Goal: Task Accomplishment & Management: Use online tool/utility

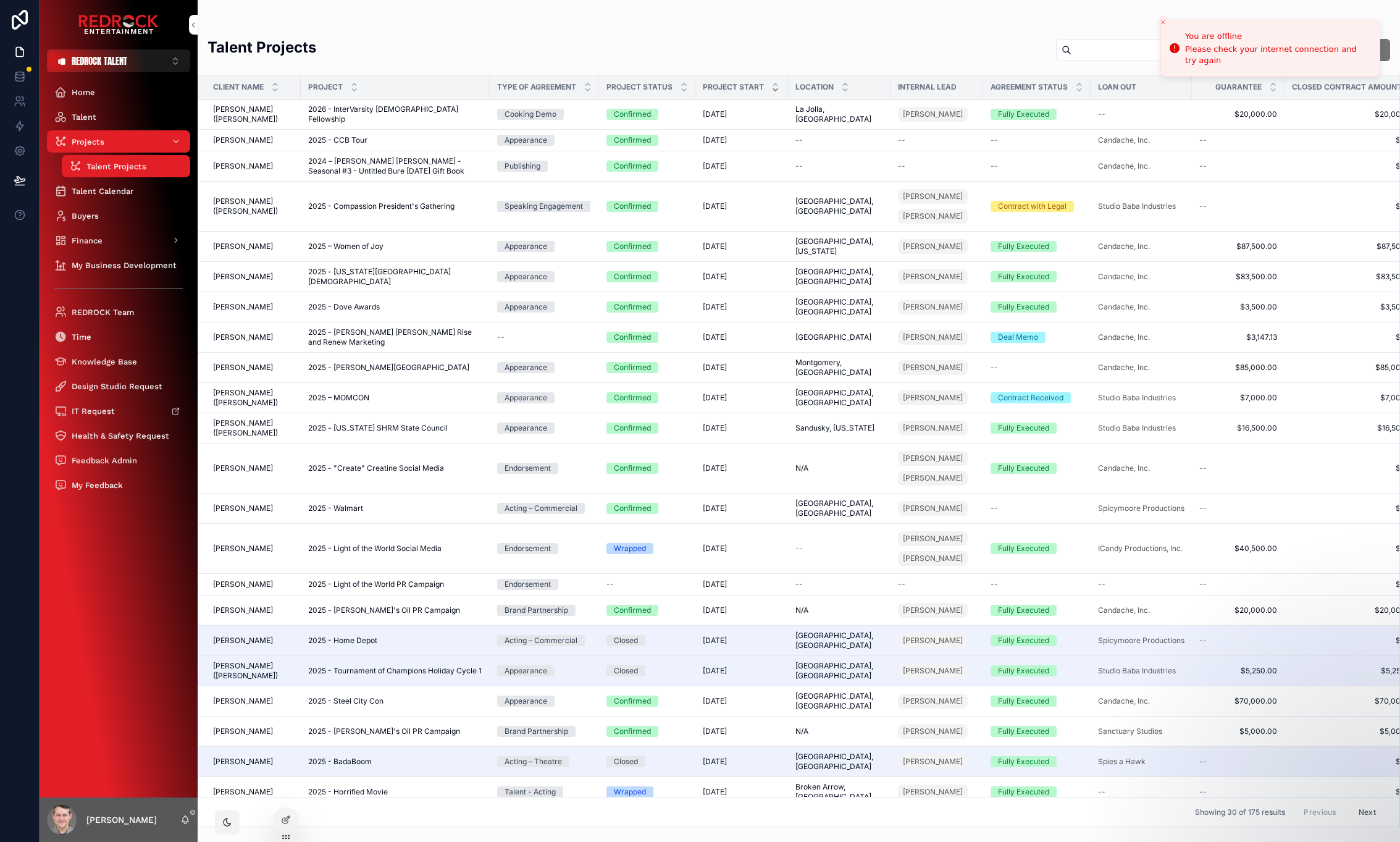
click at [80, 528] on div "Home Talent Projects Talent Projects Talent Calendar Buyers Finance My Business…" at bounding box center [118, 434] width 158 height 725
click at [739, 31] on div "Talent Projects Filter Talent / Clients New Project Client Name Project Type of…" at bounding box center [798, 428] width 1203 height 797
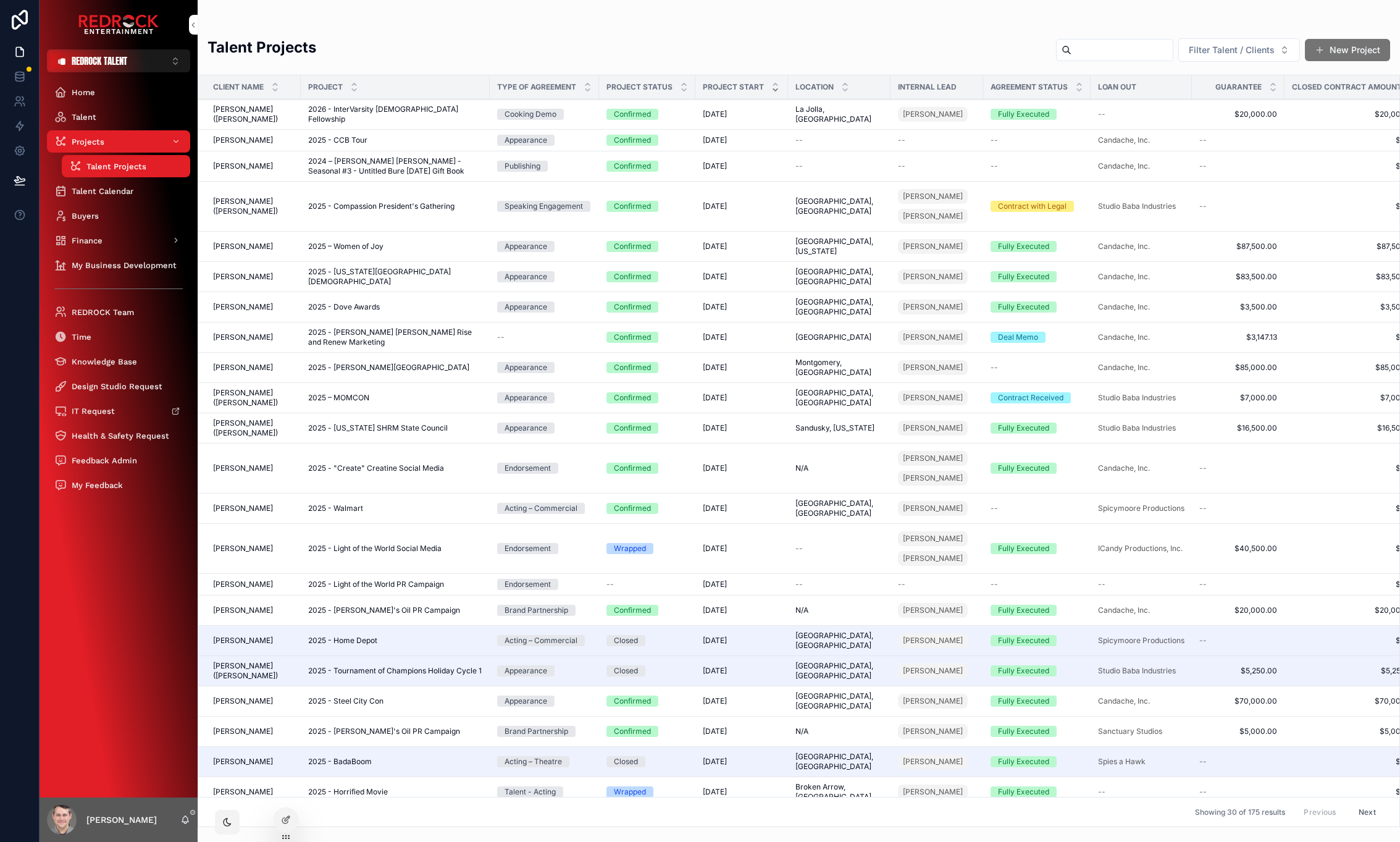
drag, startPoint x: 1283, startPoint y: 641, endPoint x: 409, endPoint y: 48, distance: 1056.2
click at [104, 66] on span "REDROCK TALENT" at bounding box center [99, 61] width 56 height 13
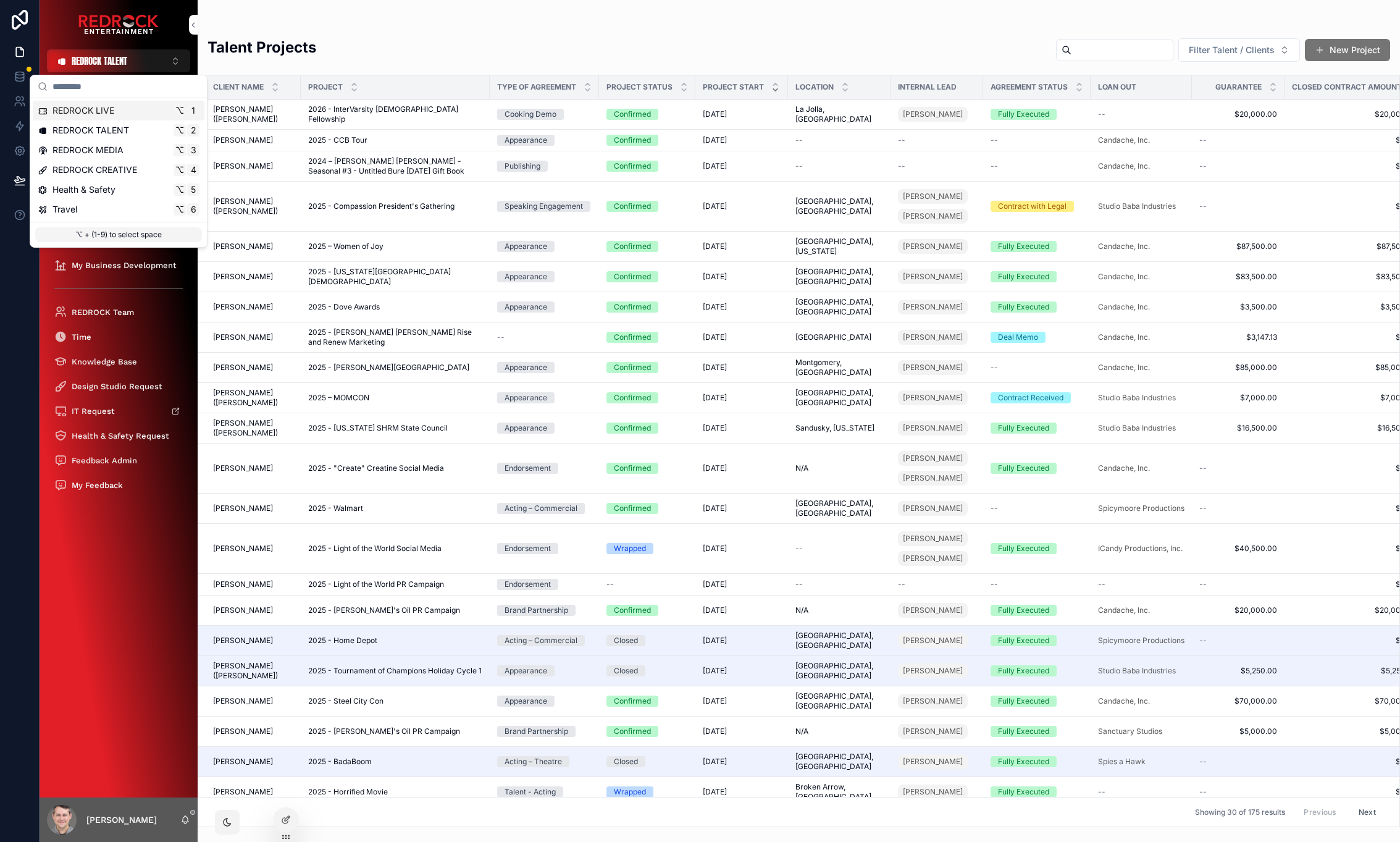
click at [110, 116] on span "REDROCK LIVE" at bounding box center [83, 111] width 62 height 13
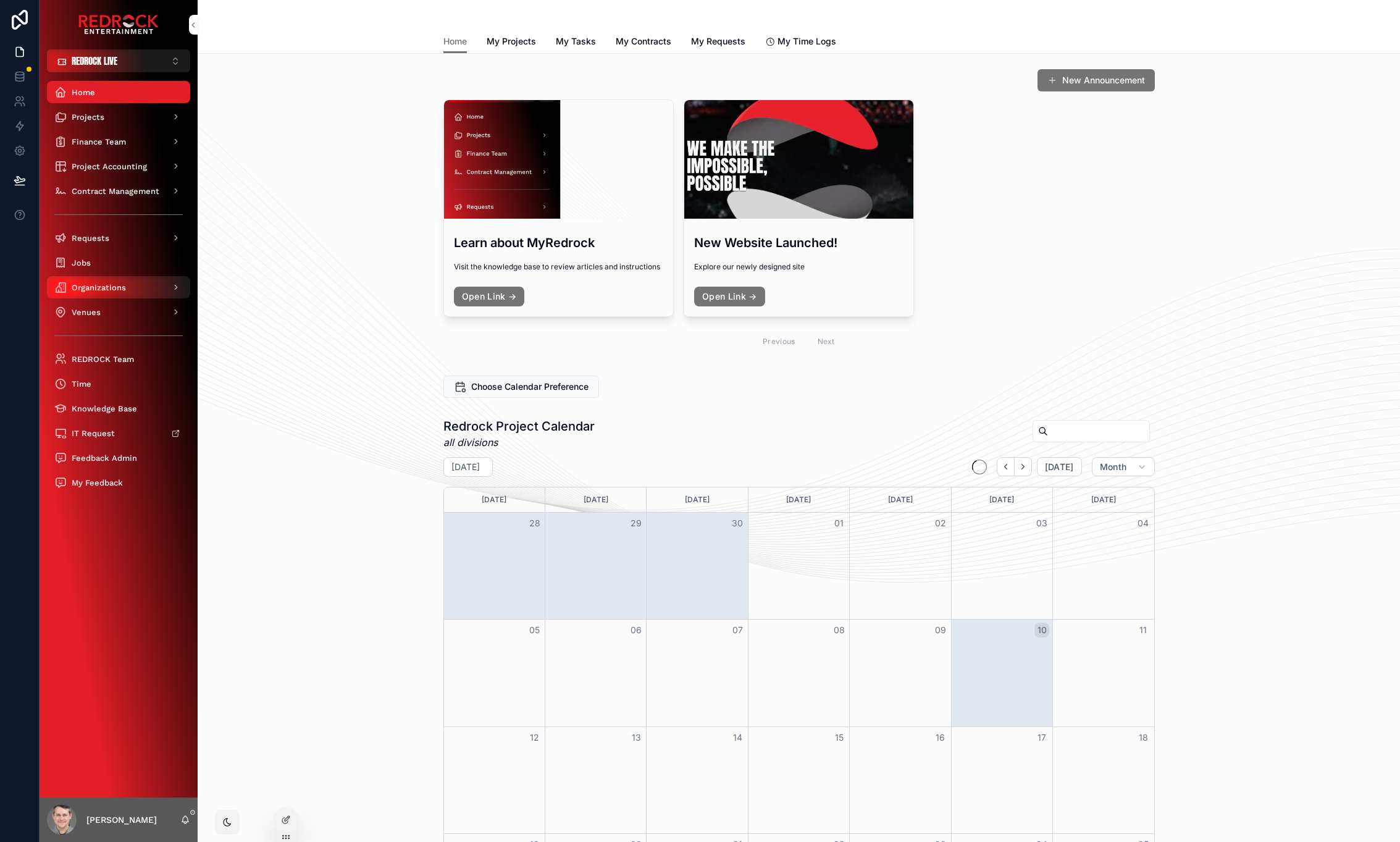
click at [110, 293] on span "Organizations" at bounding box center [98, 287] width 55 height 11
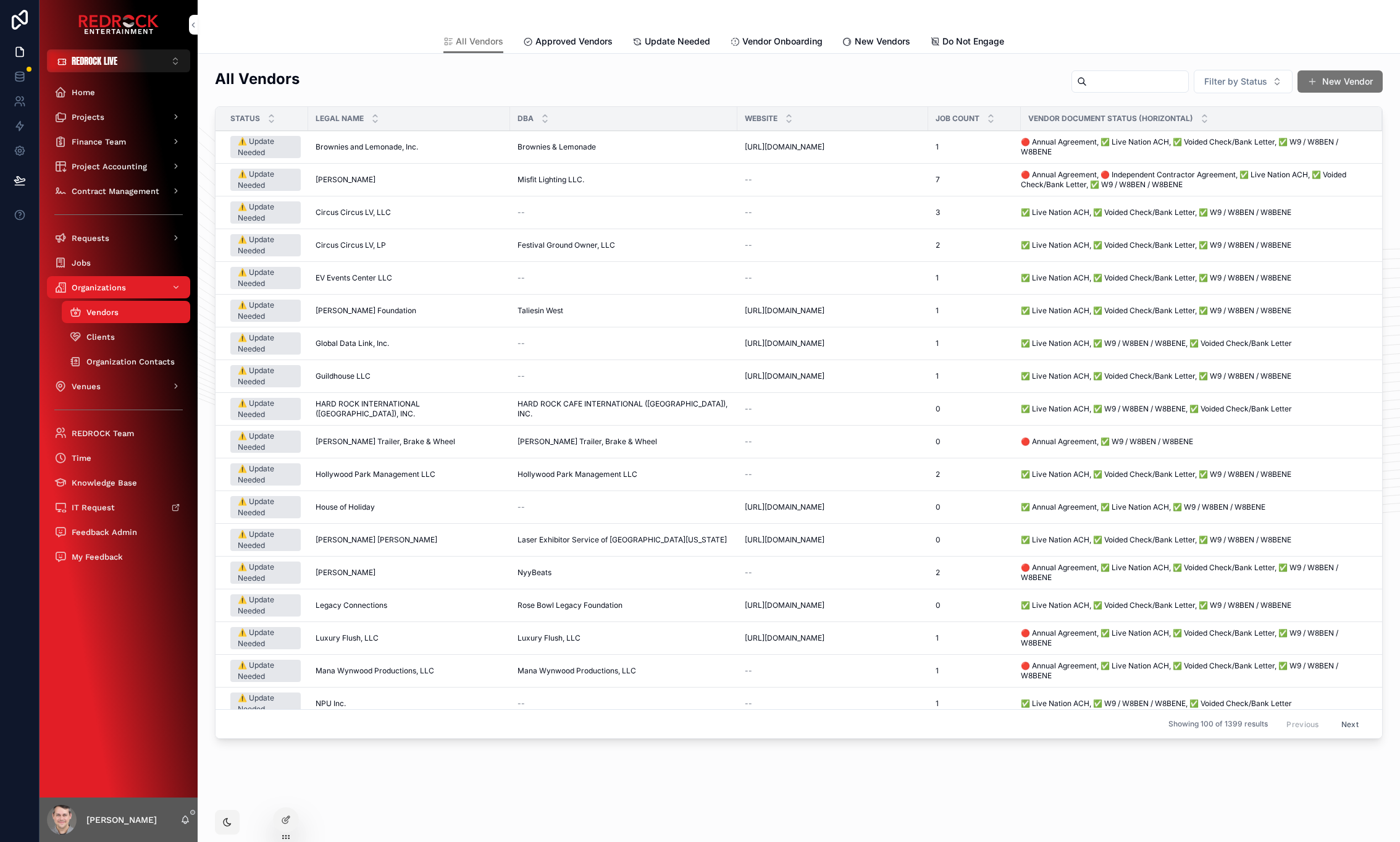
click at [1087, 87] on input "scrollable content" at bounding box center [1138, 82] width 102 height 18
type input "**********"
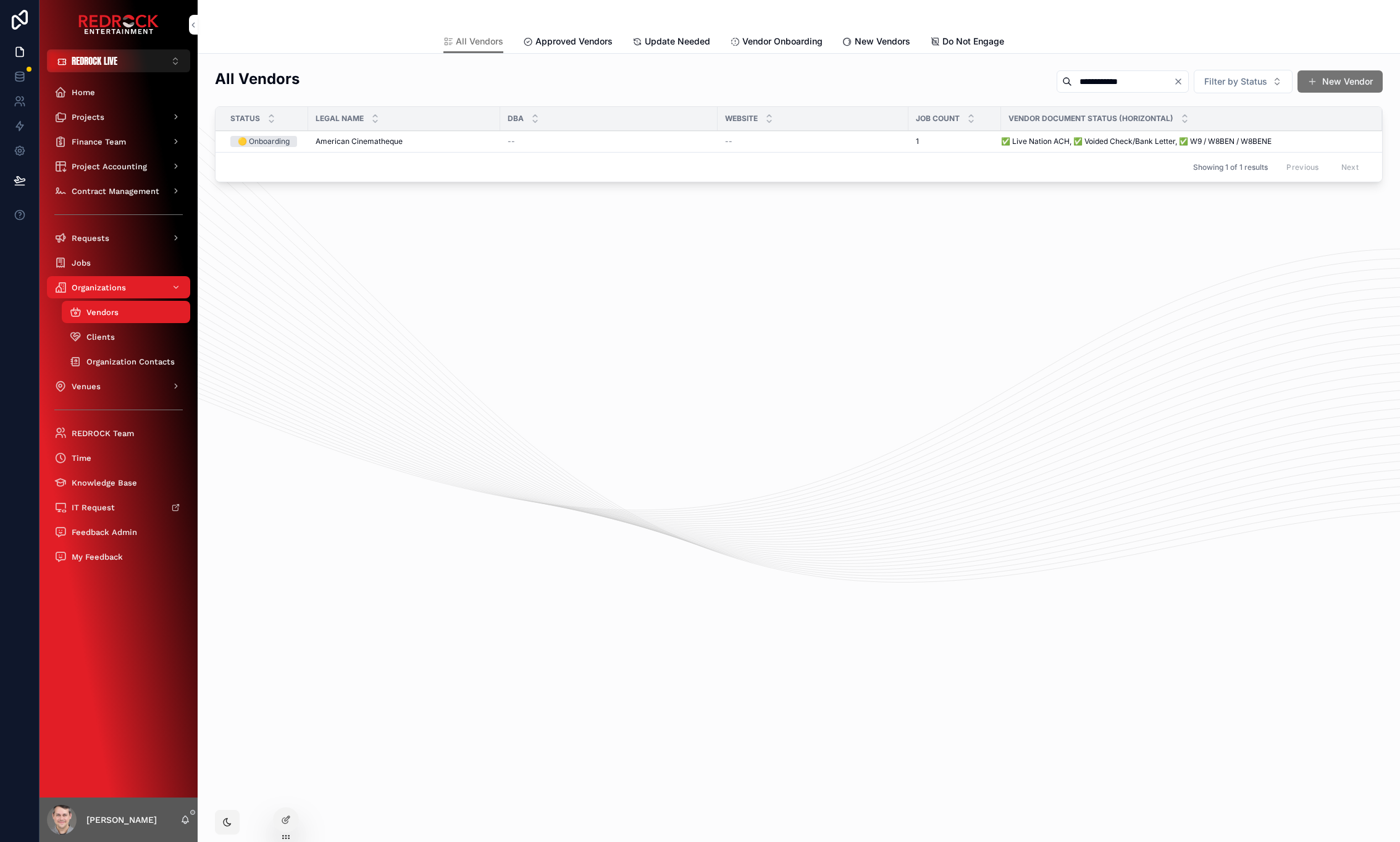
click at [348, 142] on span "American Cinematheque" at bounding box center [359, 142] width 87 height 10
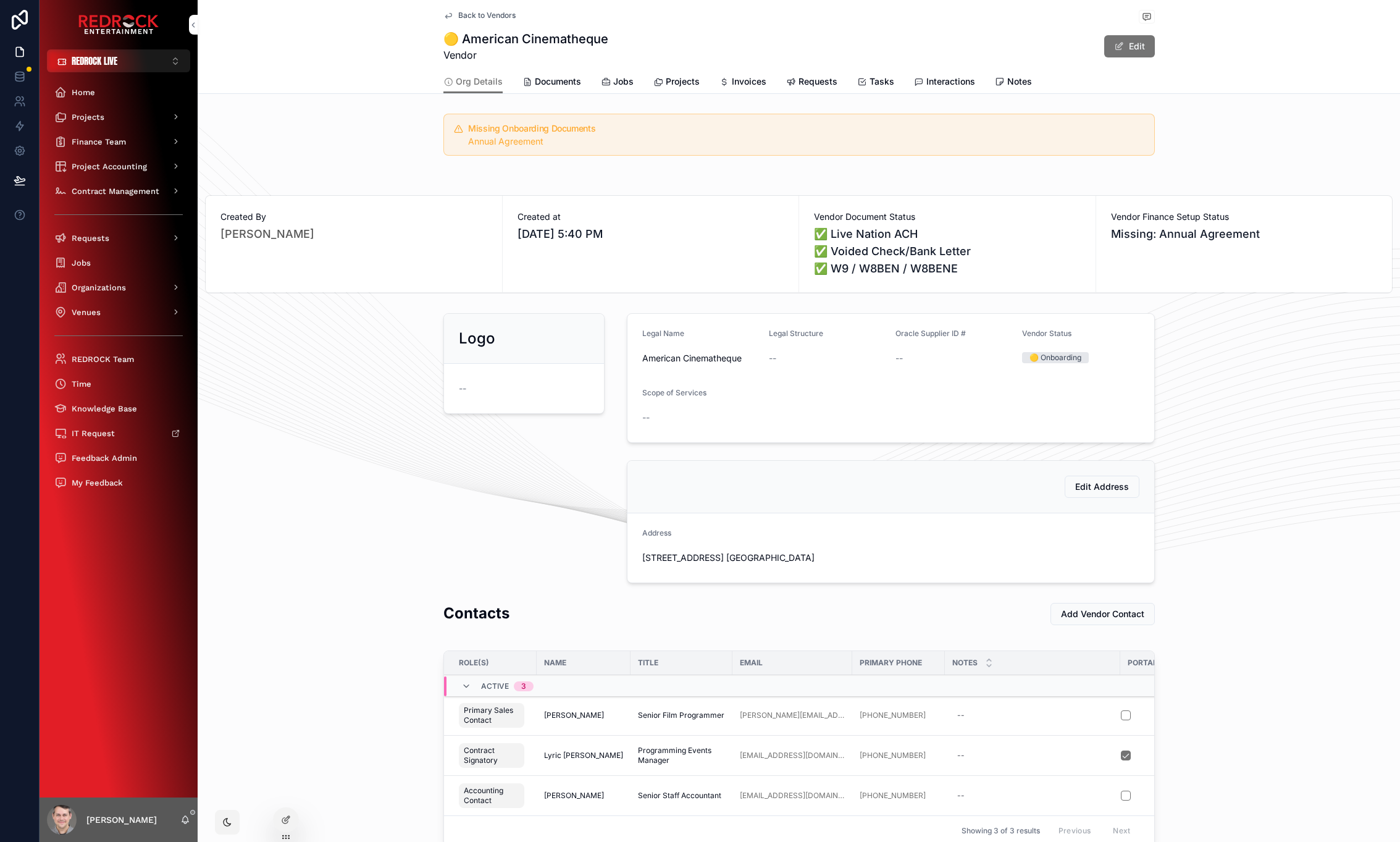
click at [636, 87] on div "Org Details Documents Jobs Projects Invoices Requests Tasks Interactions Notes" at bounding box center [799, 81] width 711 height 23
click at [615, 84] on span "Jobs" at bounding box center [624, 82] width 21 height 13
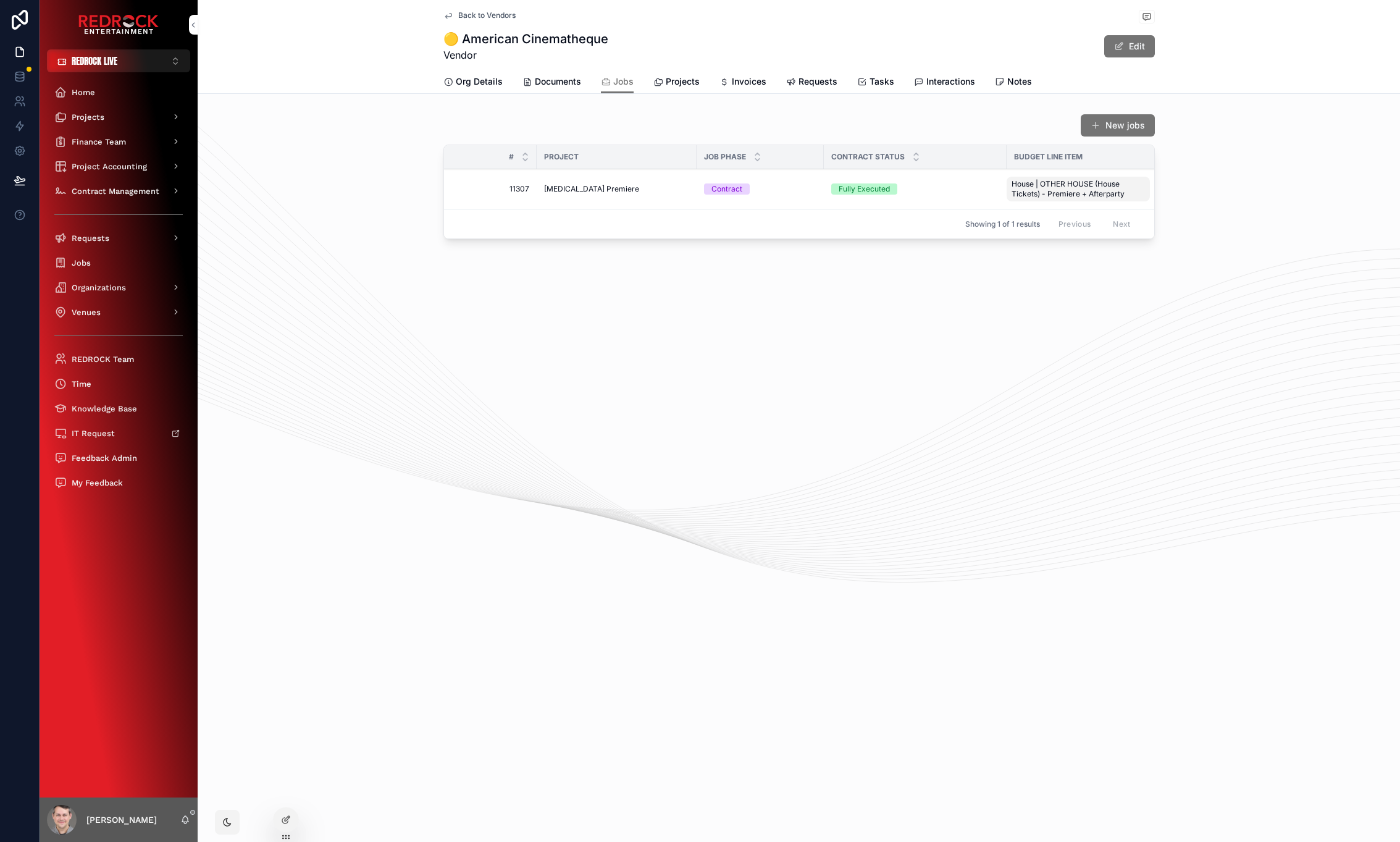
click at [573, 192] on span "Spinal Tap Premiere" at bounding box center [592, 189] width 95 height 10
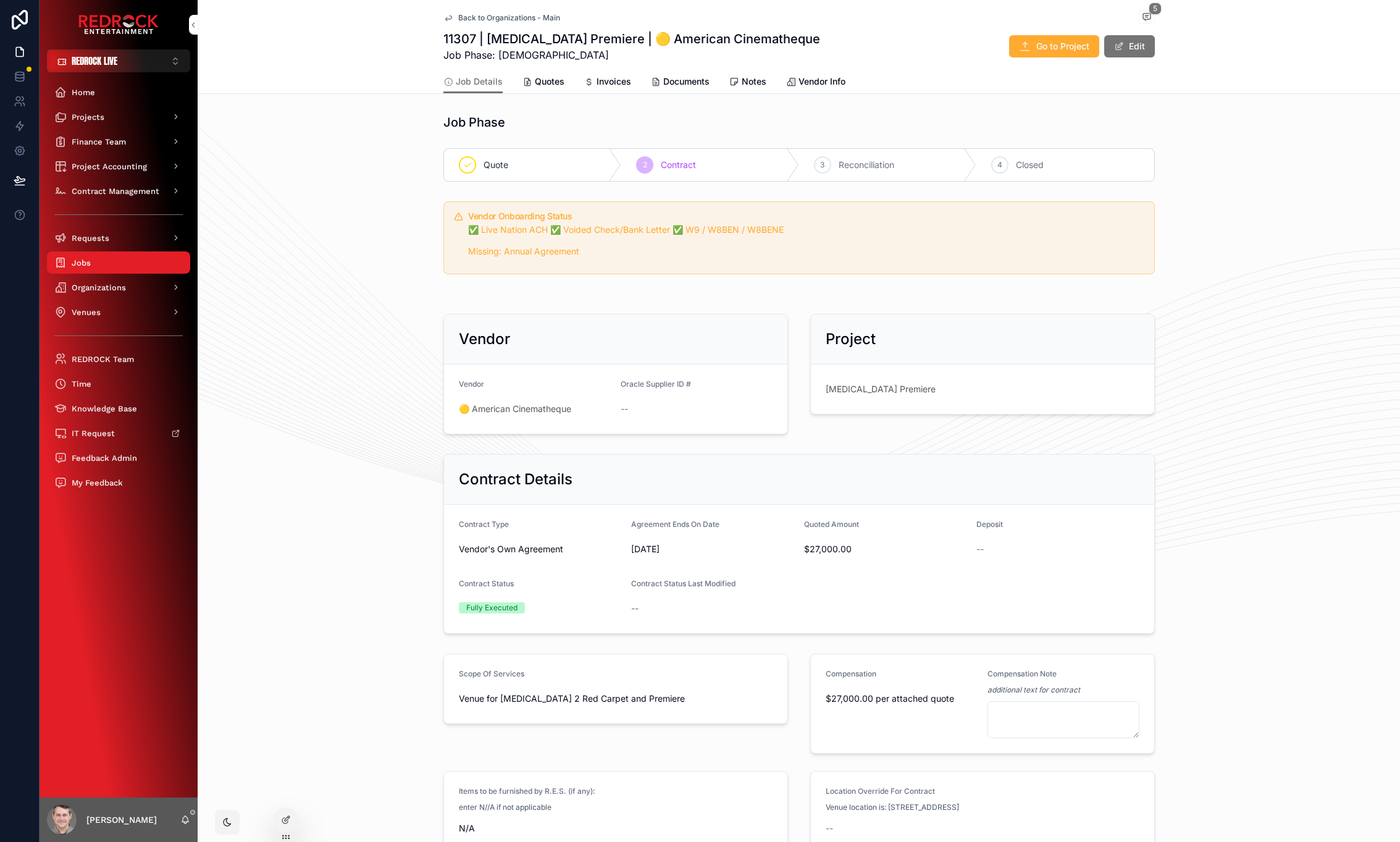
click at [584, 83] on icon "scrollable content" at bounding box center [589, 82] width 10 height 10
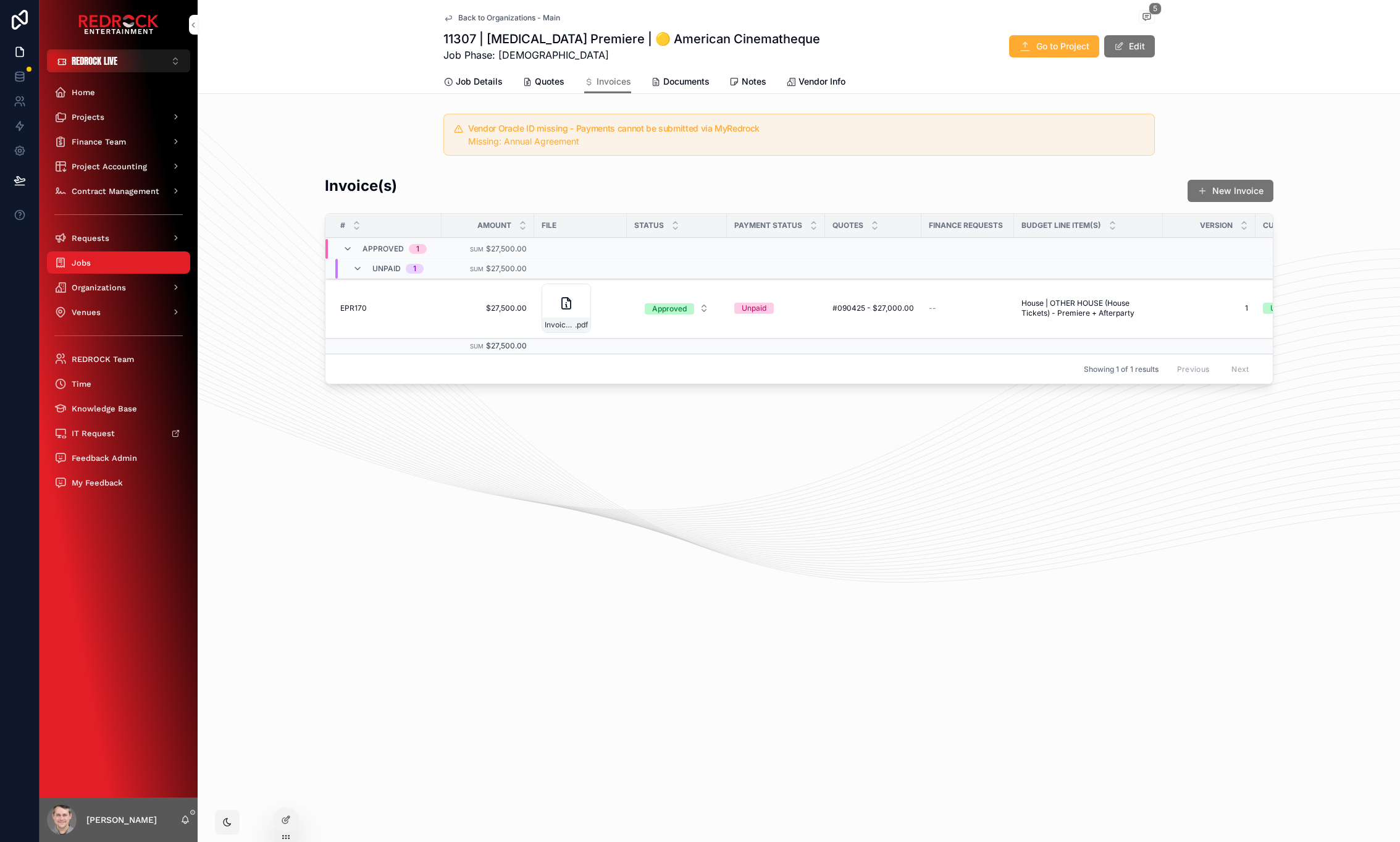
drag, startPoint x: 394, startPoint y: 110, endPoint x: 380, endPoint y: 142, distance: 34.9
click at [486, 74] on link "Job Details" at bounding box center [473, 82] width 60 height 24
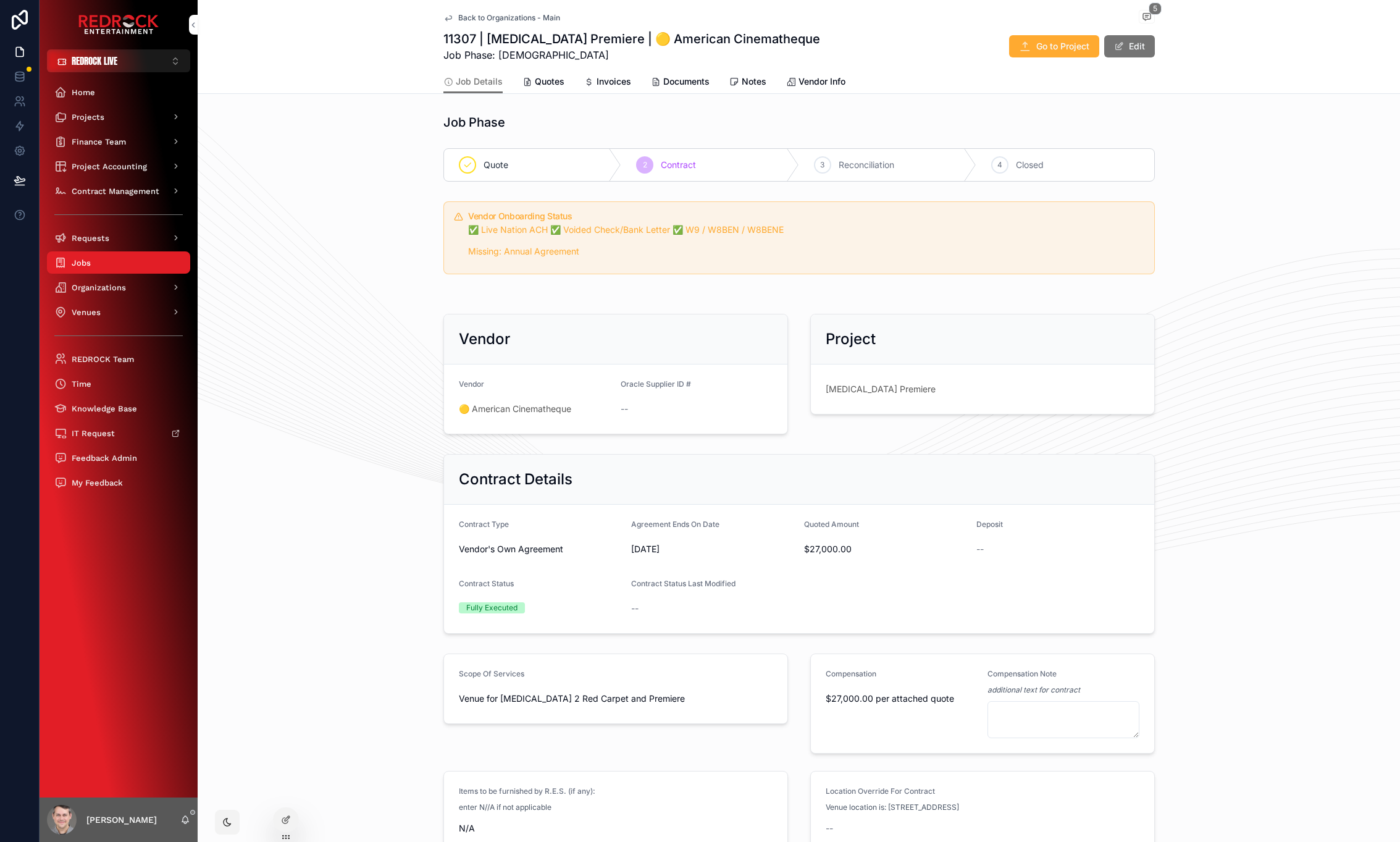
drag, startPoint x: 535, startPoint y: 412, endPoint x: 630, endPoint y: 450, distance: 102.3
click at [536, 413] on span "🟡 American Cinematheque" at bounding box center [515, 409] width 112 height 13
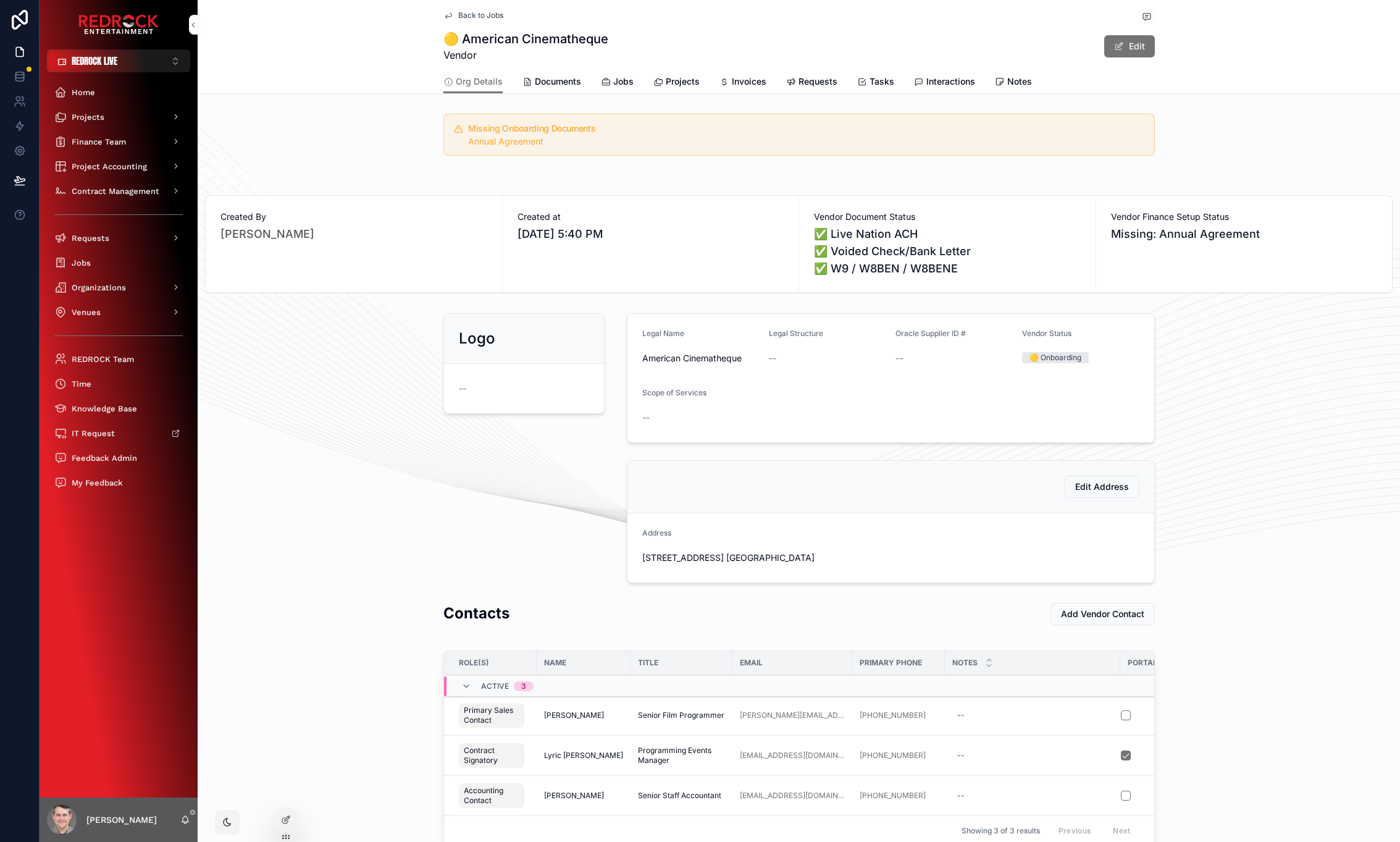
click at [676, 80] on span "Projects" at bounding box center [682, 82] width 34 height 13
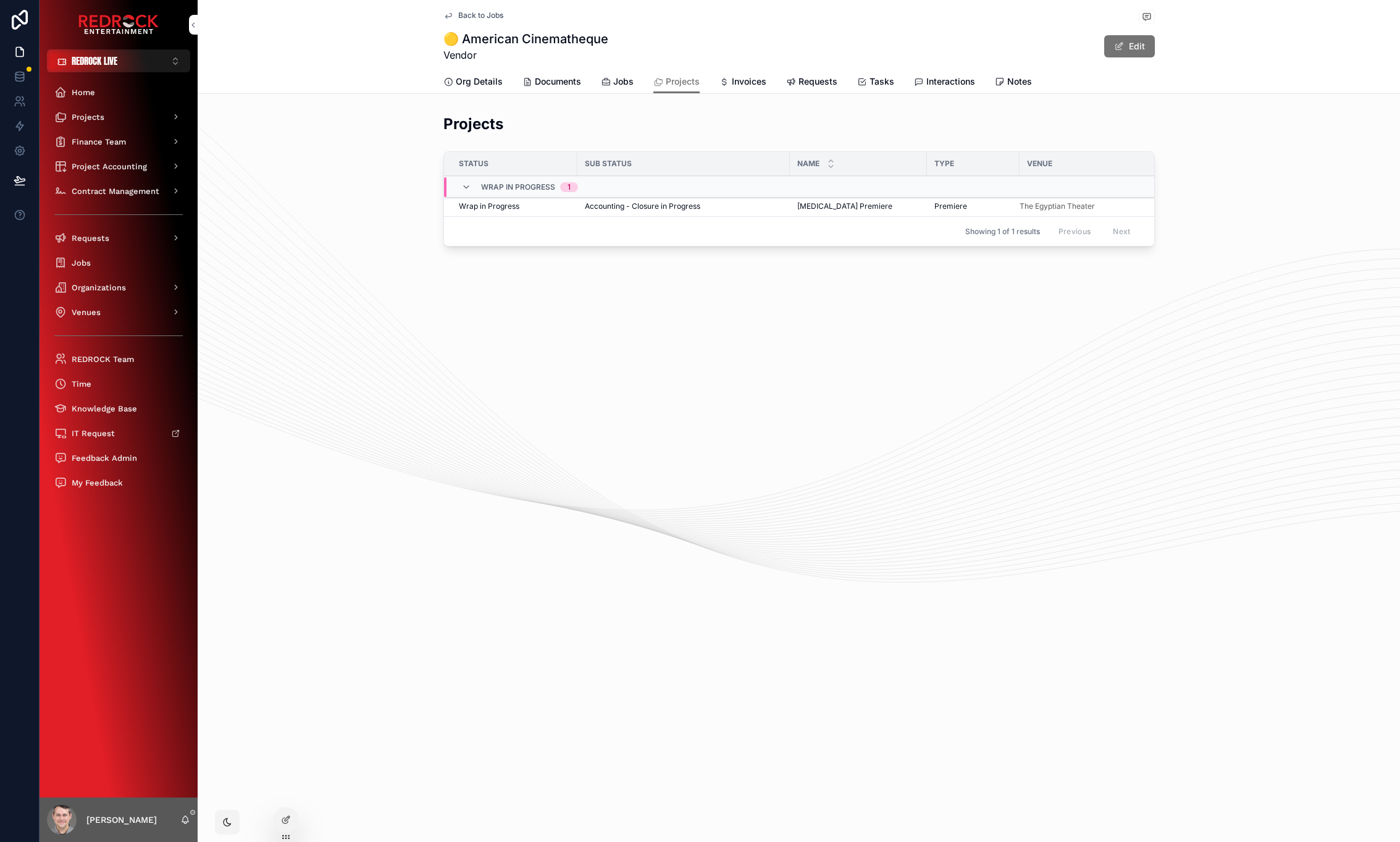
click at [802, 76] on span "Requests" at bounding box center [818, 82] width 39 height 13
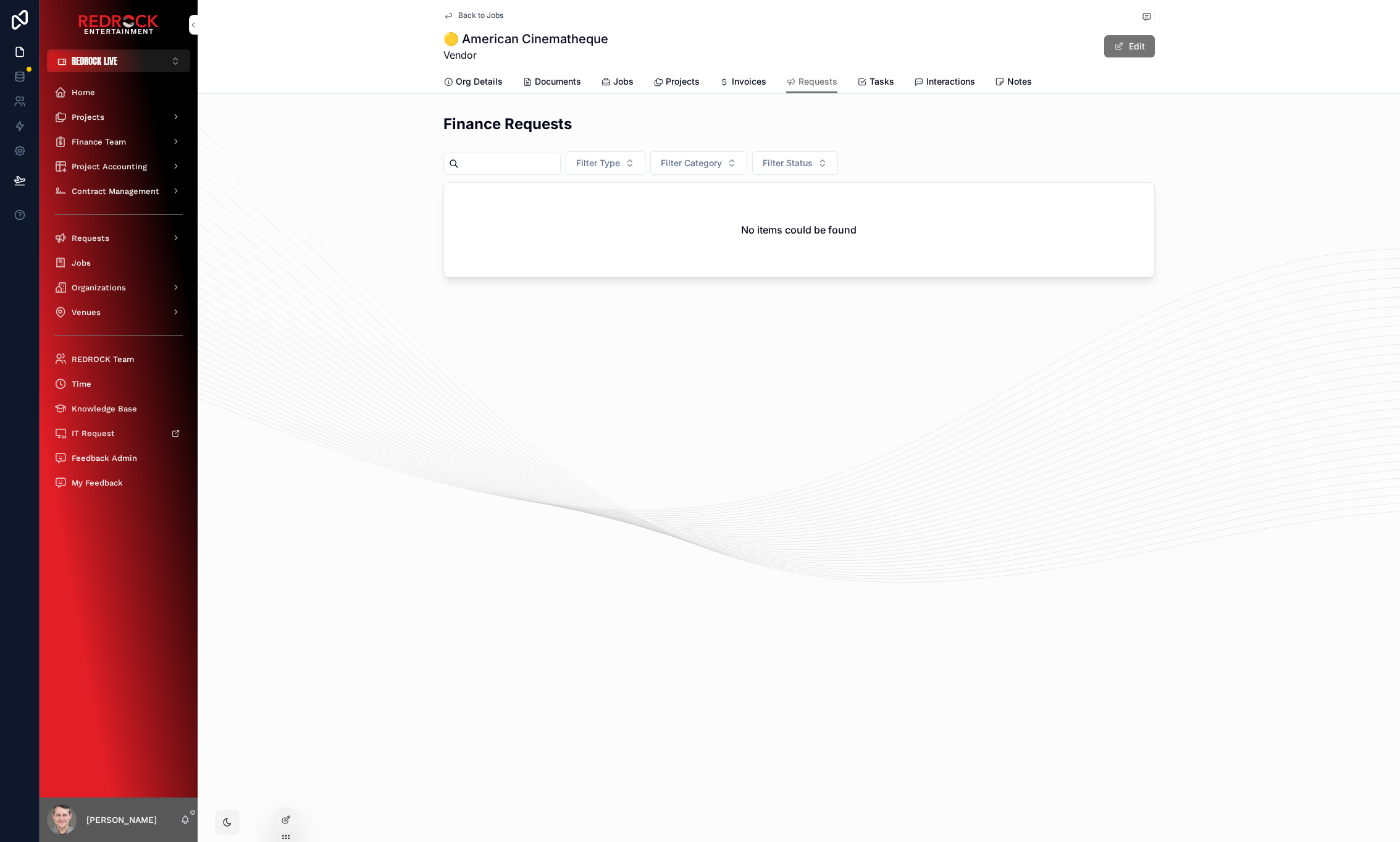
click at [755, 83] on span "Invoices" at bounding box center [749, 82] width 34 height 13
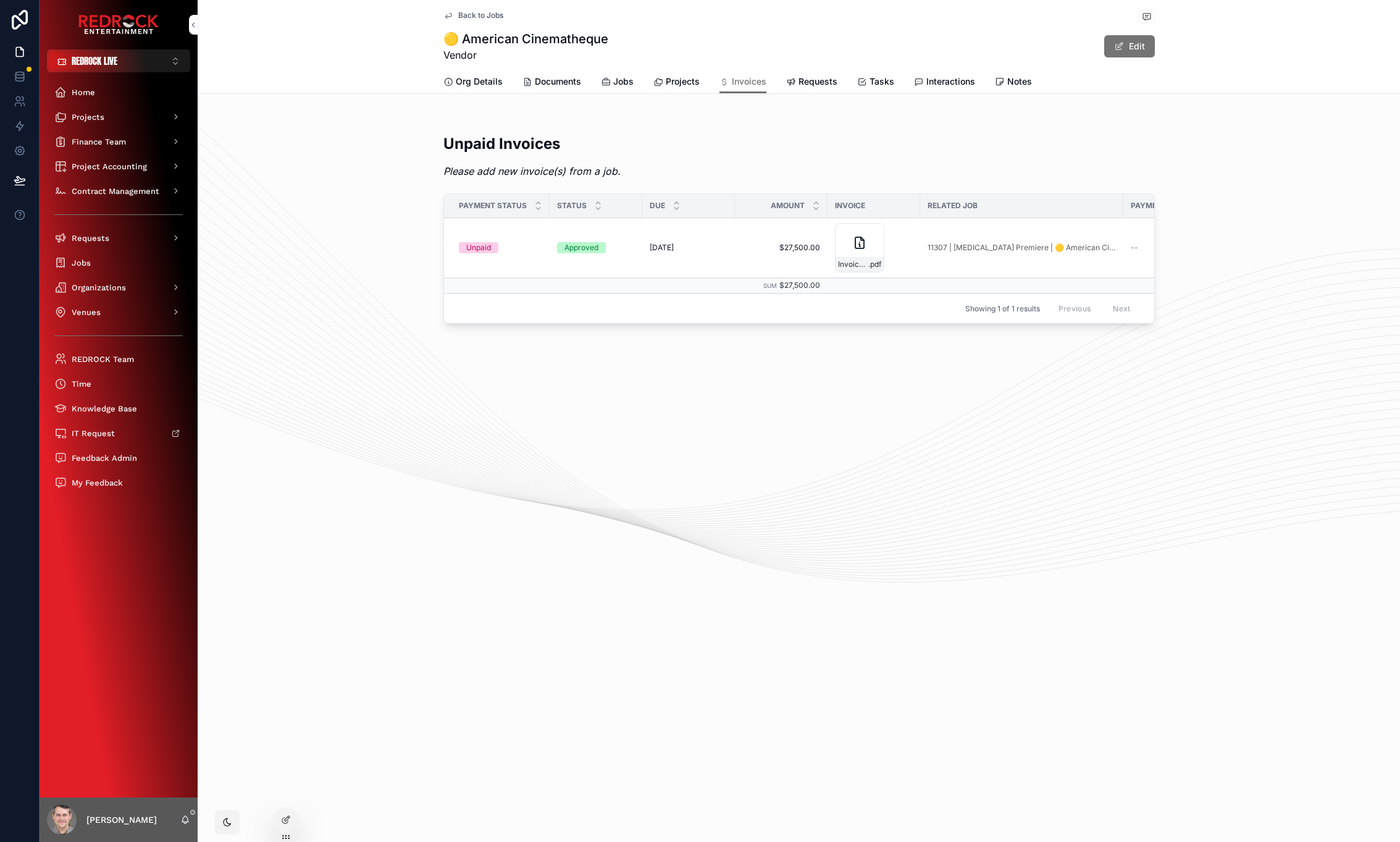
click at [470, 82] on span "Org Details" at bounding box center [479, 82] width 47 height 13
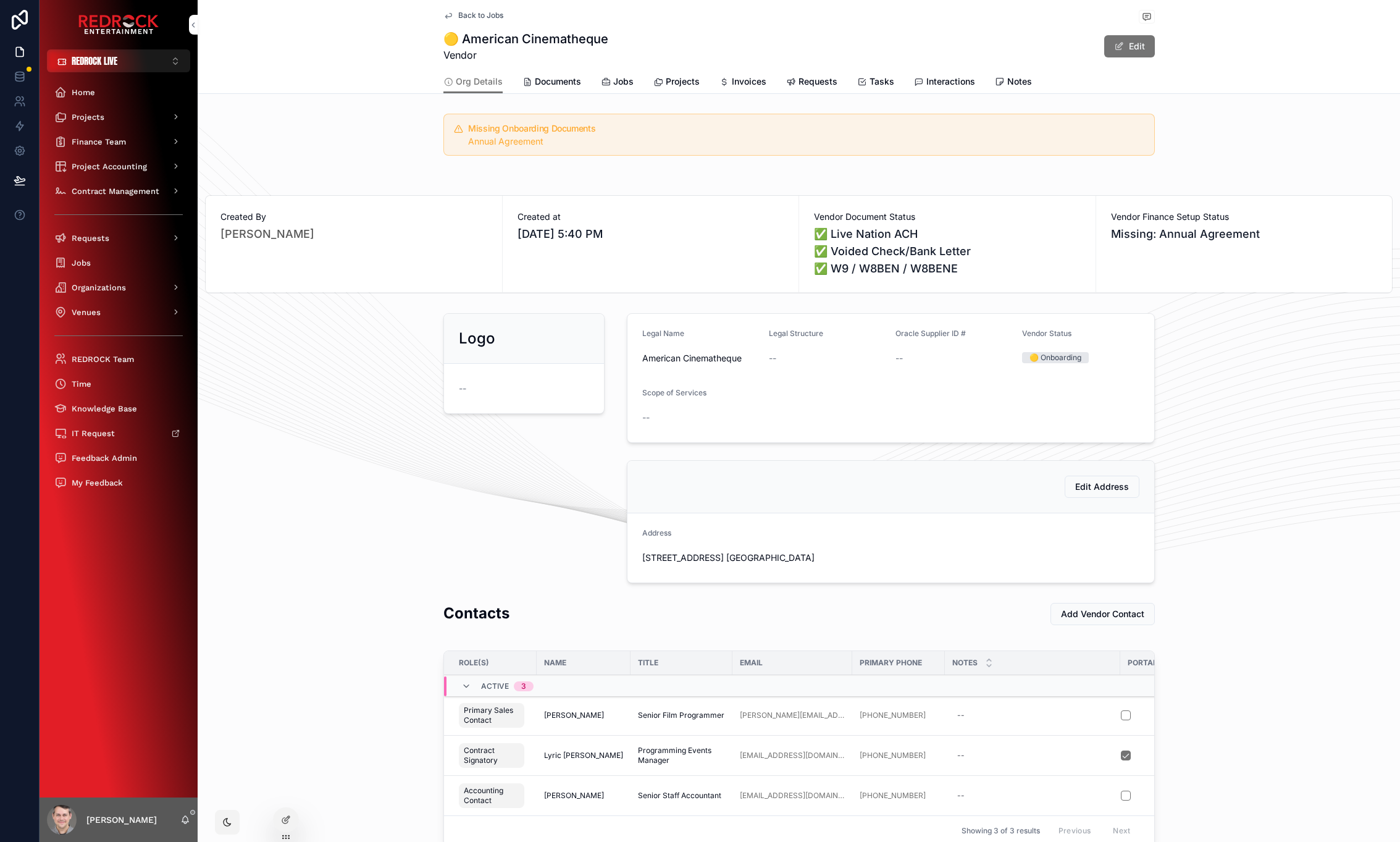
click at [808, 84] on span "Requests" at bounding box center [818, 82] width 39 height 13
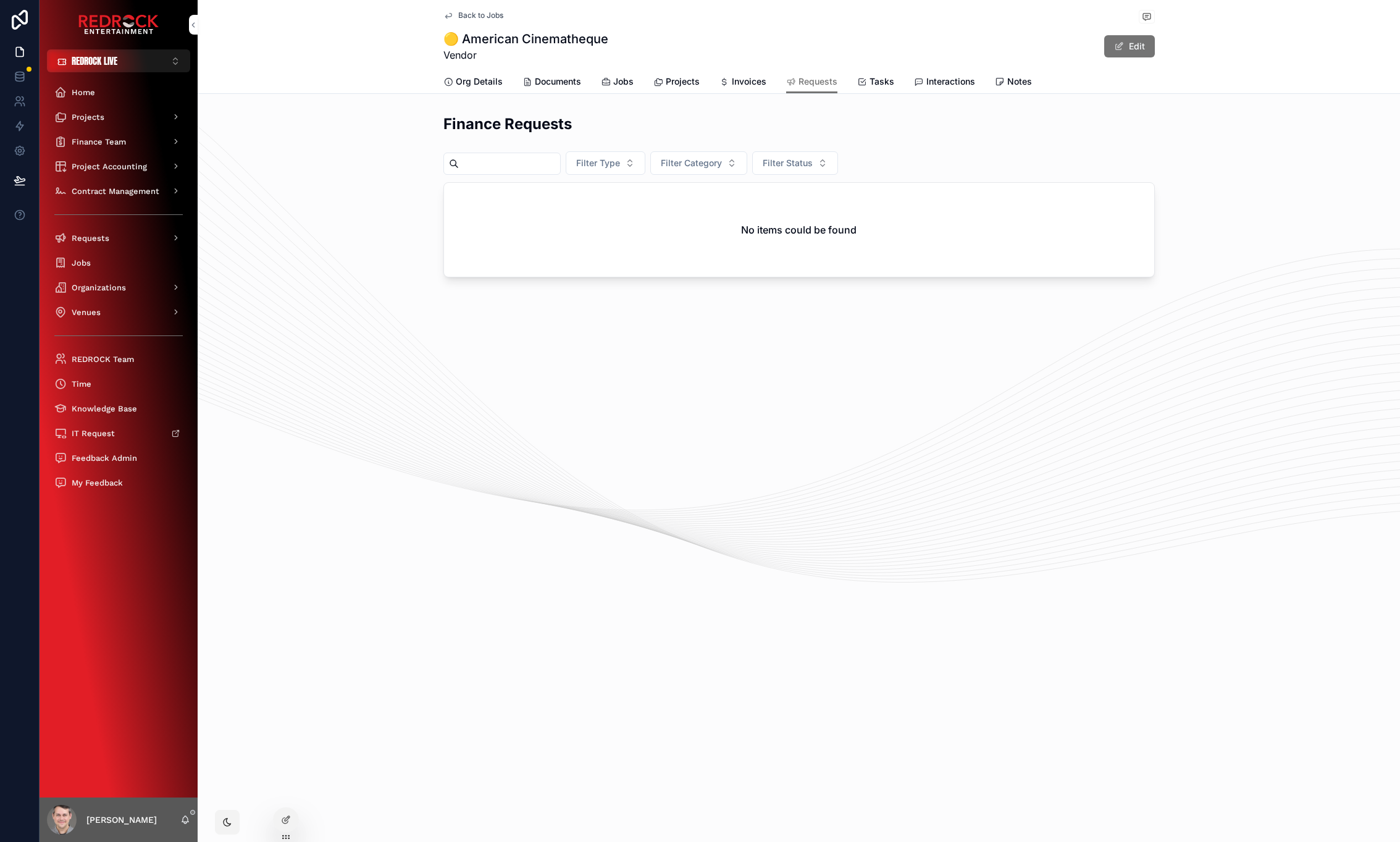
click at [468, 85] on span "Org Details" at bounding box center [479, 82] width 47 height 13
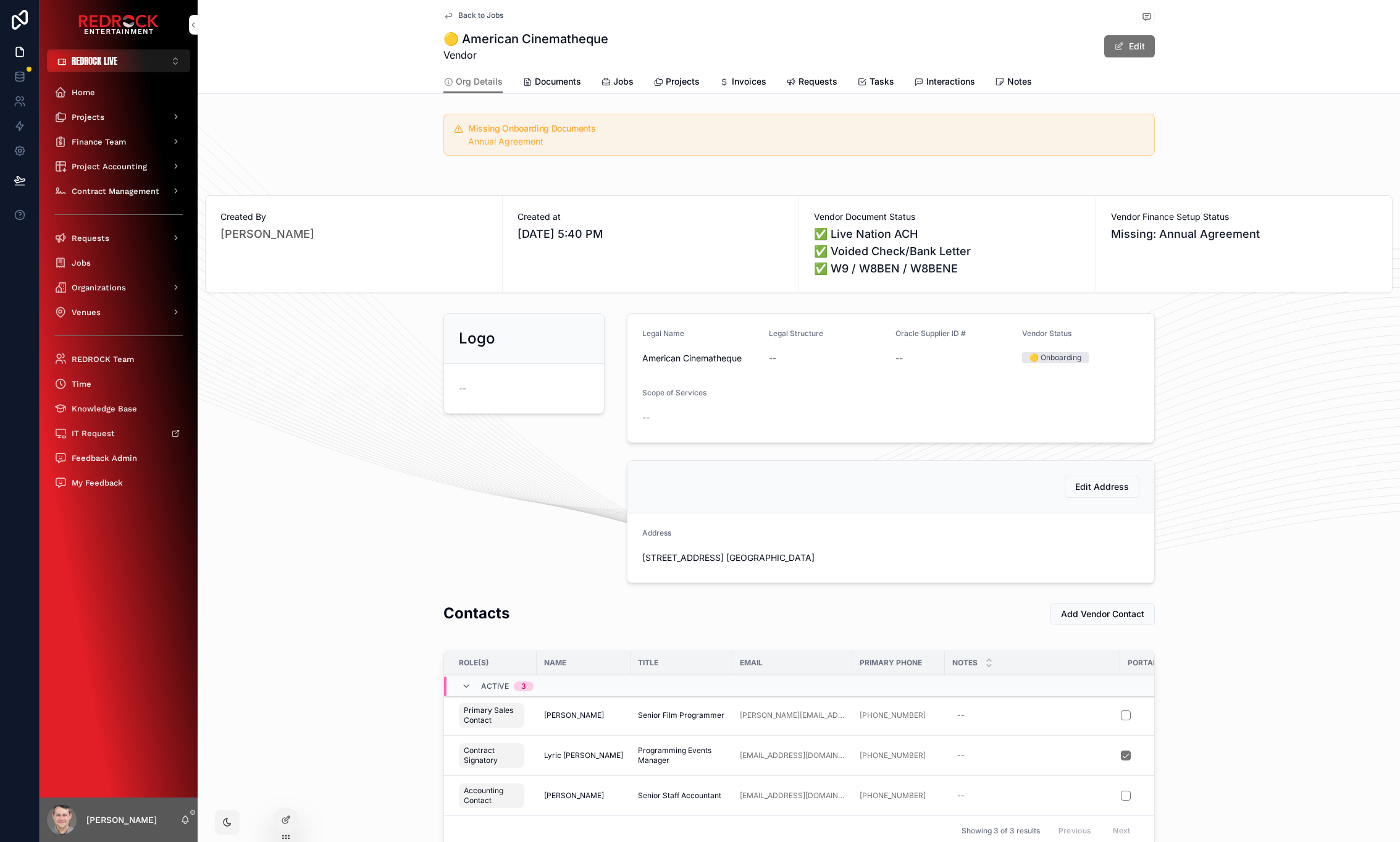
click at [627, 82] on span "Jobs" at bounding box center [624, 82] width 21 height 13
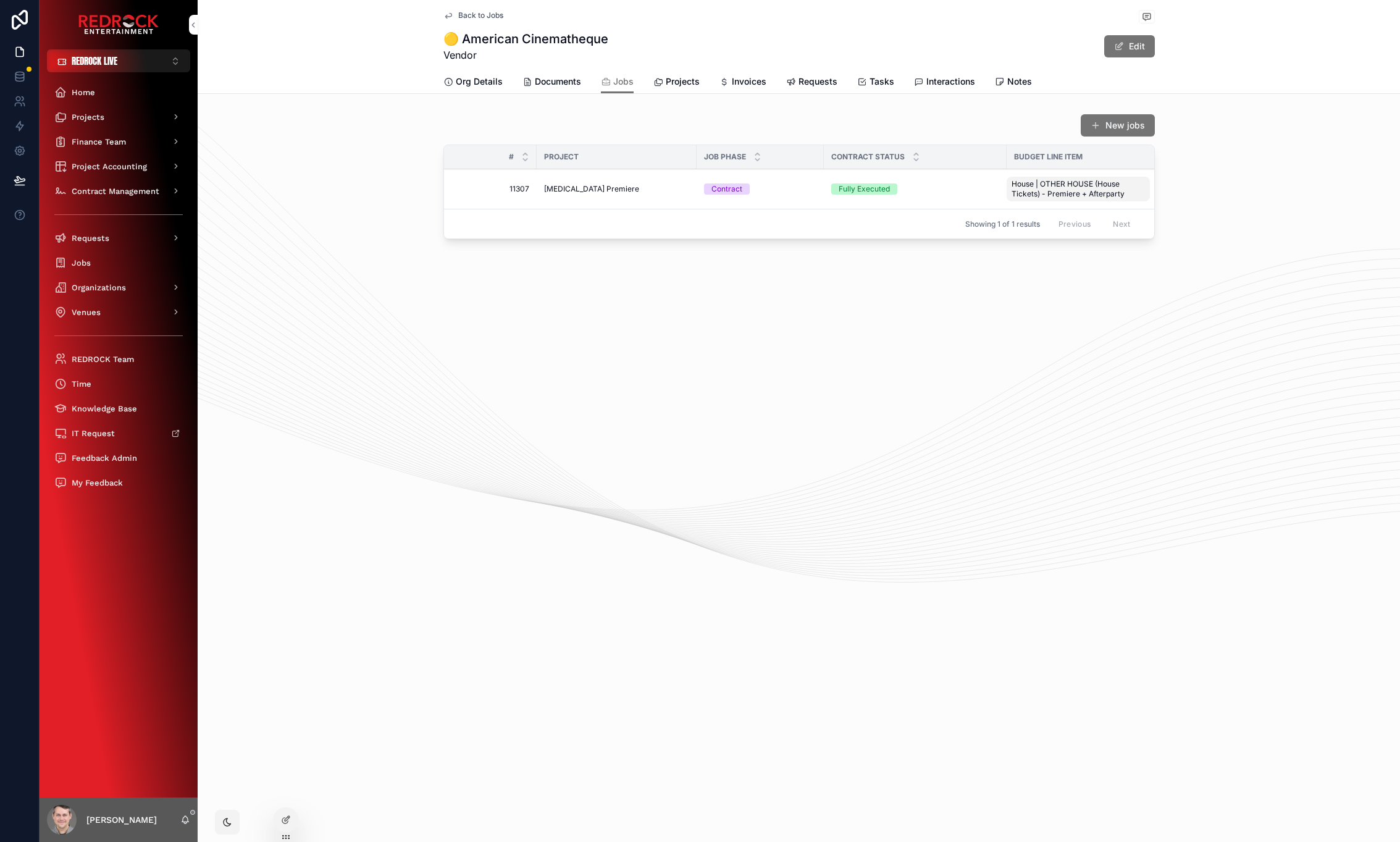
click at [578, 187] on span "Spinal Tap Premiere" at bounding box center [592, 189] width 95 height 10
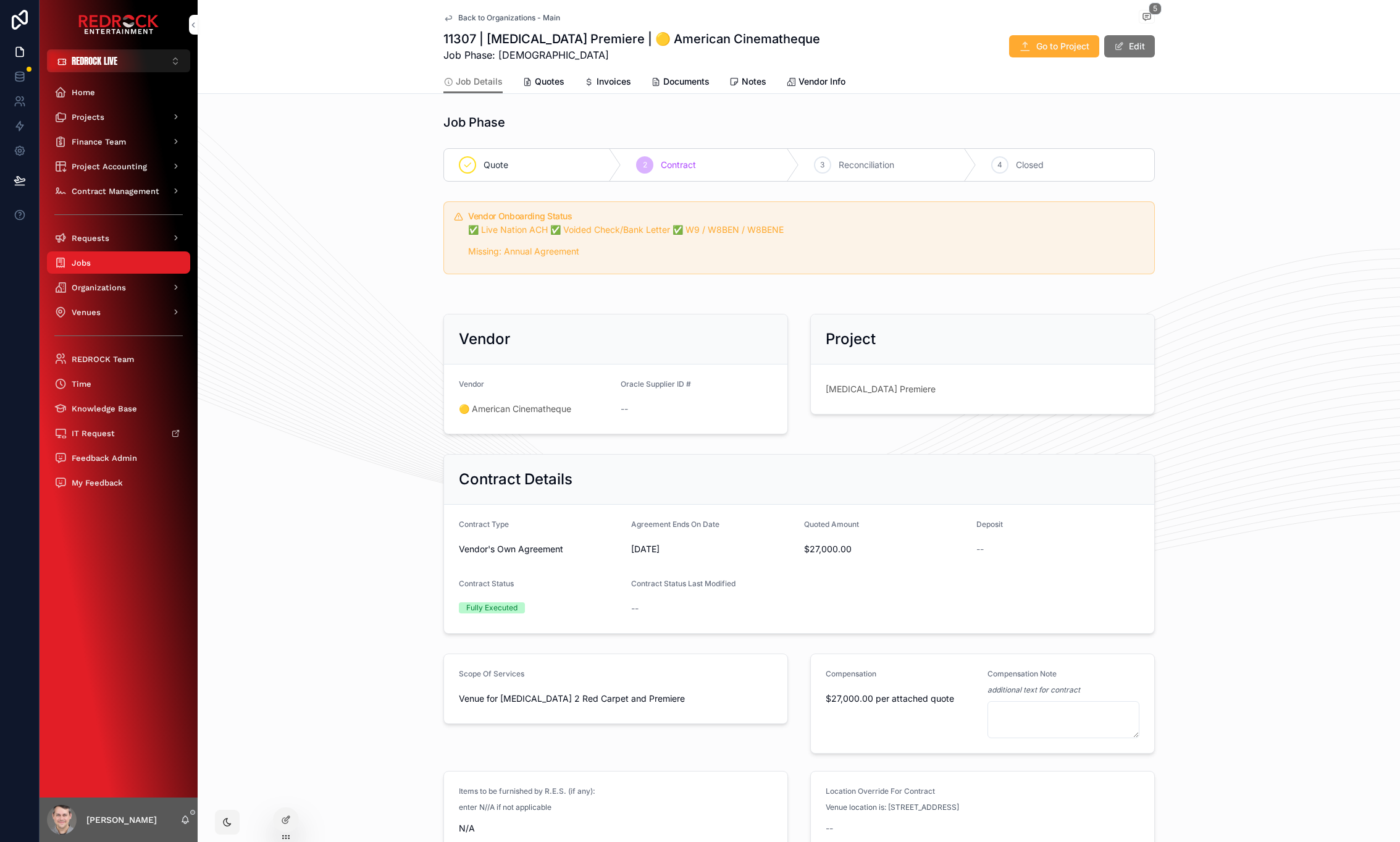
click at [517, 84] on div "Job Details Quotes Invoices Documents Notes Vendor Info" at bounding box center [799, 81] width 711 height 23
click at [535, 85] on span "Quotes" at bounding box center [549, 82] width 29 height 13
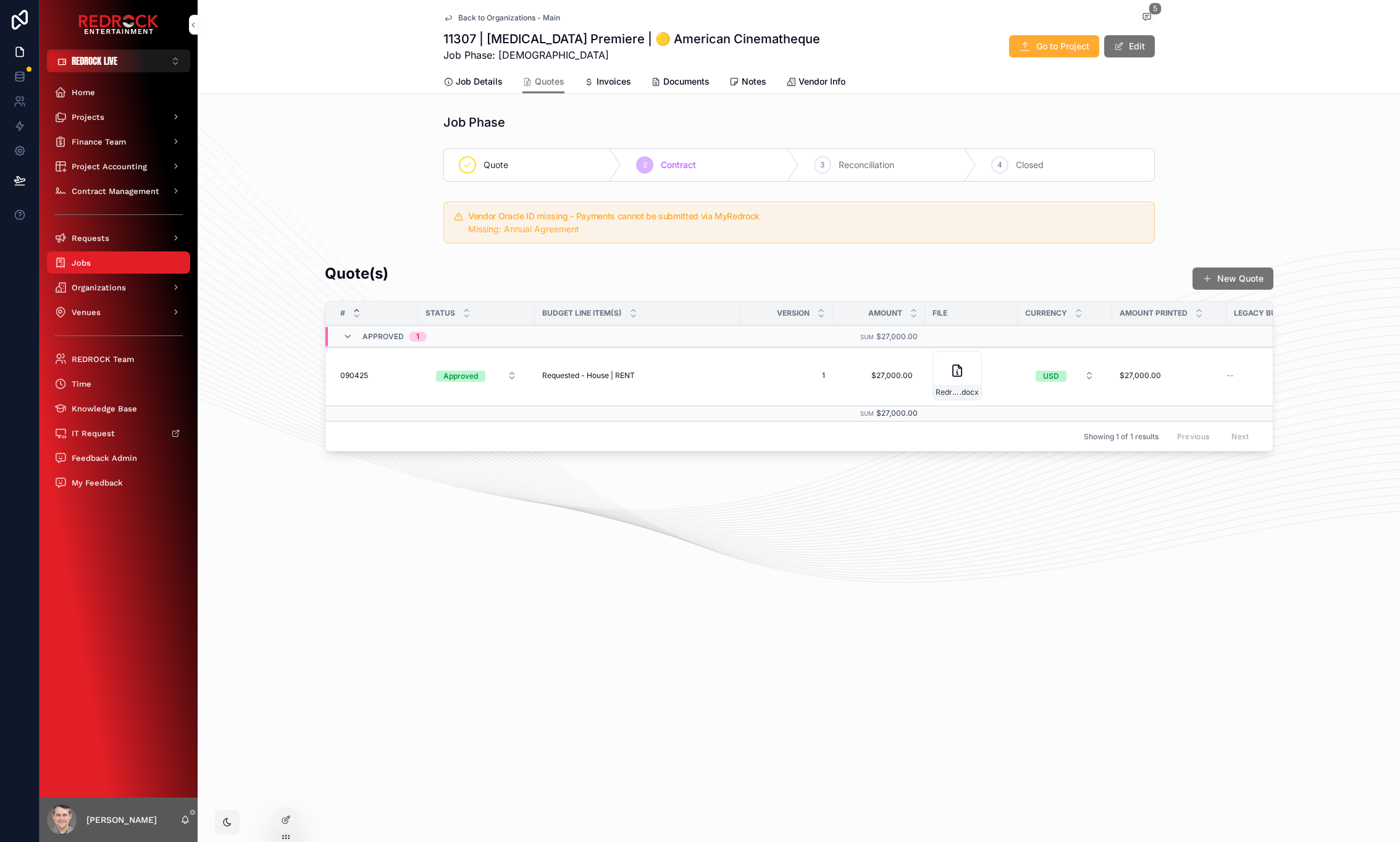
click at [593, 88] on link "Invoices" at bounding box center [607, 82] width 47 height 24
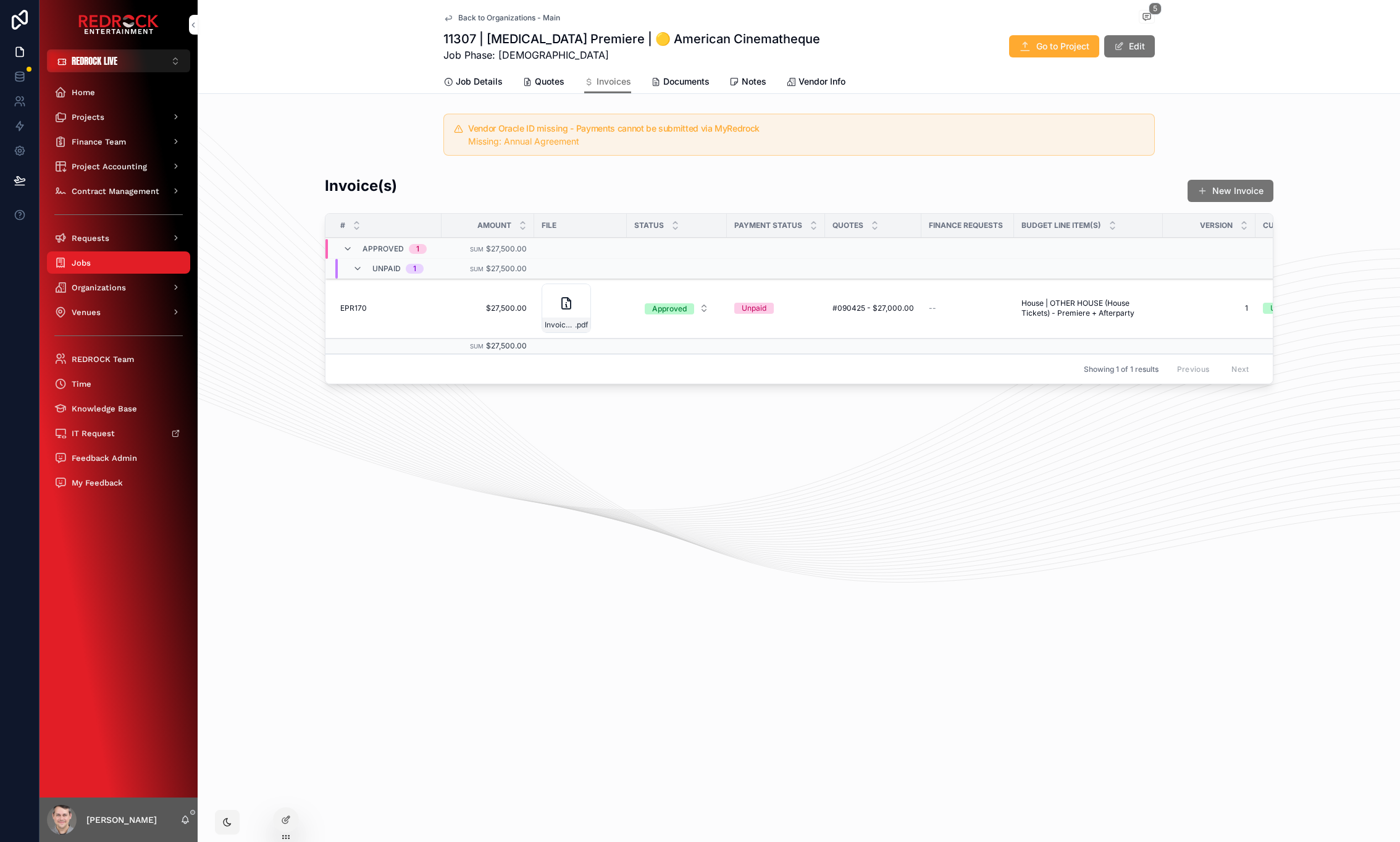
click at [503, 311] on span "$27,500.00" at bounding box center [488, 308] width 78 height 10
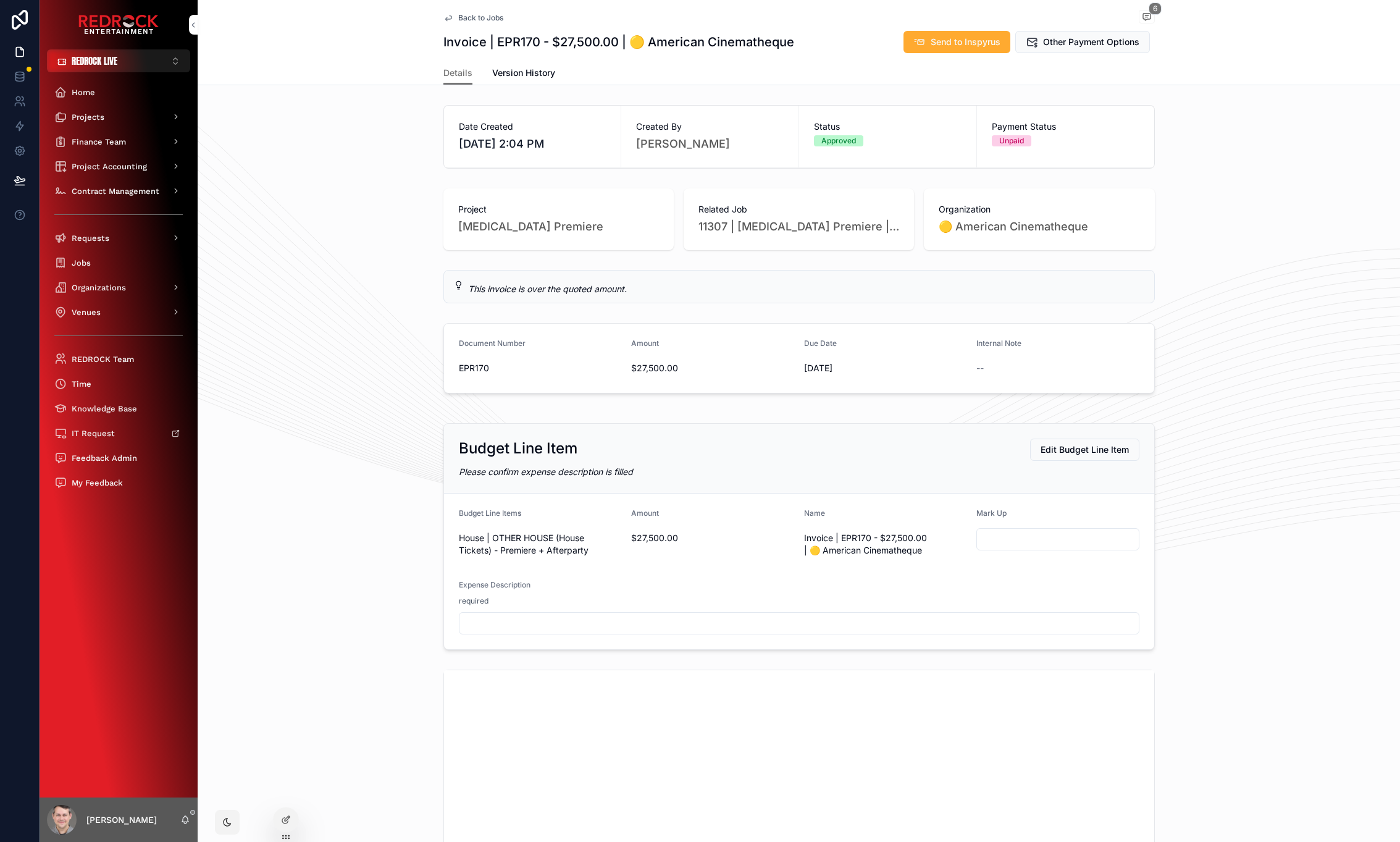
click at [528, 59] on div "Back to Jobs 6 Invoice | EPR170 - $27,500.00 | 🟡 American Cinematheque Send to …" at bounding box center [799, 31] width 711 height 61
click at [521, 72] on span "Version History" at bounding box center [523, 73] width 63 height 13
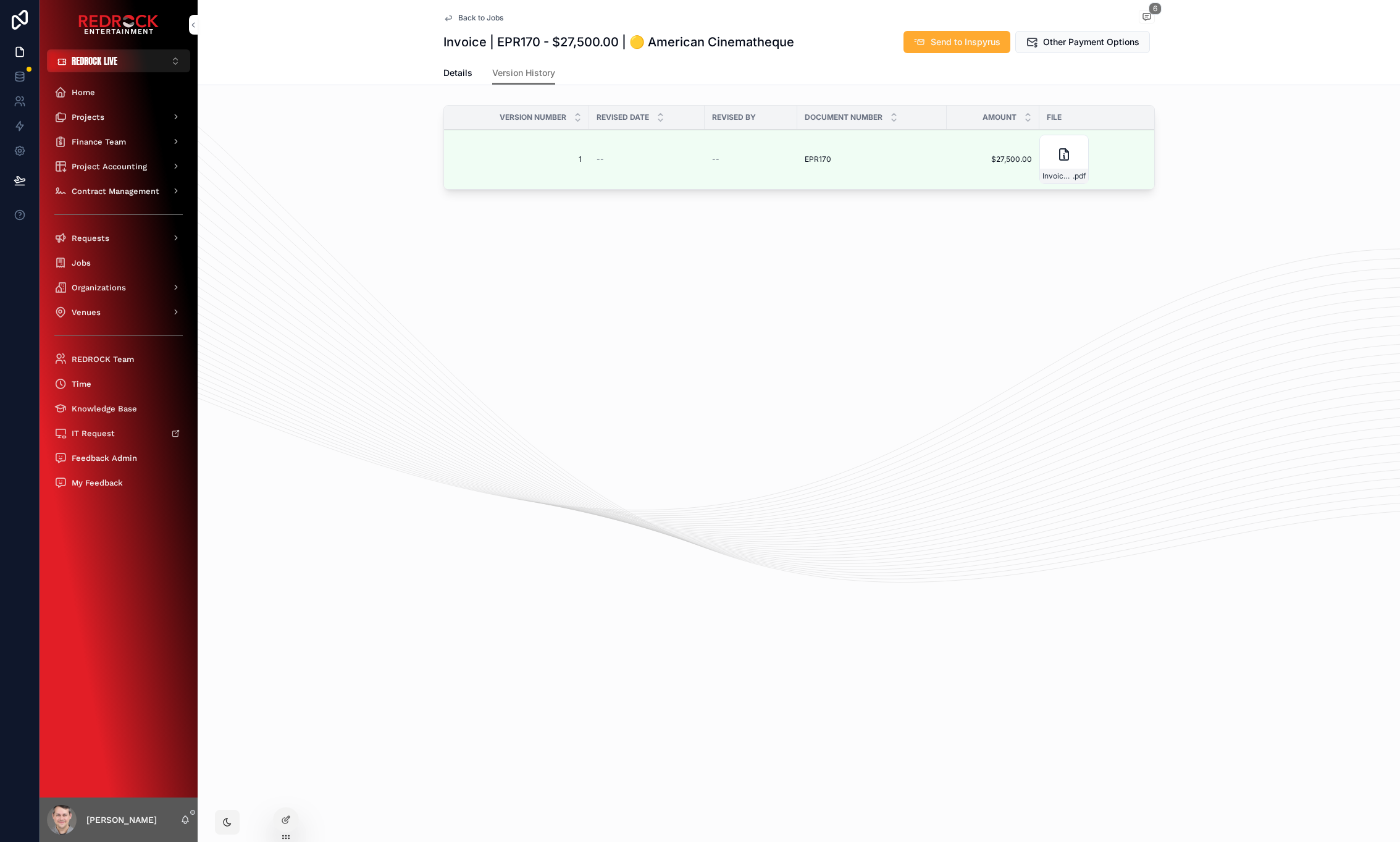
click at [461, 76] on span "Details" at bounding box center [458, 73] width 29 height 13
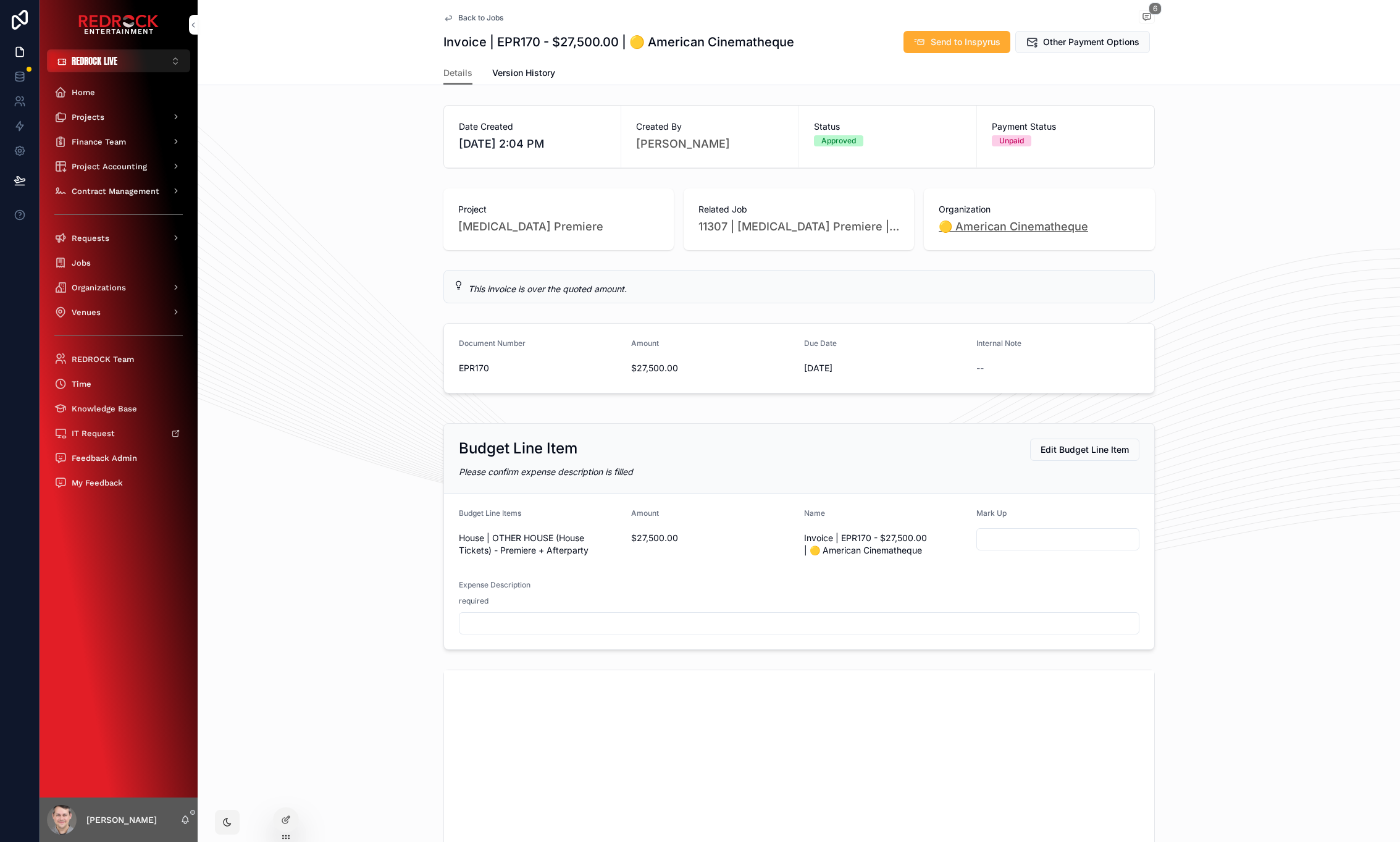
click at [1080, 233] on span "🟡 American Cinematheque" at bounding box center [1013, 227] width 150 height 18
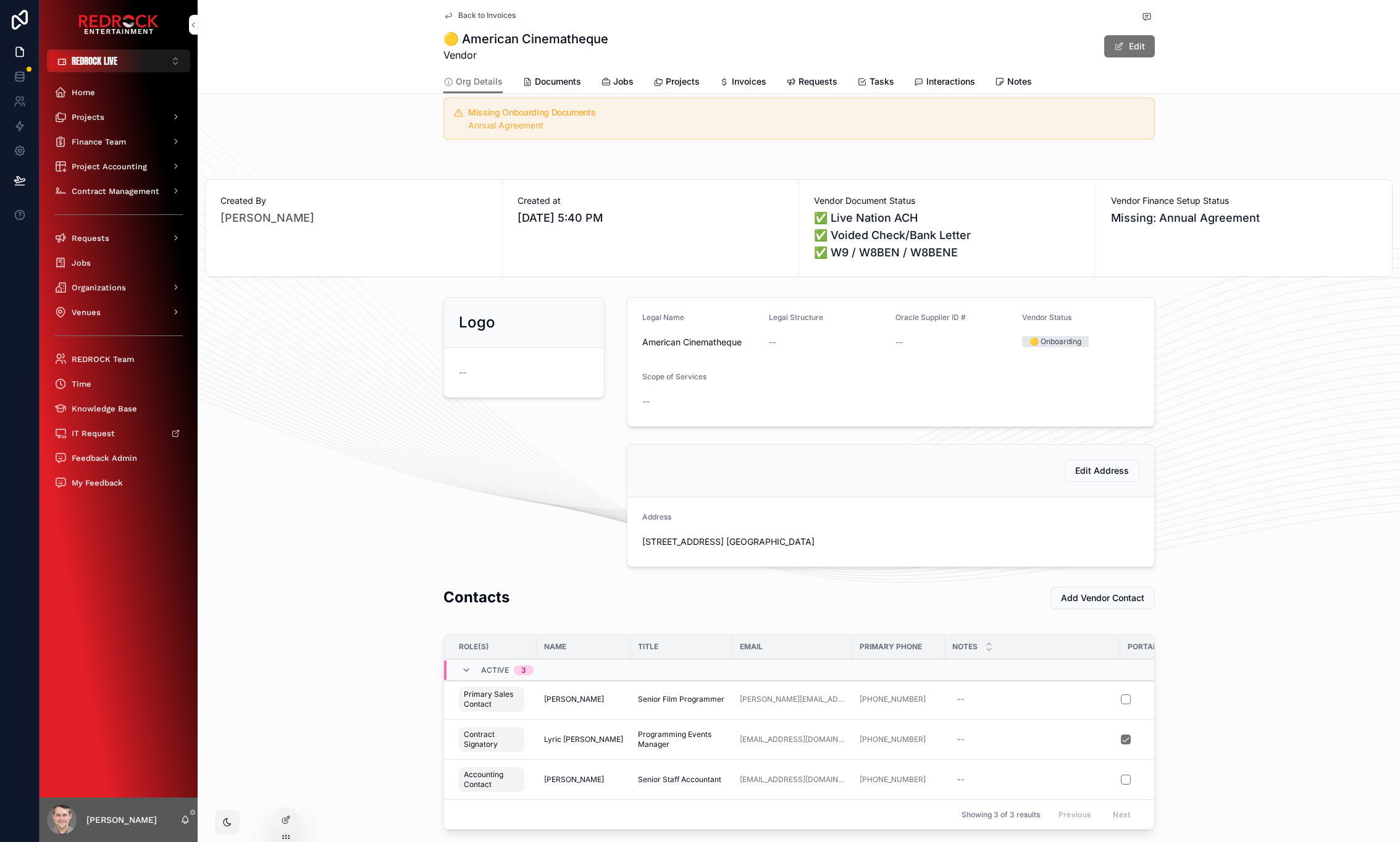
scroll to position [24, 0]
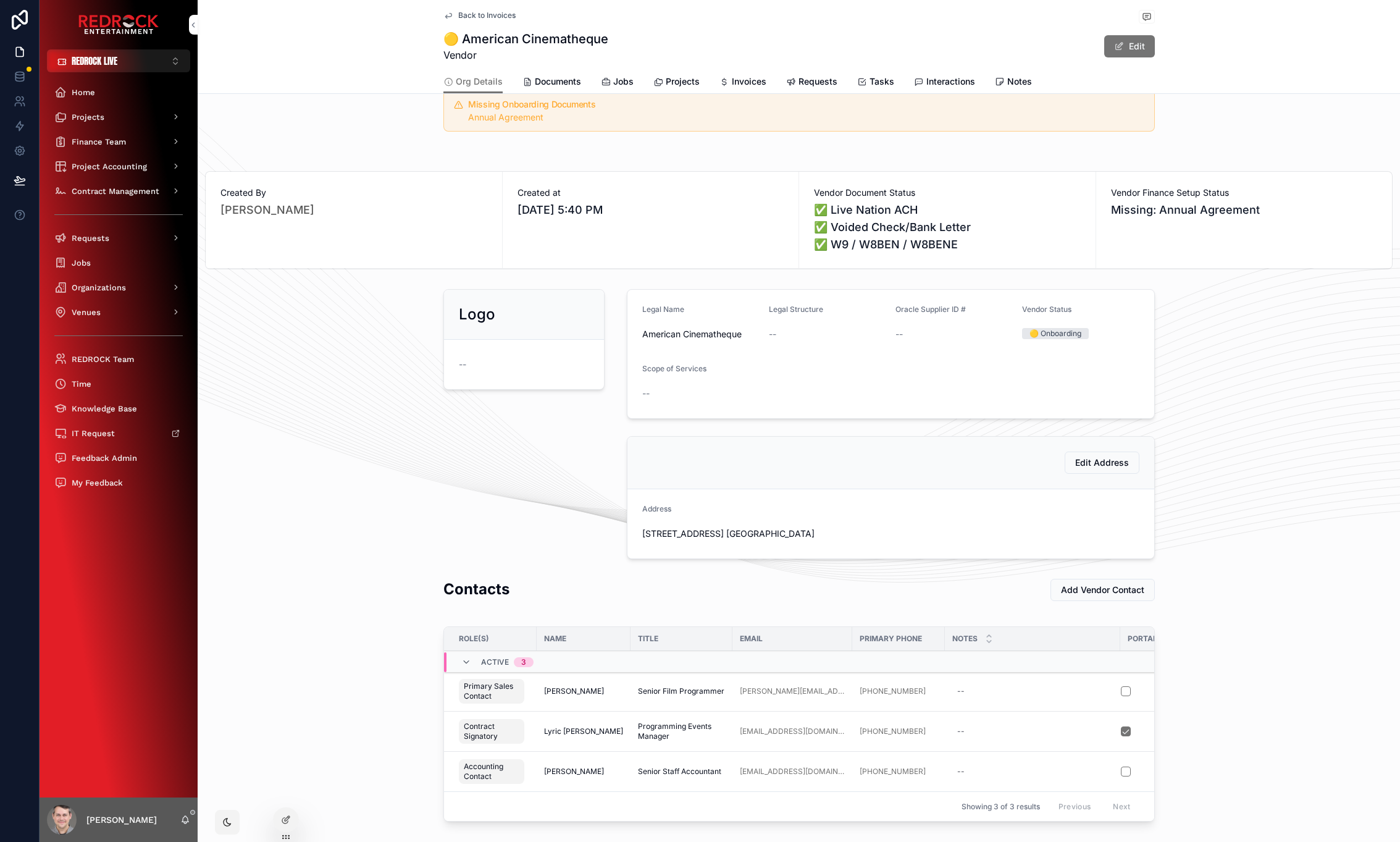
click at [803, 80] on span "Requests" at bounding box center [818, 82] width 39 height 13
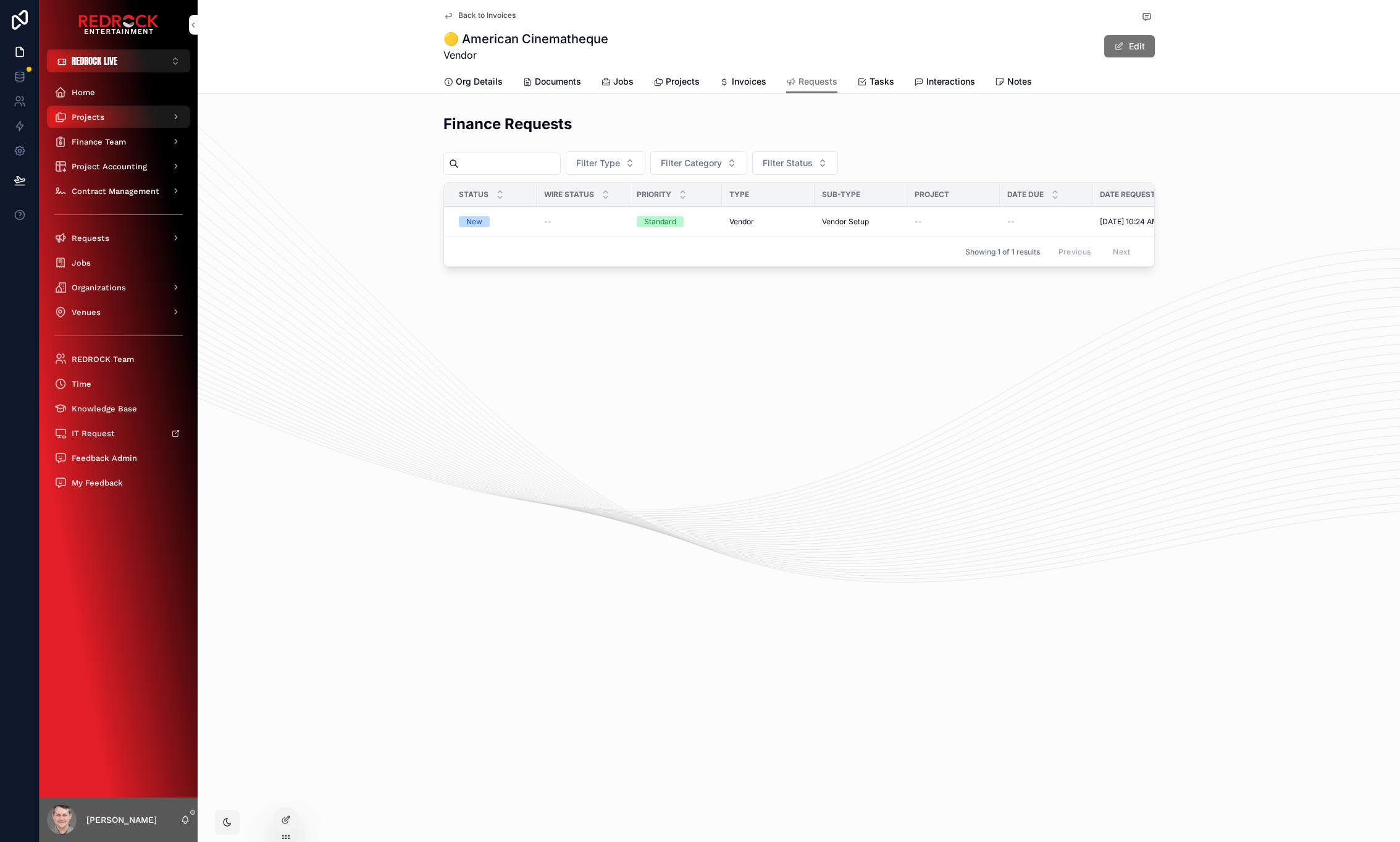
click at [92, 124] on div "Projects" at bounding box center [118, 117] width 128 height 20
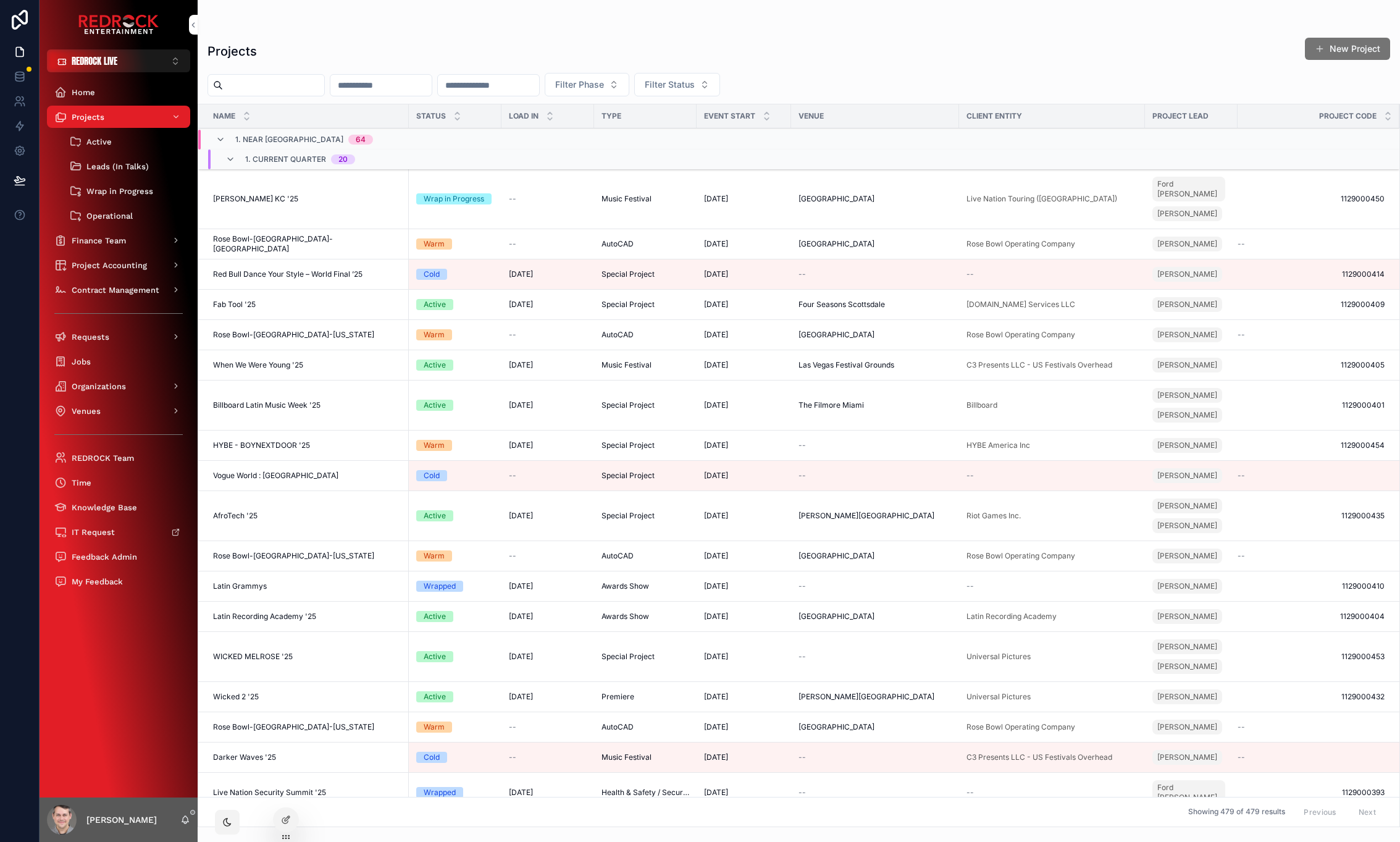
click at [300, 81] on input "scrollable content" at bounding box center [274, 85] width 102 height 18
click at [245, 520] on span "AfroTech '25" at bounding box center [235, 516] width 44 height 10
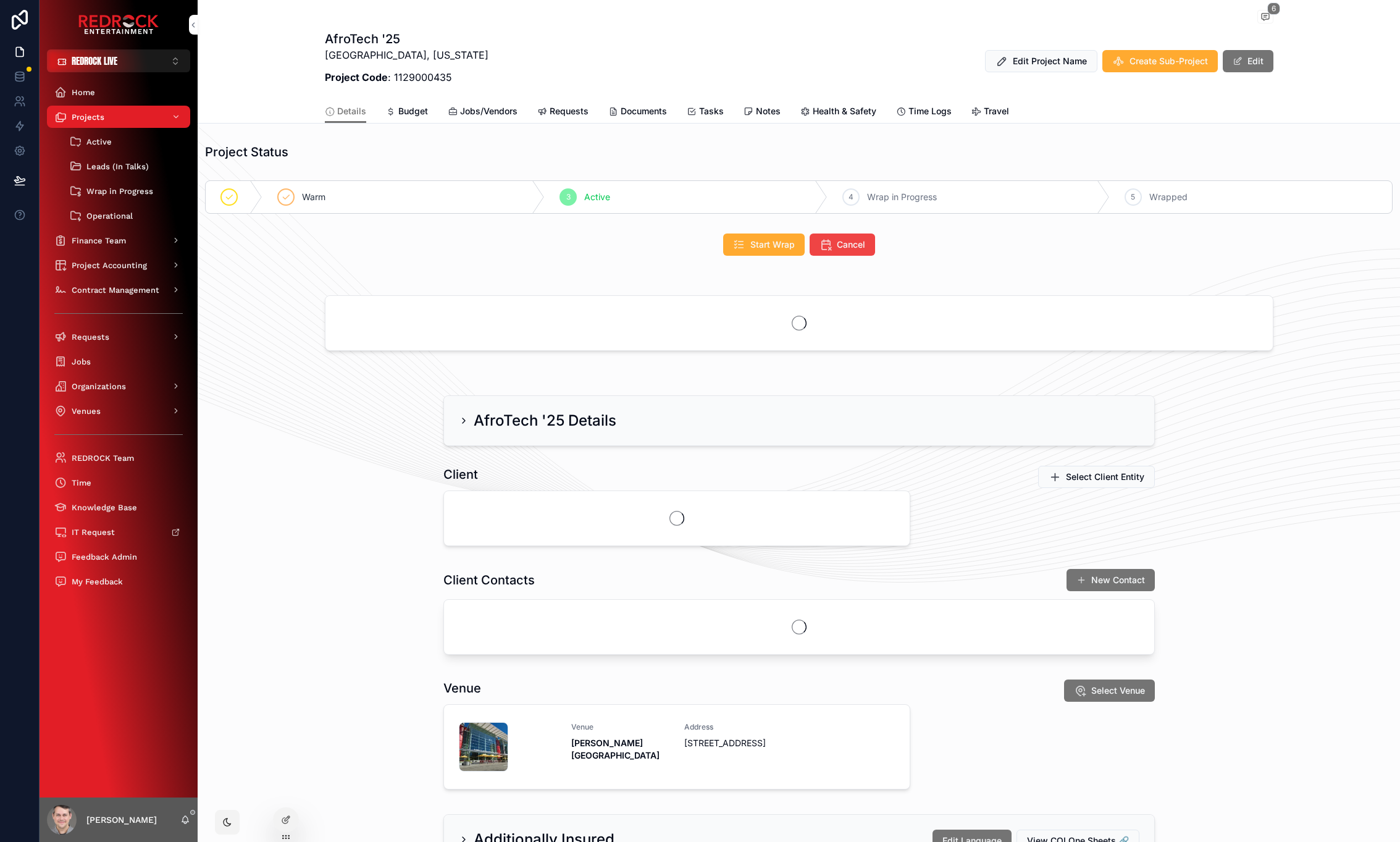
click at [647, 112] on span "Documents" at bounding box center [644, 112] width 46 height 13
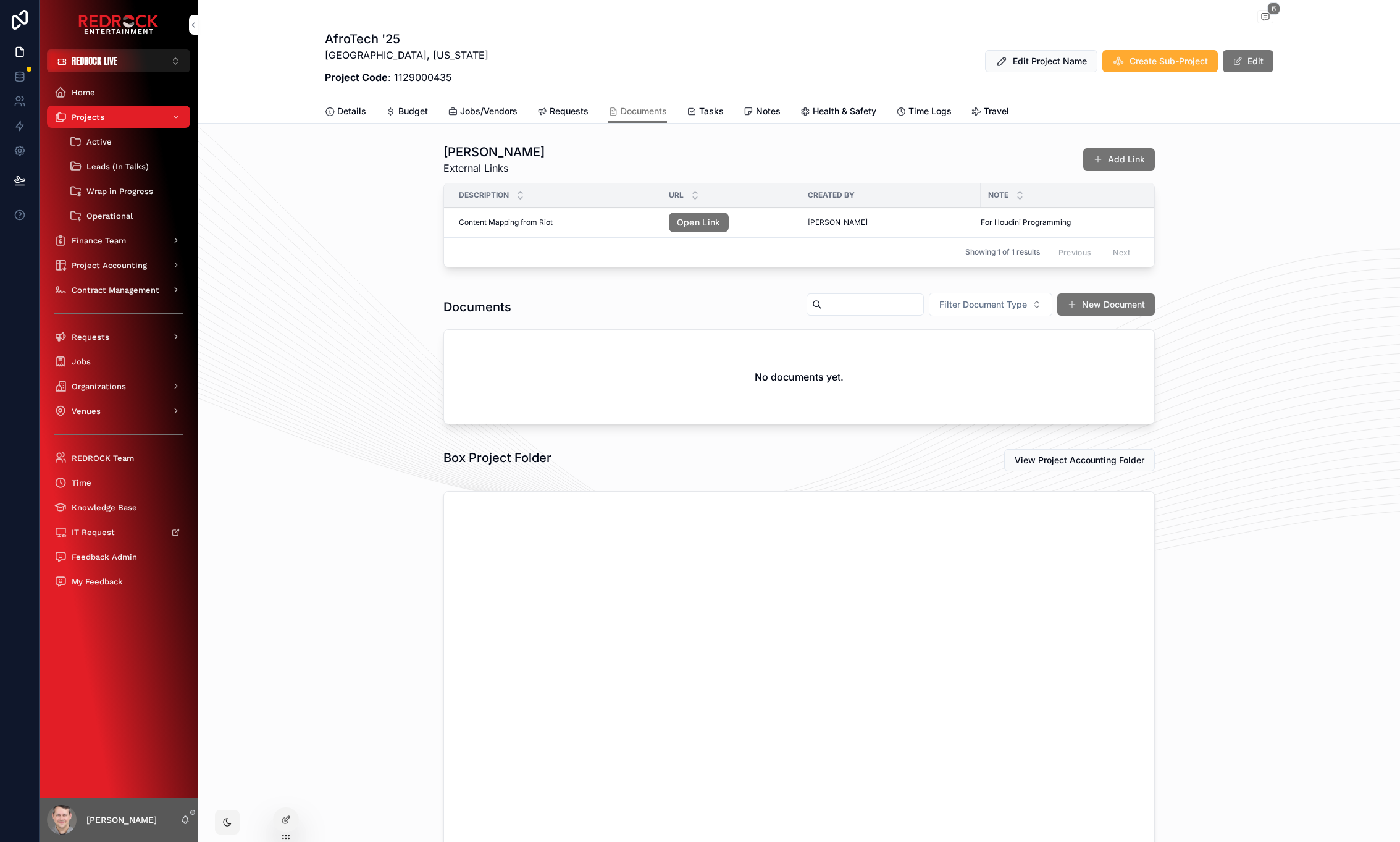
click at [560, 113] on span "Requests" at bounding box center [569, 112] width 39 height 13
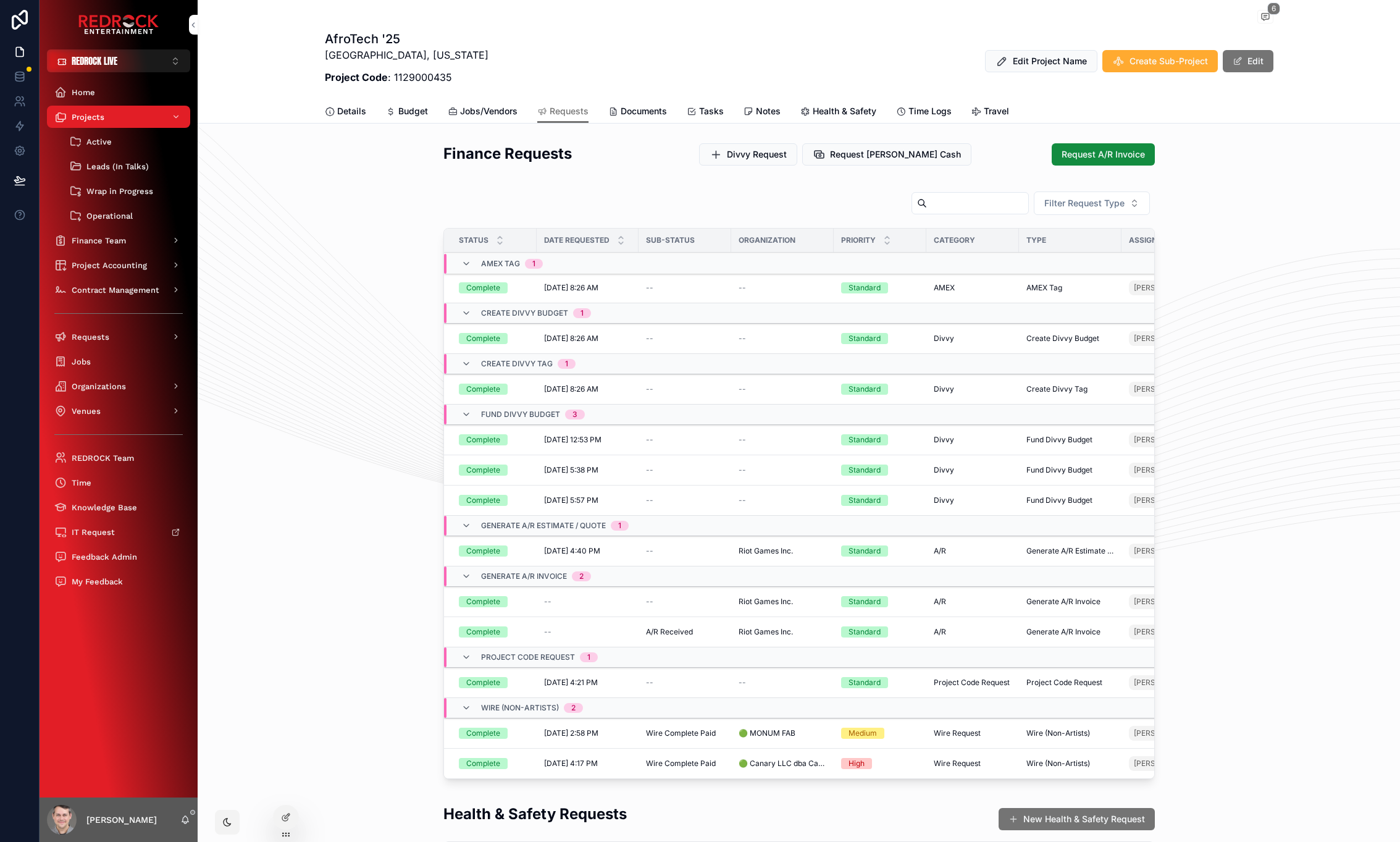
click at [666, 36] on div "AfroTech '25 Houston, Texas Project Code : 1129000435 Edit Project Name Create …" at bounding box center [799, 61] width 949 height 62
drag, startPoint x: 1136, startPoint y: 832, endPoint x: 303, endPoint y: 394, distance: 941.1
click at [270, 686] on div "Finance Requests Divvy Request Request Petty Cash Request A/R Invoice Filter Re…" at bounding box center [798, 464] width 1203 height 651
drag, startPoint x: 1186, startPoint y: 7, endPoint x: 1128, endPoint y: 3, distance: 58.1
drag, startPoint x: 291, startPoint y: 198, endPoint x: 244, endPoint y: 192, distance: 47.4
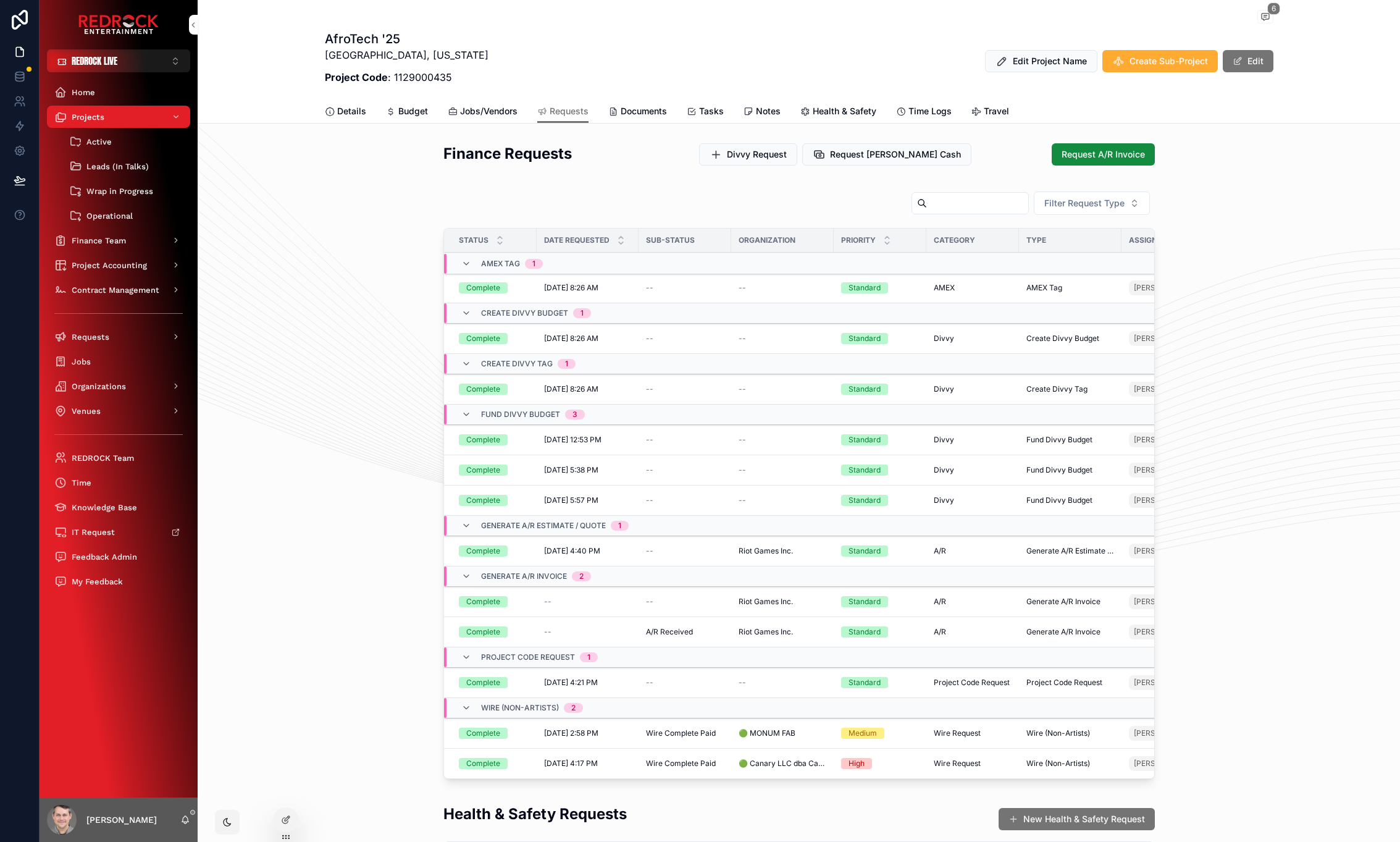
click at [290, 198] on div "Finance Requests Divvy Request Request Petty Cash Request A/R Invoice Filter Re…" at bounding box center [798, 464] width 1203 height 651
click at [140, 243] on div "Finance Team" at bounding box center [118, 241] width 128 height 20
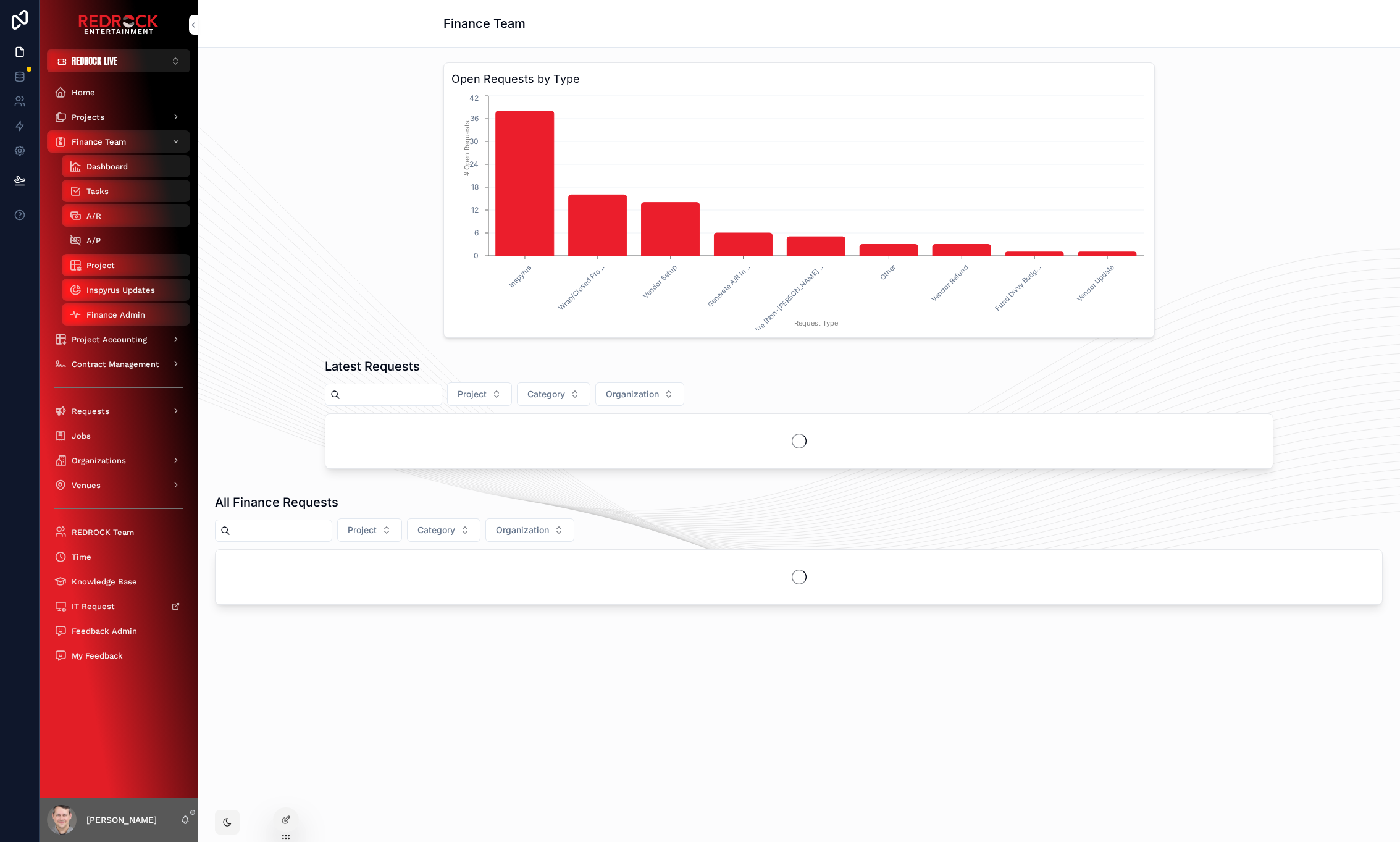
click at [130, 243] on div "A/P" at bounding box center [125, 241] width 113 height 20
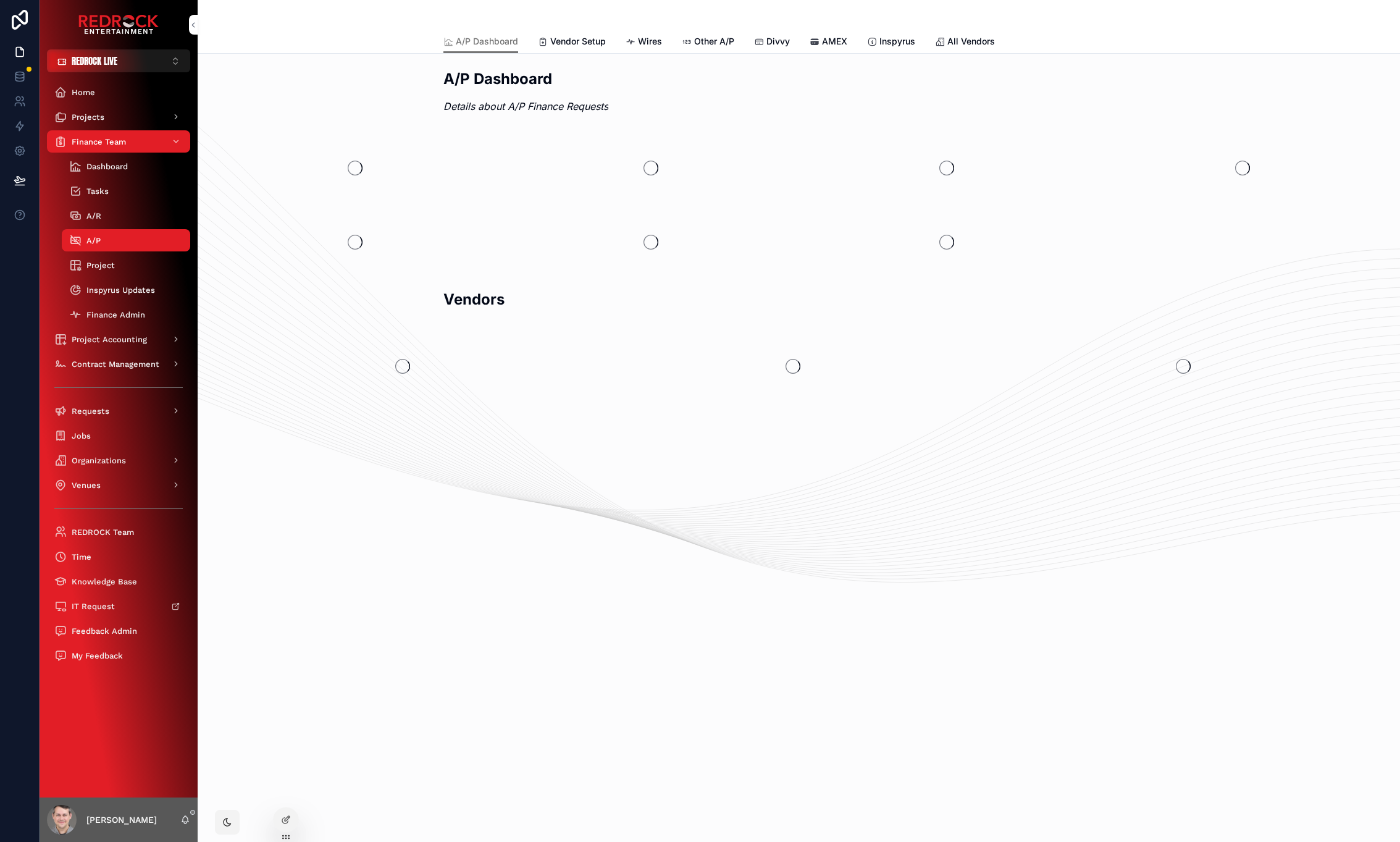
click at [643, 44] on span "Wires" at bounding box center [650, 41] width 24 height 13
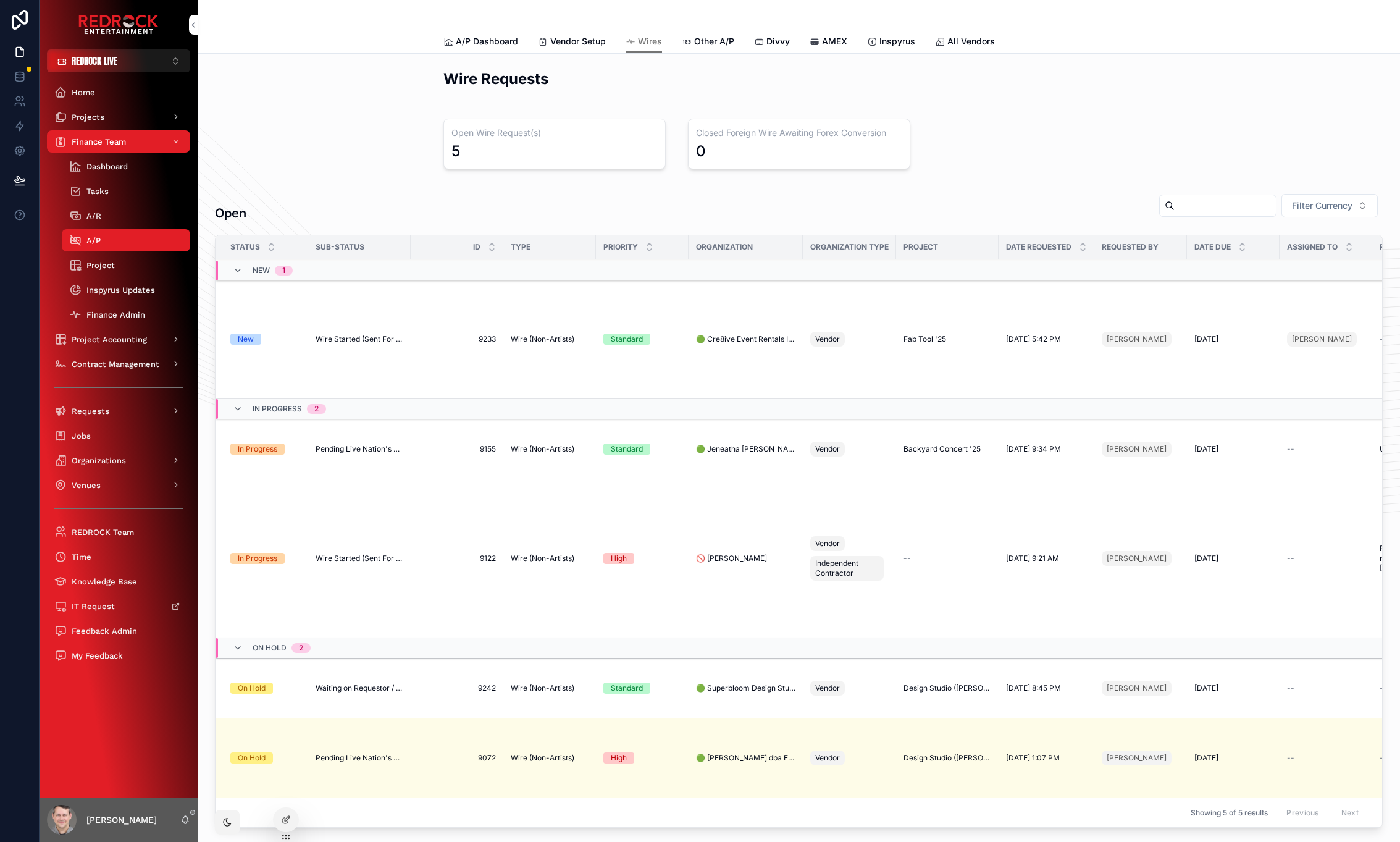
click at [355, 342] on span "Wire Started (Sent For Signature)" at bounding box center [360, 339] width 88 height 10
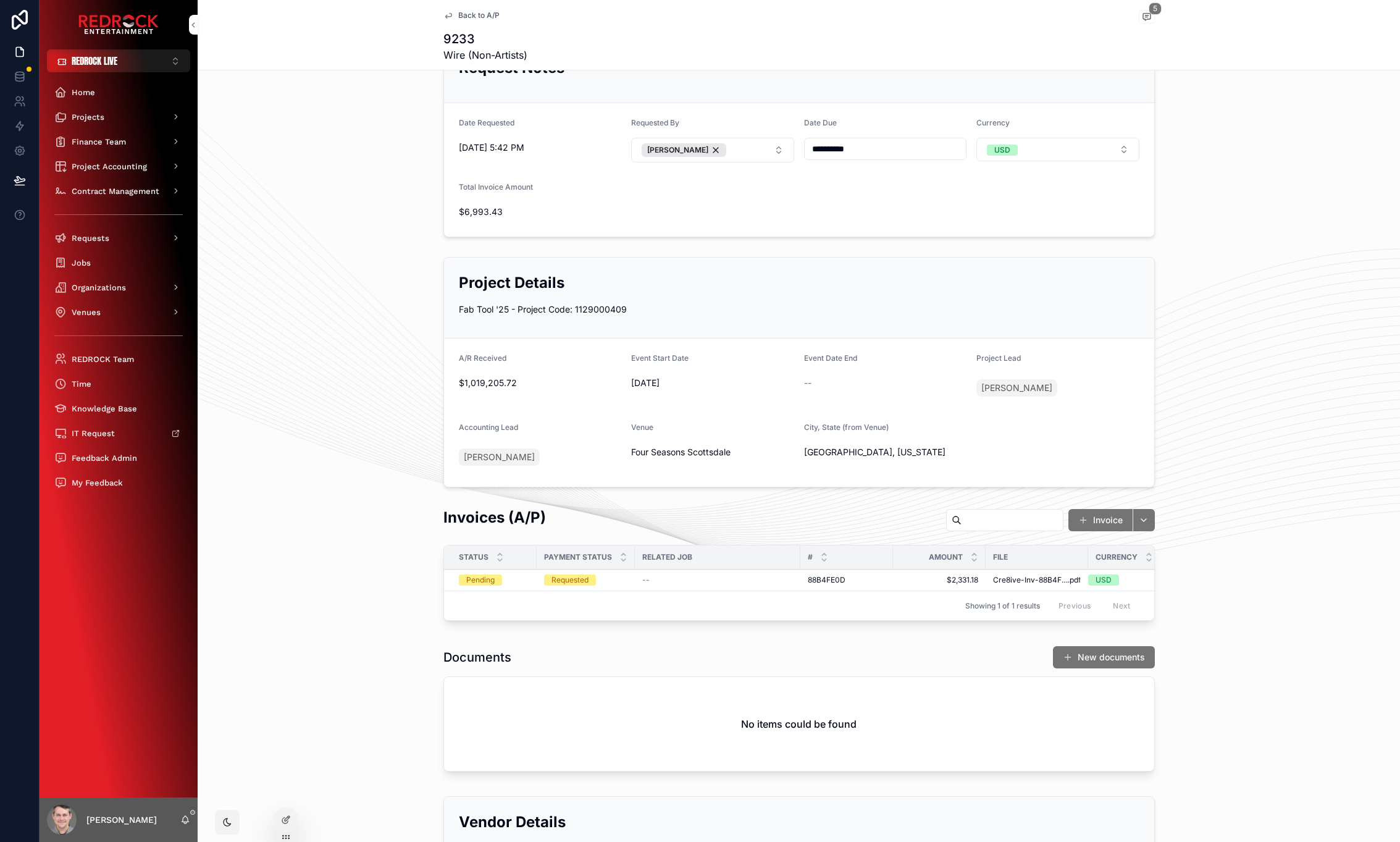
scroll to position [249, 0]
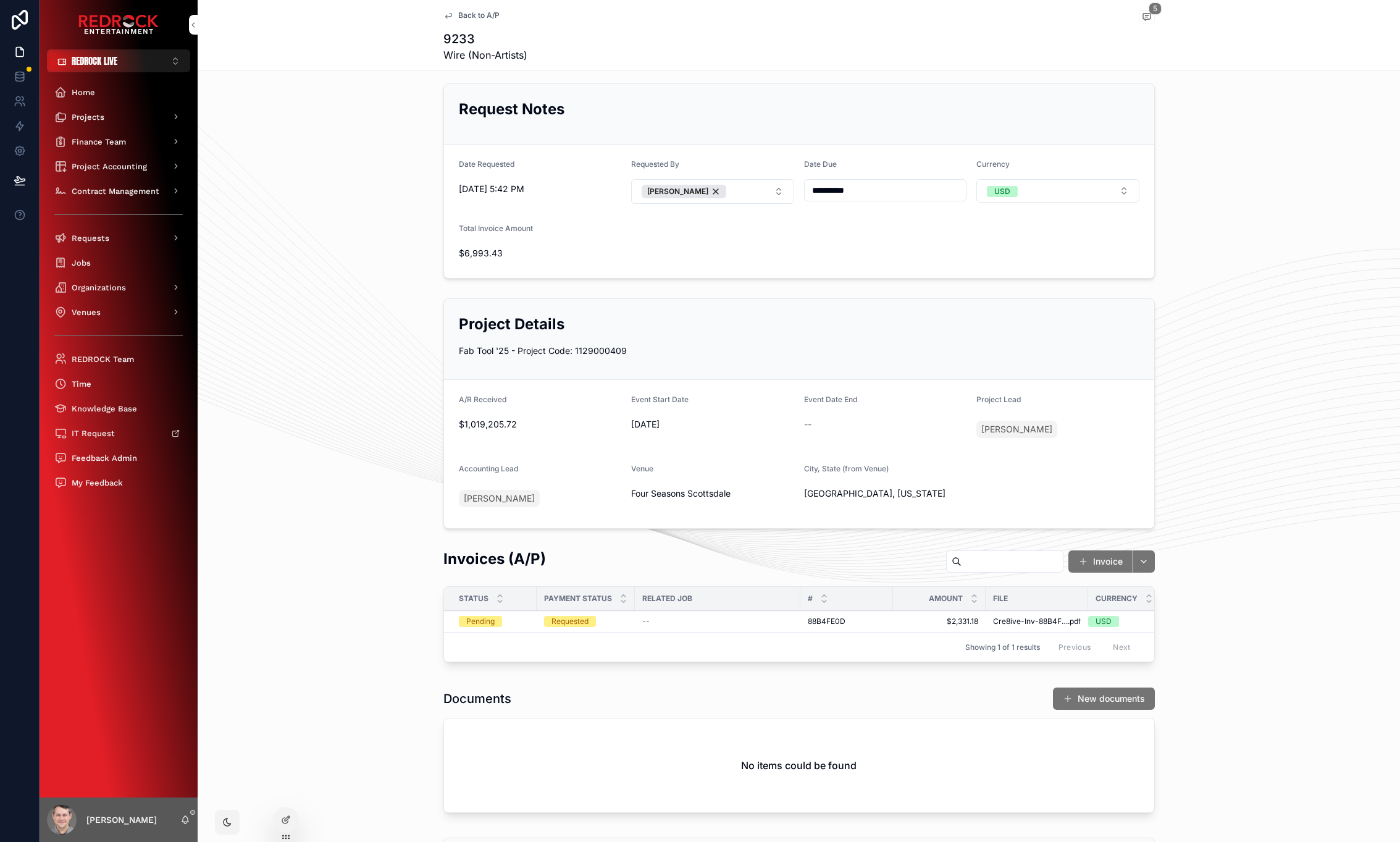
drag, startPoint x: 1167, startPoint y: 278, endPoint x: 1173, endPoint y: 116, distance: 162.1
drag, startPoint x: 291, startPoint y: 373, endPoint x: 289, endPoint y: 426, distance: 53.0
drag, startPoint x: 320, startPoint y: 287, endPoint x: 296, endPoint y: 270, distance: 29.4
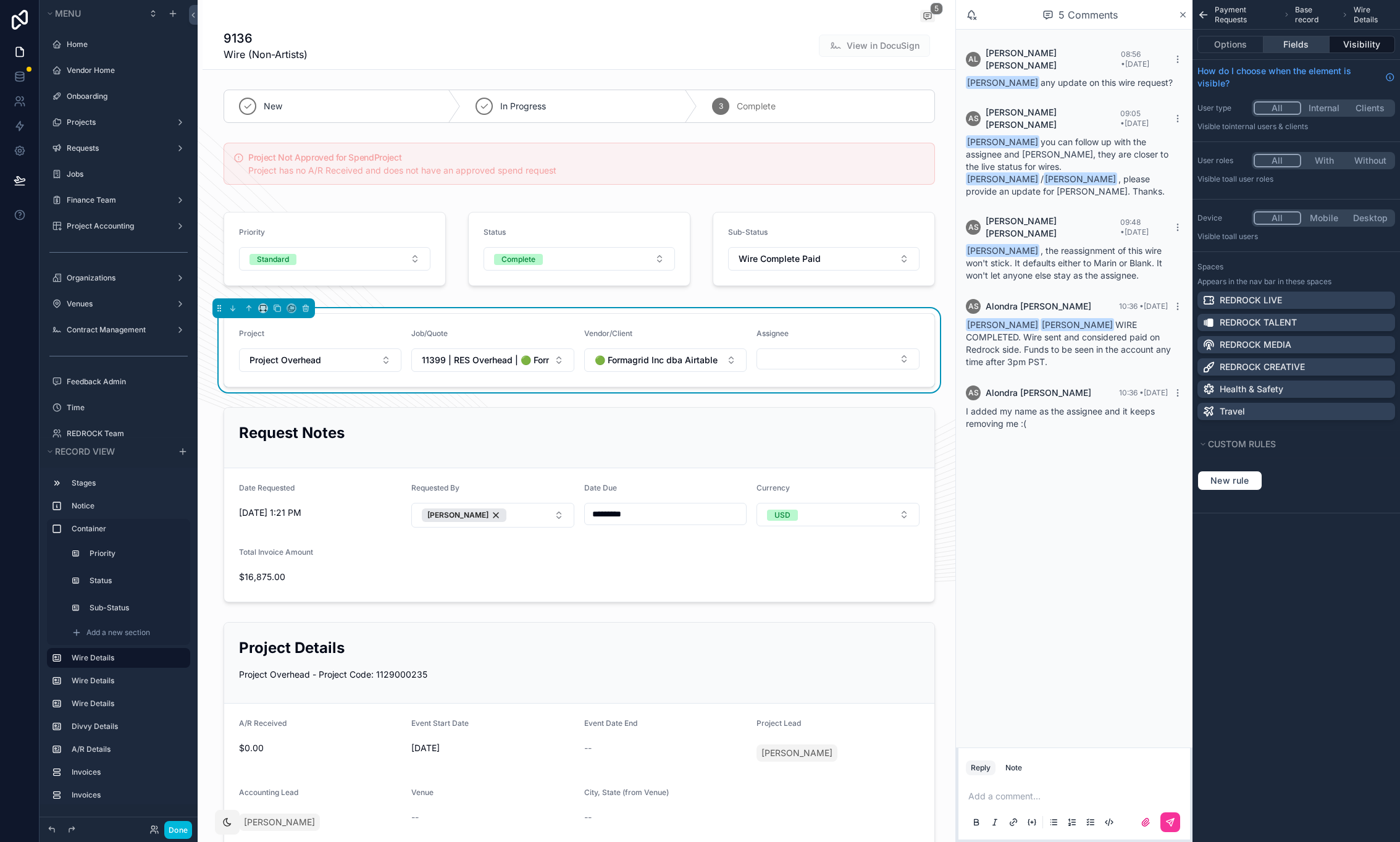
click at [1285, 48] on button "Fields" at bounding box center [1296, 45] width 65 height 18
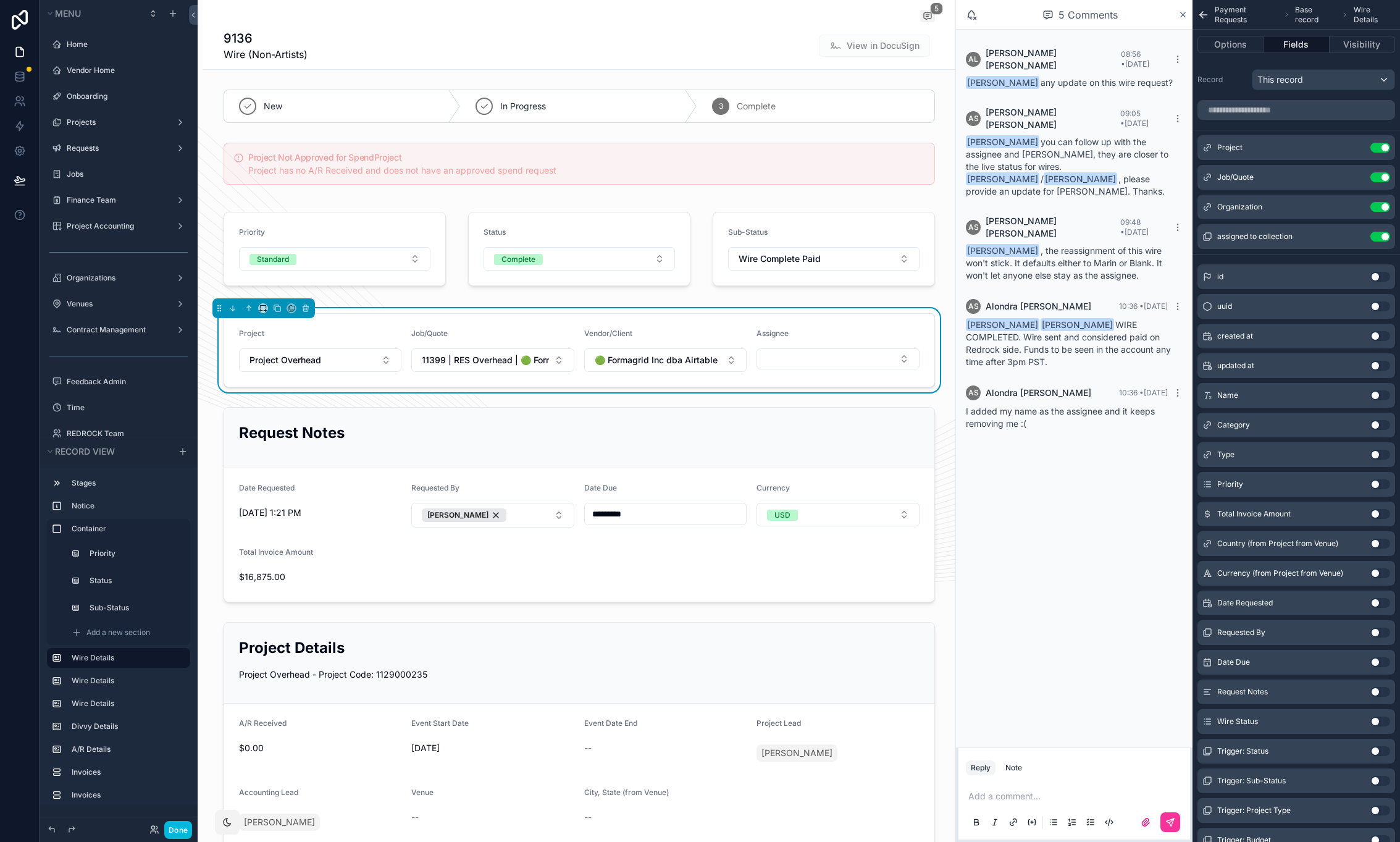
click at [0, 0] on icon "scrollable content" at bounding box center [0, 0] width 0 height 0
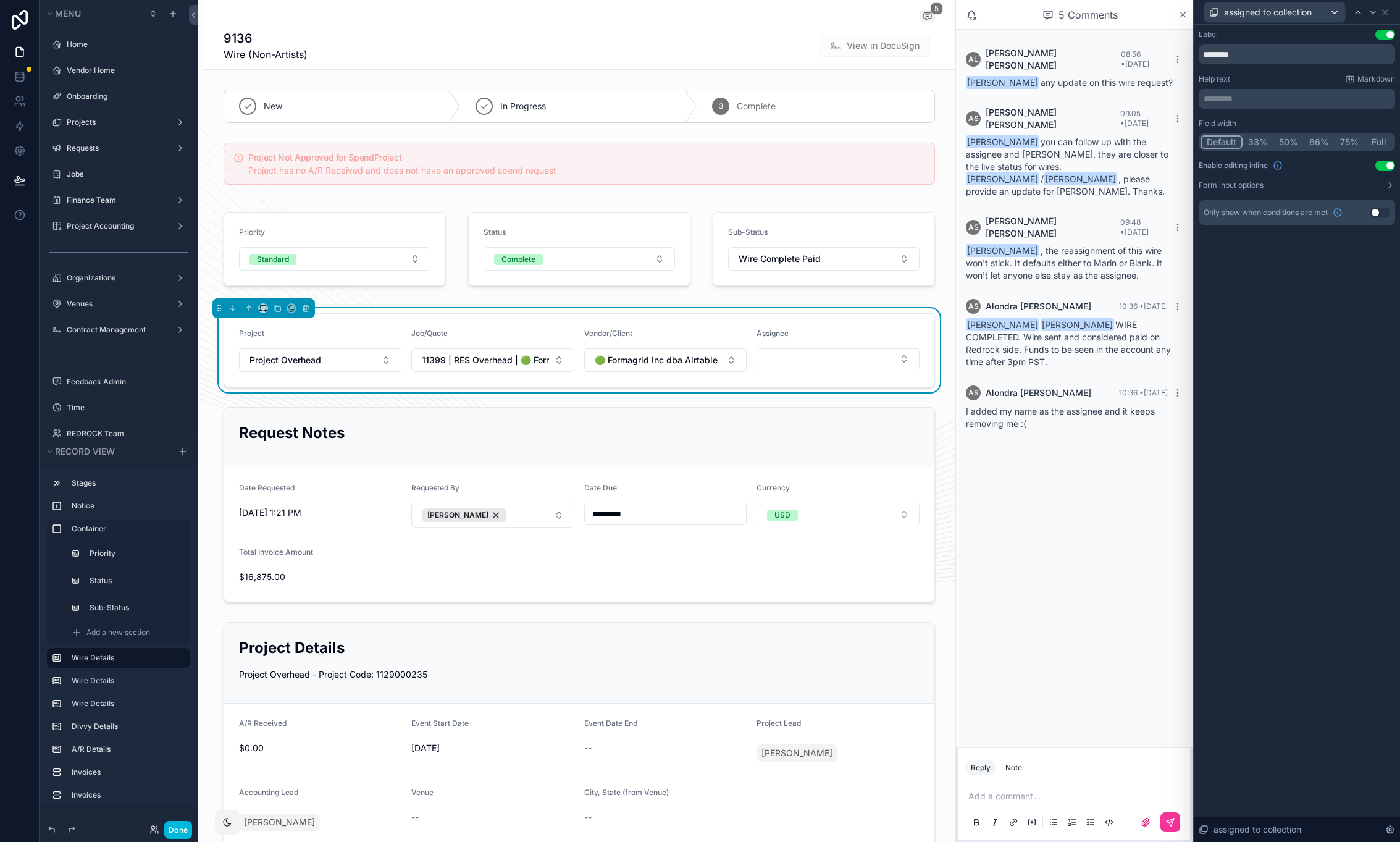
click at [1382, 164] on button "Use setting" at bounding box center [1386, 166] width 20 height 10
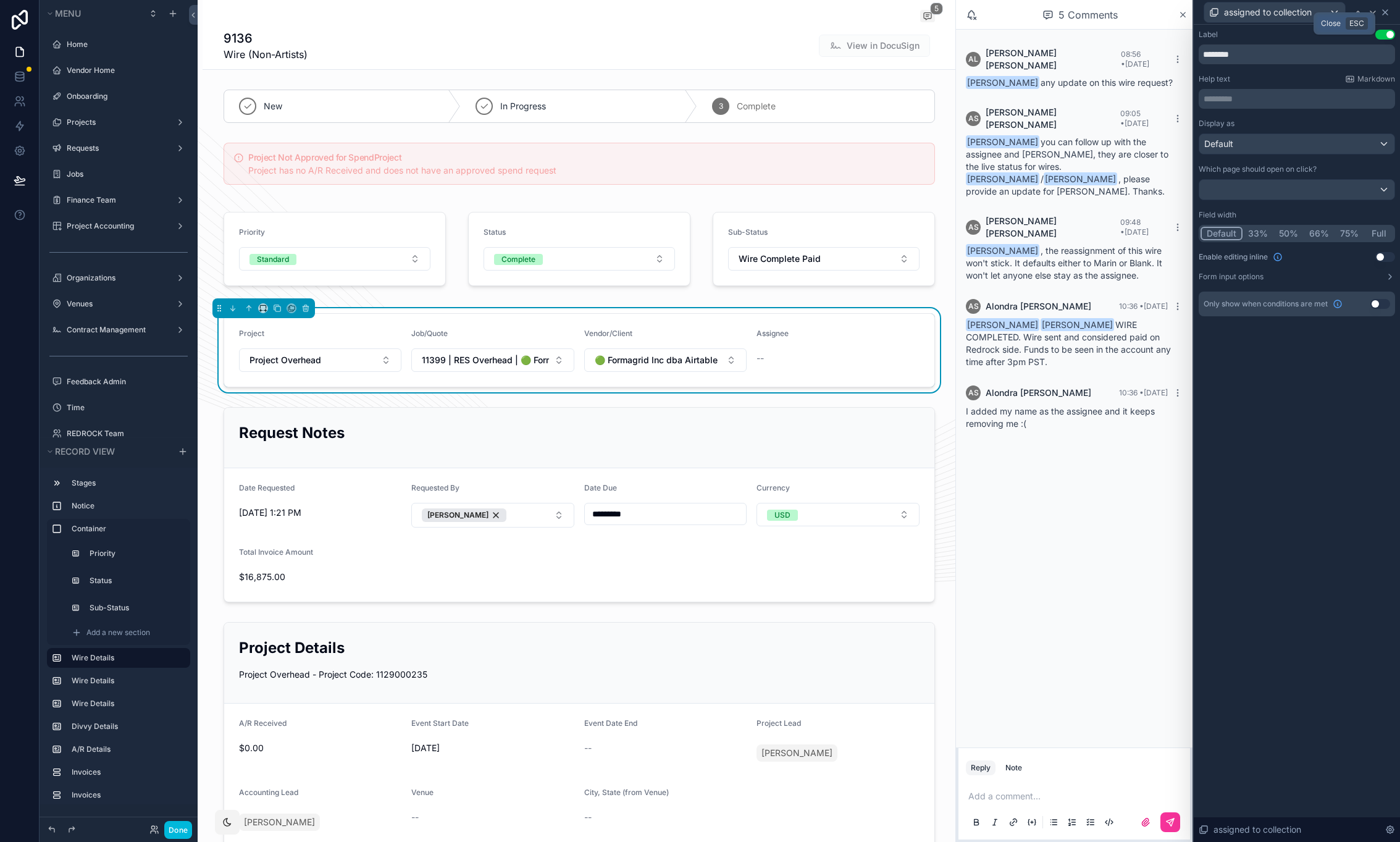
click at [1386, 13] on icon at bounding box center [1386, 13] width 10 height 10
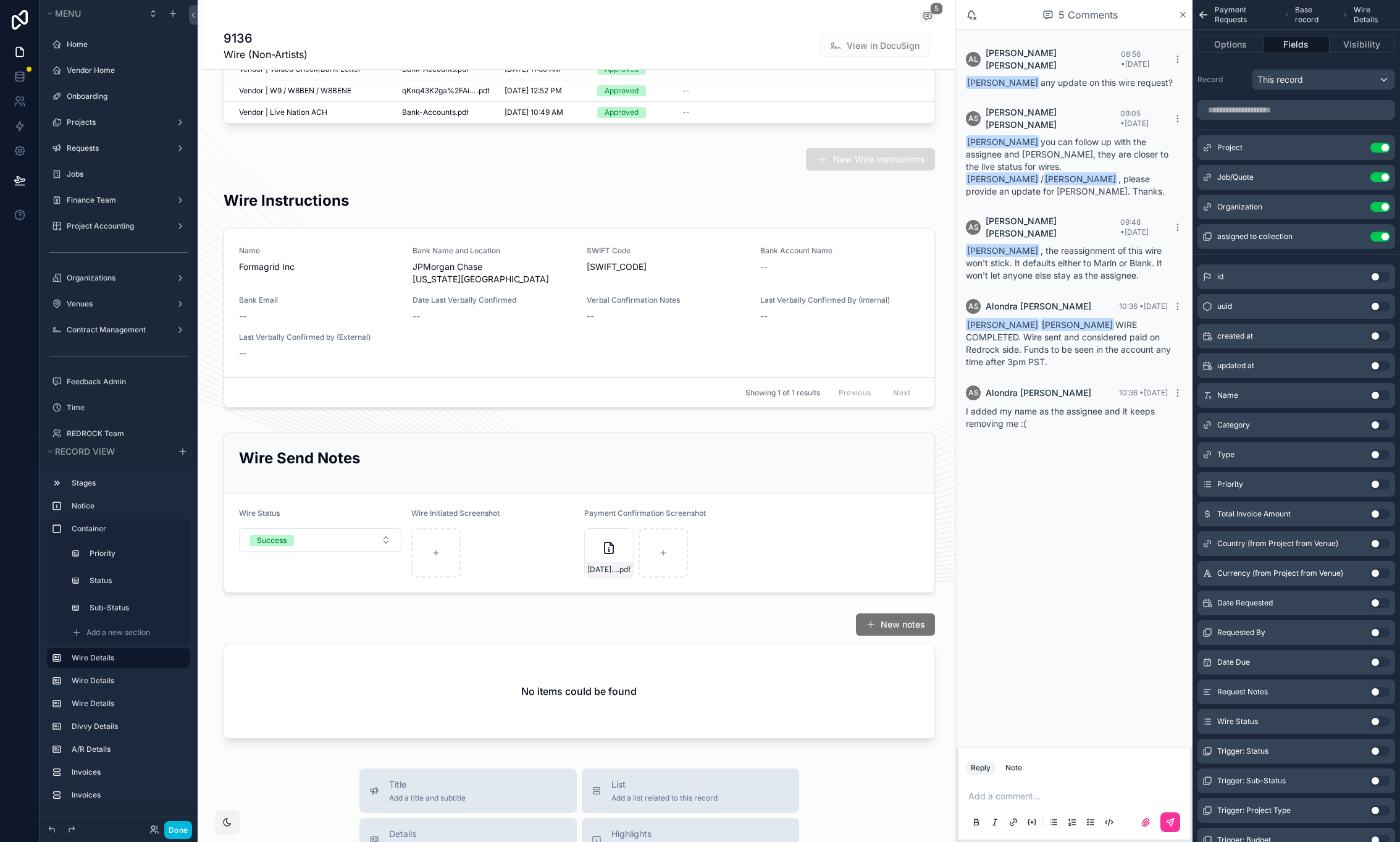
scroll to position [2500, 0]
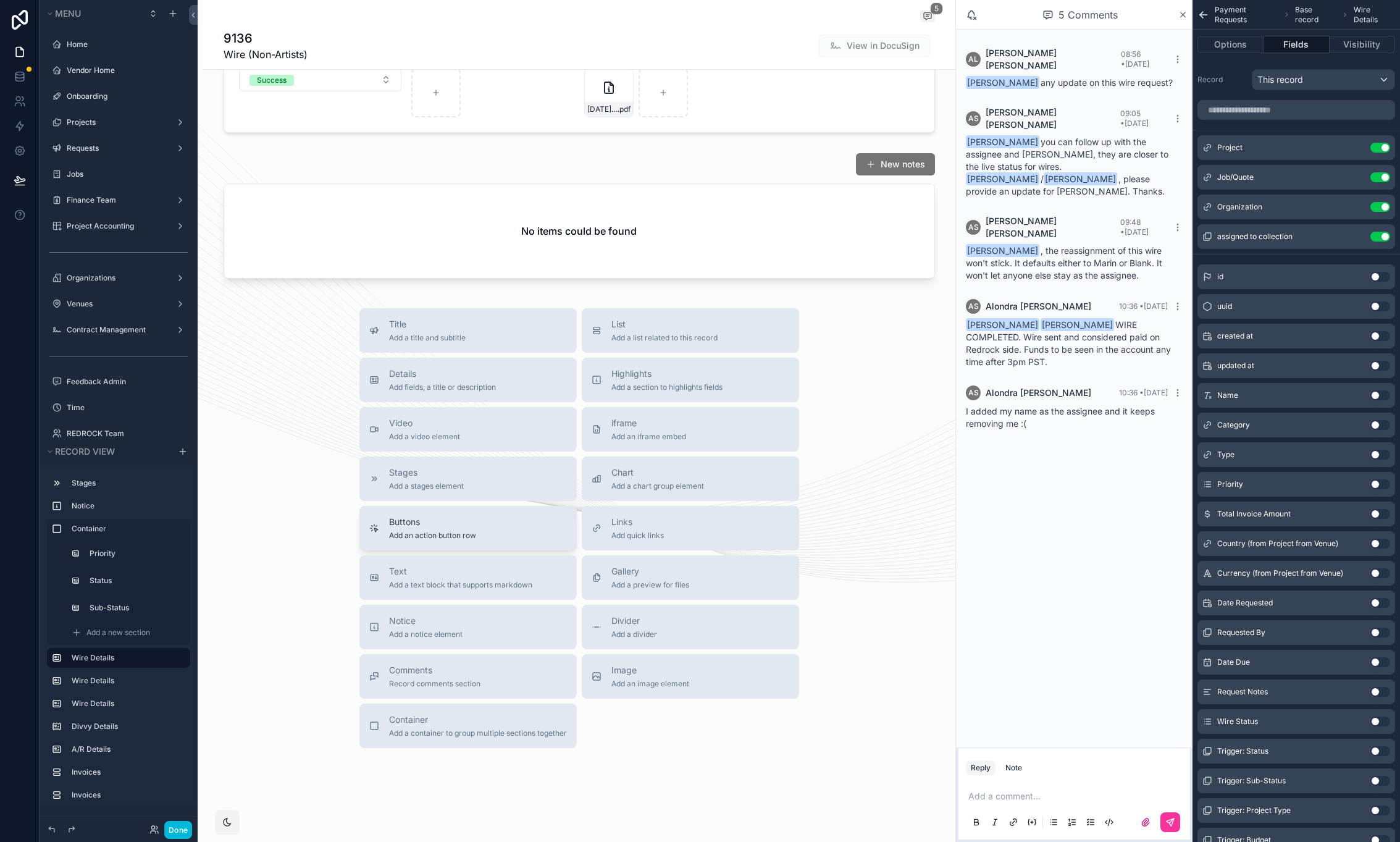
click at [505, 506] on button "Buttons Add an action button row" at bounding box center [468, 528] width 217 height 45
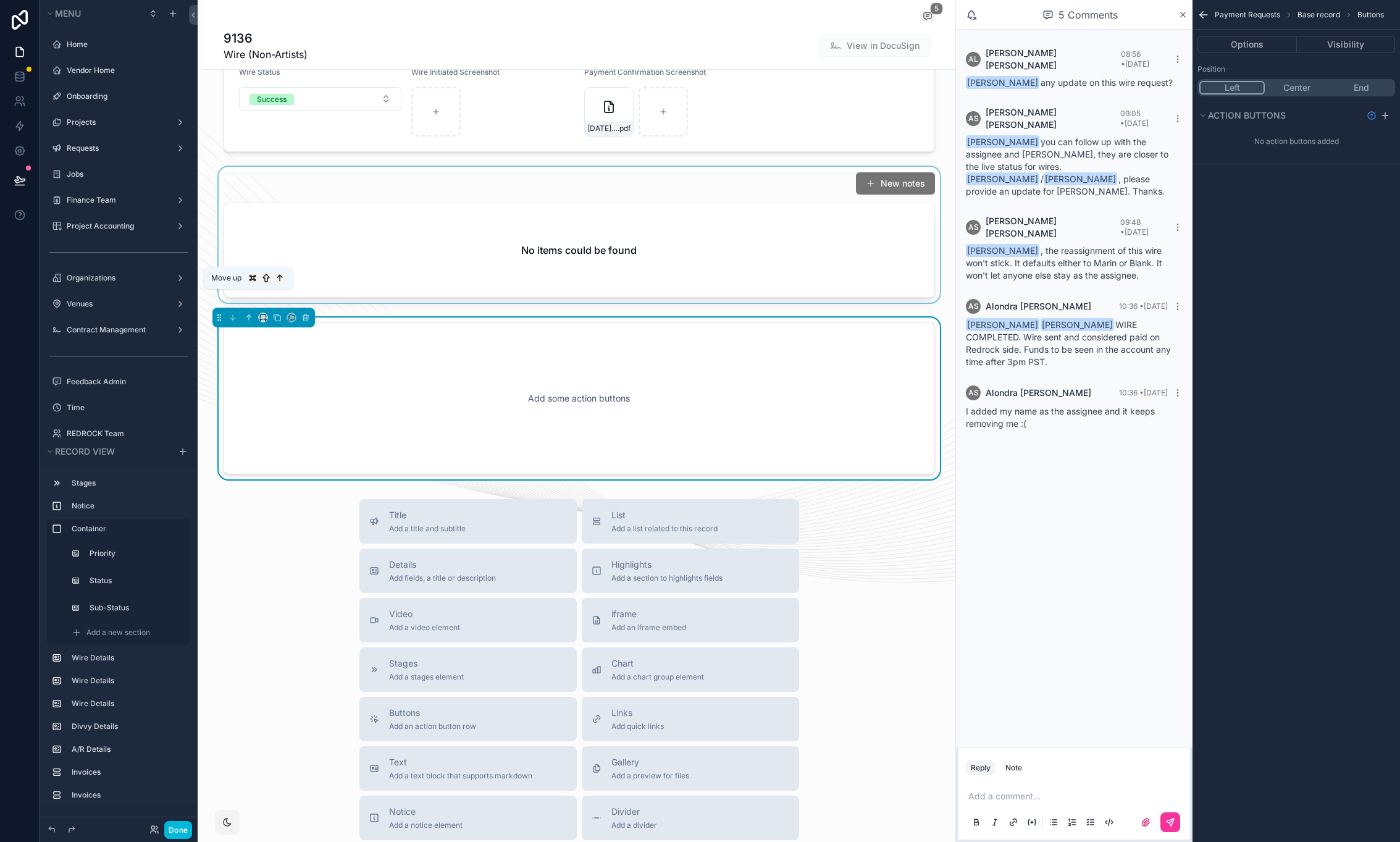
scroll to position [2479, 0]
click at [245, 292] on div "scrollable content" at bounding box center [578, 239] width 753 height 141
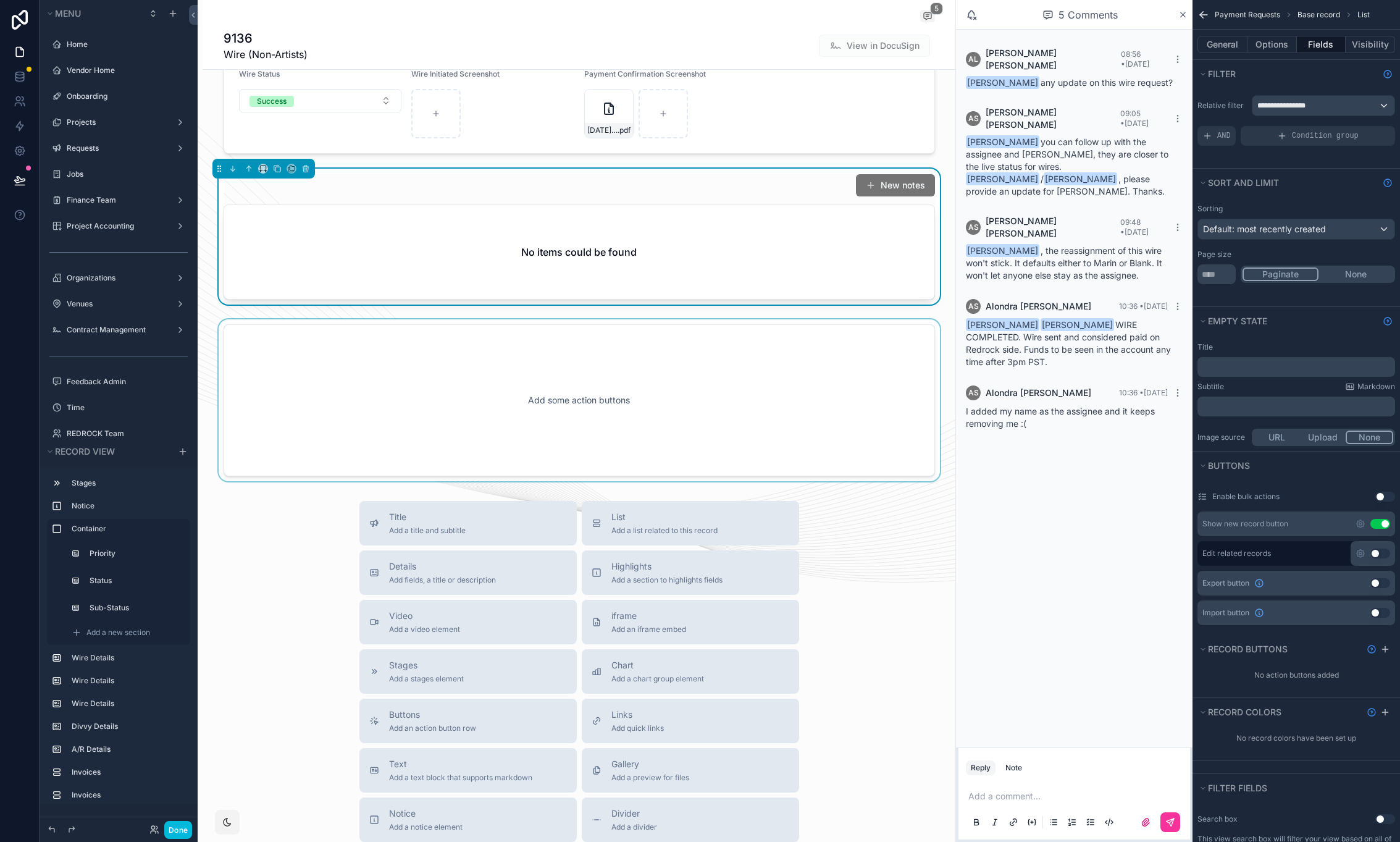
click at [251, 320] on div "scrollable content" at bounding box center [578, 401] width 753 height 162
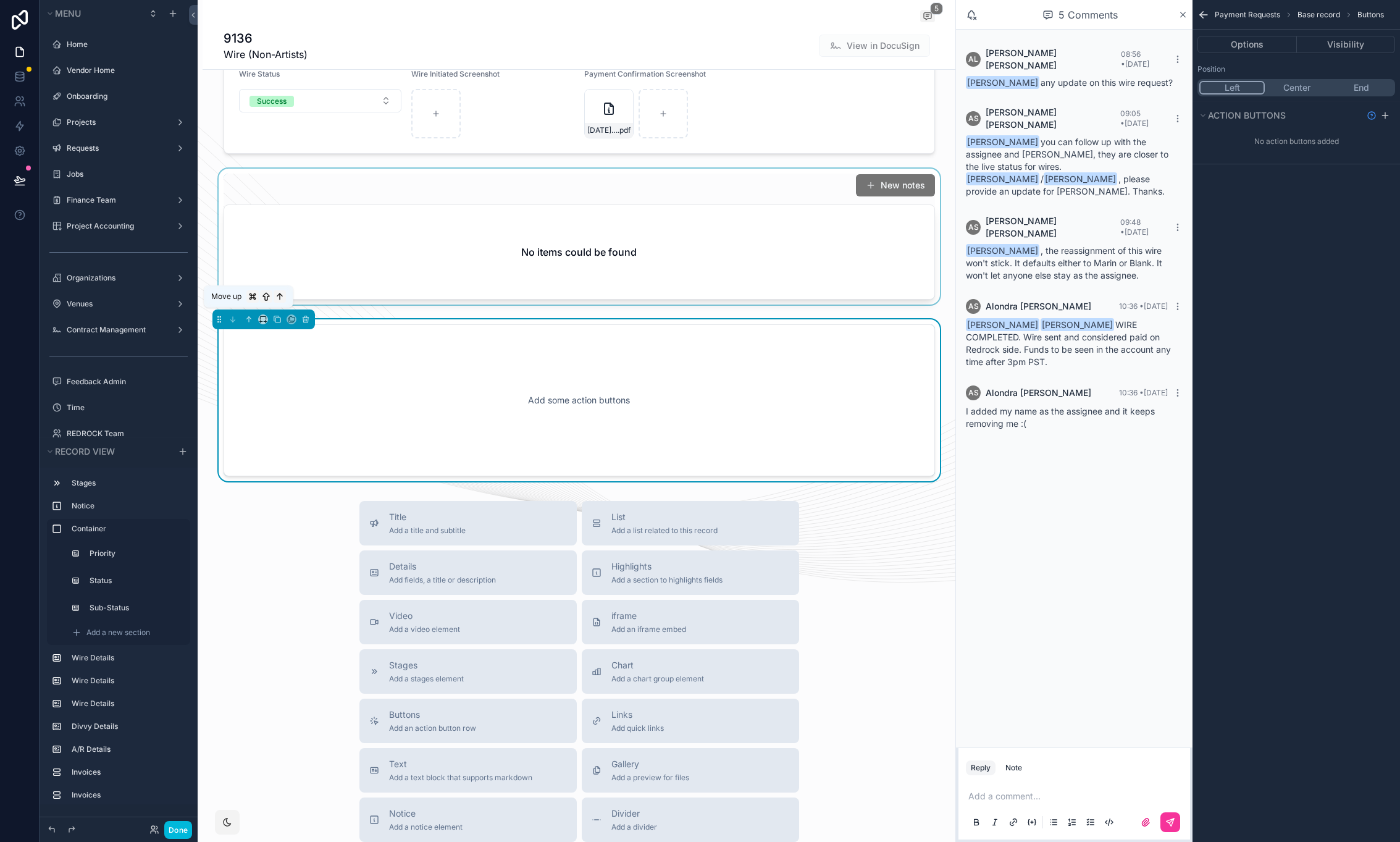
click at [251, 317] on icon "scrollable content" at bounding box center [249, 320] width 9 height 9
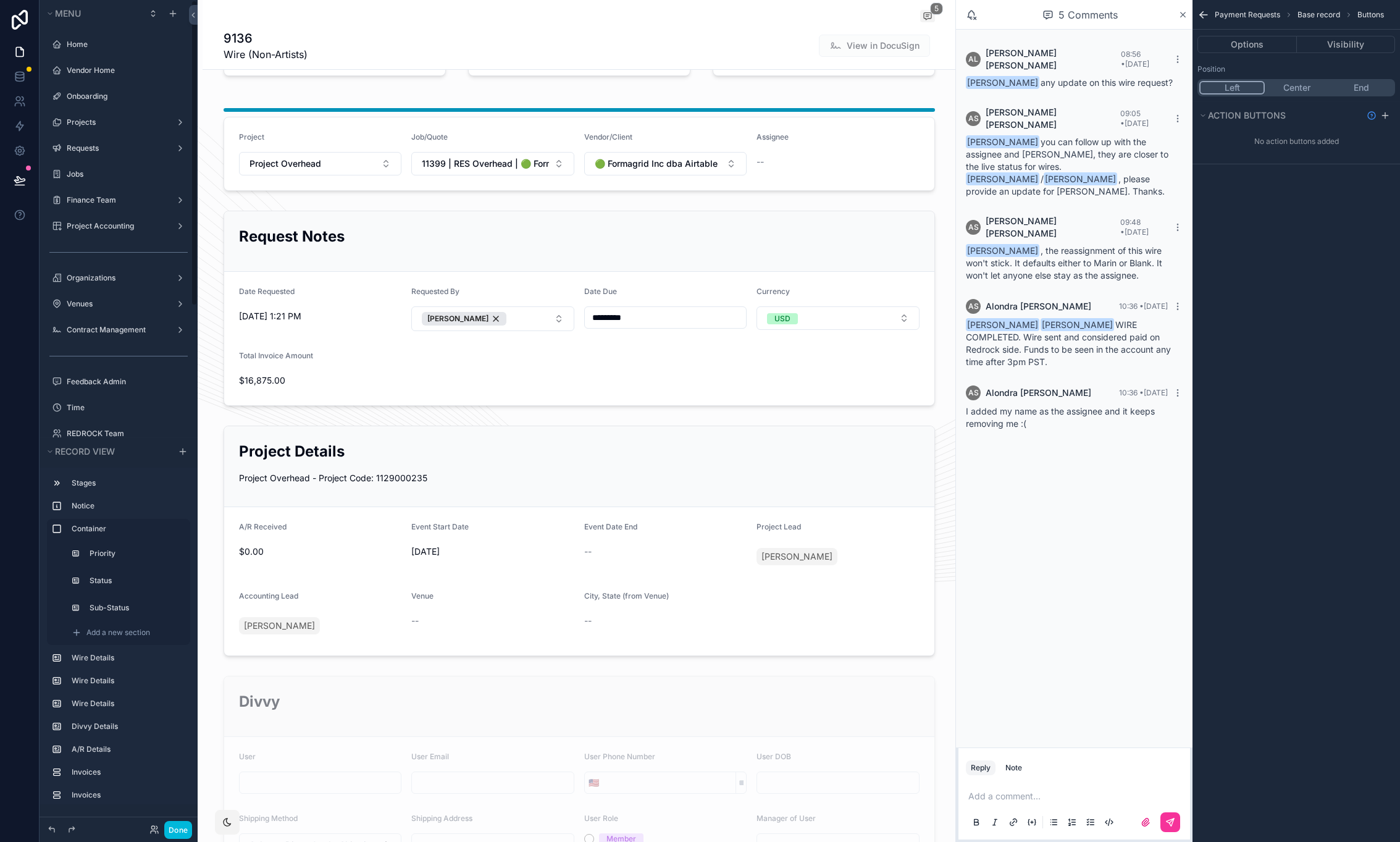
scroll to position [56, 0]
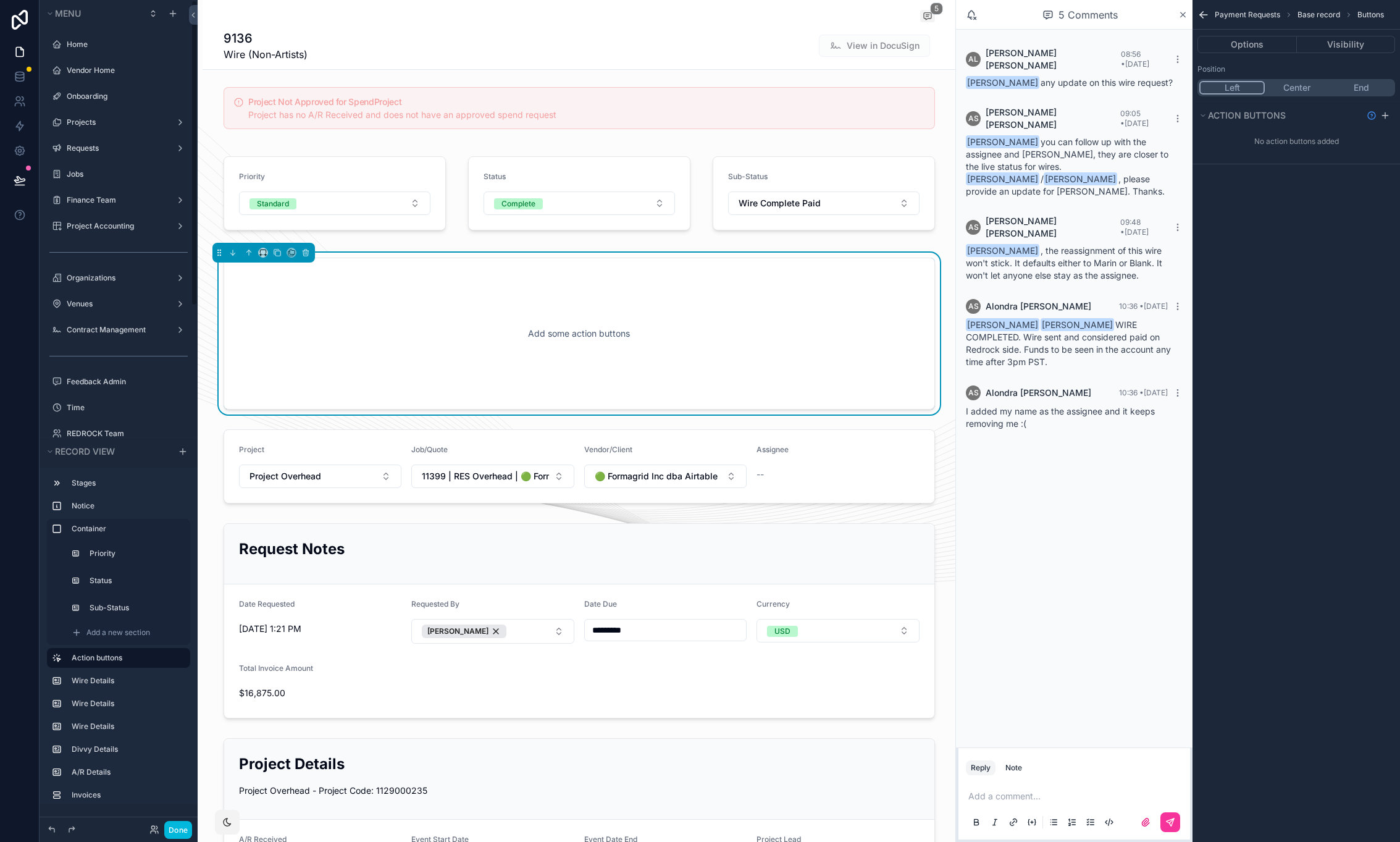
click at [1367, 85] on button "End" at bounding box center [1361, 88] width 64 height 14
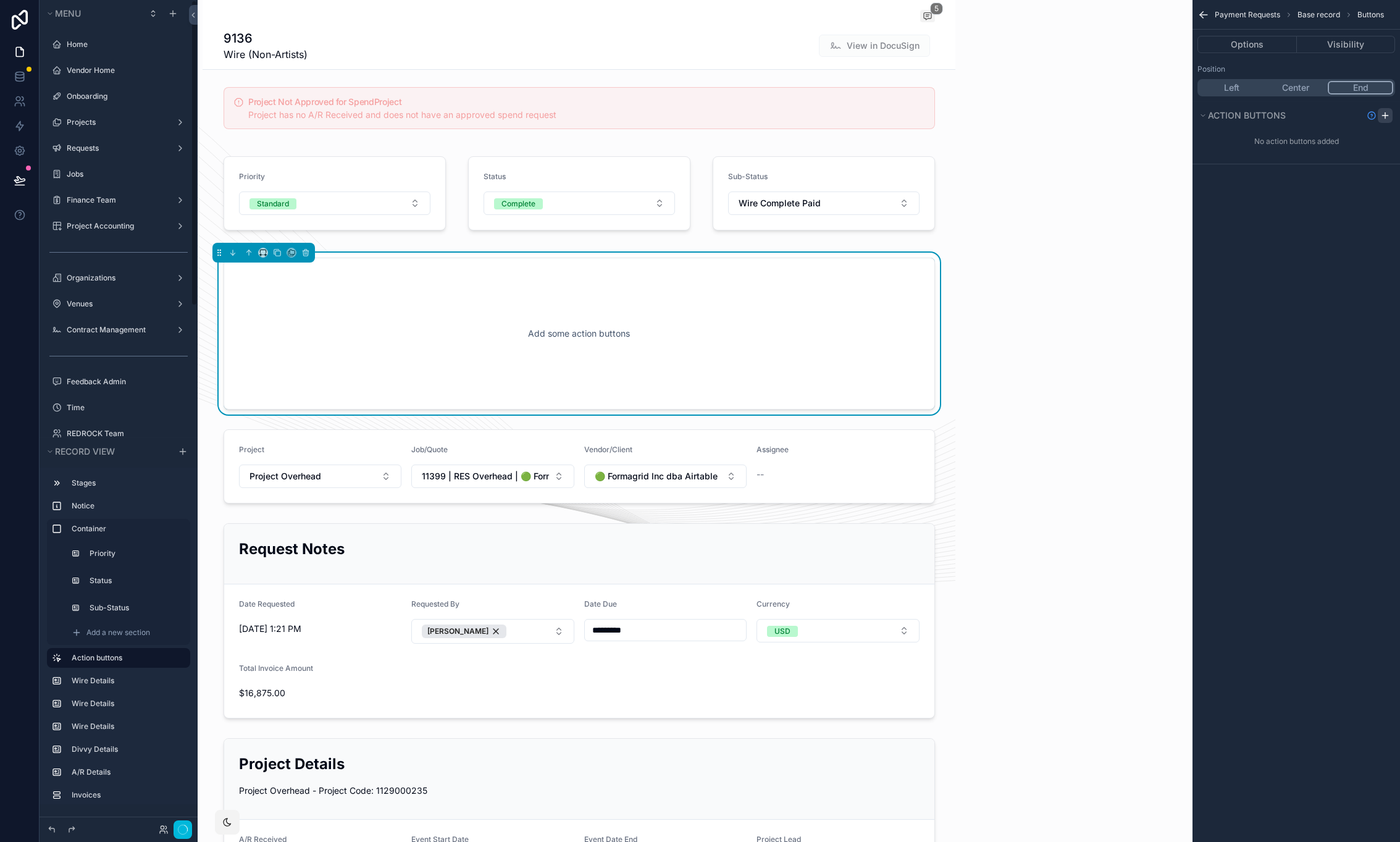
click at [1389, 114] on icon "scrollable content" at bounding box center [1386, 115] width 10 height 10
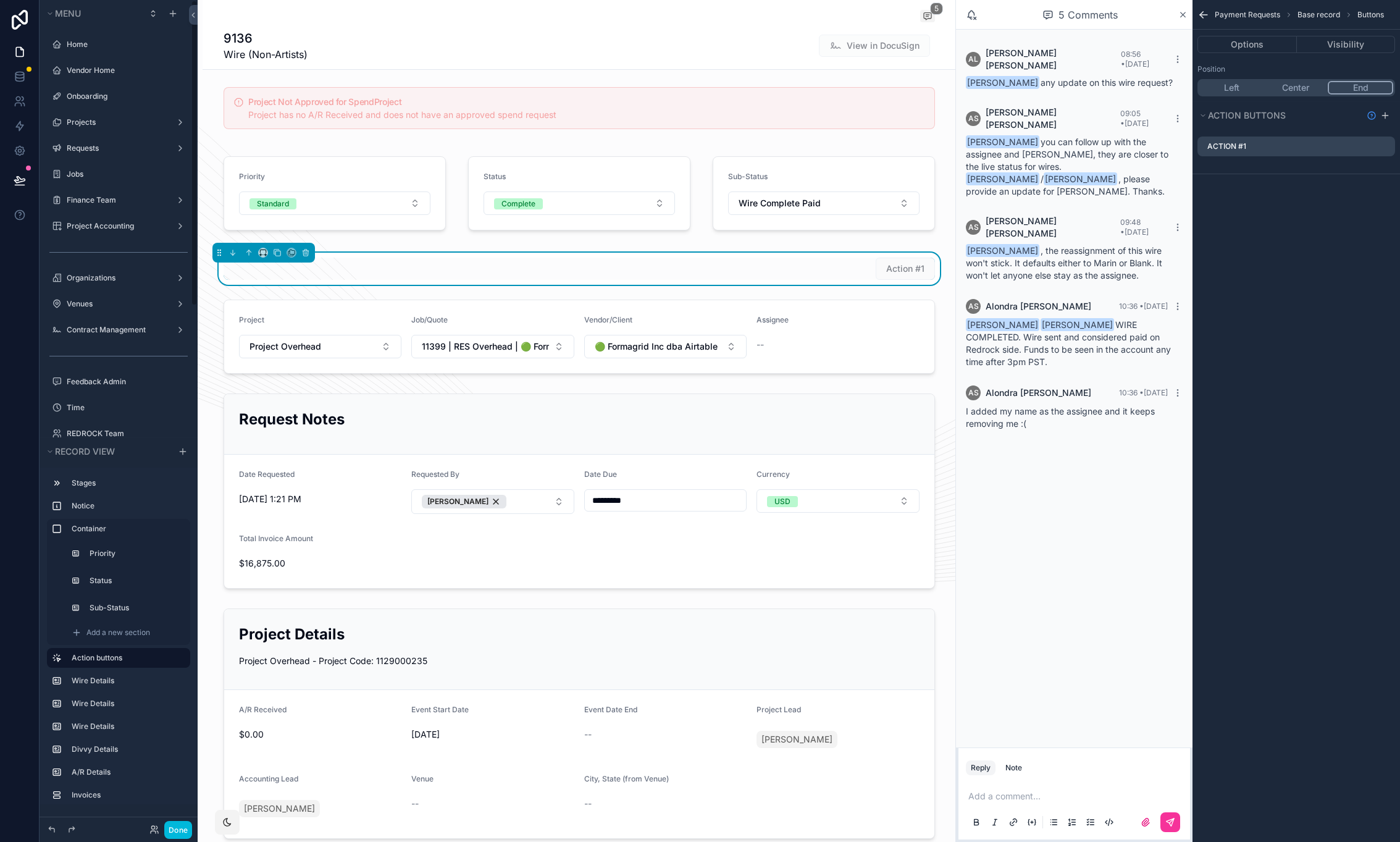
click at [0, 0] on icon "scrollable content" at bounding box center [0, 0] width 0 height 0
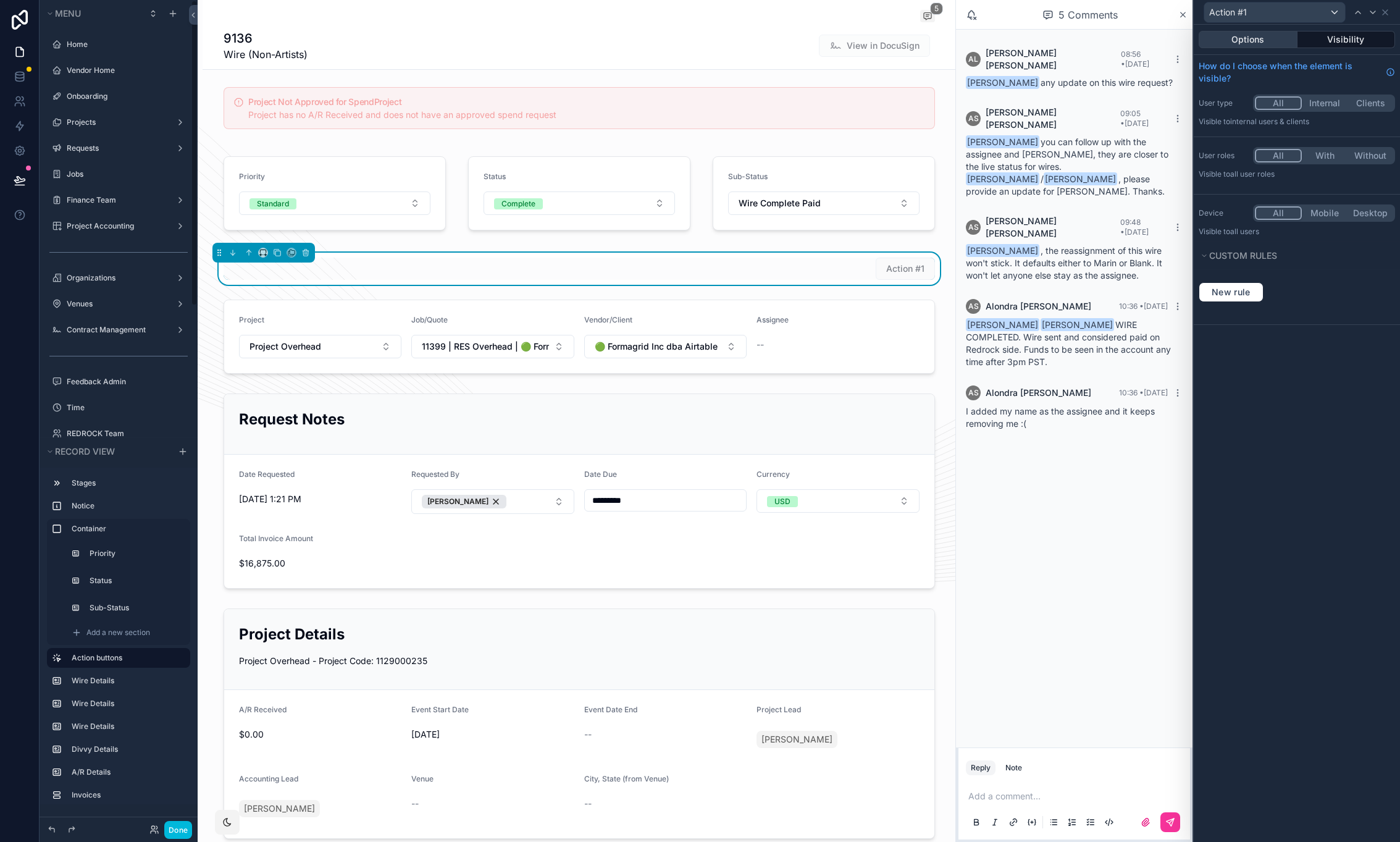
click at [1248, 43] on button "Options" at bounding box center [1248, 39] width 99 height 18
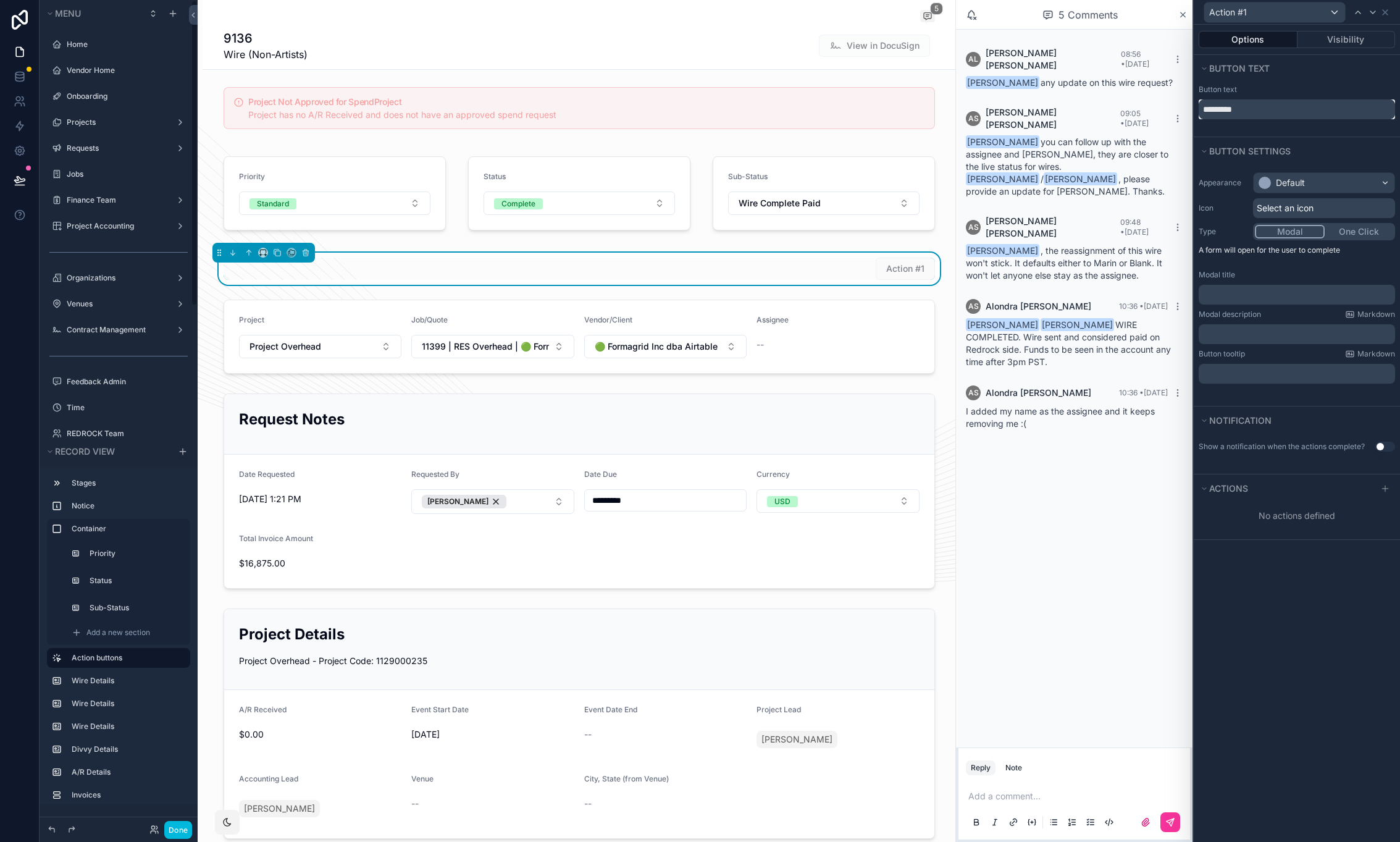
click at [1257, 111] on input "*********" at bounding box center [1297, 110] width 196 height 20
click at [1257, 110] on input "*********" at bounding box center [1297, 110] width 196 height 20
type input "**********"
click at [1303, 180] on div "Default" at bounding box center [1290, 183] width 29 height 13
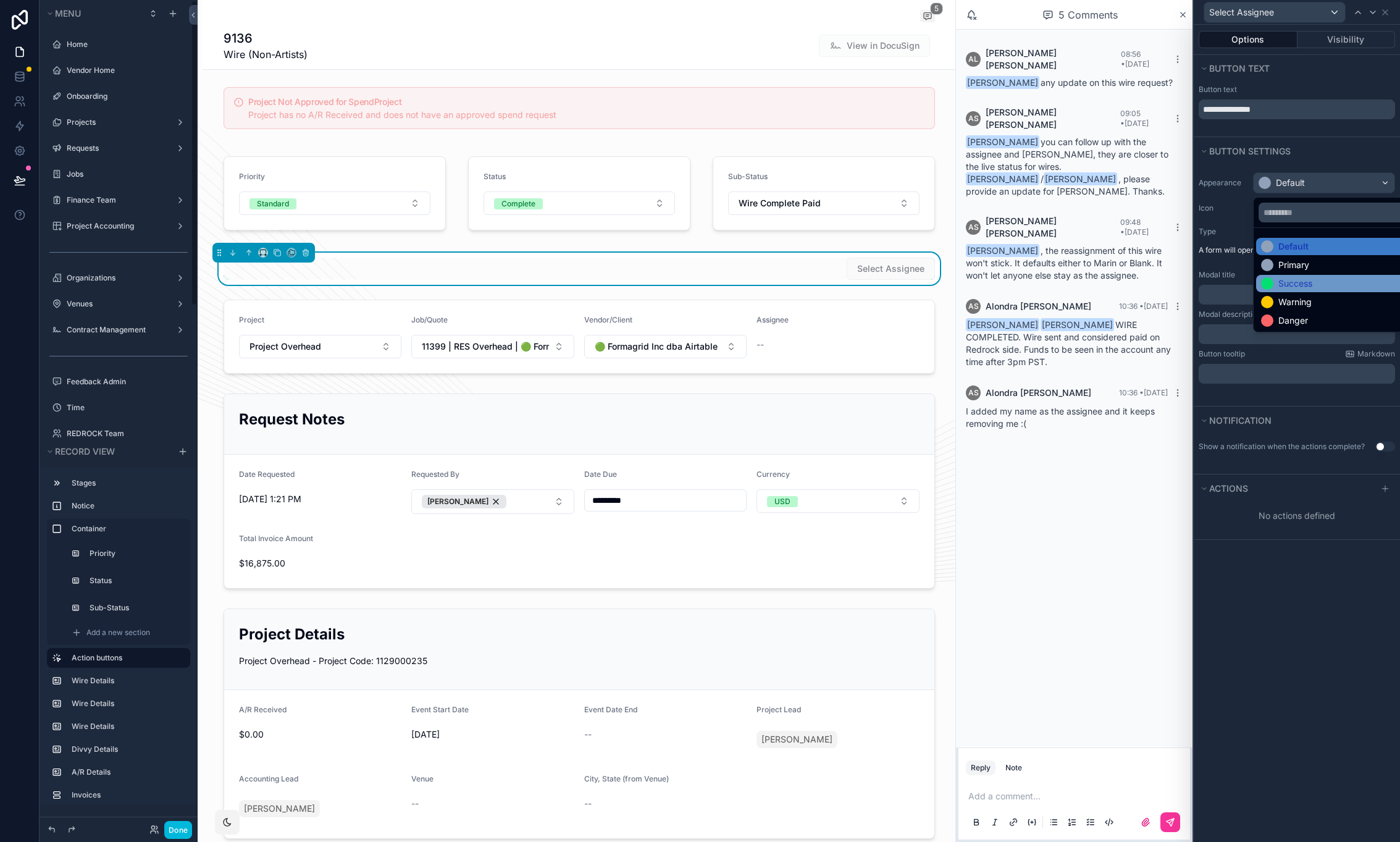
click at [1314, 284] on div "Success" at bounding box center [1338, 284] width 154 height 13
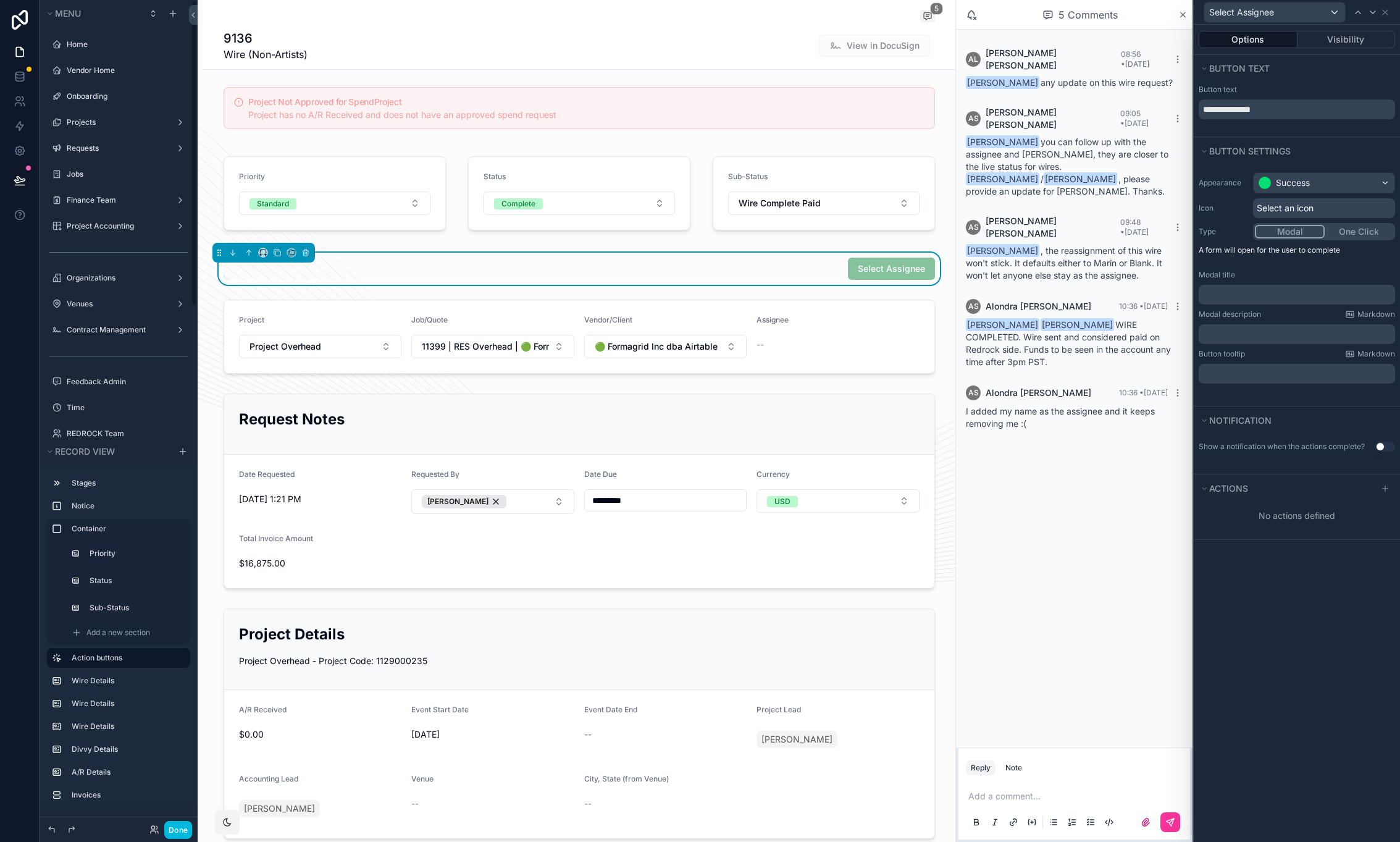
click at [1282, 293] on p "﻿" at bounding box center [1298, 295] width 189 height 13
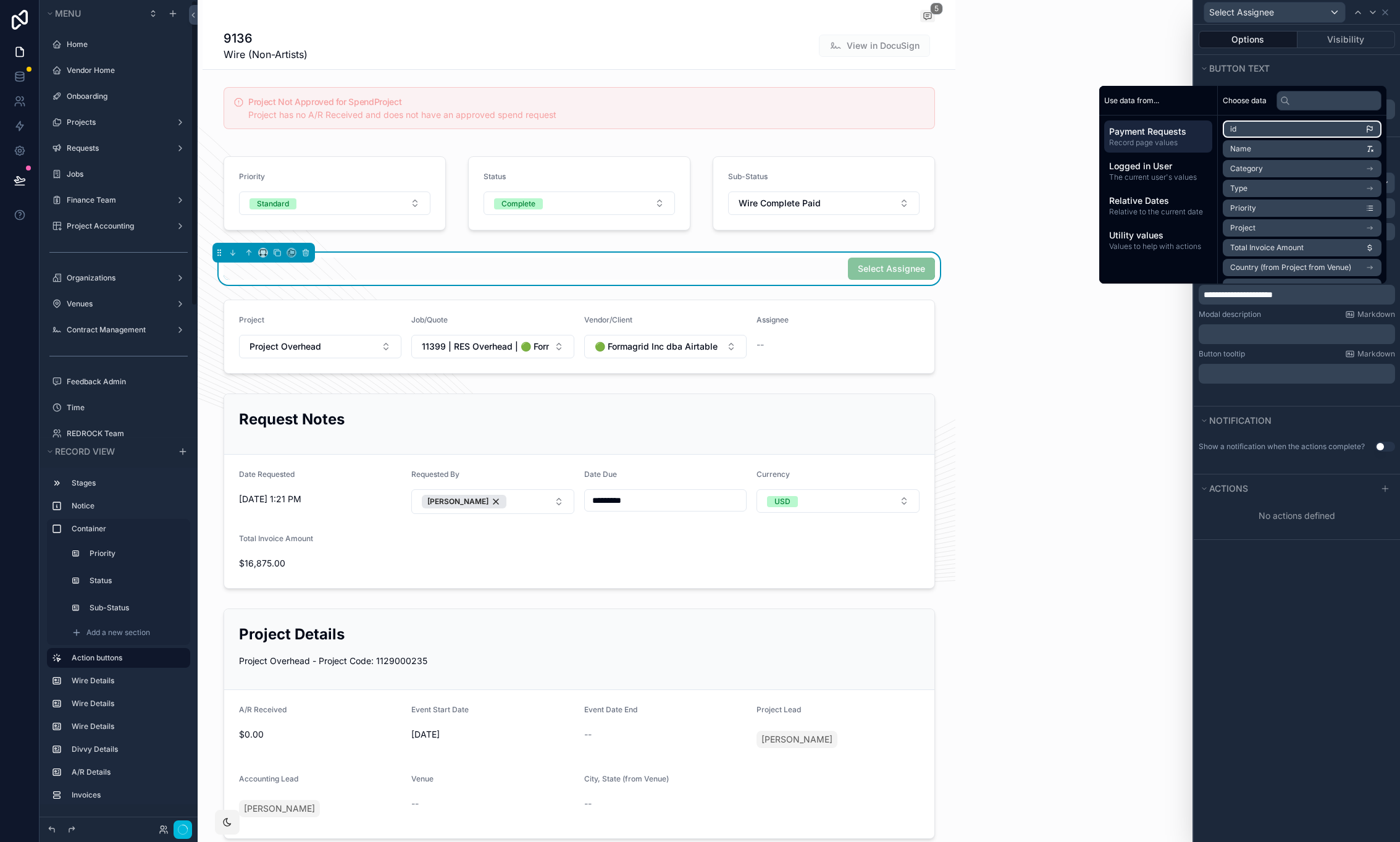
click at [1252, 687] on div "**********" at bounding box center [1297, 433] width 206 height 818
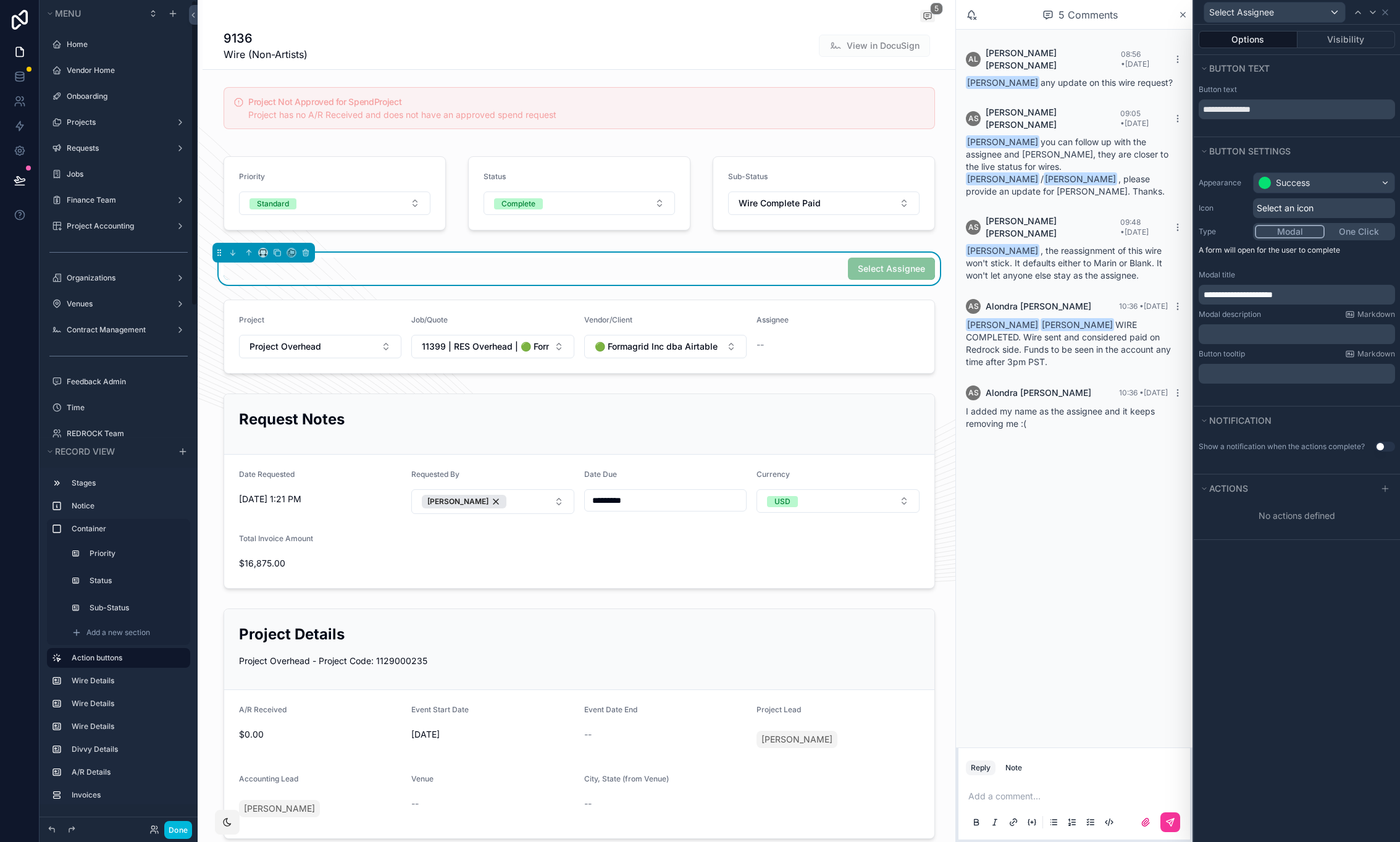
click at [1213, 552] on div "**********" at bounding box center [1297, 433] width 206 height 818
click at [1384, 487] on icon at bounding box center [1386, 489] width 10 height 10
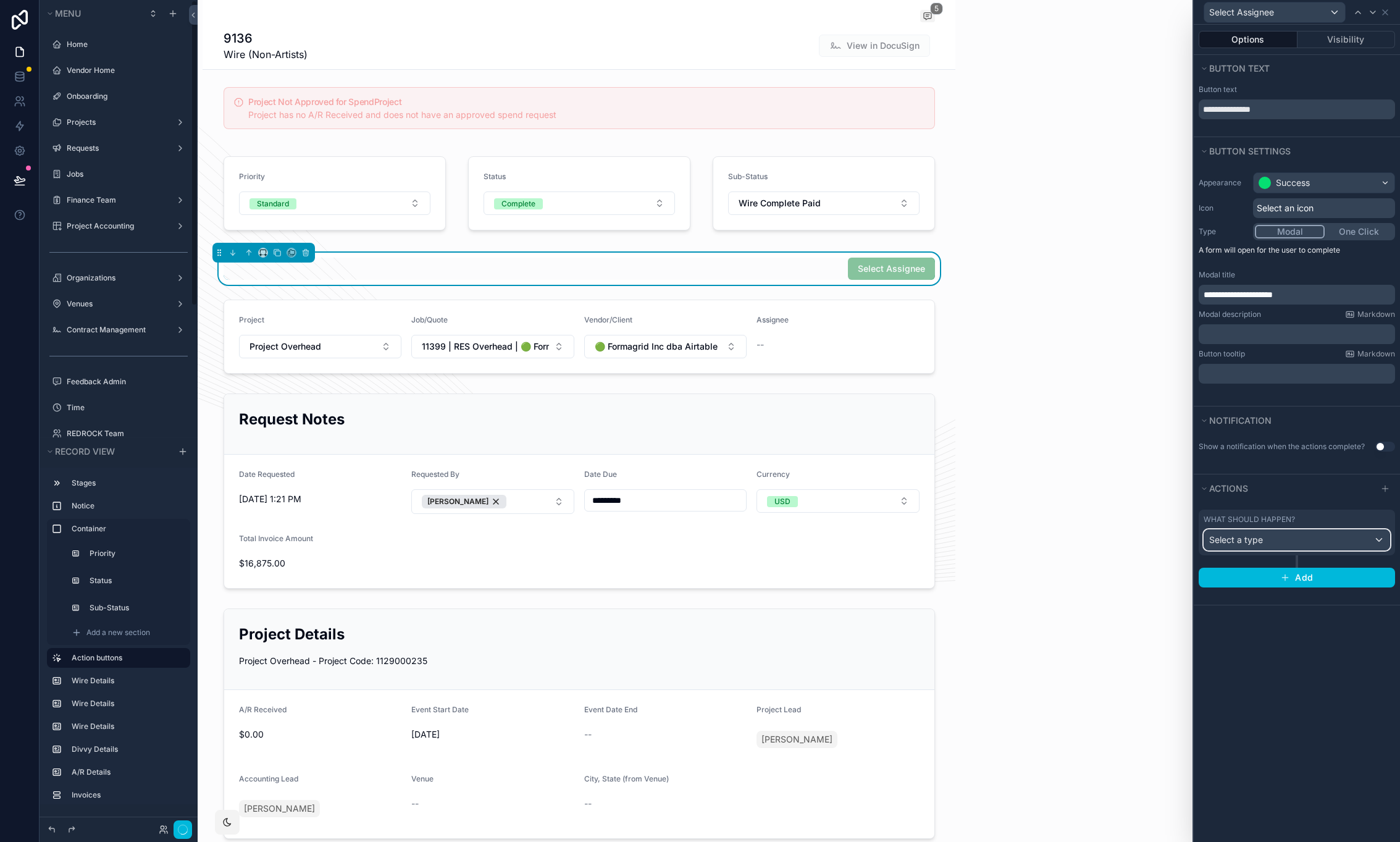
click at [1243, 545] on span "Select a type" at bounding box center [1236, 540] width 54 height 13
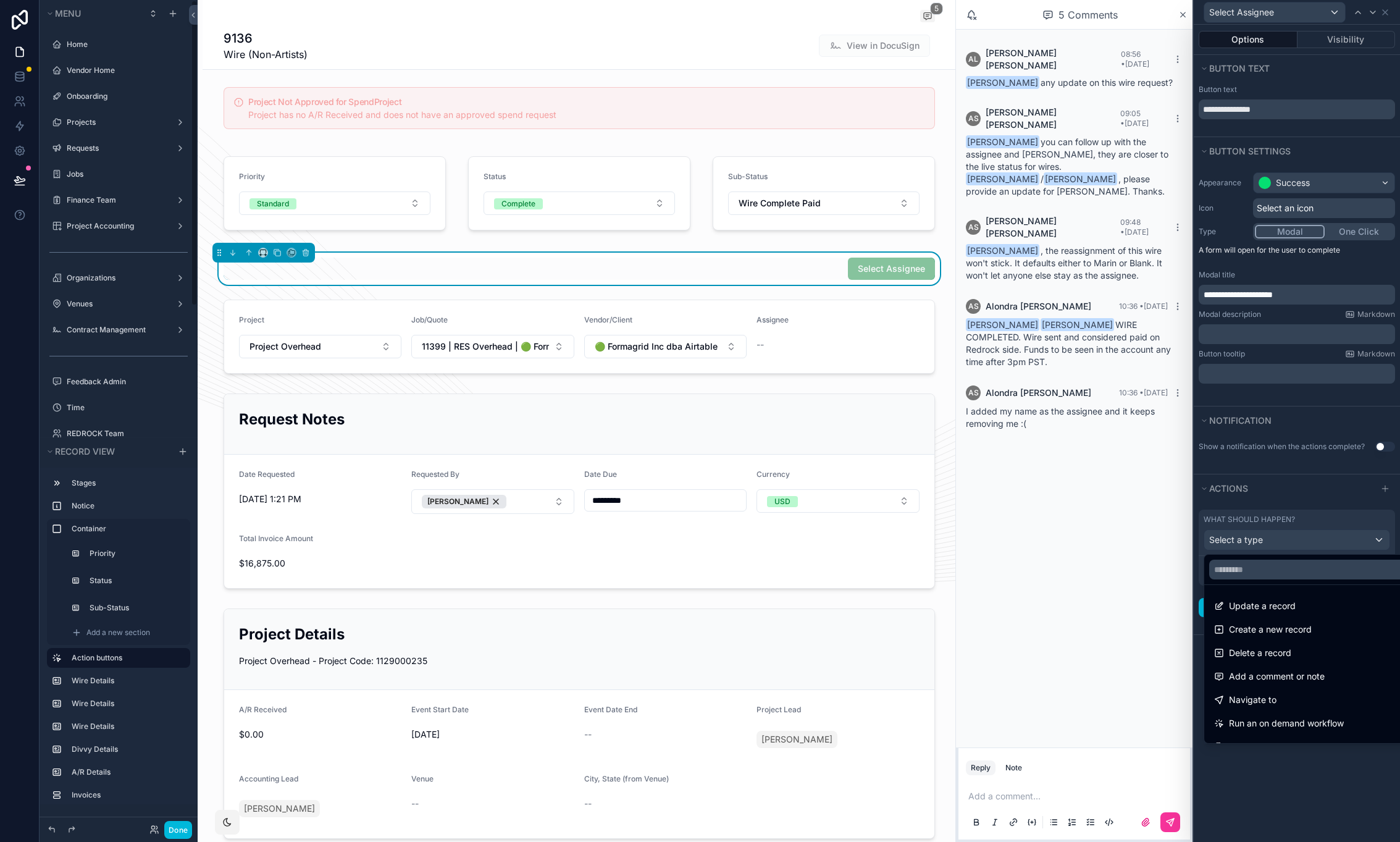
click at [1266, 610] on span "Update a record" at bounding box center [1262, 606] width 66 height 15
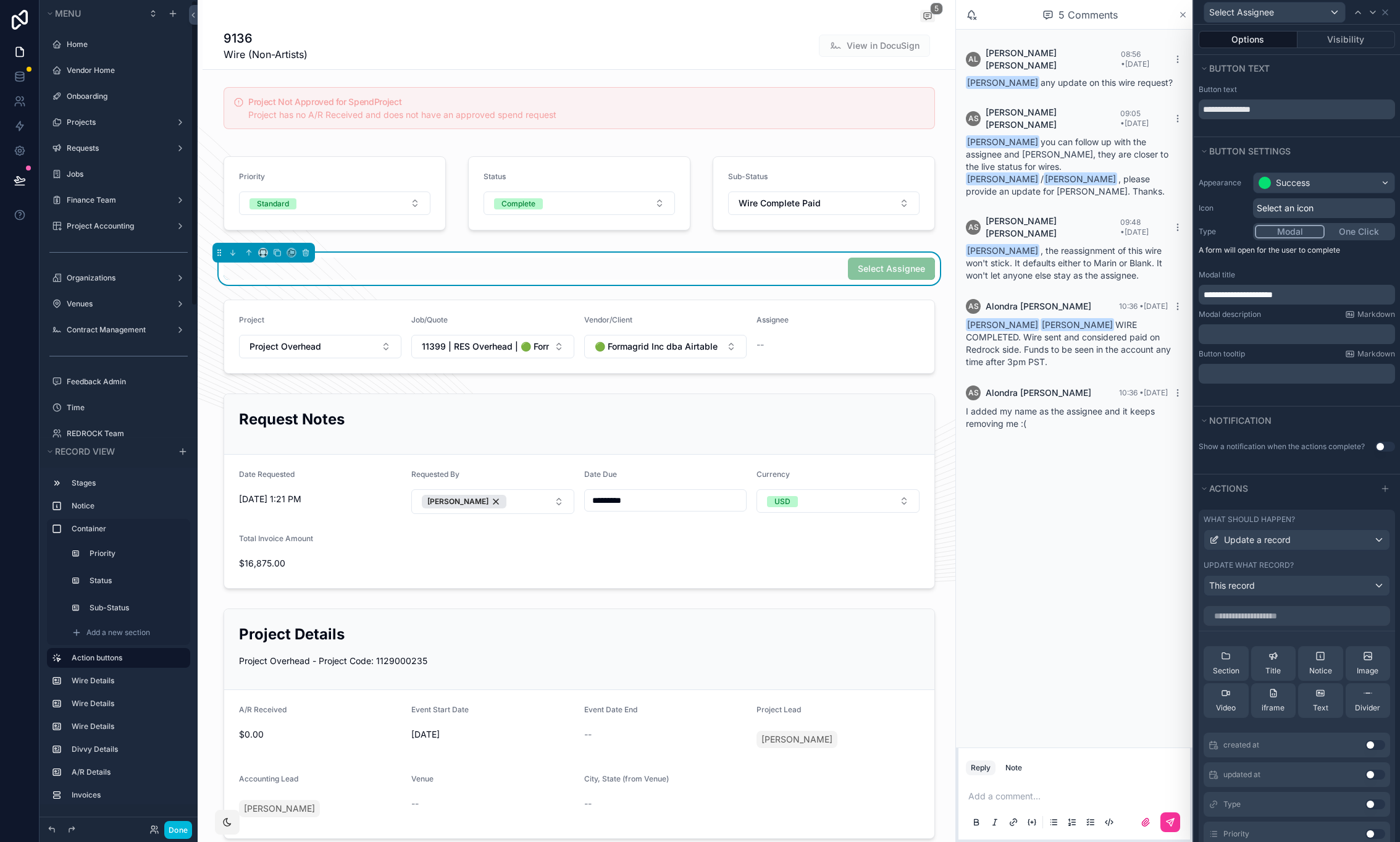
click at [1183, 16] on icon "scrollable content" at bounding box center [1183, 15] width 9 height 10
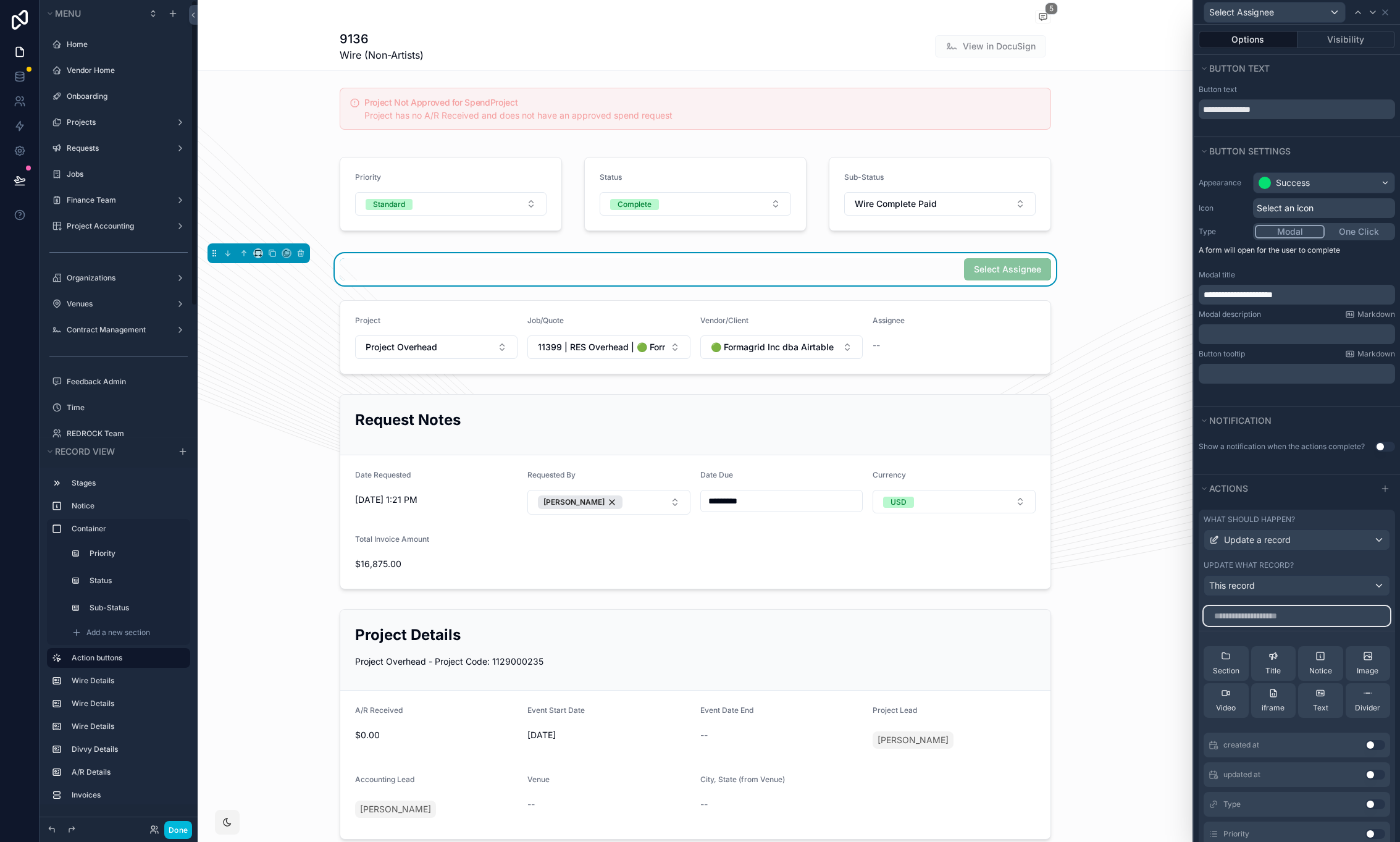
click at [1253, 614] on input "text" at bounding box center [1297, 616] width 187 height 20
type input "***"
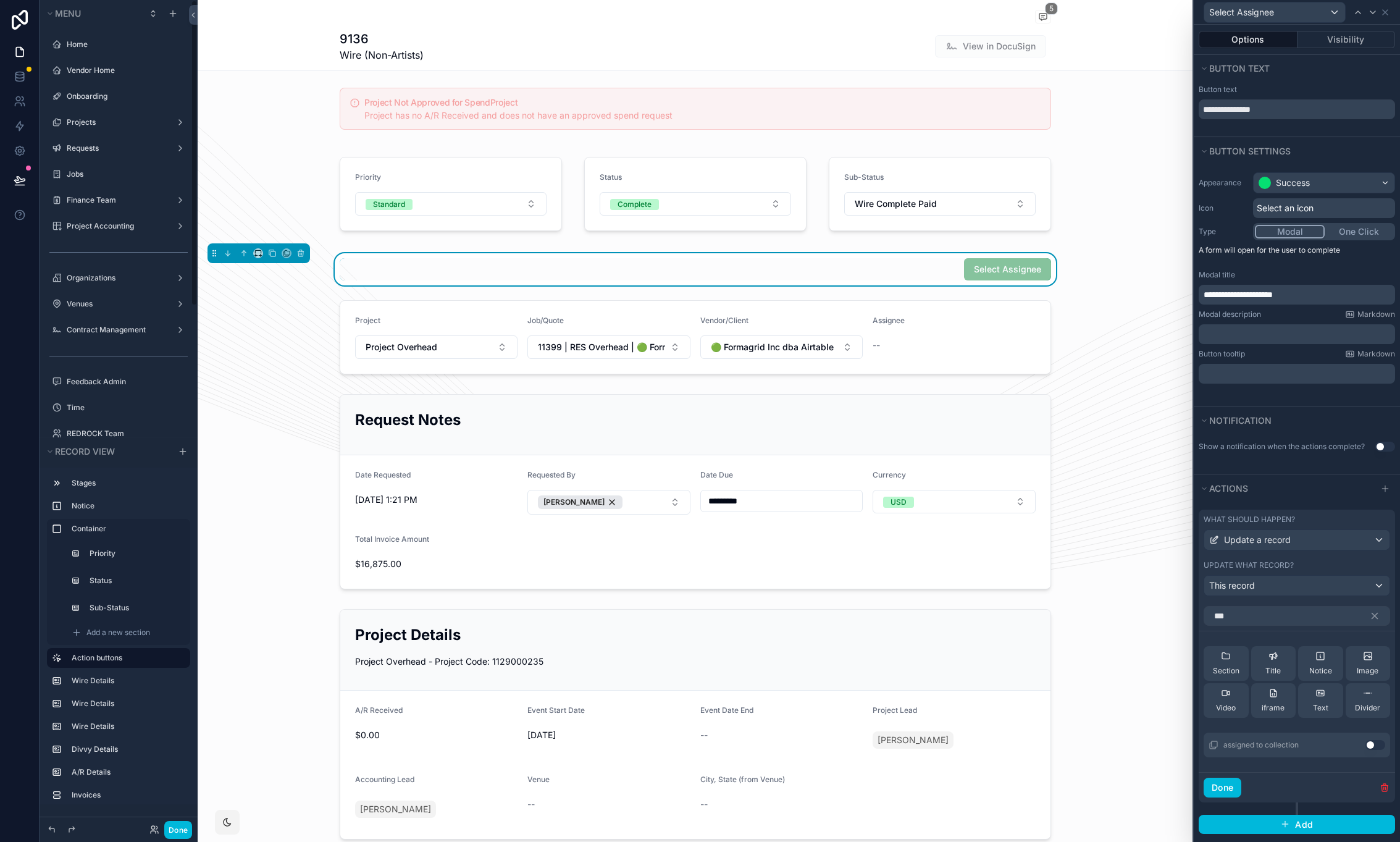
click at [1367, 746] on button "Use setting" at bounding box center [1376, 745] width 20 height 10
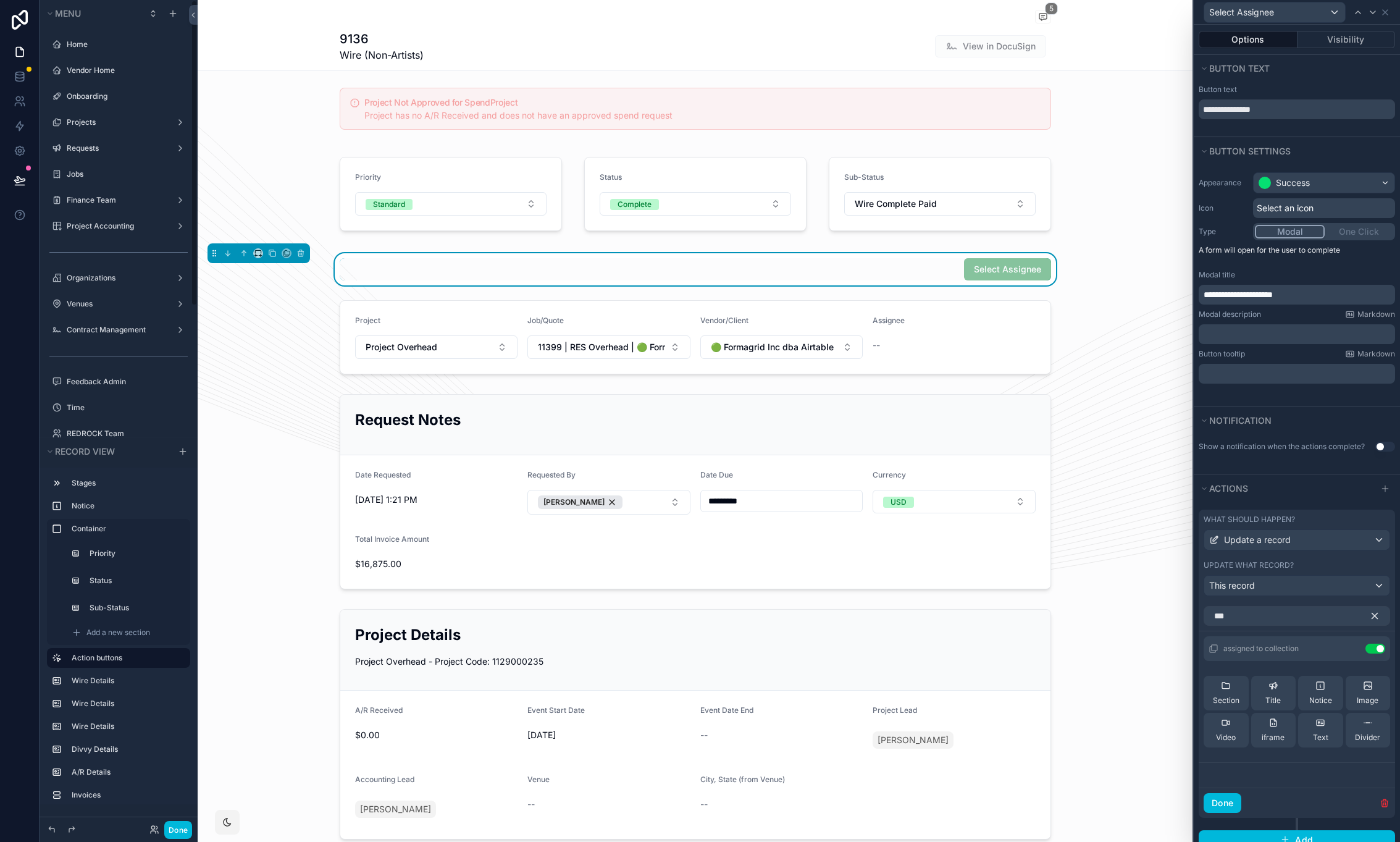
click at [1372, 615] on icon "button" at bounding box center [1375, 616] width 6 height 6
click at [0, 0] on icon at bounding box center [0, 0] width 0 height 0
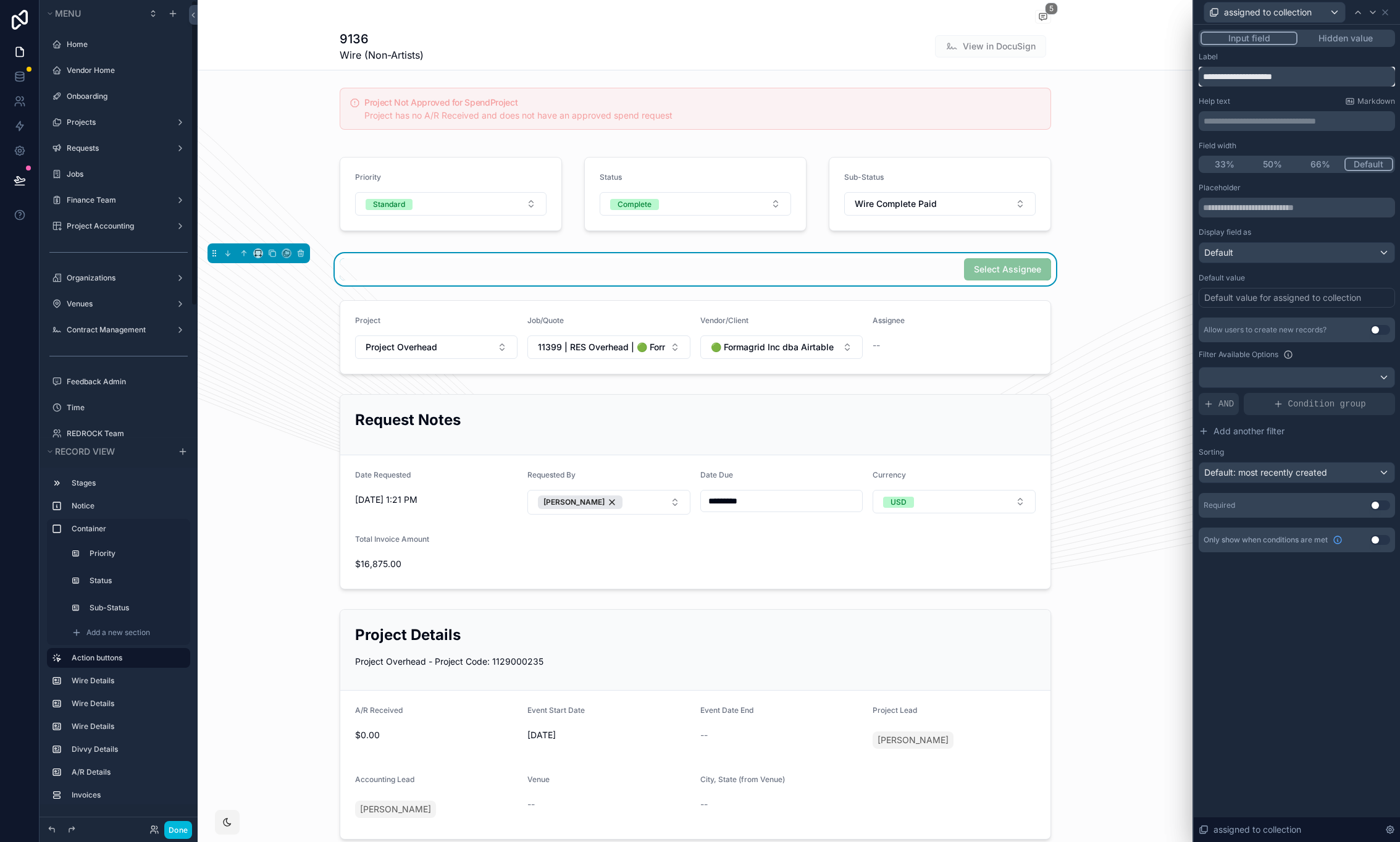
drag, startPoint x: 1300, startPoint y: 78, endPoint x: 1241, endPoint y: 79, distance: 59.0
click at [1241, 79] on input "**********" at bounding box center [1297, 76] width 196 height 20
type input "********"
click at [1256, 373] on div at bounding box center [1297, 377] width 195 height 20
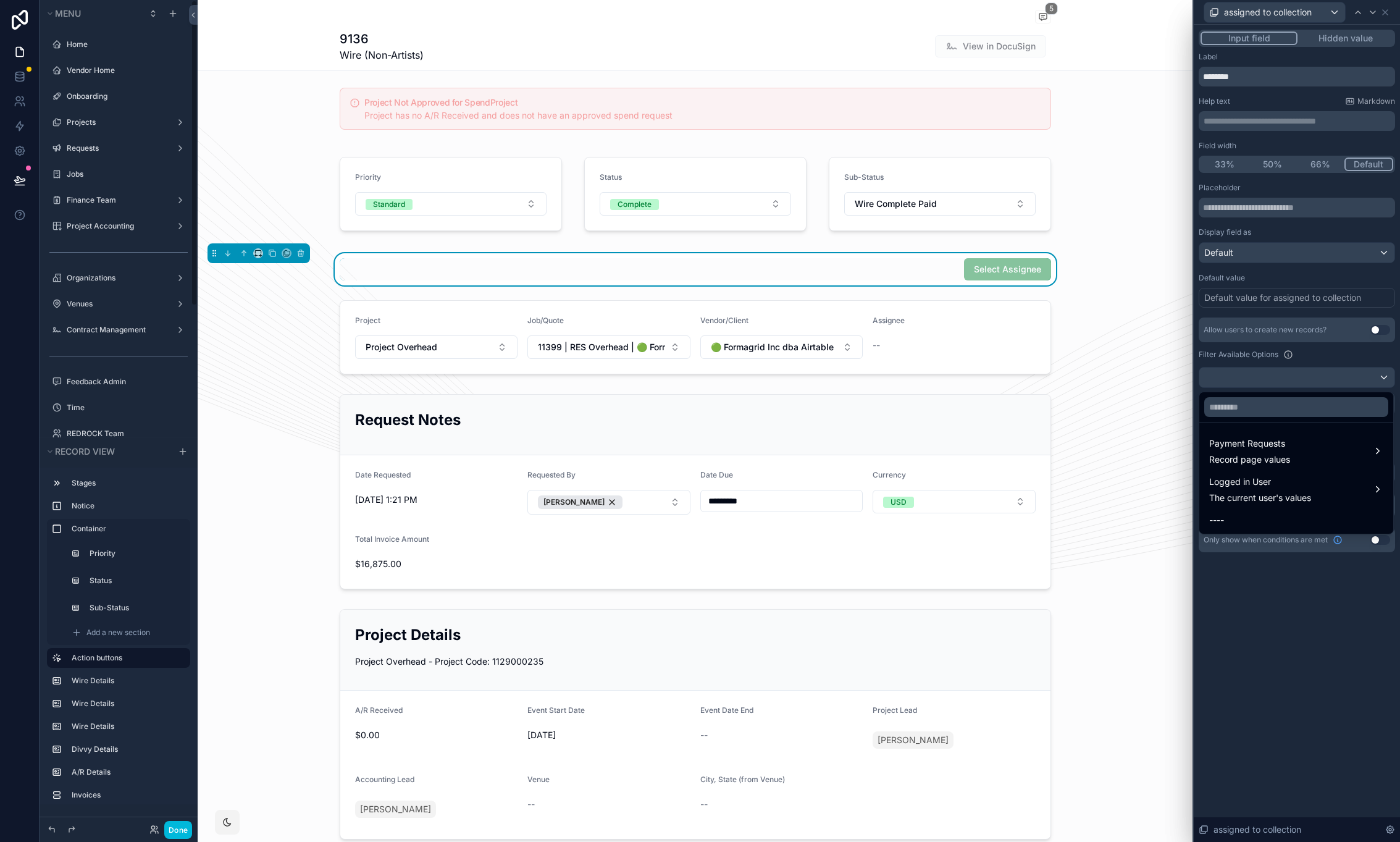
click at [1320, 638] on div at bounding box center [1297, 421] width 206 height 842
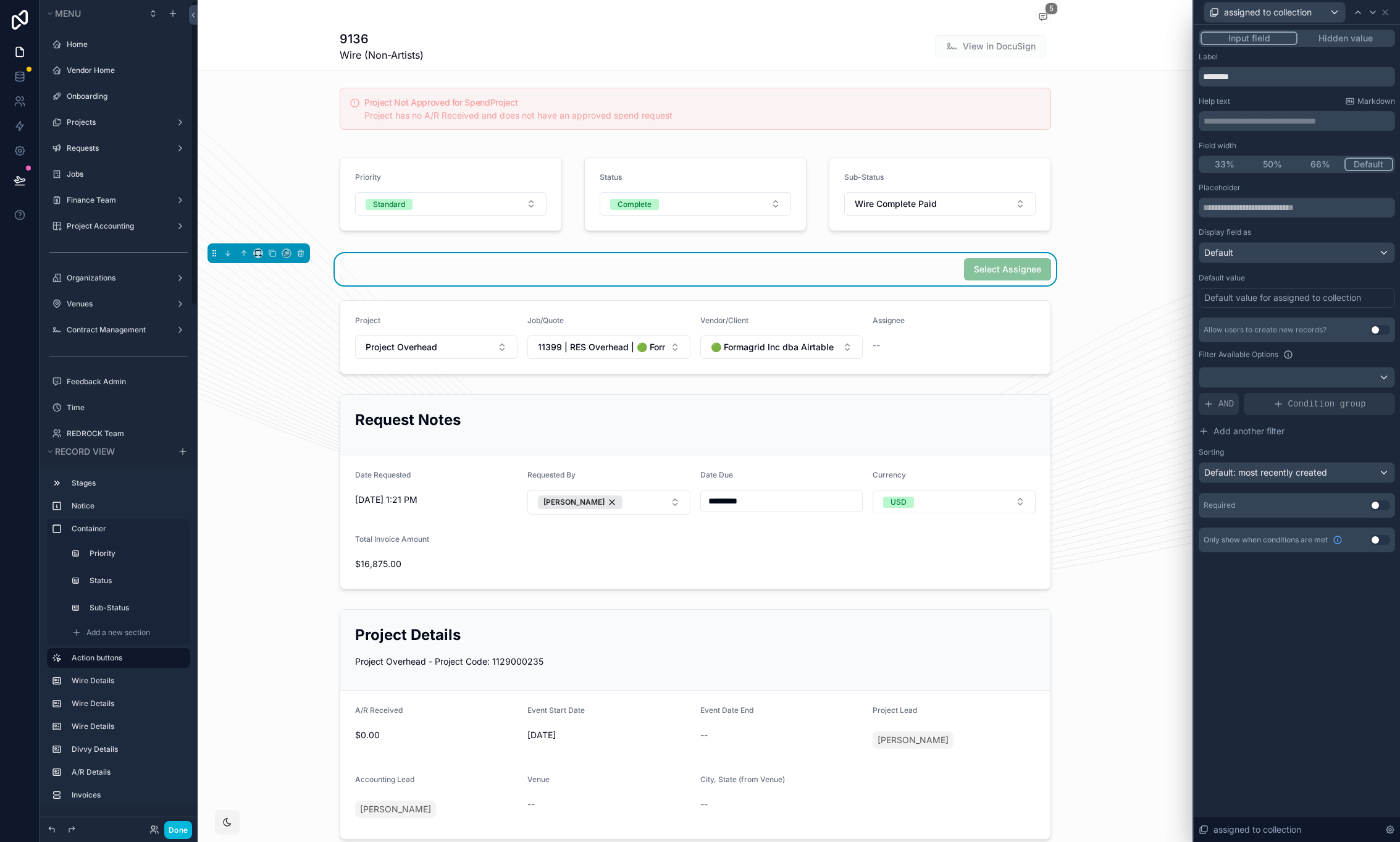
click at [1285, 299] on div "Default value for assigned to collection" at bounding box center [1283, 298] width 157 height 13
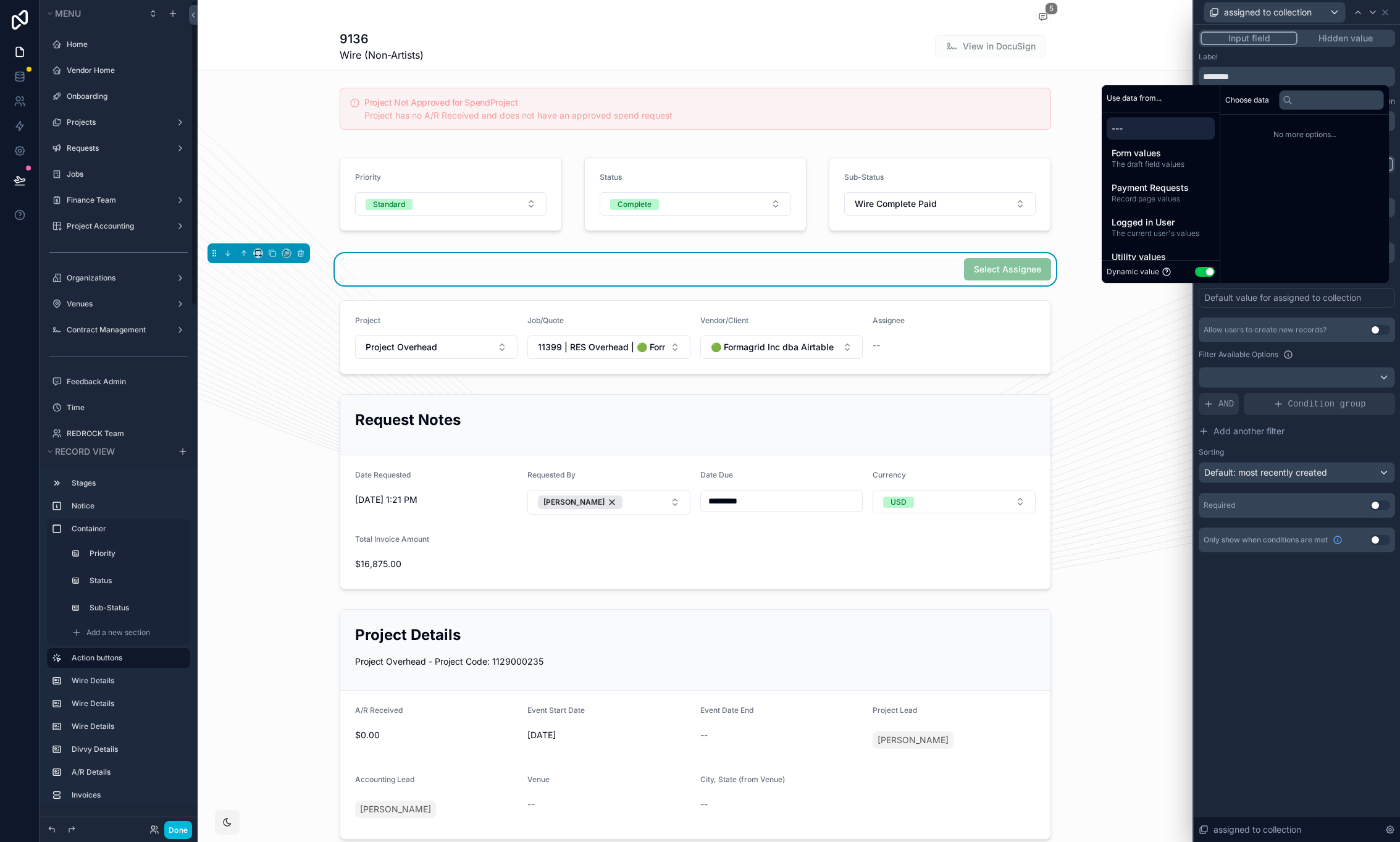
click at [1285, 299] on div "Default value for assigned to collection" at bounding box center [1283, 298] width 157 height 13
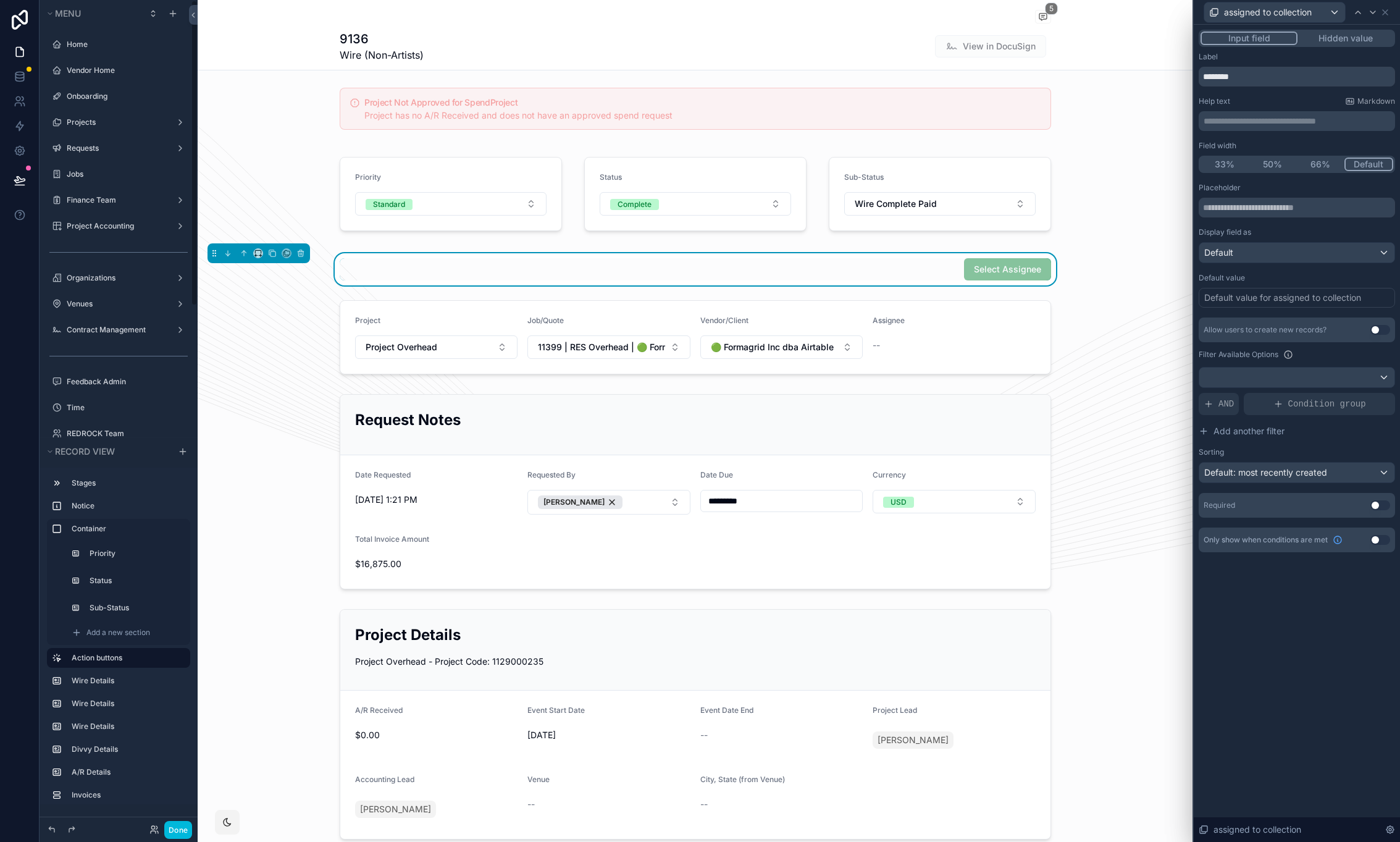
click at [1278, 619] on div "**********" at bounding box center [1297, 433] width 206 height 818
click at [1385, 506] on button "Use setting" at bounding box center [1381, 505] width 20 height 10
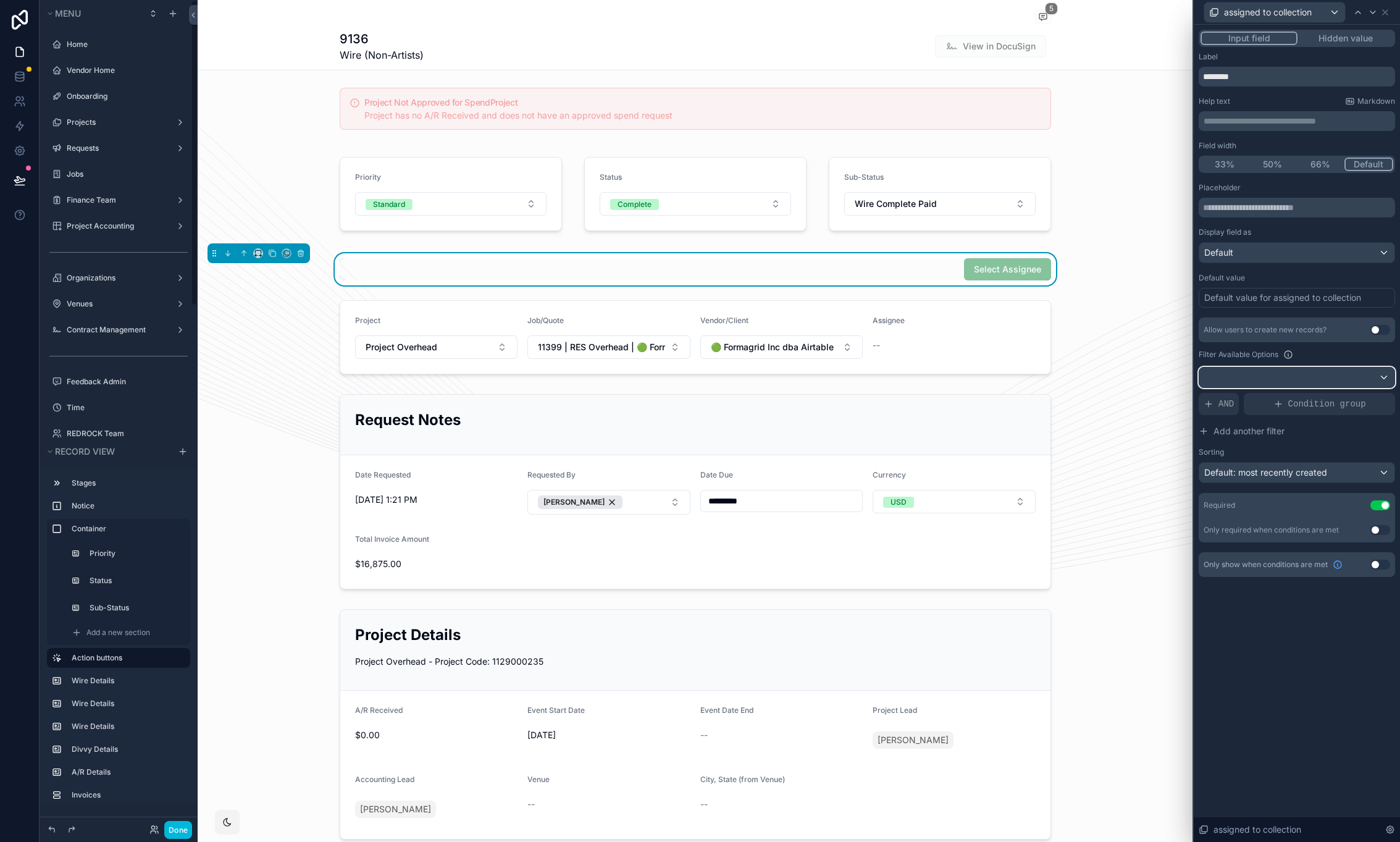
click at [1314, 374] on div at bounding box center [1297, 377] width 195 height 20
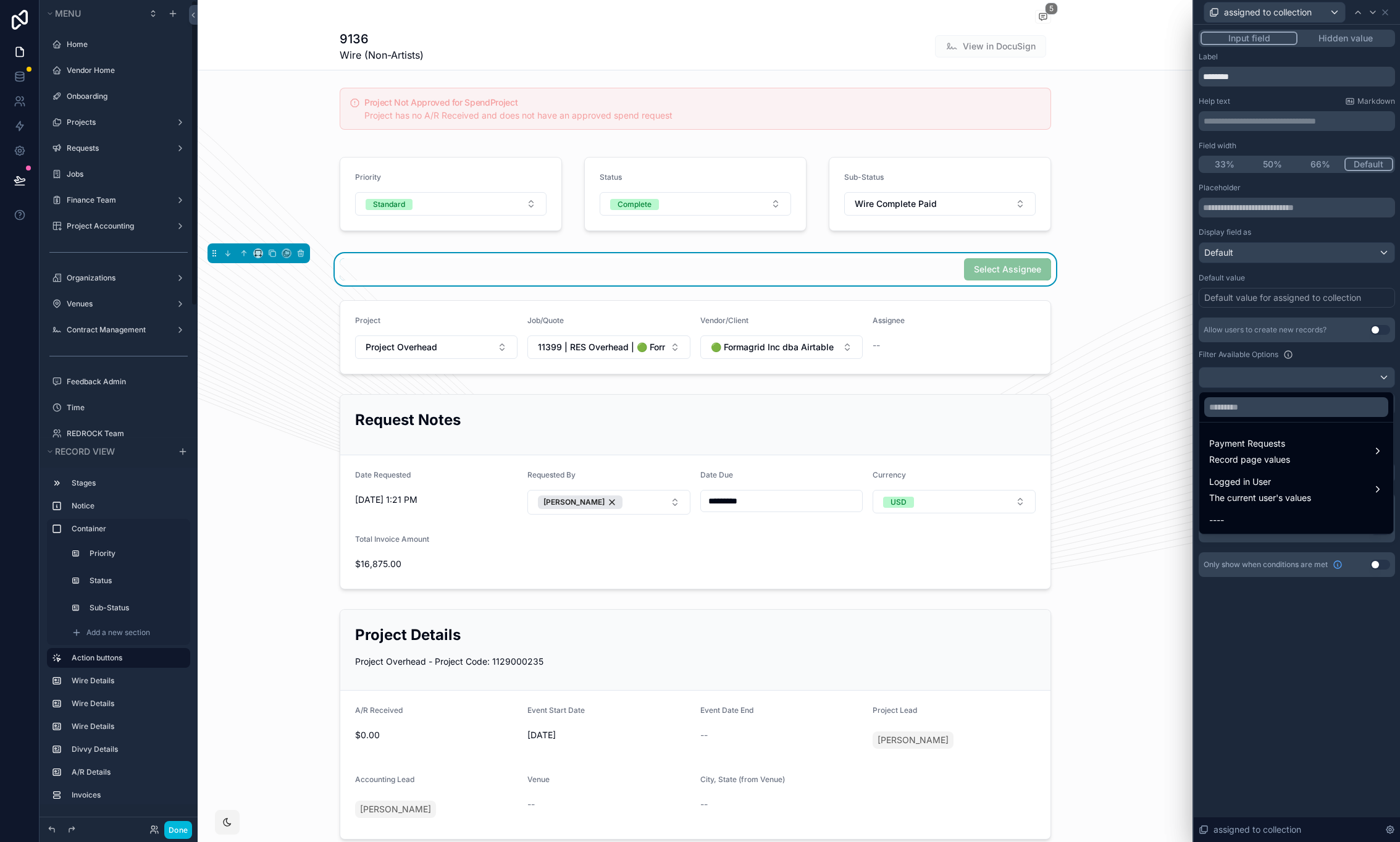
click at [1314, 374] on div at bounding box center [1297, 421] width 206 height 842
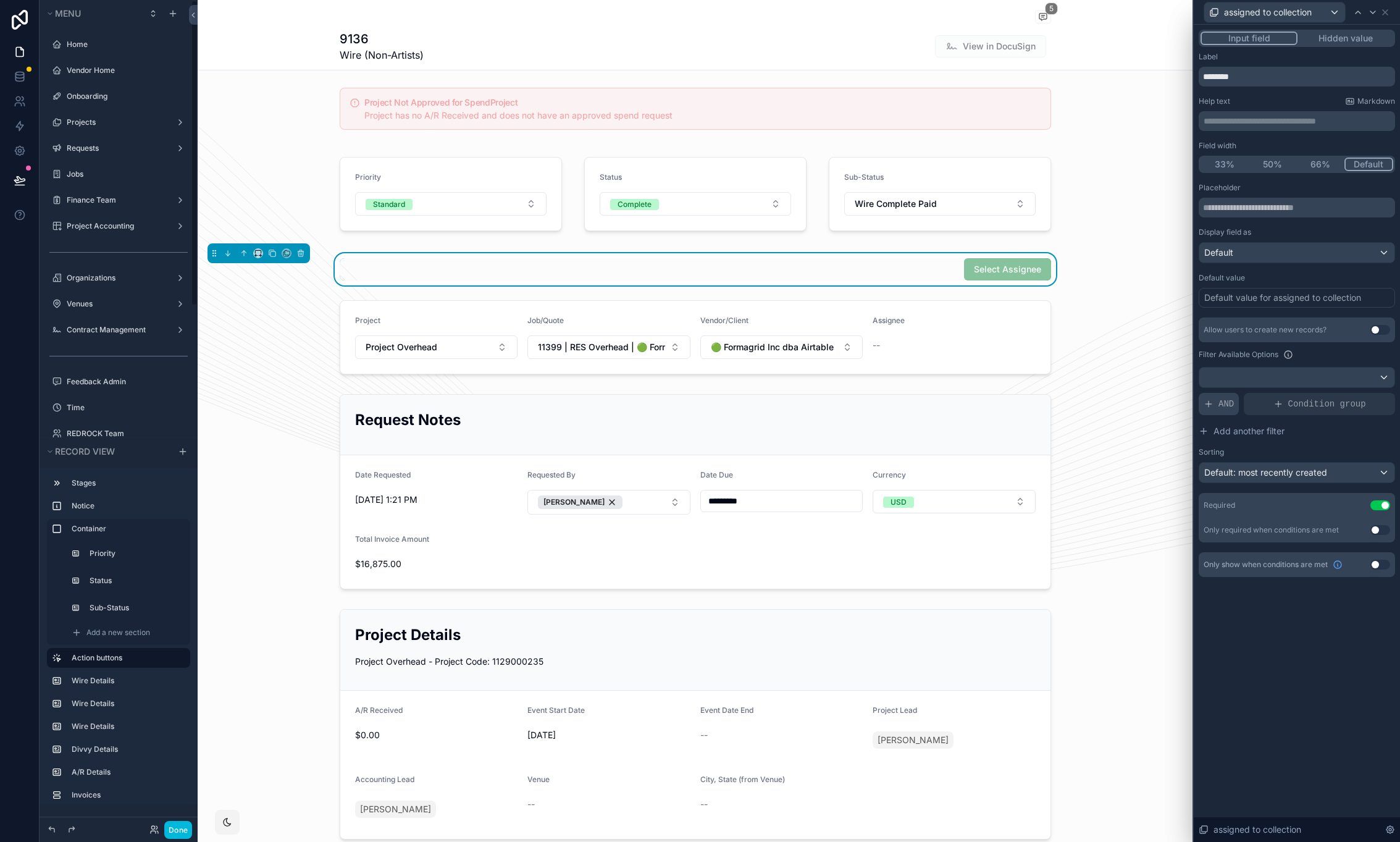
click at [1209, 403] on icon at bounding box center [1209, 404] width 0 height 6
click at [0, 0] on icon at bounding box center [0, 0] width 0 height 0
click at [1058, 390] on span "Select a field" at bounding box center [1074, 385] width 53 height 11
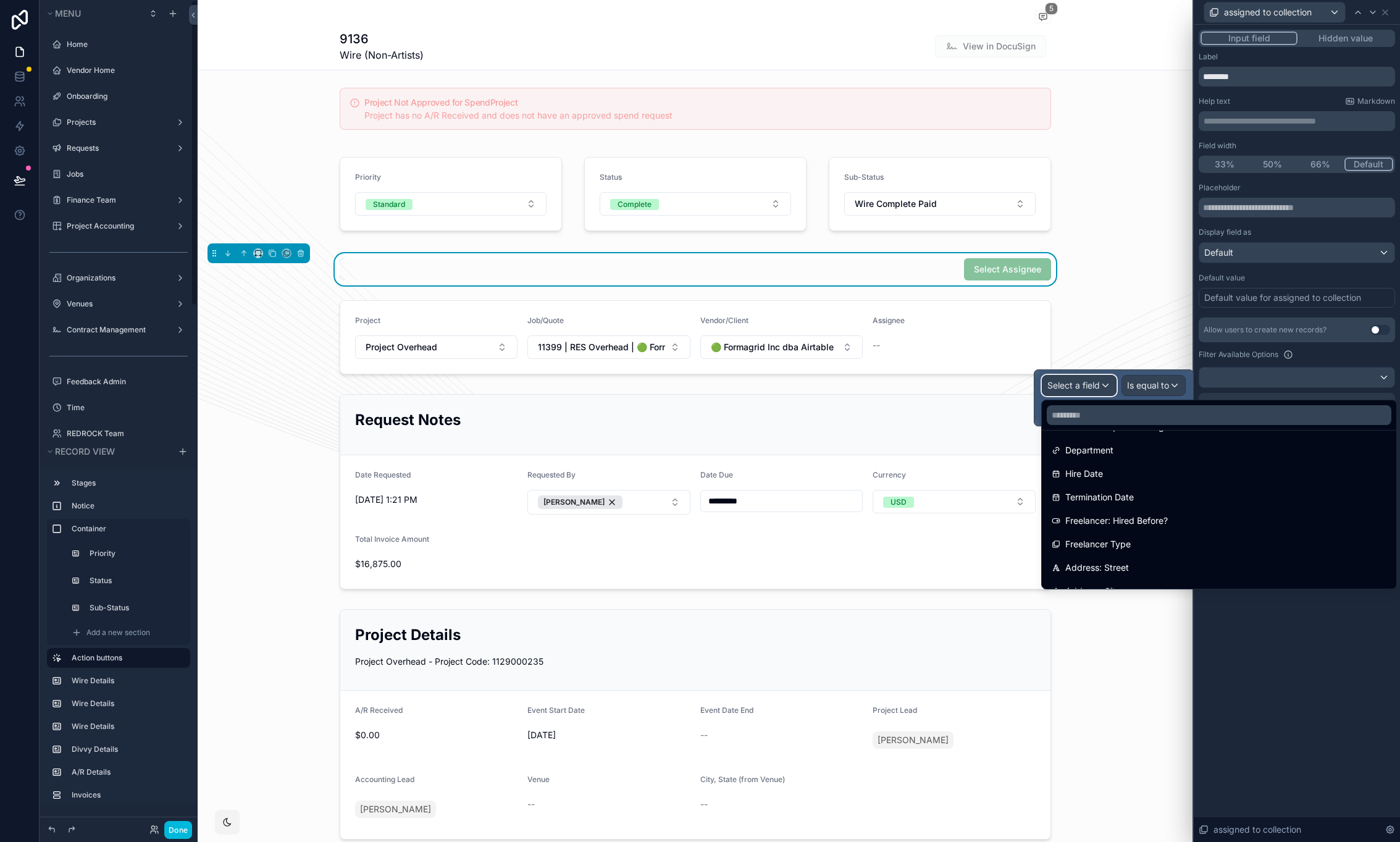
scroll to position [786, 0]
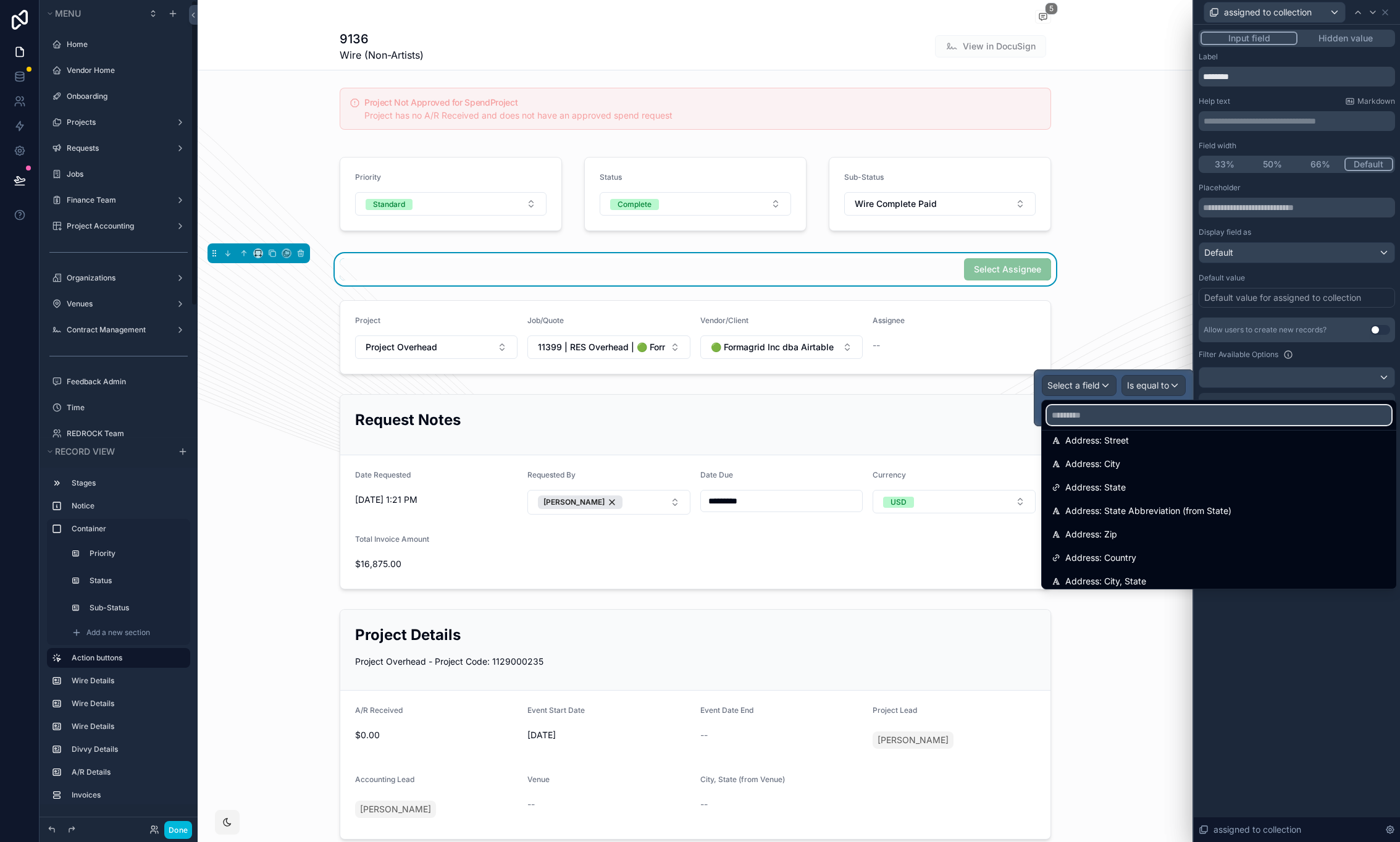
click at [1127, 415] on input "text" at bounding box center [1220, 416] width 345 height 20
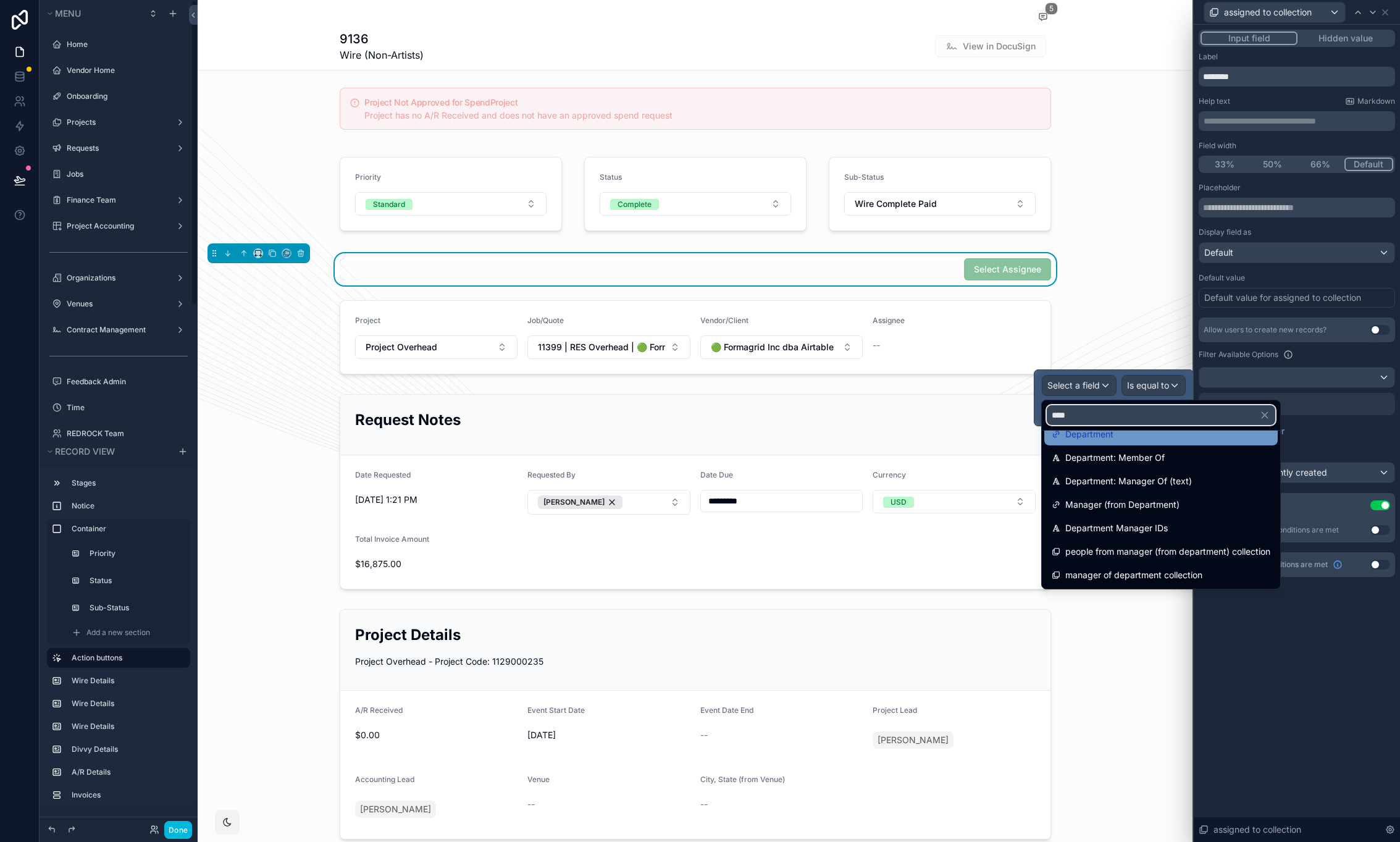
type input "****"
click at [1083, 436] on span "Department" at bounding box center [1089, 434] width 48 height 15
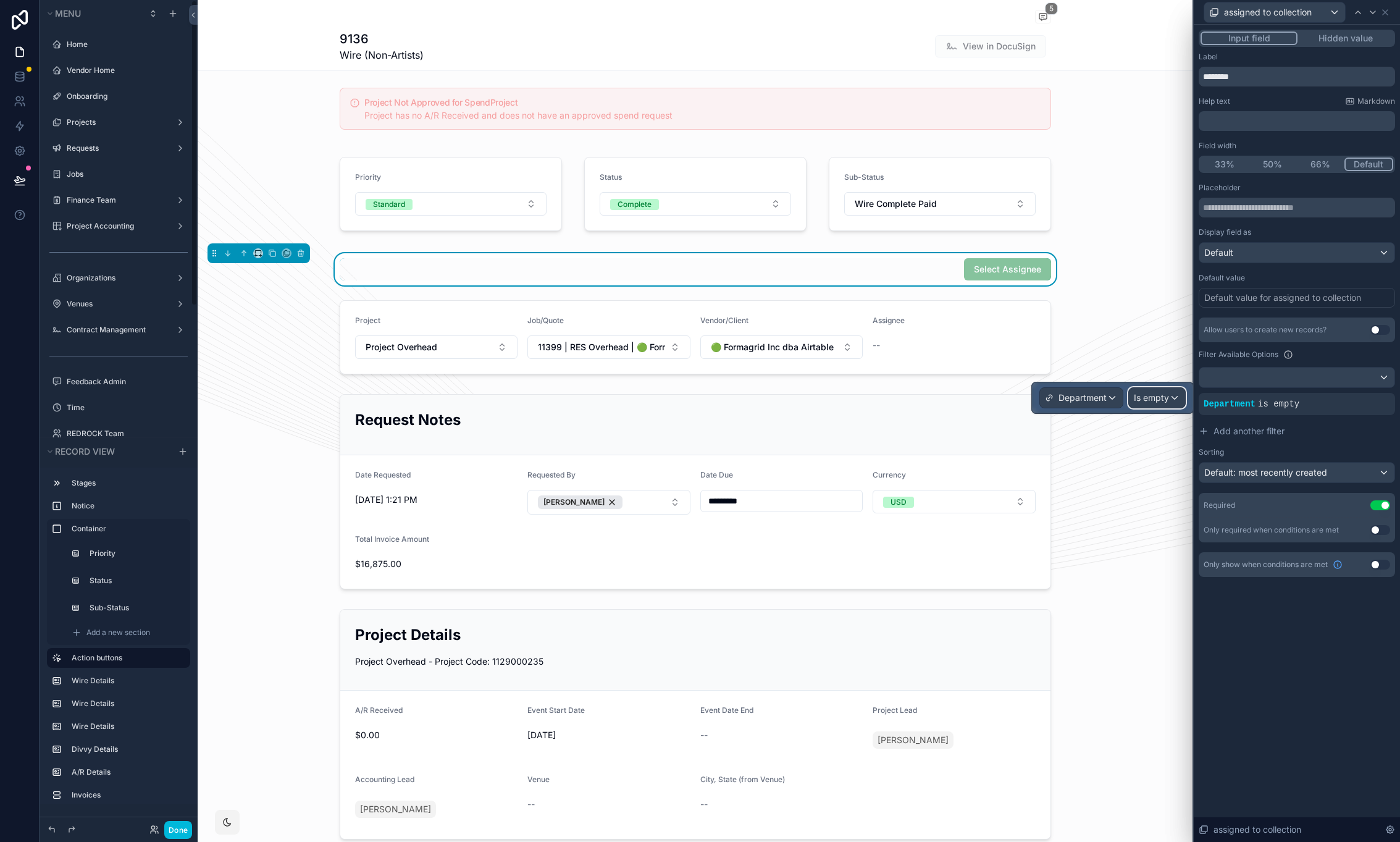
click at [1175, 404] on div "Is empty" at bounding box center [1157, 398] width 56 height 20
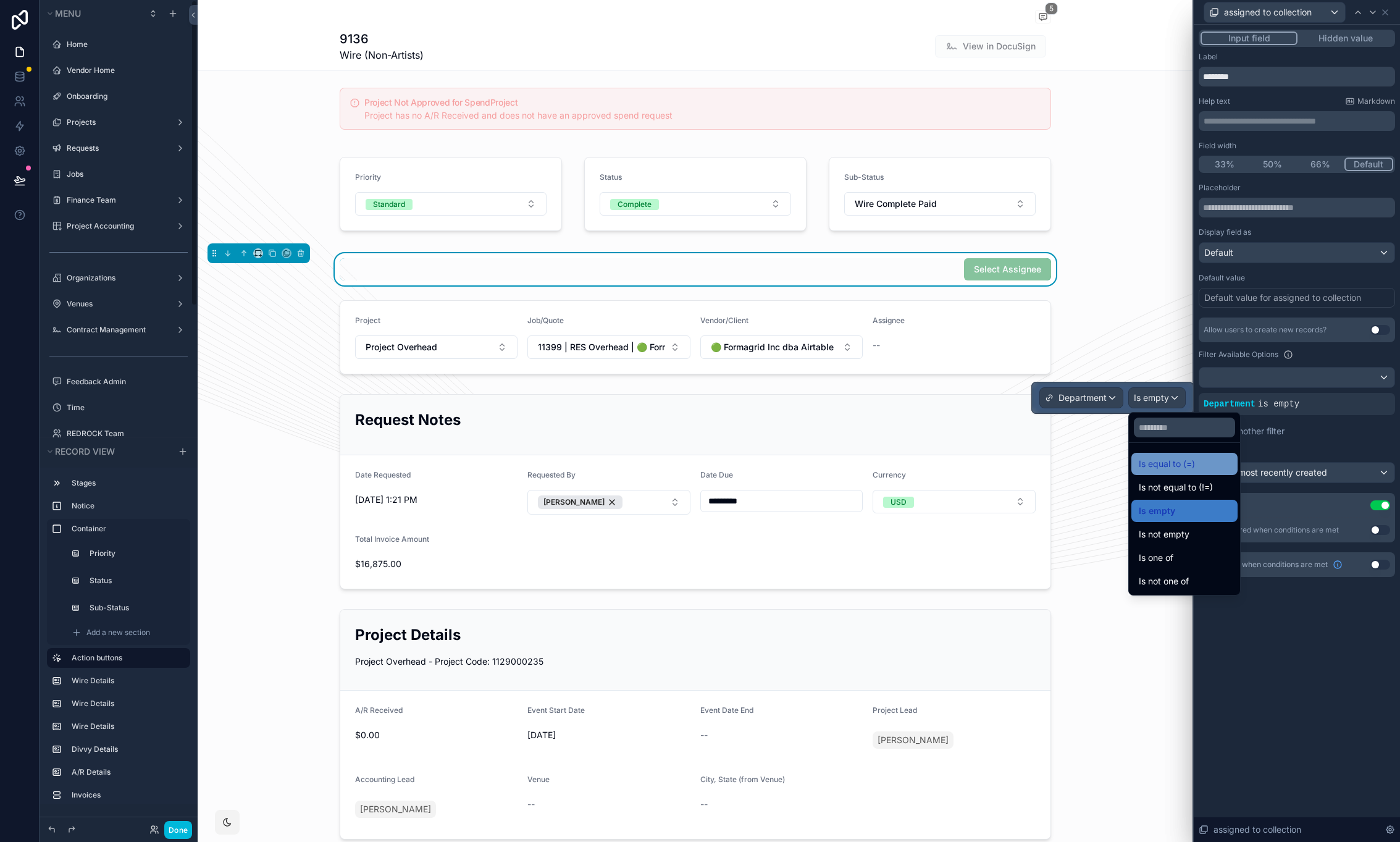
click at [1174, 456] on div "Is equal to (=)" at bounding box center [1185, 463] width 107 height 22
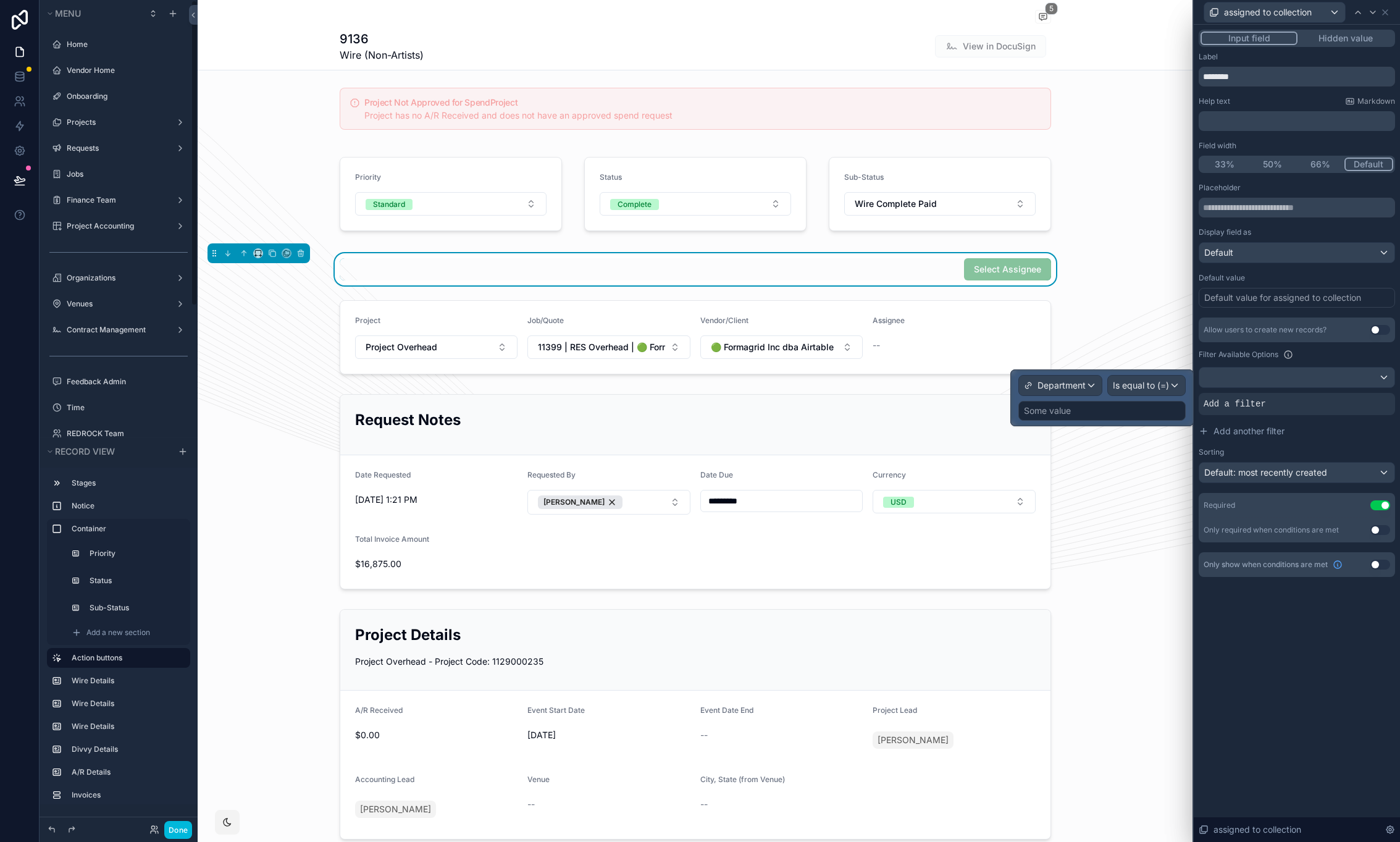
click at [1158, 409] on div "Some value" at bounding box center [1102, 411] width 167 height 20
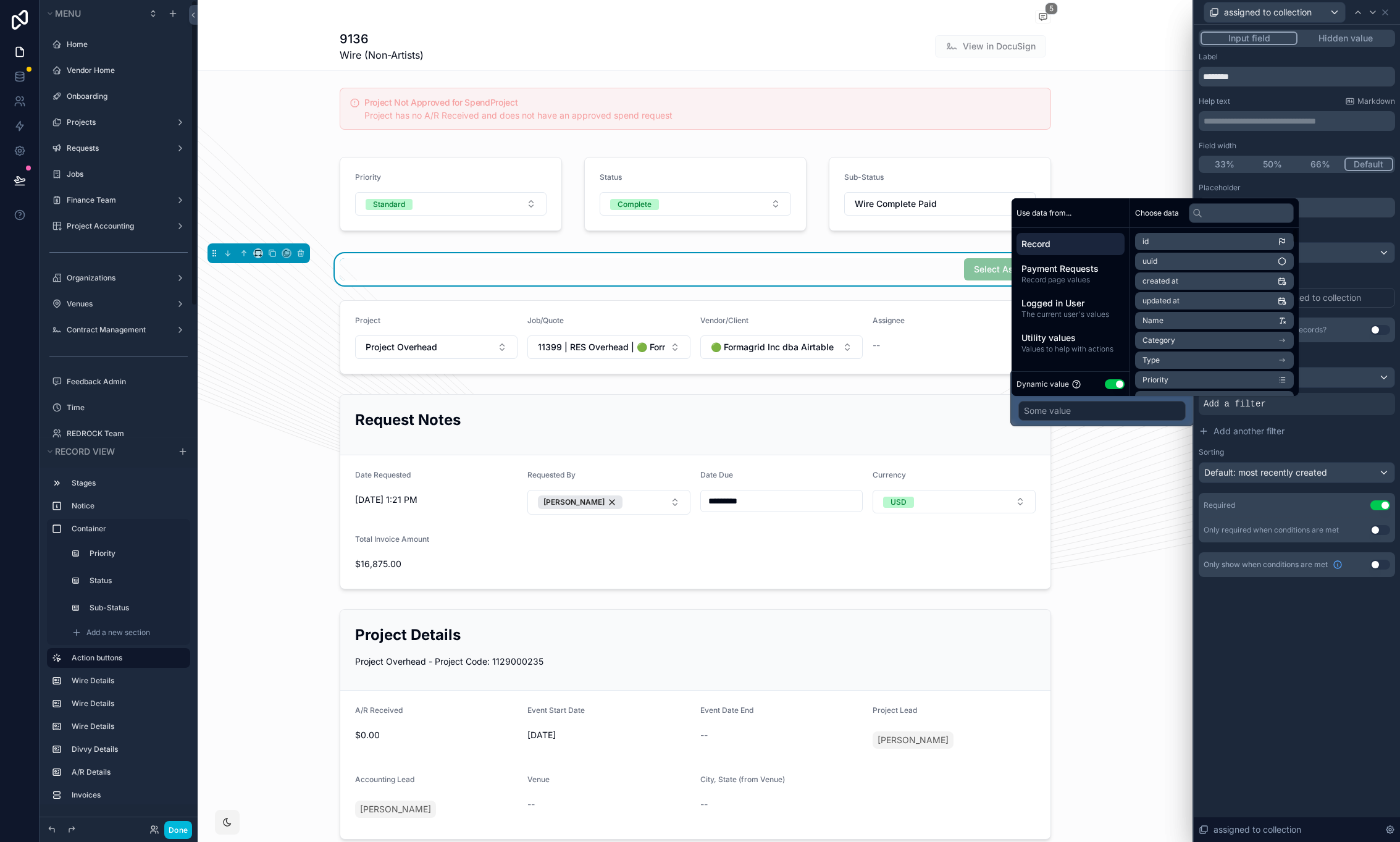
click at [1121, 382] on button "Use setting" at bounding box center [1115, 384] width 20 height 10
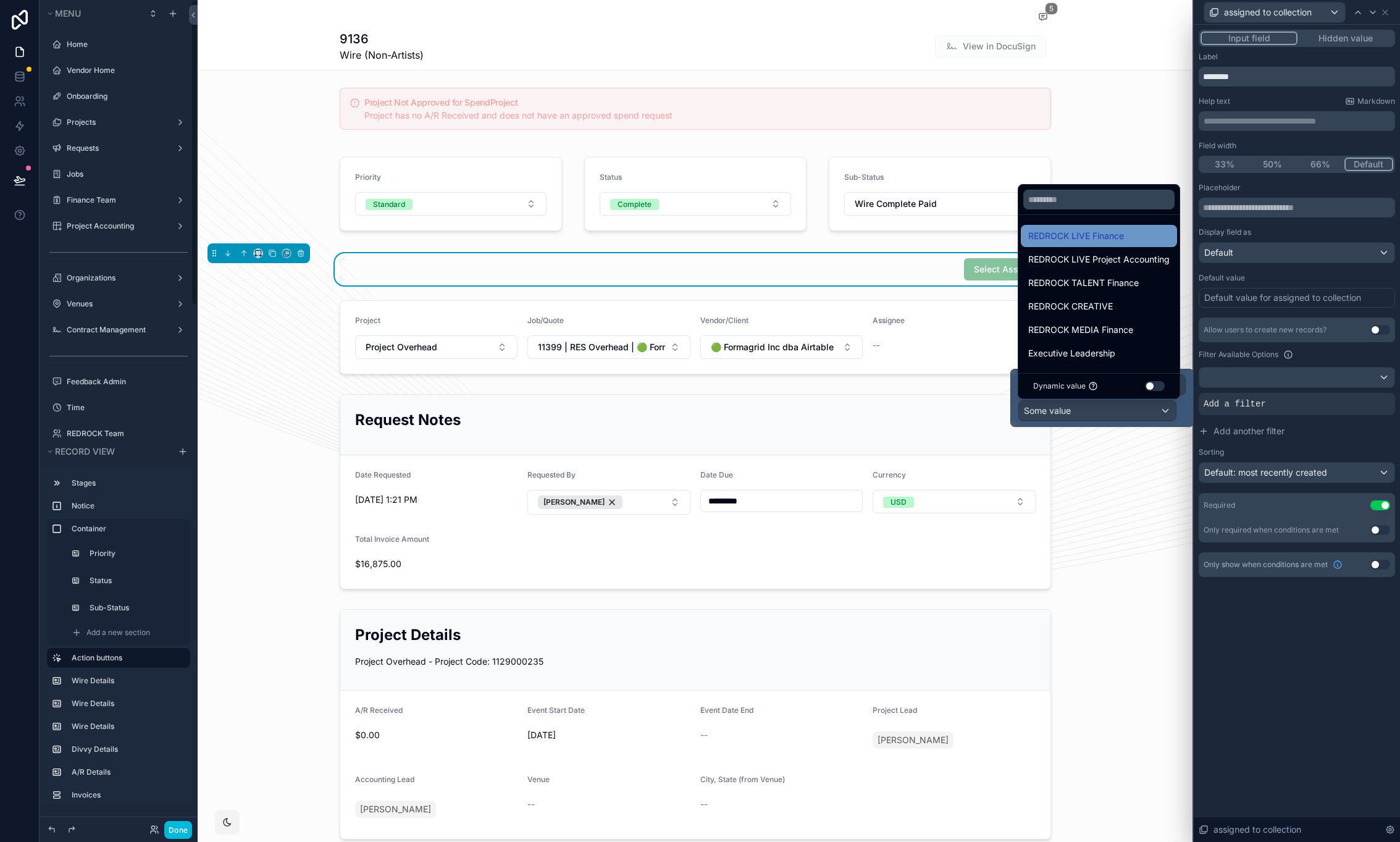
click at [1129, 242] on div "REDROCK LIVE Finance" at bounding box center [1099, 236] width 142 height 15
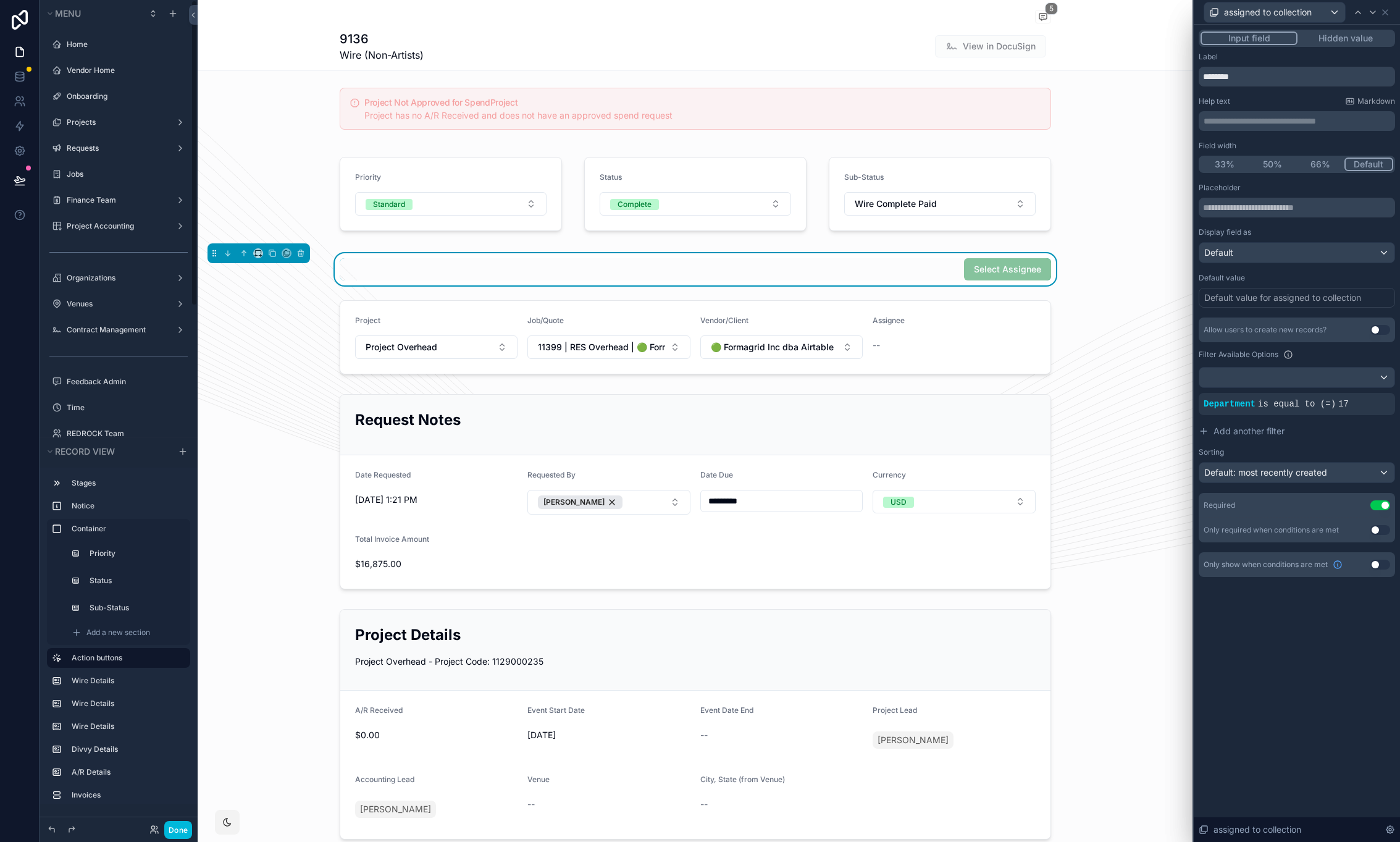
click at [1279, 661] on div "**********" at bounding box center [1297, 433] width 206 height 818
click at [185, 829] on button "Done" at bounding box center [178, 830] width 28 height 18
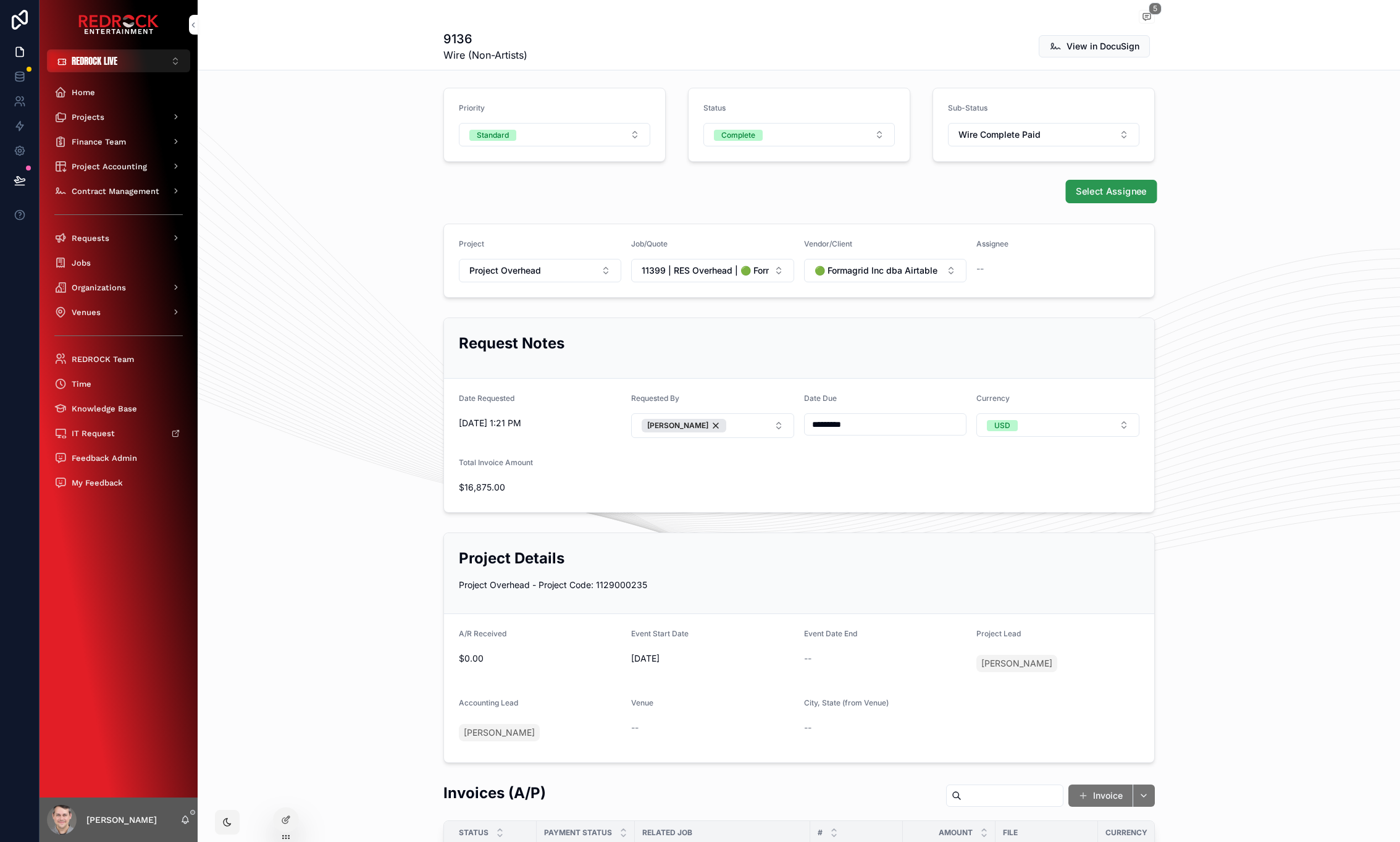
click at [1092, 193] on span "Select Assignee" at bounding box center [1111, 192] width 70 height 13
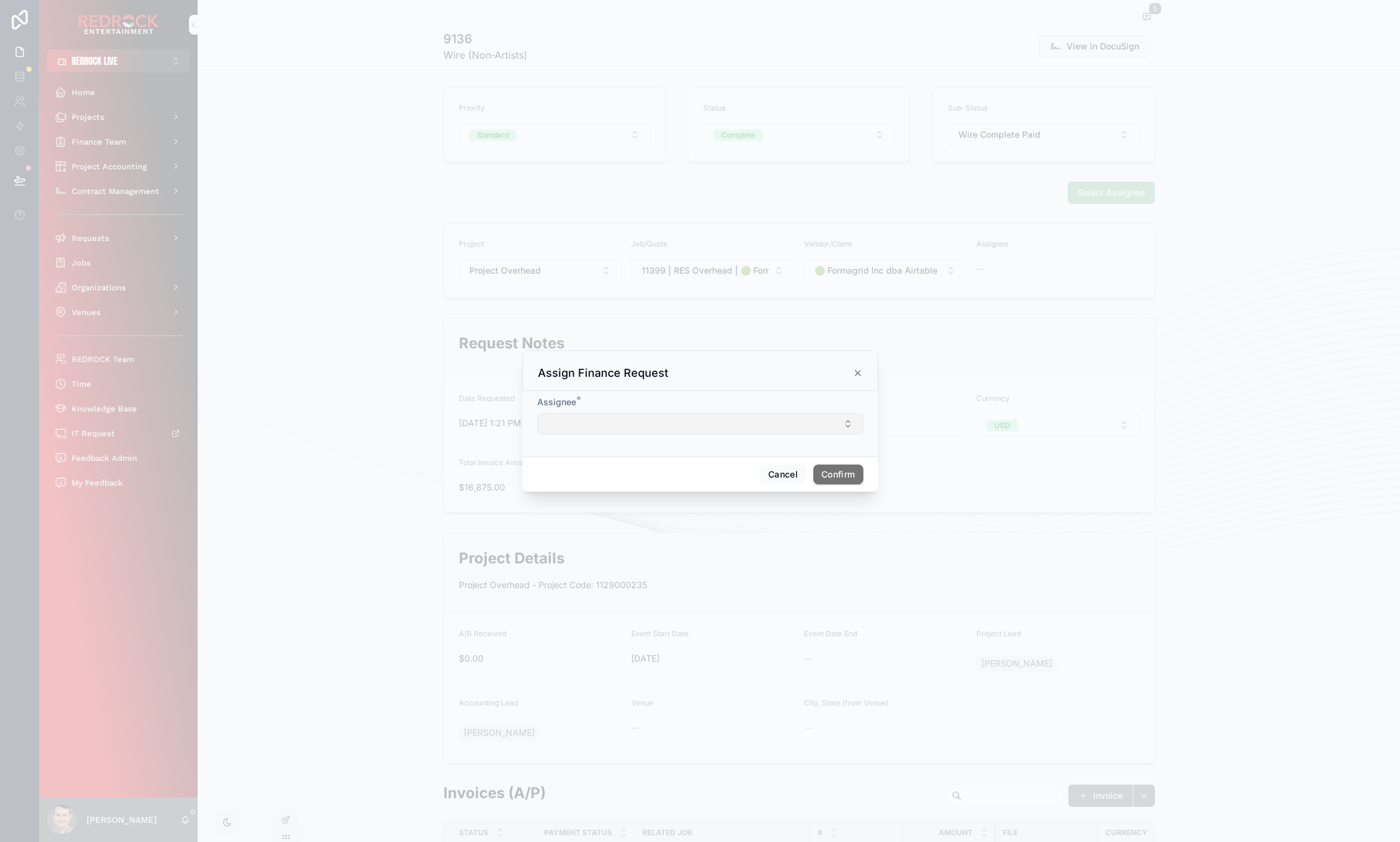
click at [830, 421] on button "Select Button" at bounding box center [700, 424] width 326 height 21
click at [844, 443] on form "Assignee *" at bounding box center [700, 421] width 326 height 51
click at [796, 473] on button "Cancel" at bounding box center [783, 475] width 46 height 20
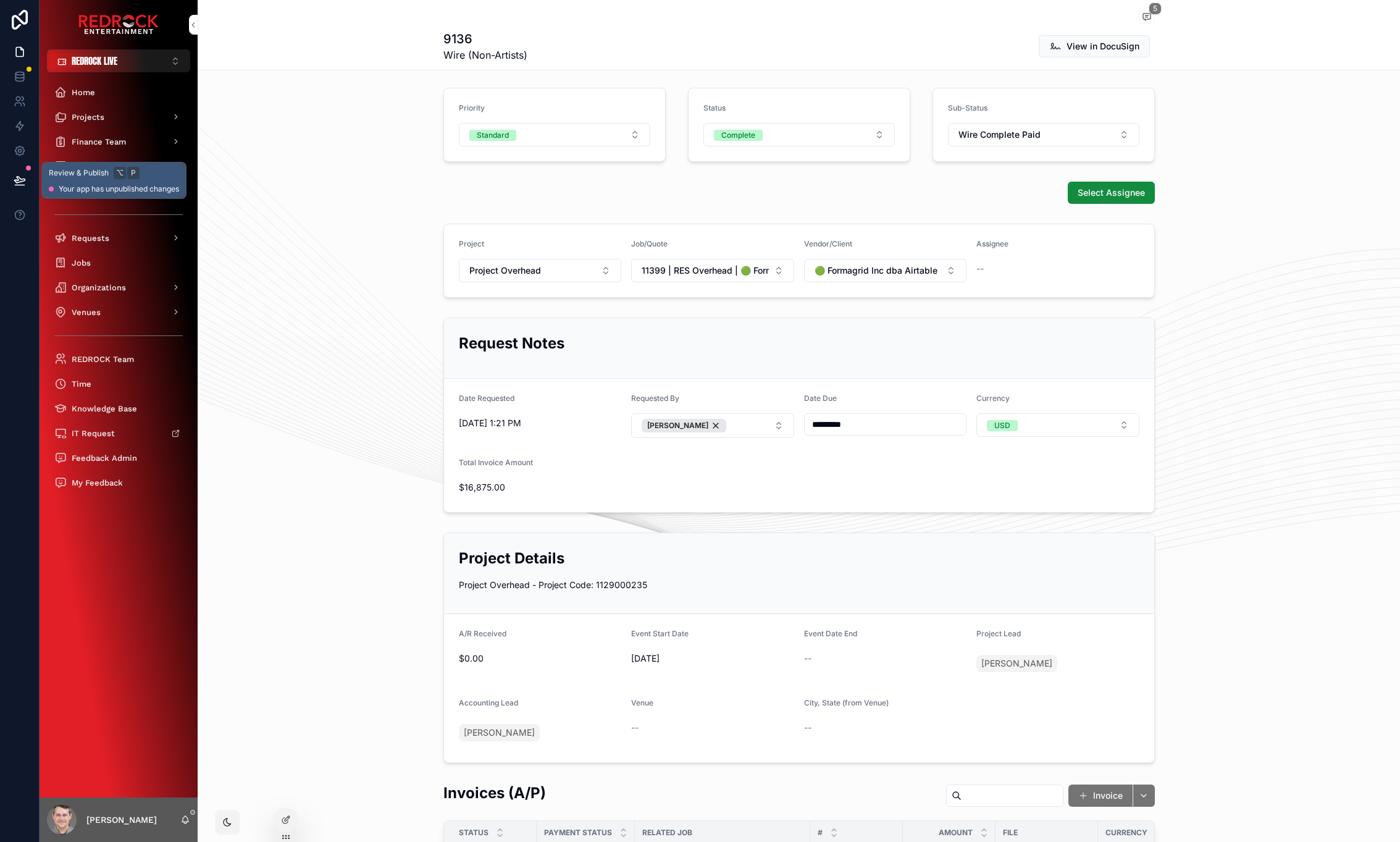
click at [22, 177] on icon at bounding box center [20, 181] width 13 height 13
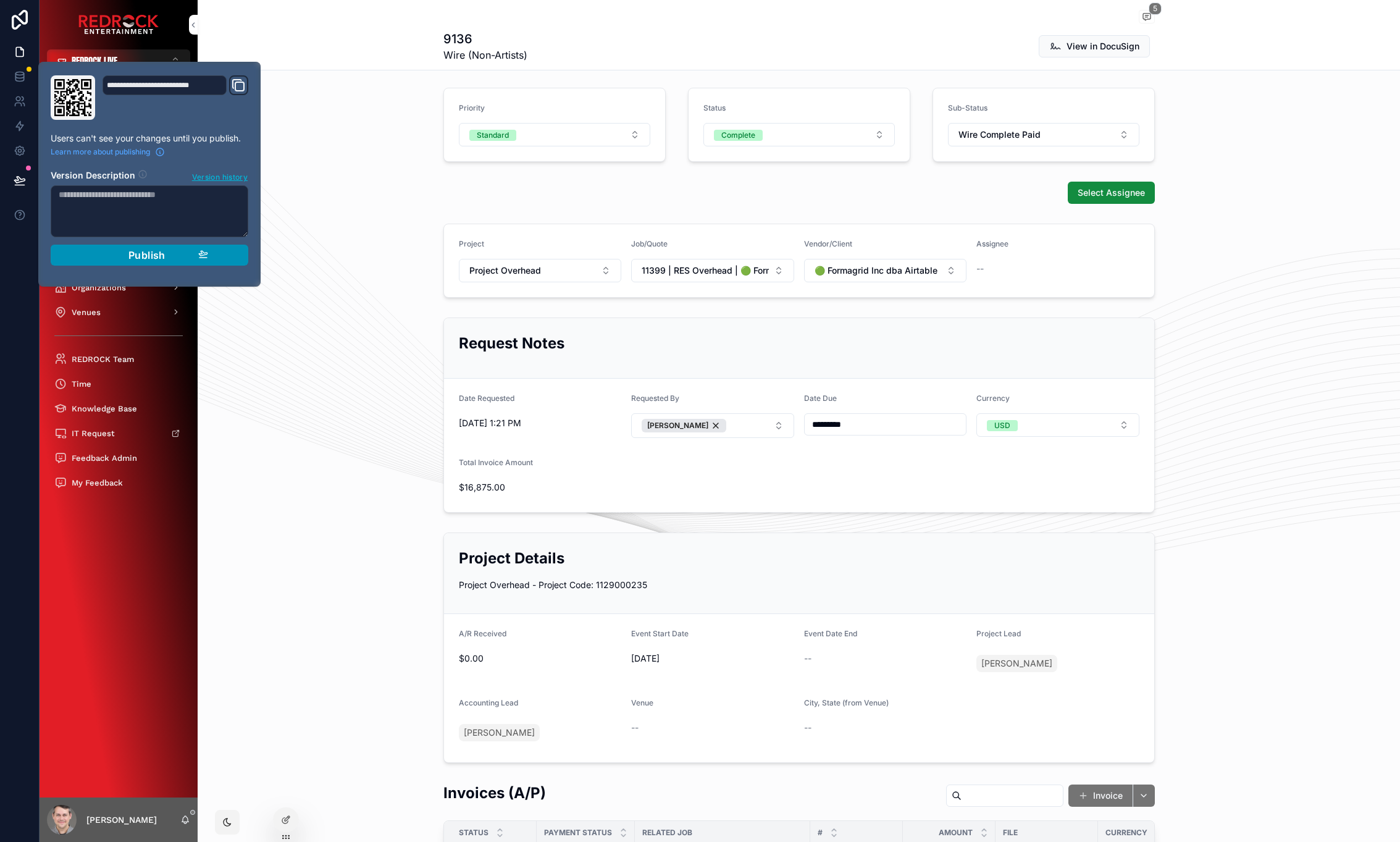
click at [169, 260] on div "Publish" at bounding box center [149, 255] width 117 height 13
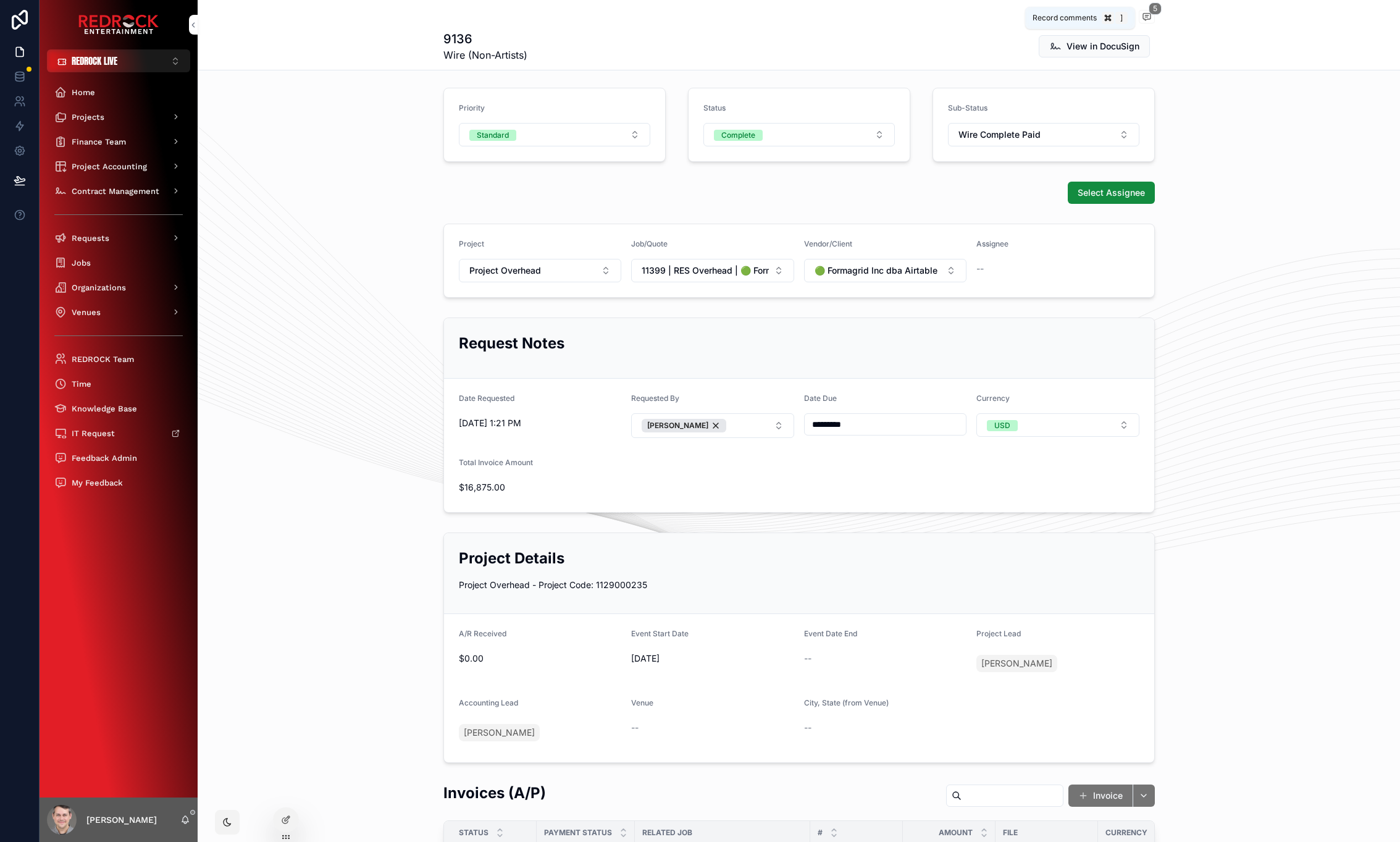
click at [1142, 18] on icon "scrollable content" at bounding box center [1147, 17] width 10 height 10
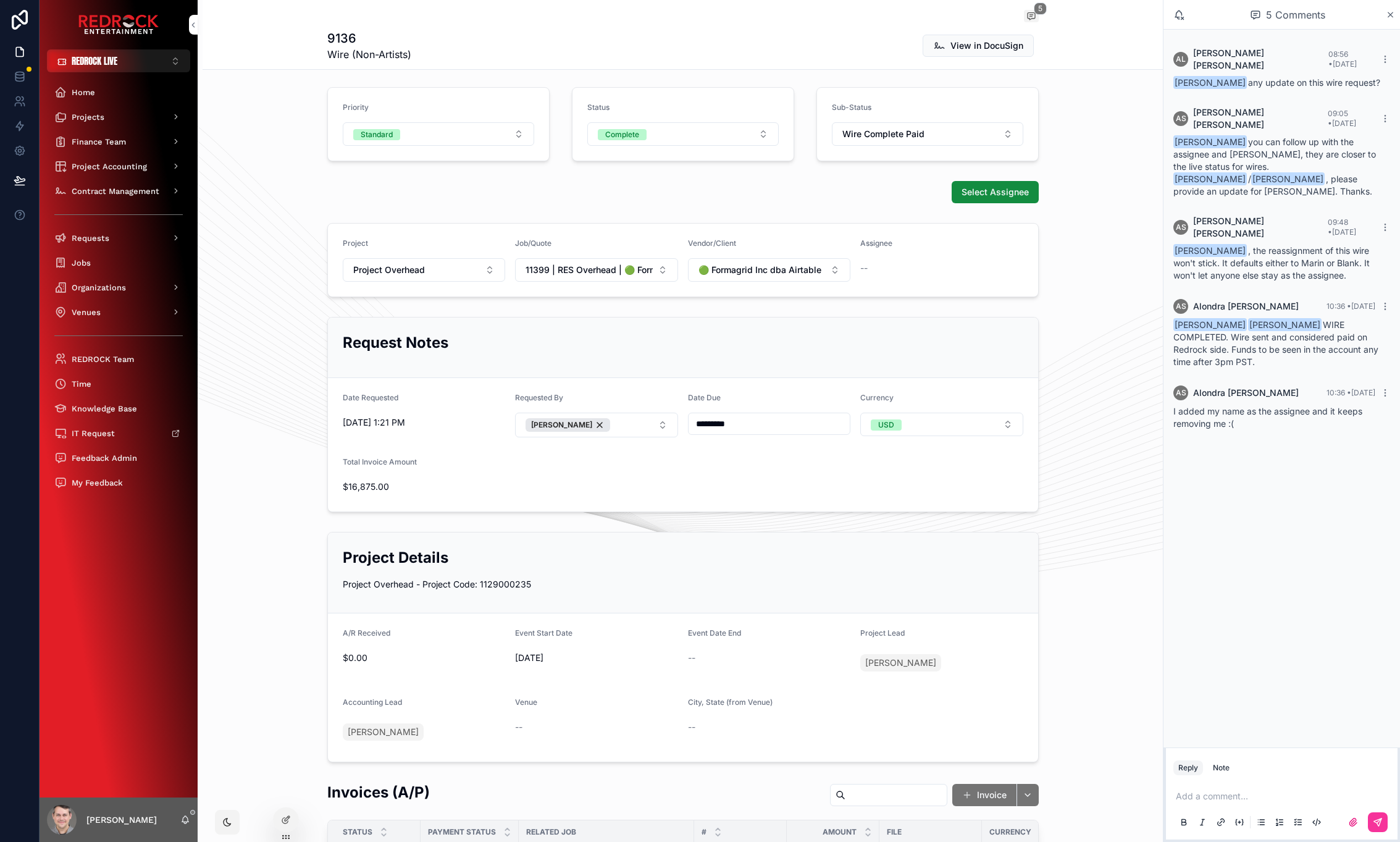
click at [1231, 801] on p "scrollable content" at bounding box center [1284, 797] width 217 height 13
click at [1257, 800] on p "**********" at bounding box center [1284, 790] width 217 height 24
click at [1298, 796] on p "**********" at bounding box center [1284, 790] width 217 height 24
click at [1332, 797] on p "**********" at bounding box center [1284, 790] width 217 height 24
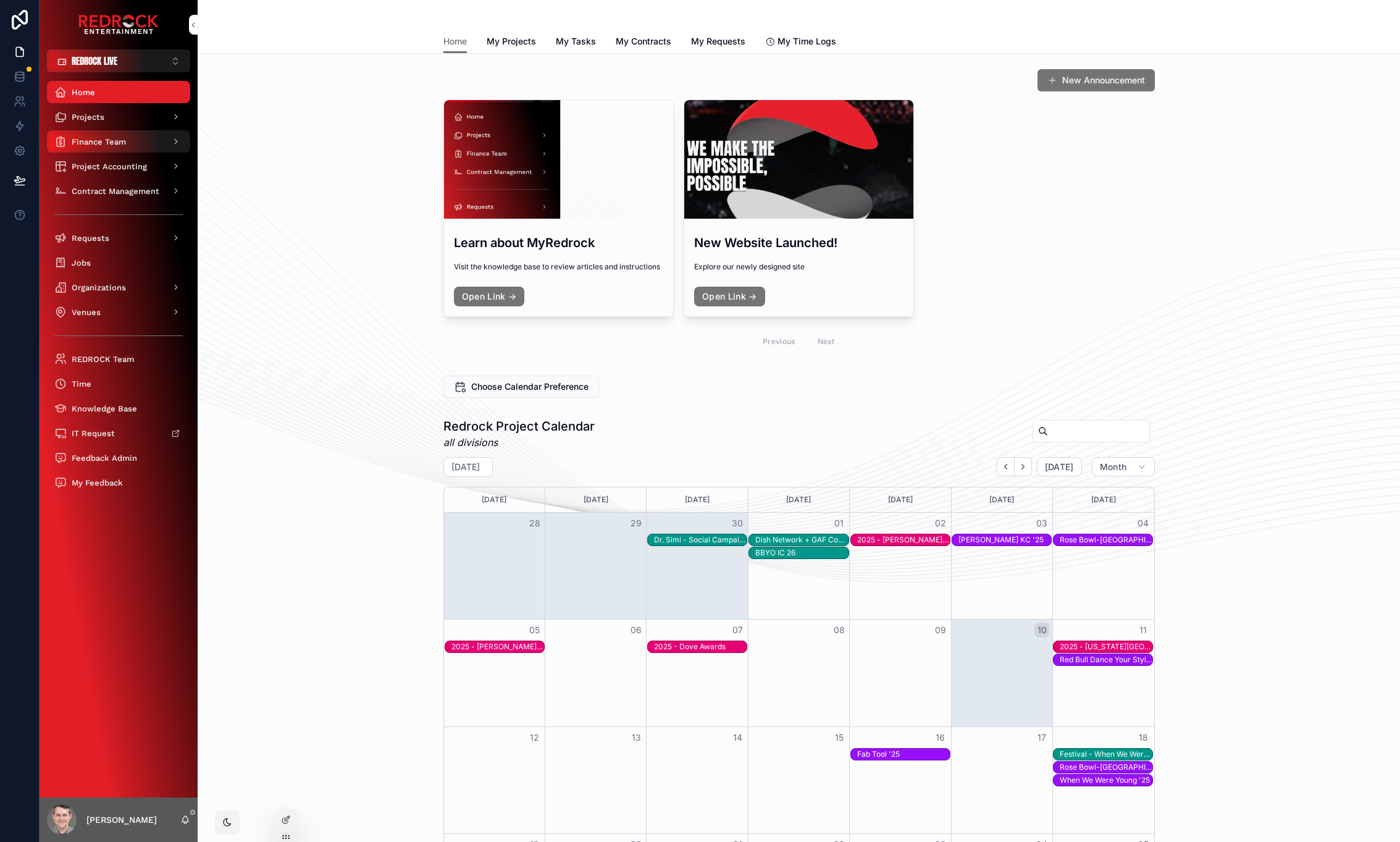
click at [123, 149] on div "Finance Team" at bounding box center [118, 142] width 128 height 20
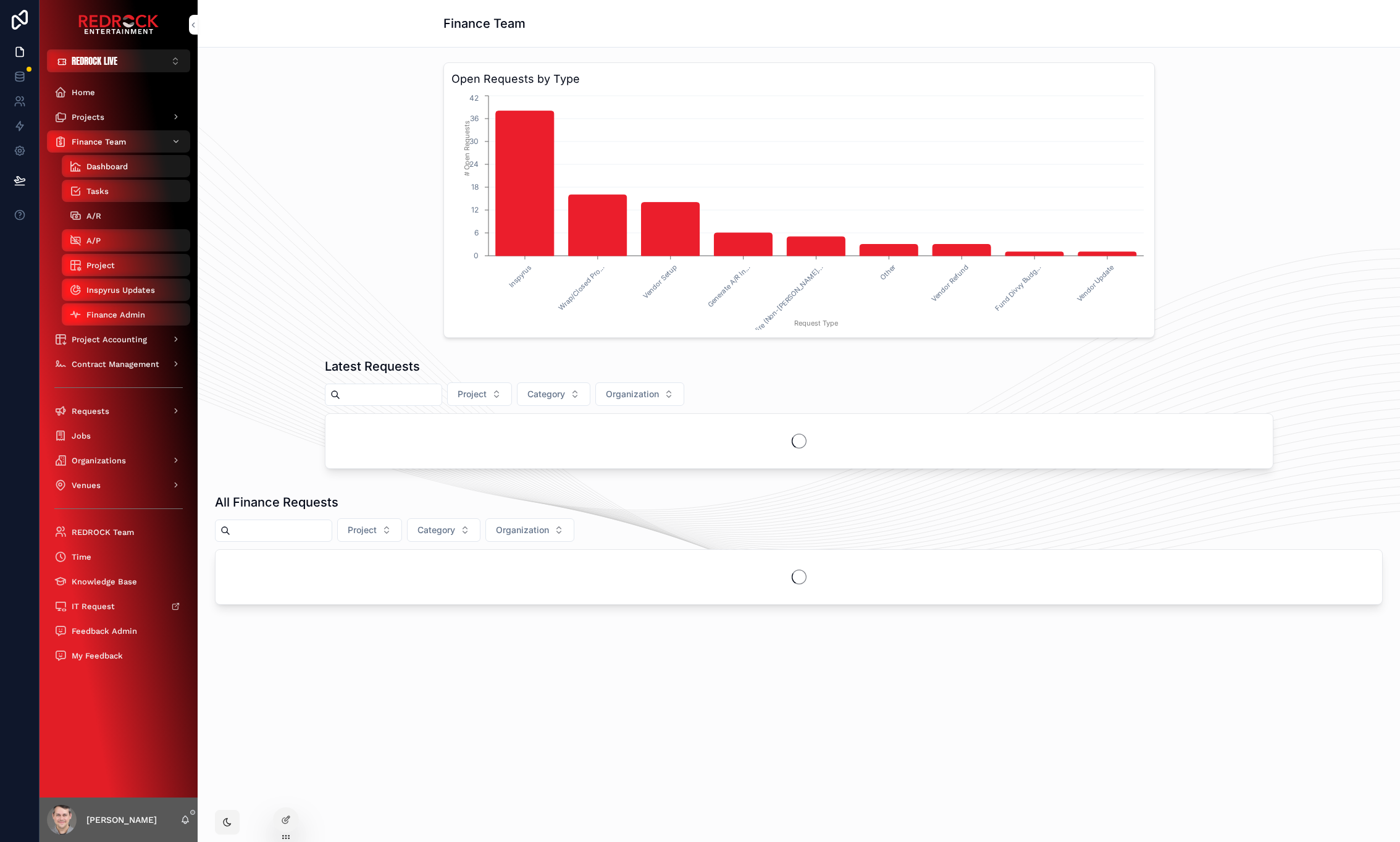
click at [128, 216] on div "A/R" at bounding box center [125, 216] width 113 height 20
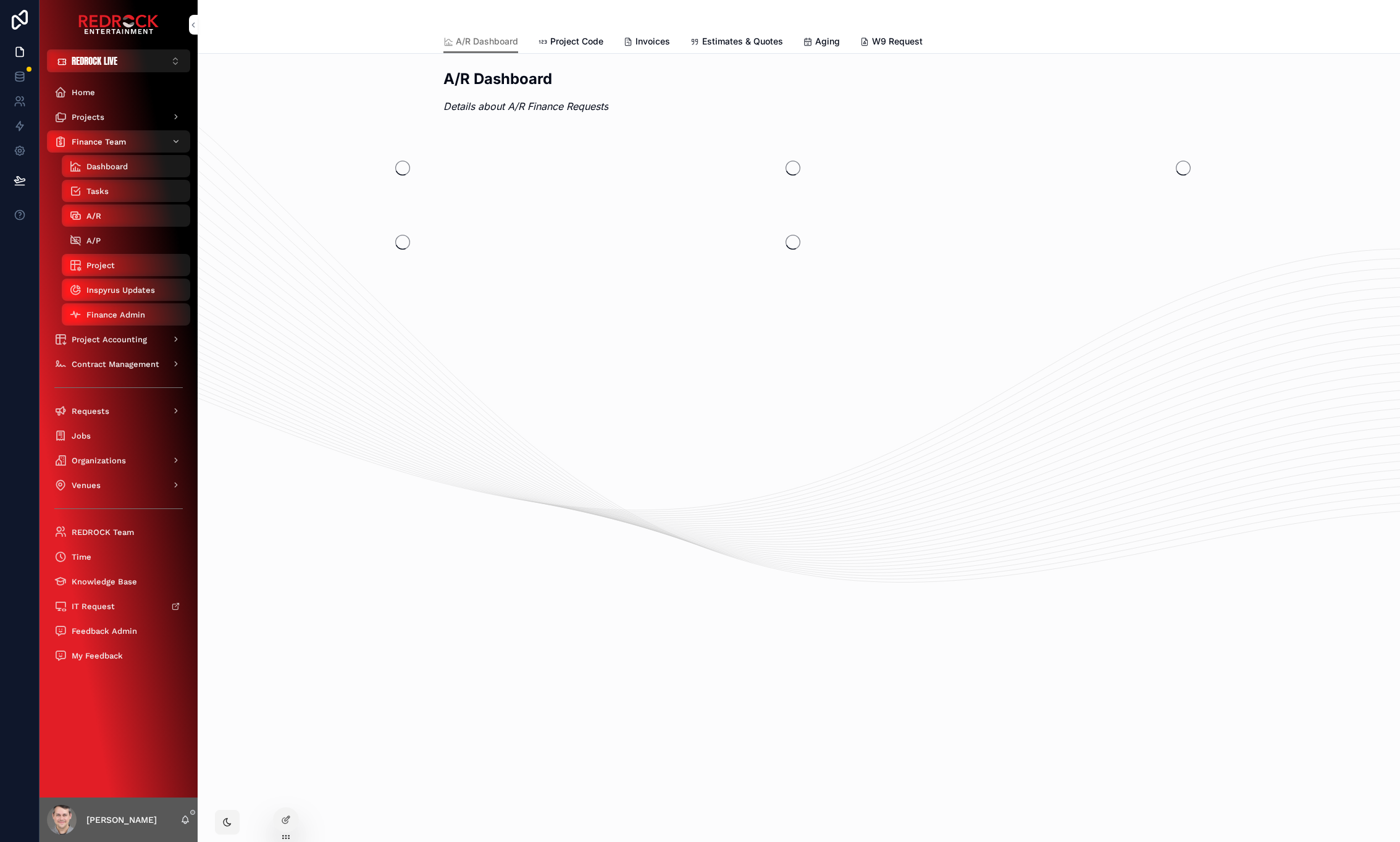
click at [122, 238] on div "A/P" at bounding box center [125, 241] width 113 height 20
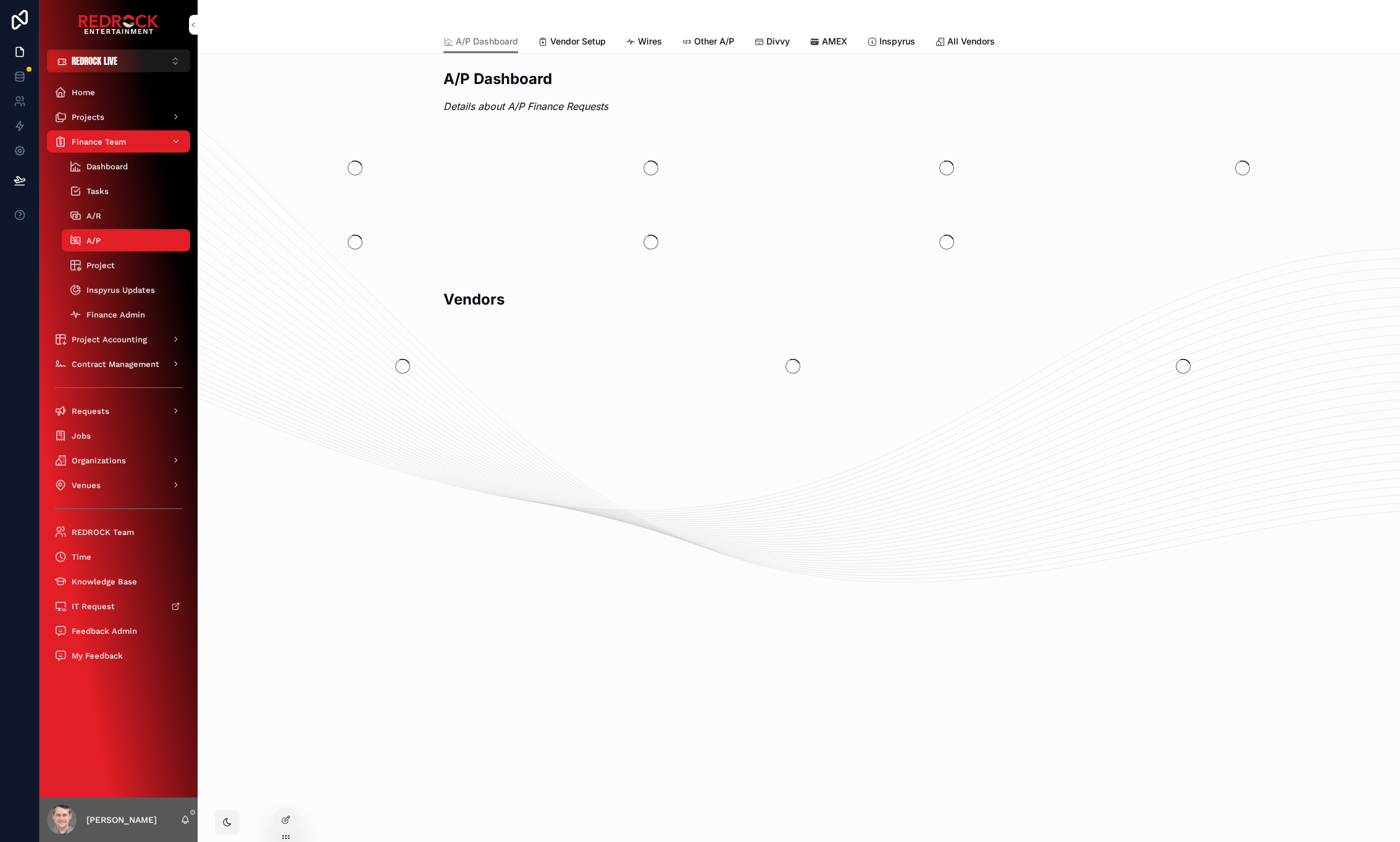
click at [642, 41] on span "Wires" at bounding box center [650, 41] width 24 height 13
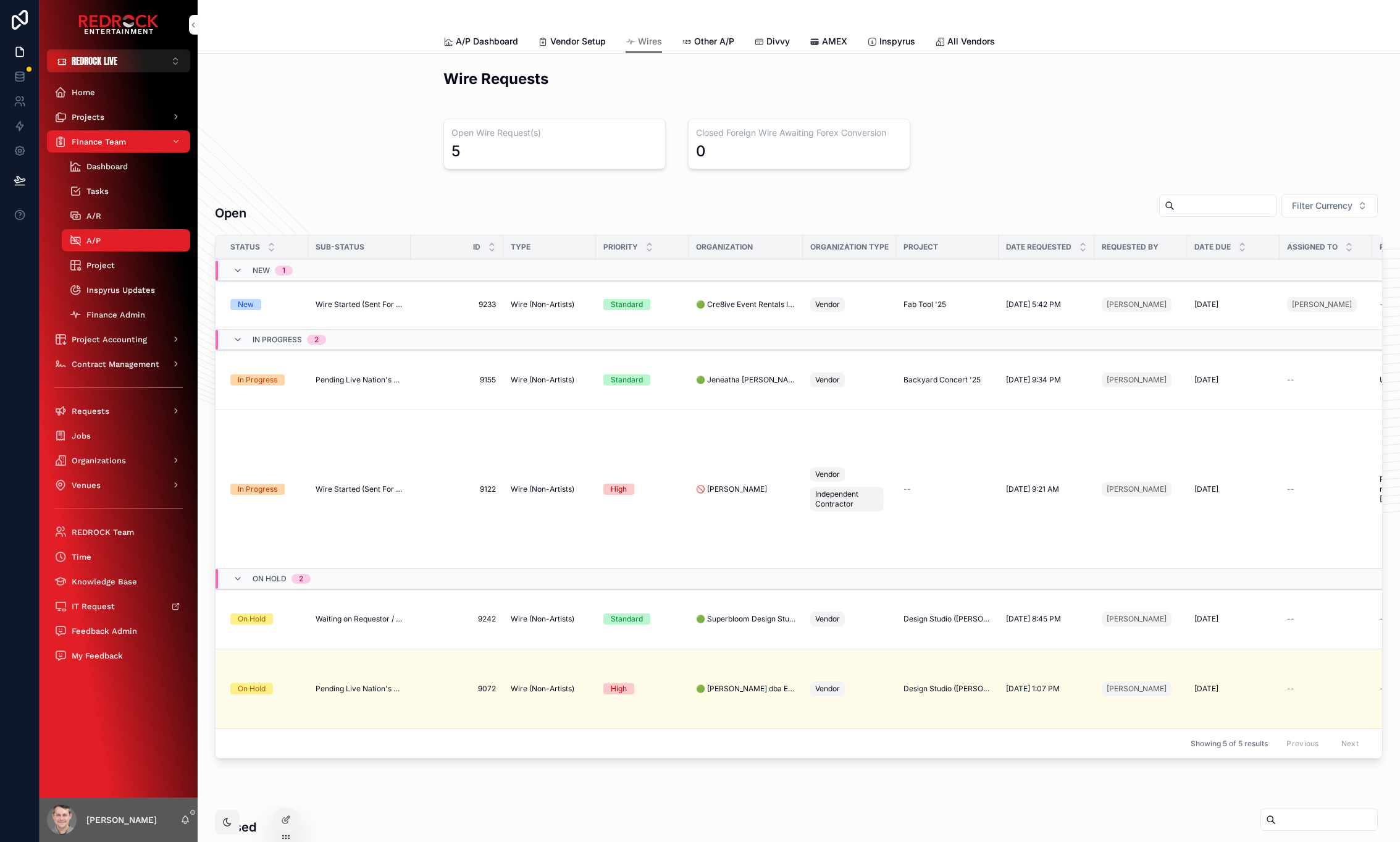
click at [372, 309] on span "Wire Started (Sent For Signature)" at bounding box center [360, 305] width 88 height 10
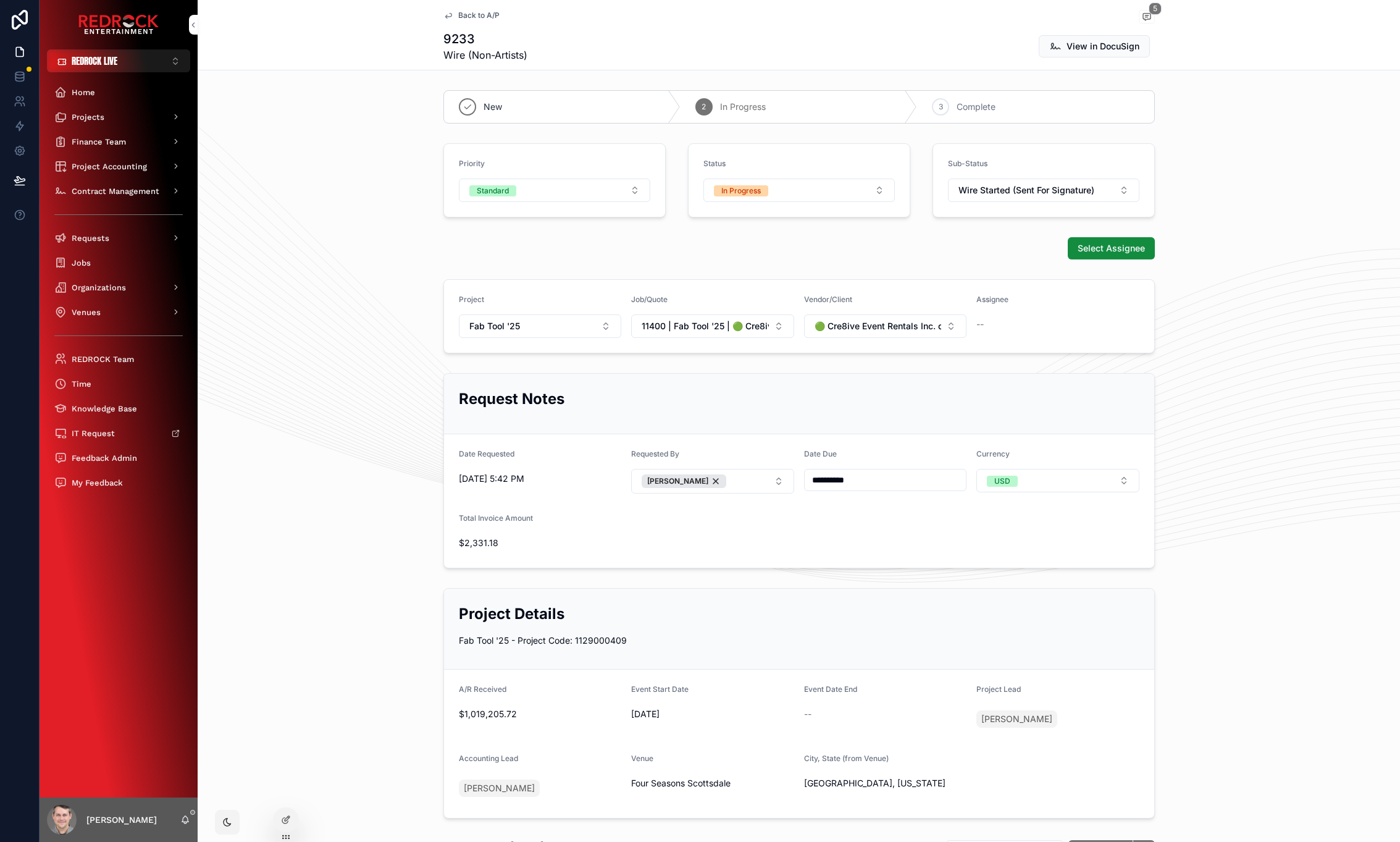
drag, startPoint x: 1195, startPoint y: 139, endPoint x: 1184, endPoint y: 118, distance: 23.7
click at [1178, 101] on div "New 2 In Progress 3 Complete" at bounding box center [798, 107] width 1203 height 43
drag, startPoint x: 1181, startPoint y: 29, endPoint x: 1178, endPoint y: 15, distance: 14.3
click at [1099, 251] on span "Select Assignee" at bounding box center [1111, 247] width 70 height 13
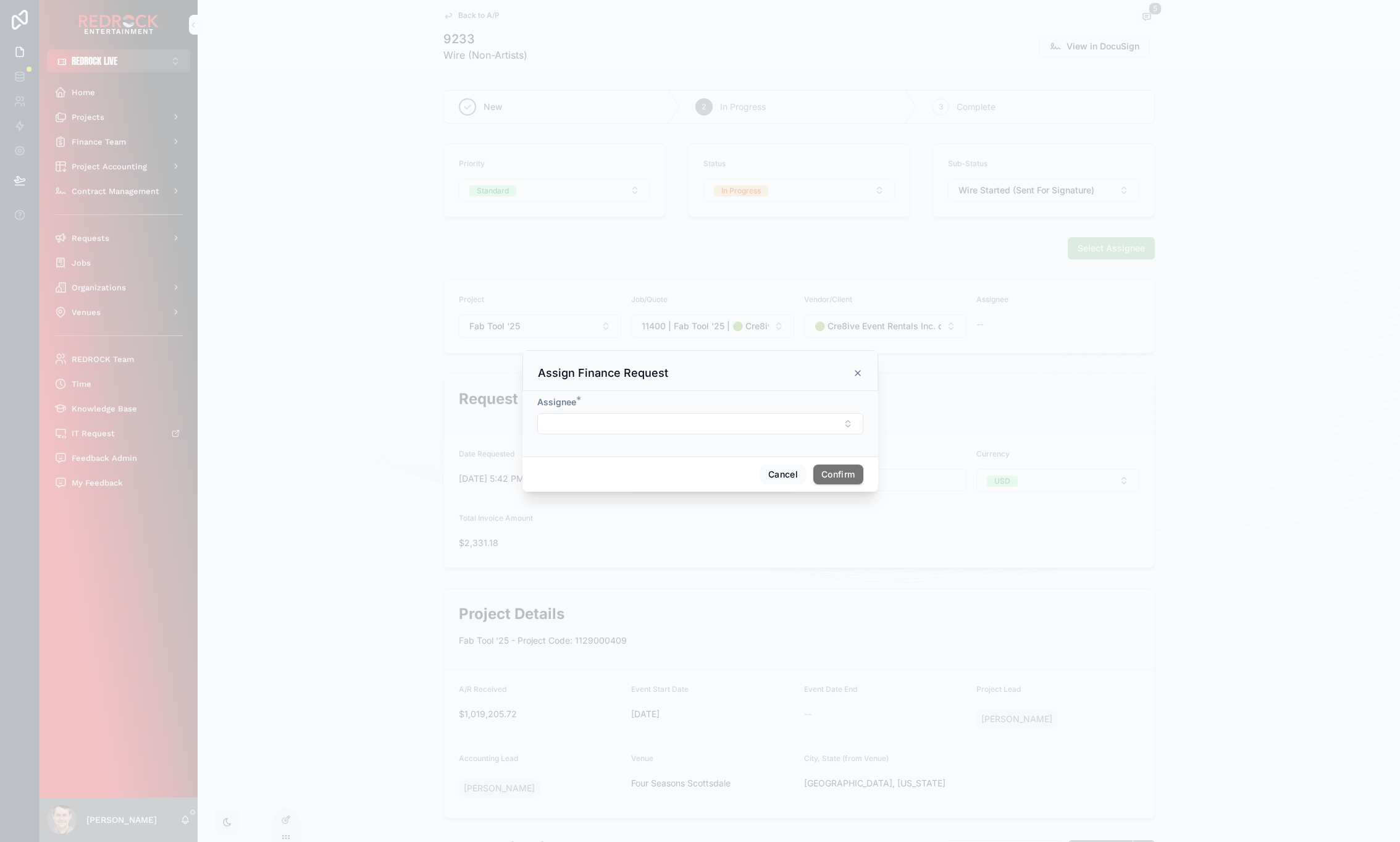
click at [856, 369] on icon at bounding box center [858, 373] width 10 height 10
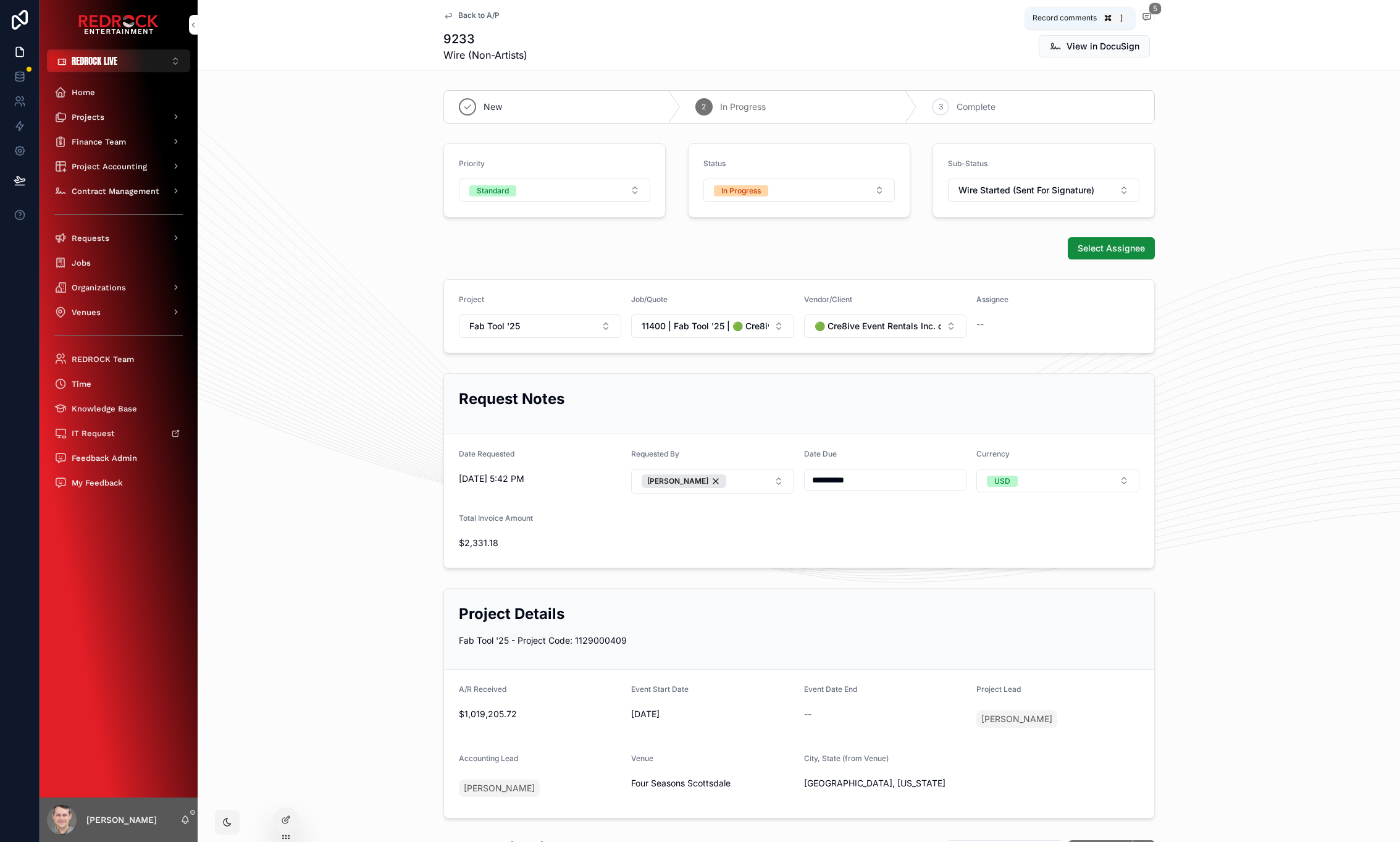
click at [1145, 16] on icon "scrollable content" at bounding box center [1146, 16] width 3 height 0
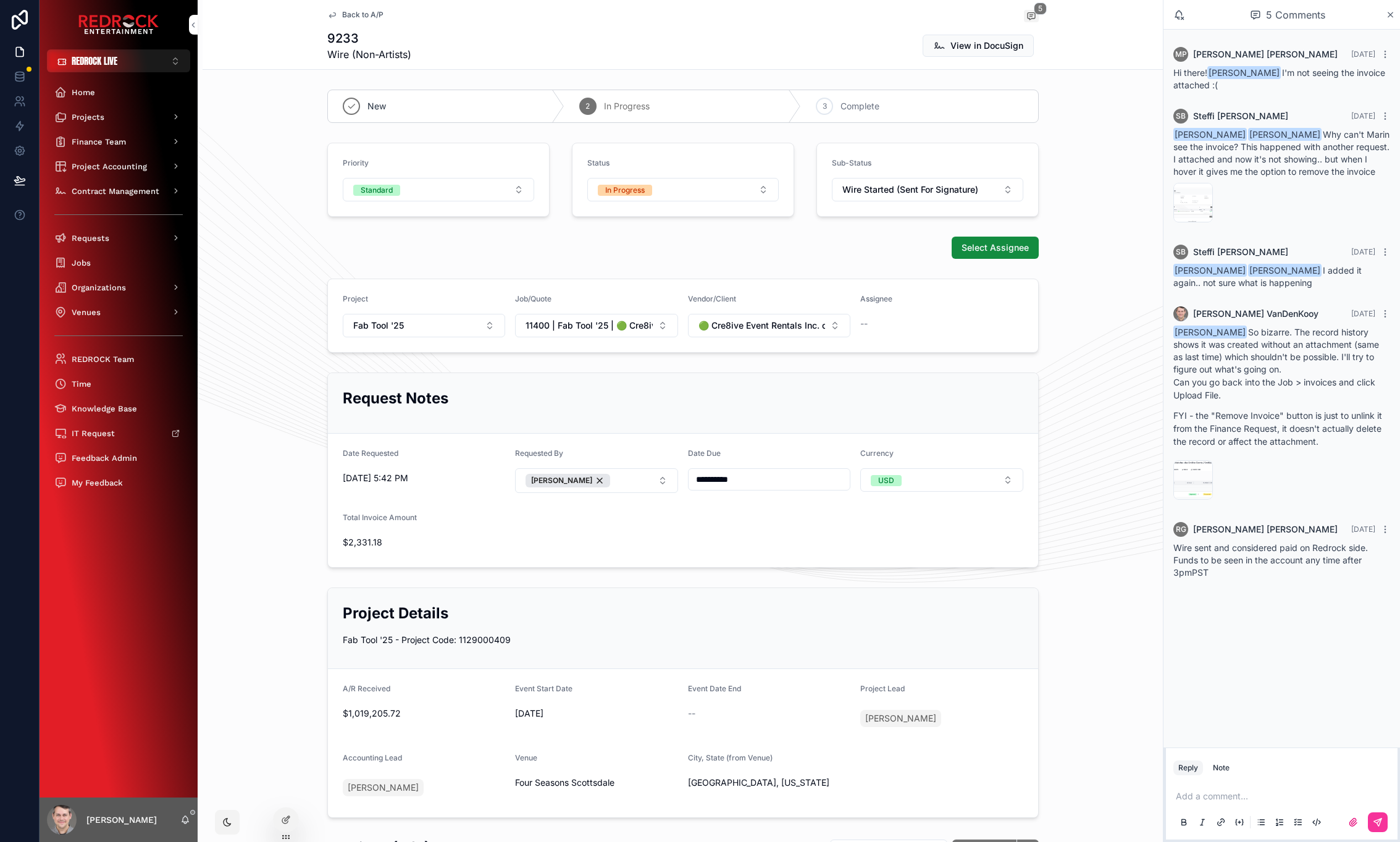
click at [1095, 205] on div "Priority Standard Status In Progress Sub-Status Wire Started (Sent For Signatur…" at bounding box center [682, 180] width 961 height 84
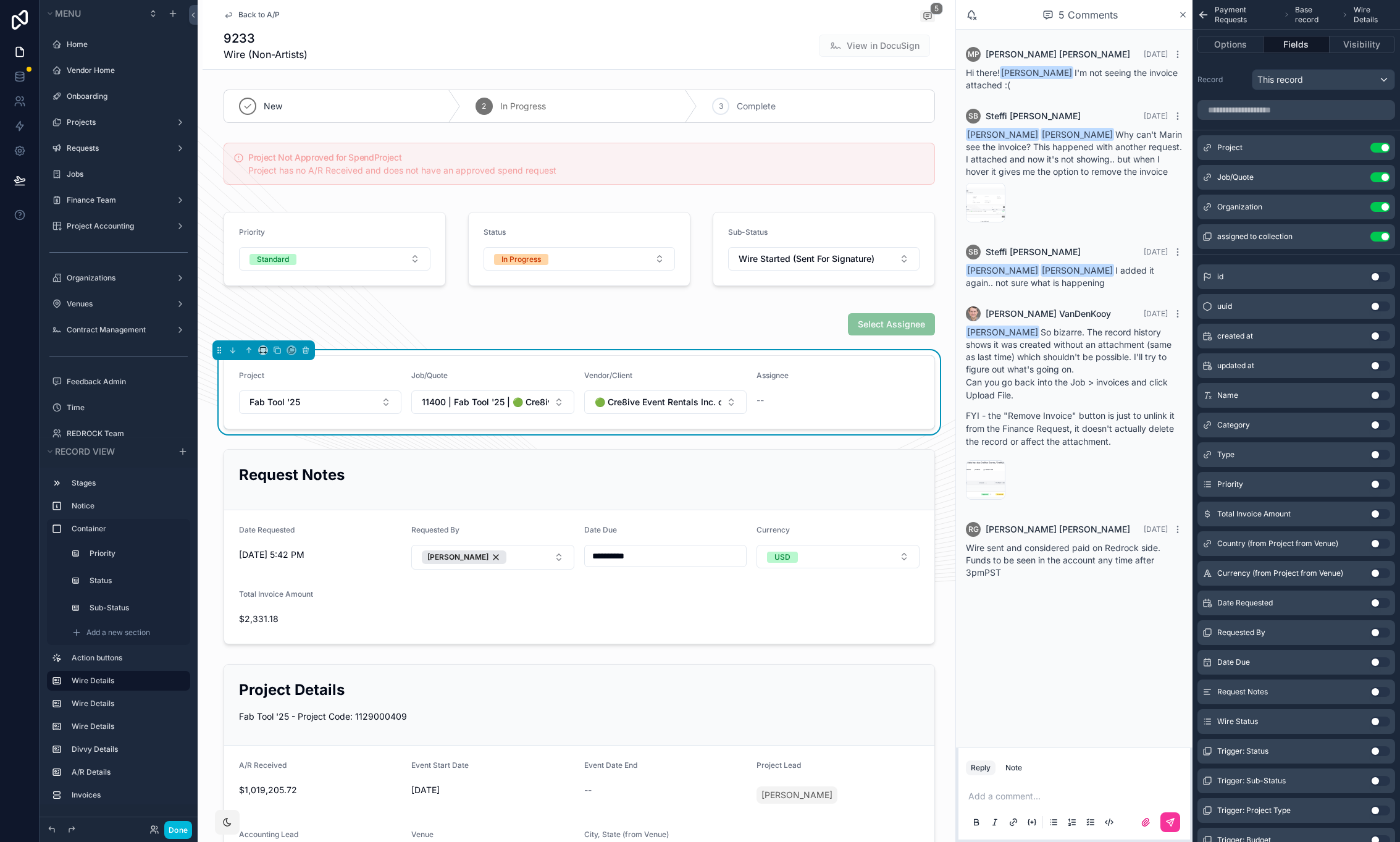
click at [1384, 236] on button "Use setting" at bounding box center [1381, 237] width 20 height 10
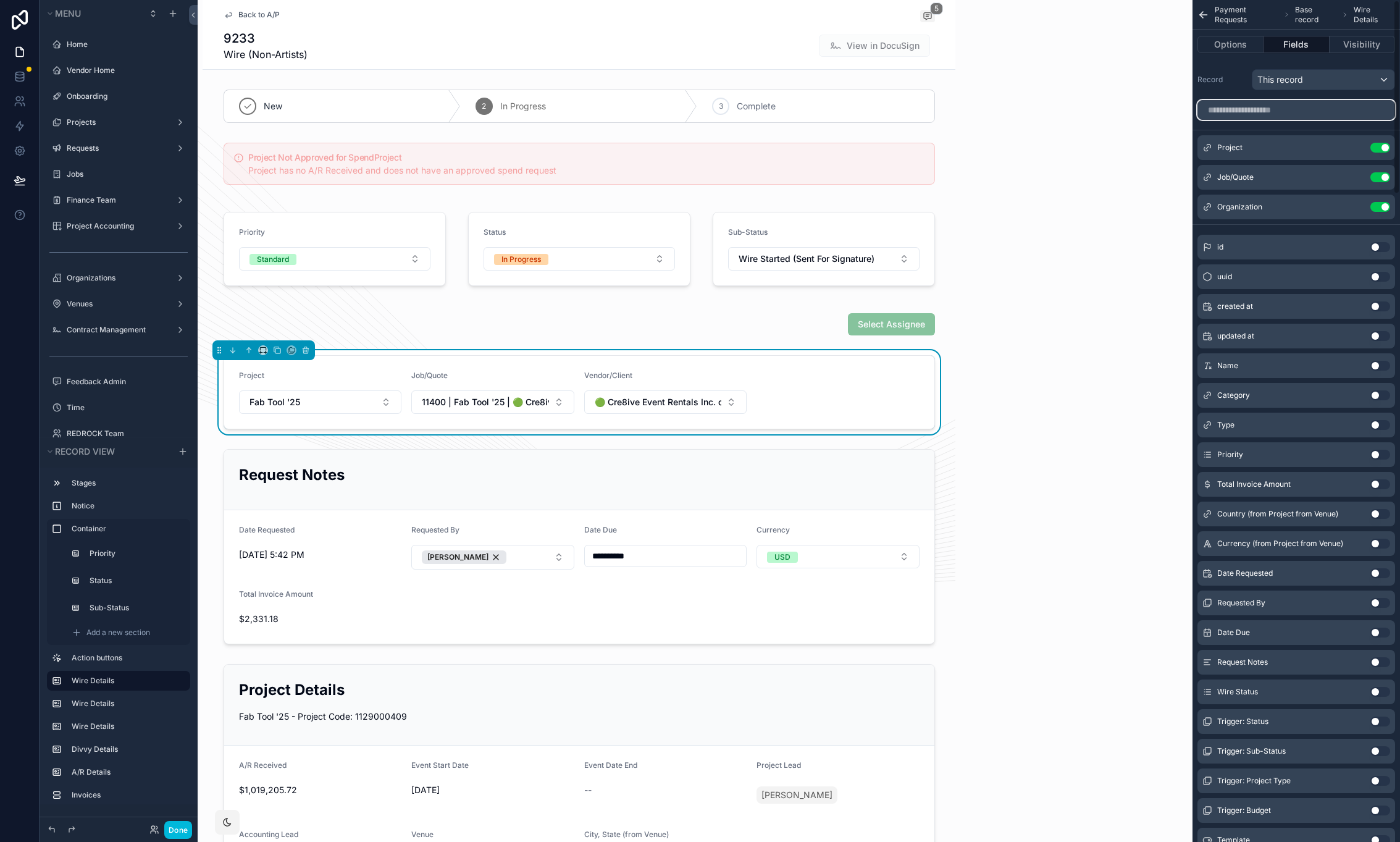
click at [1293, 110] on input "scrollable content" at bounding box center [1296, 110] width 197 height 20
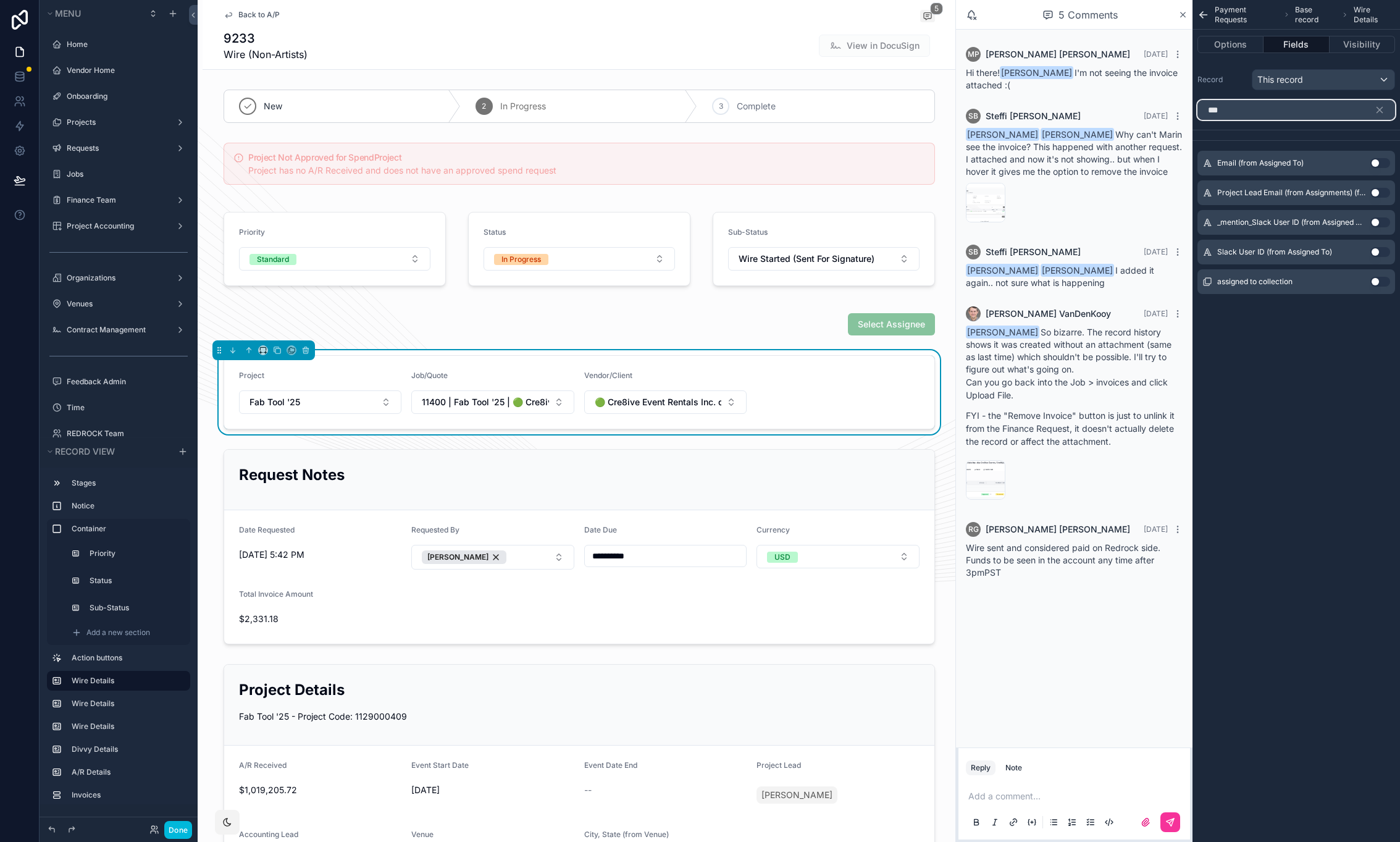
type input "***"
click at [1379, 283] on button "Use setting" at bounding box center [1381, 282] width 20 height 10
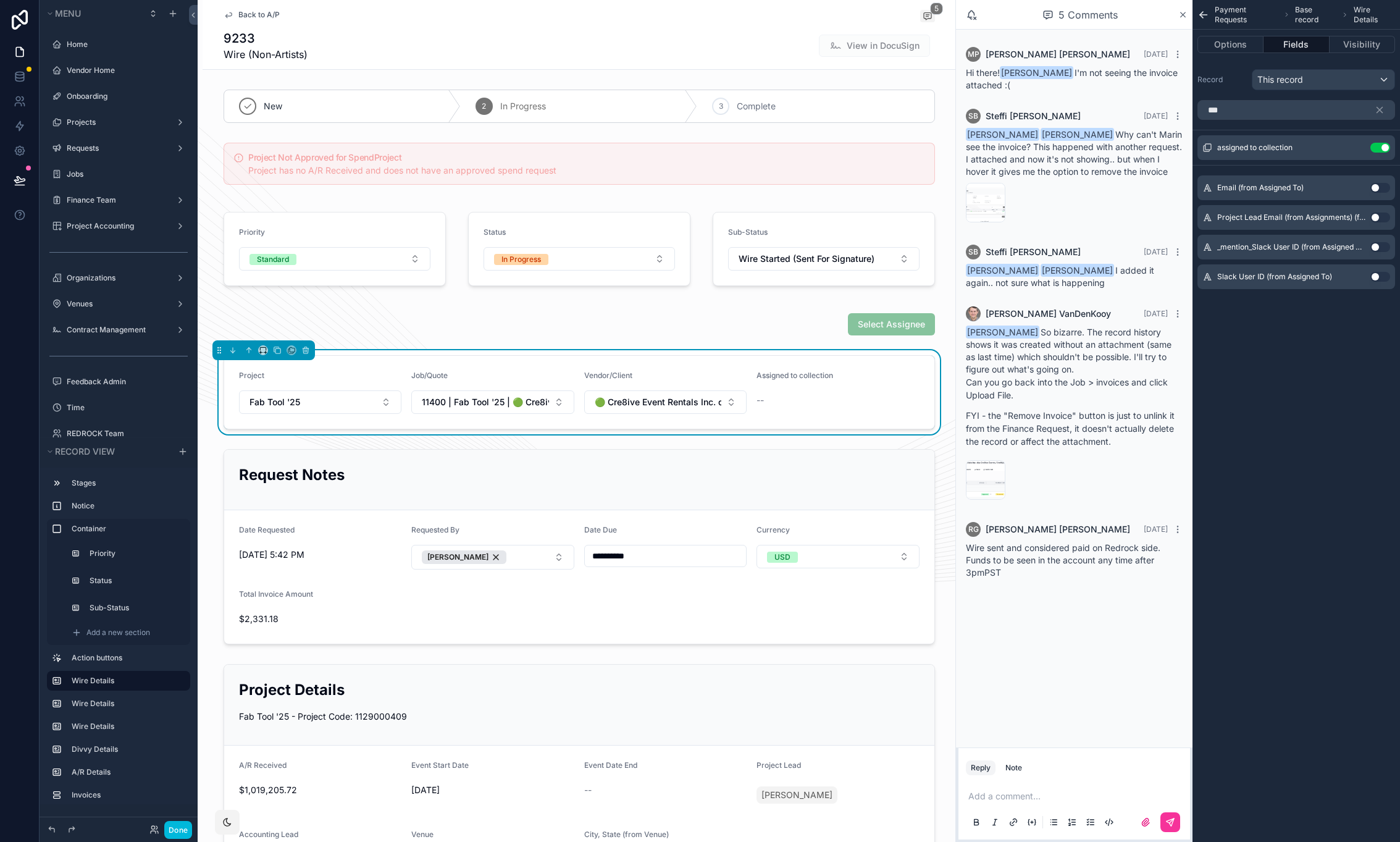
click at [0, 0] on icon "scrollable content" at bounding box center [0, 0] width 0 height 0
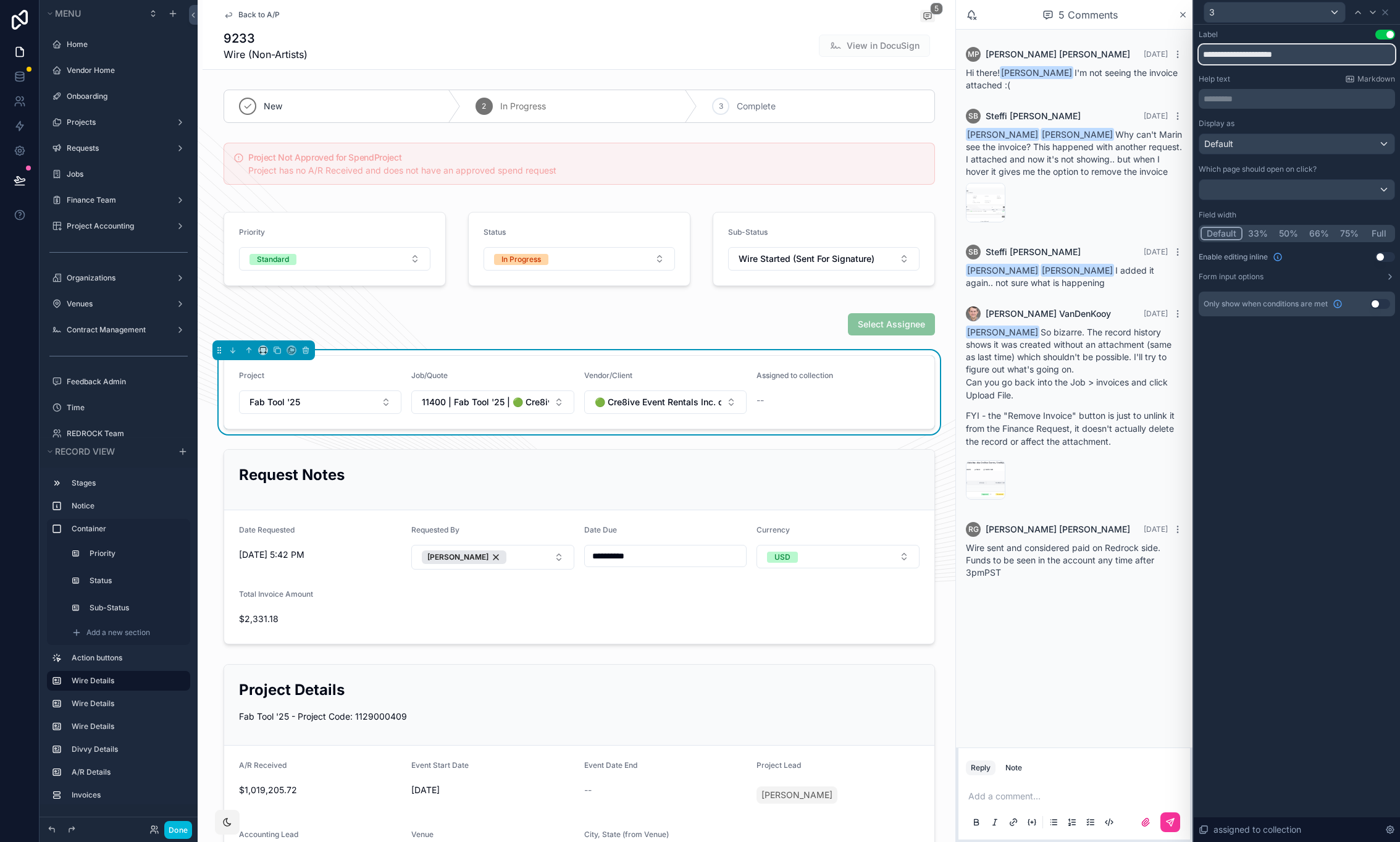
drag, startPoint x: 1310, startPoint y: 49, endPoint x: 1236, endPoint y: 53, distance: 74.1
click at [1236, 53] on input "**********" at bounding box center [1297, 55] width 196 height 20
type input "********"
click at [1284, 145] on div "Default" at bounding box center [1297, 144] width 195 height 20
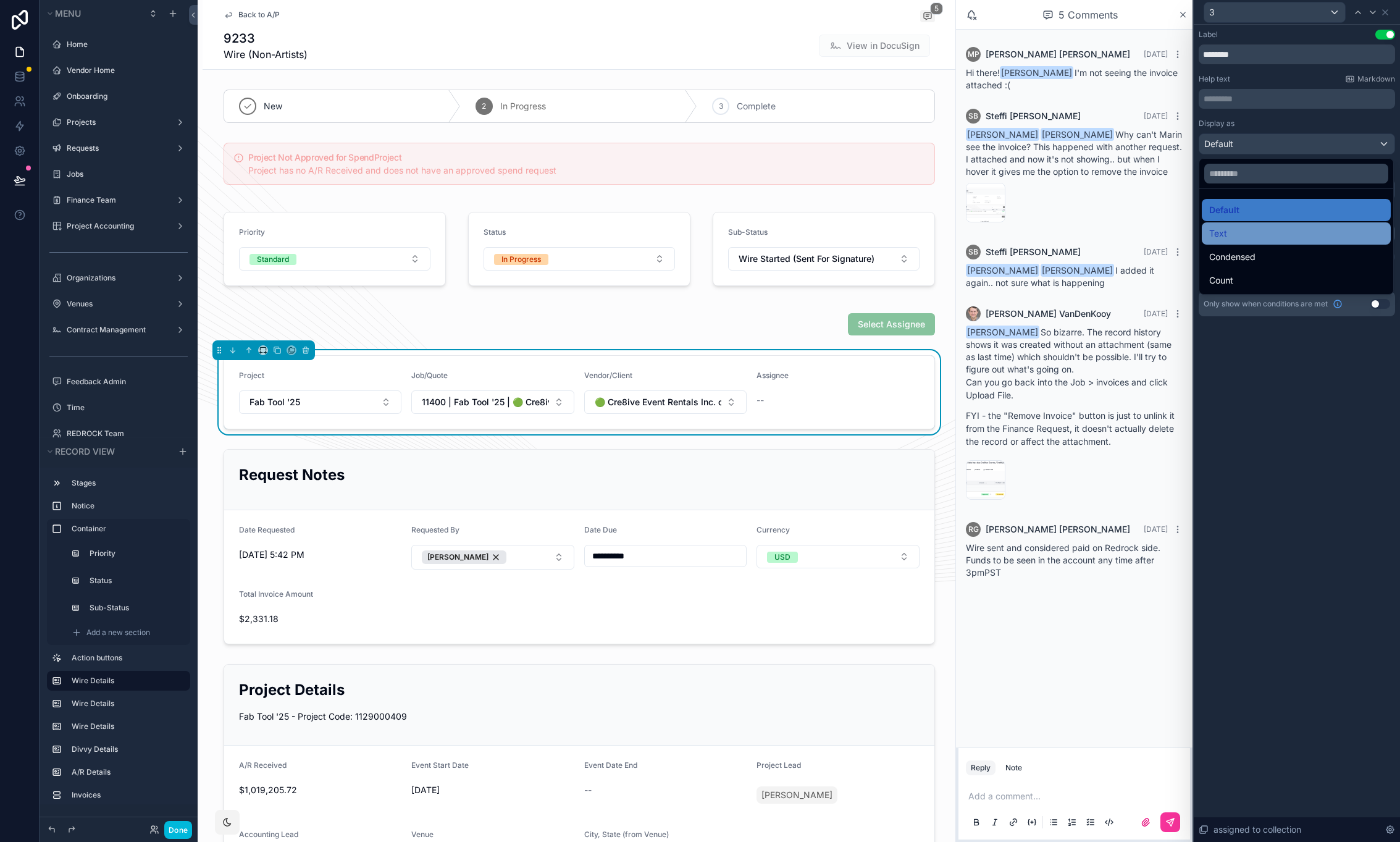
click at [1272, 234] on div "Text" at bounding box center [1297, 234] width 174 height 15
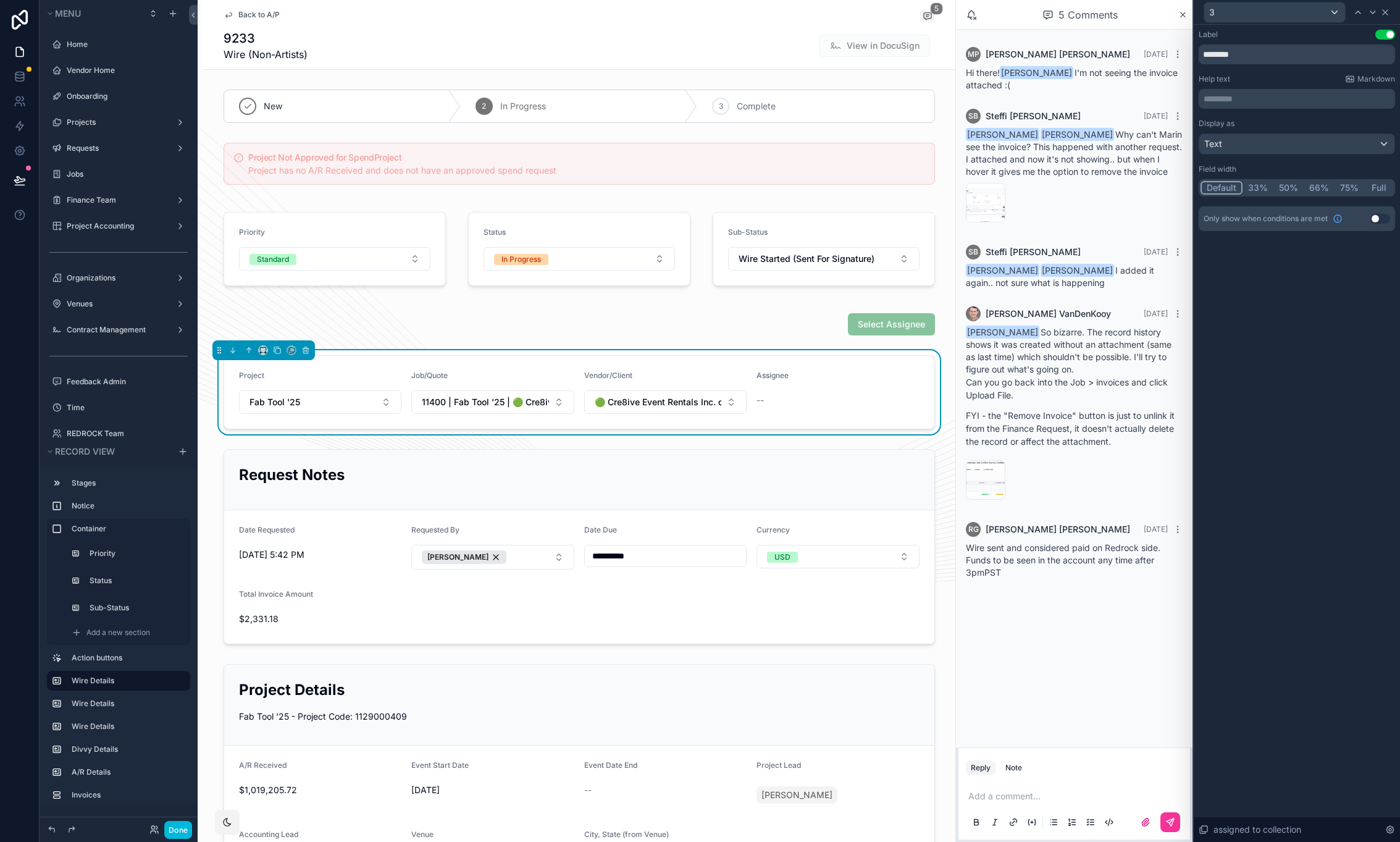
click at [1387, 11] on icon at bounding box center [1386, 13] width 5 height 5
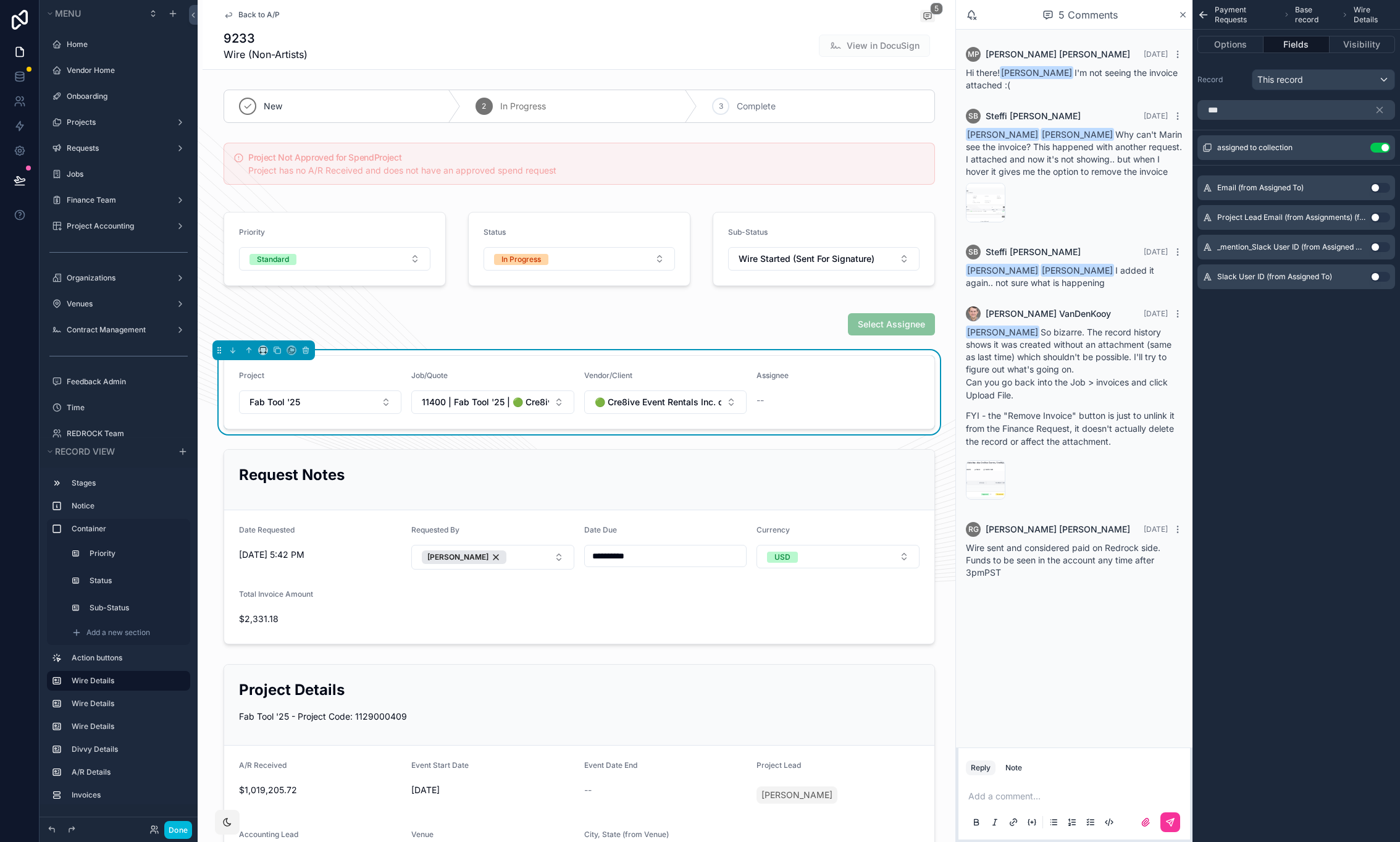
click at [1060, 772] on div "Reply Note" at bounding box center [1075, 768] width 232 height 20
click at [1063, 792] on p "scrollable content" at bounding box center [1077, 797] width 217 height 13
click at [24, 182] on icon at bounding box center [20, 181] width 13 height 13
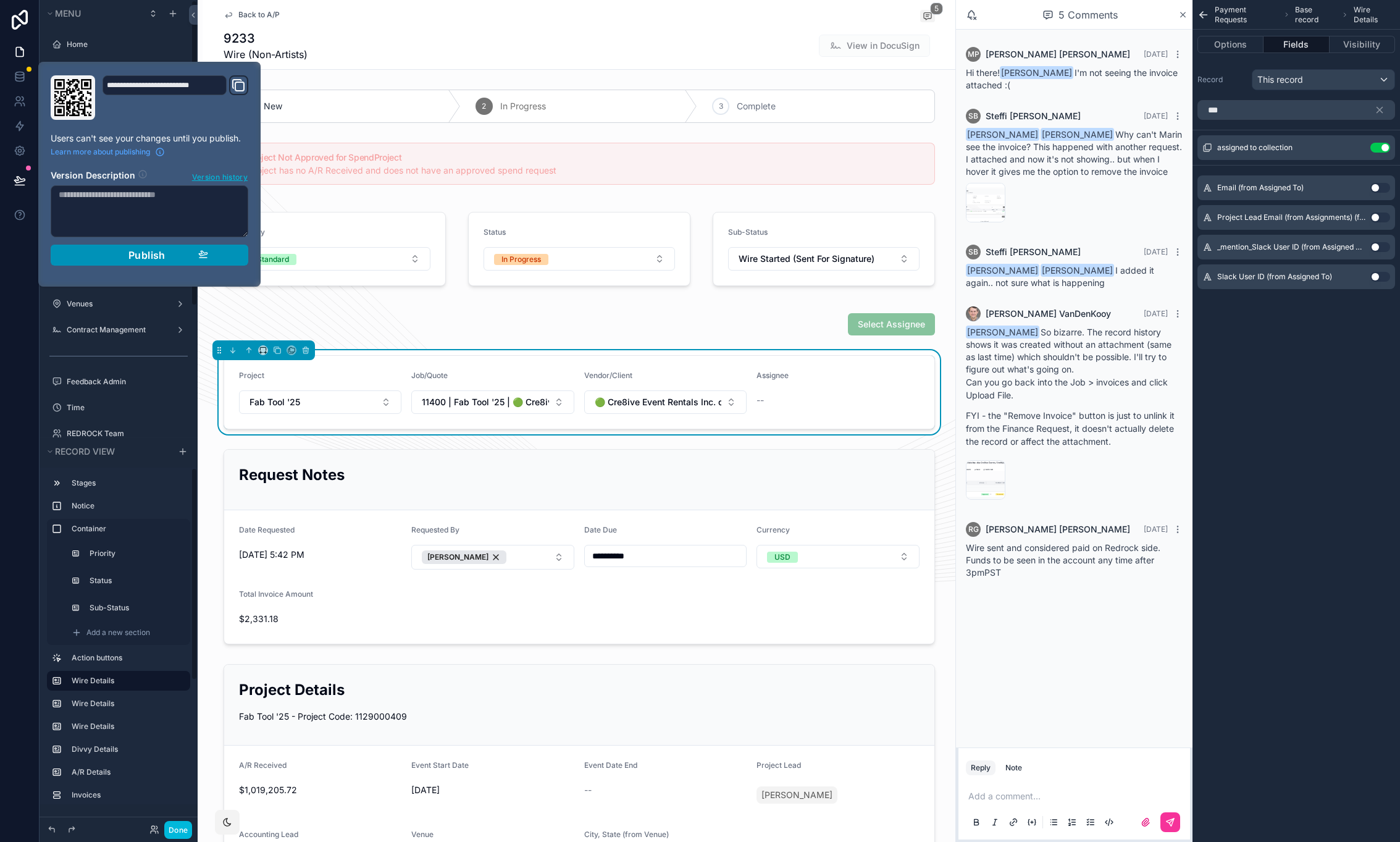
click at [125, 250] on div "Publish" at bounding box center [149, 255] width 117 height 13
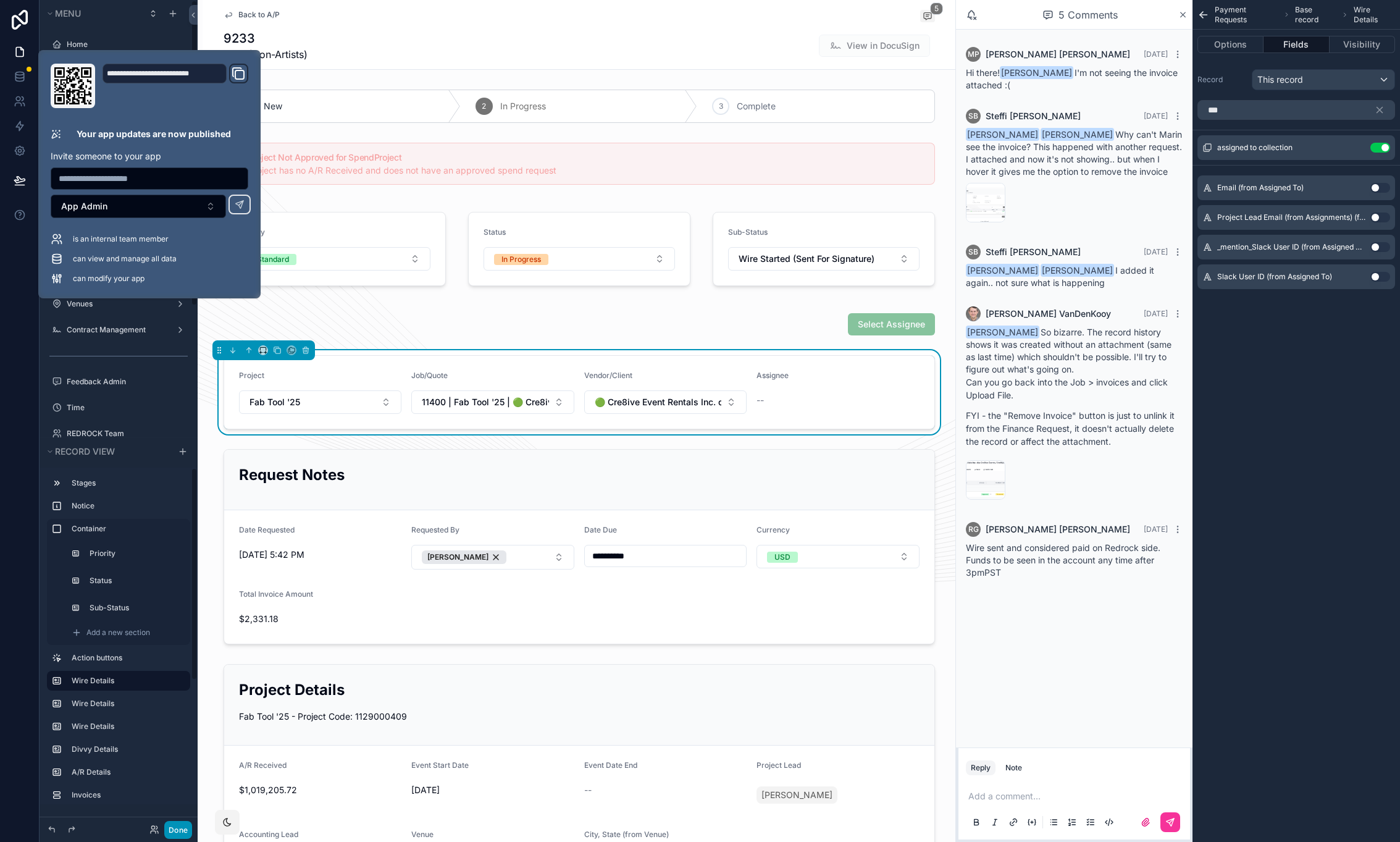
click at [182, 829] on button "Done" at bounding box center [178, 830] width 28 height 18
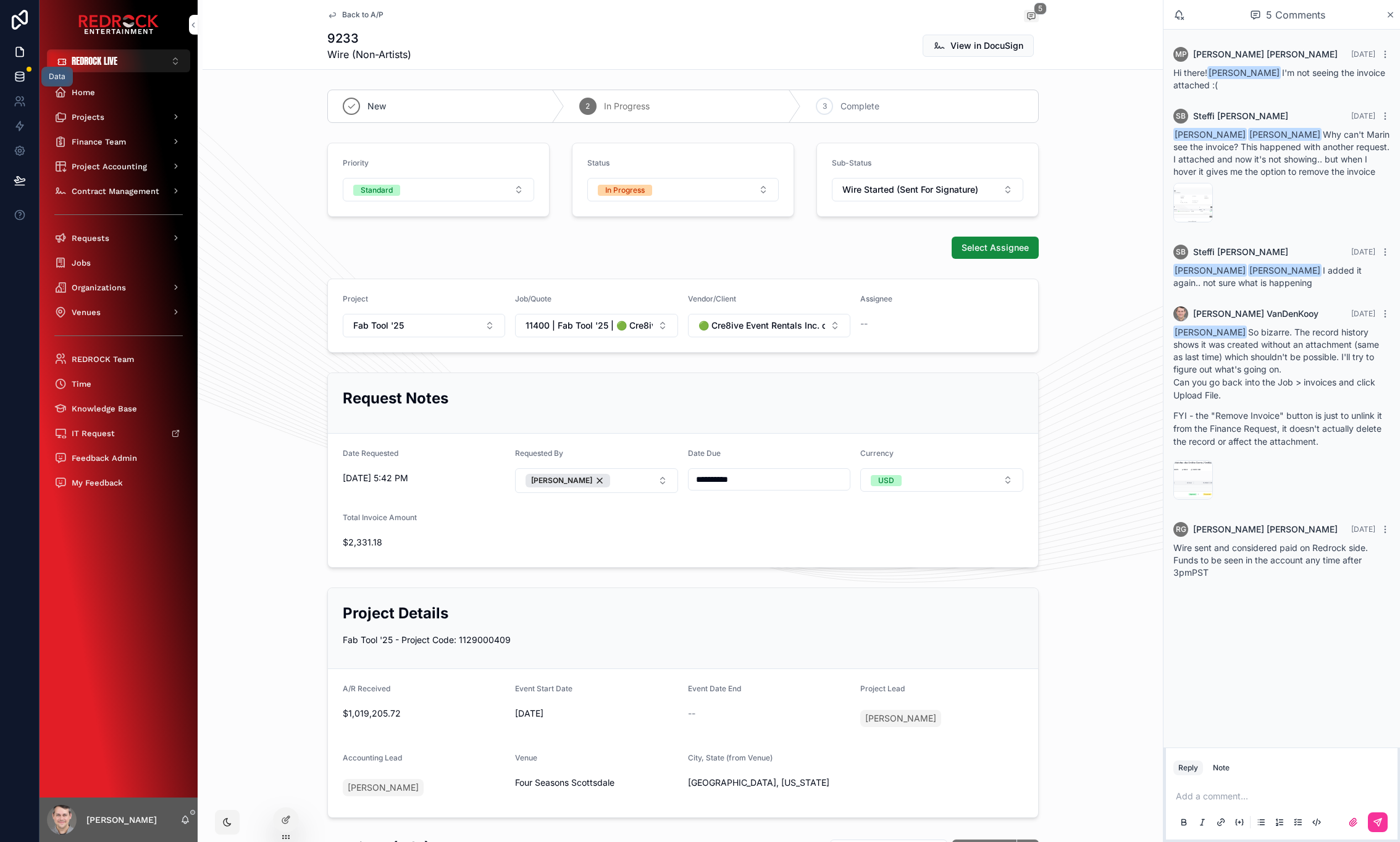
click at [22, 74] on icon at bounding box center [20, 76] width 13 height 13
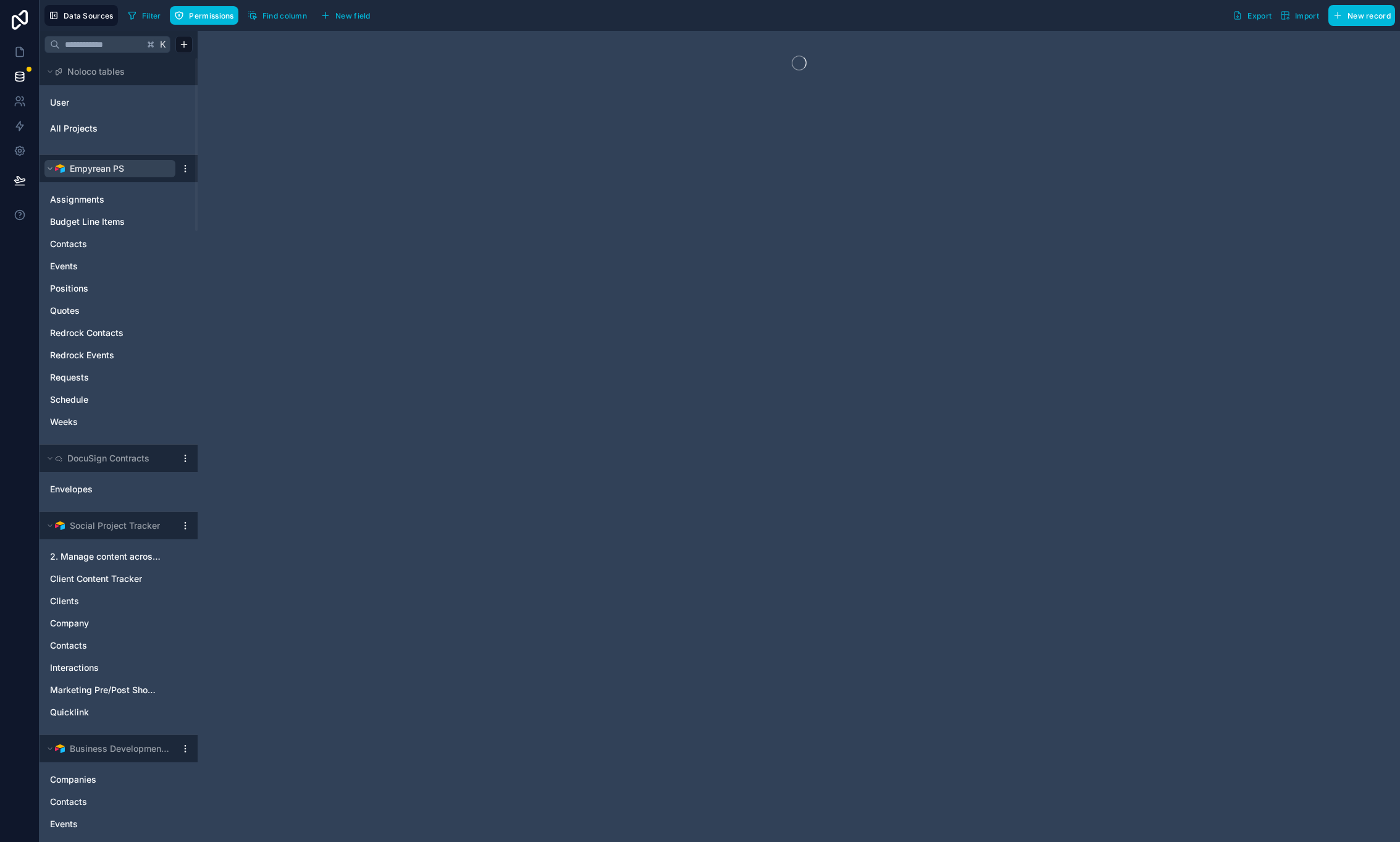
click at [48, 169] on icon at bounding box center [50, 169] width 8 height 8
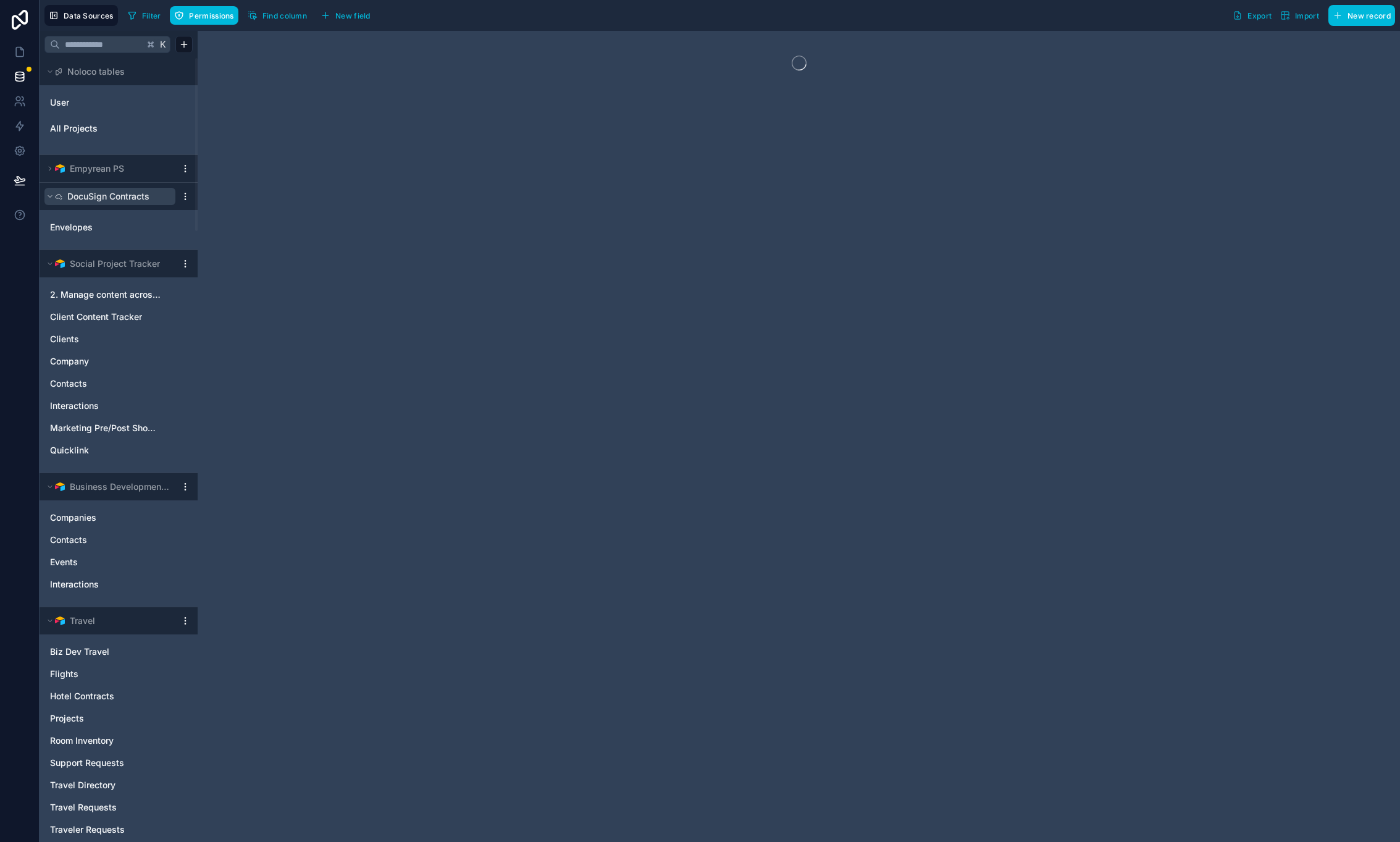
click at [47, 198] on icon at bounding box center [50, 196] width 8 height 8
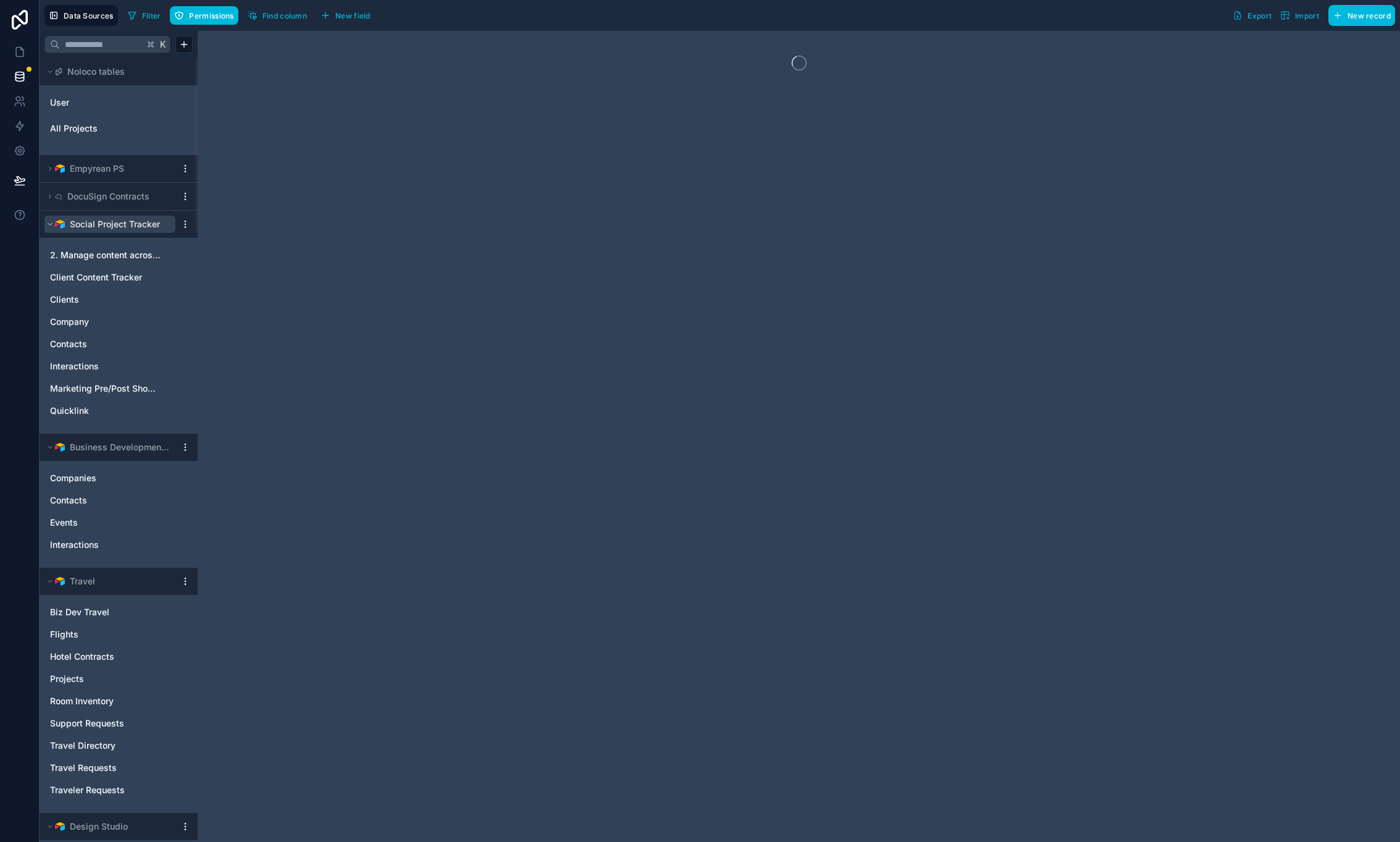
click at [44, 223] on button "Social Project Tracker" at bounding box center [110, 224] width 131 height 18
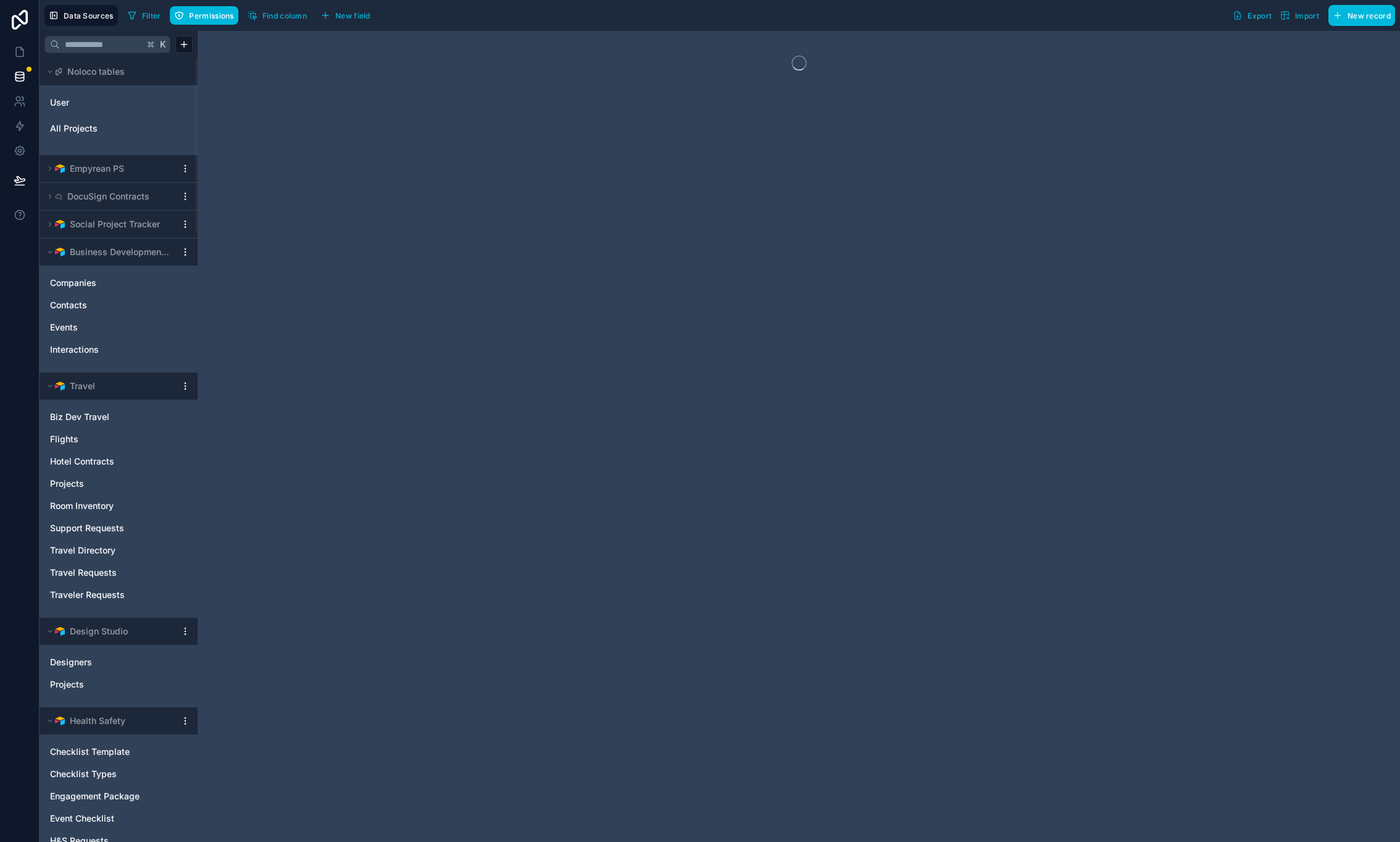
click at [48, 248] on icon at bounding box center [50, 252] width 8 height 8
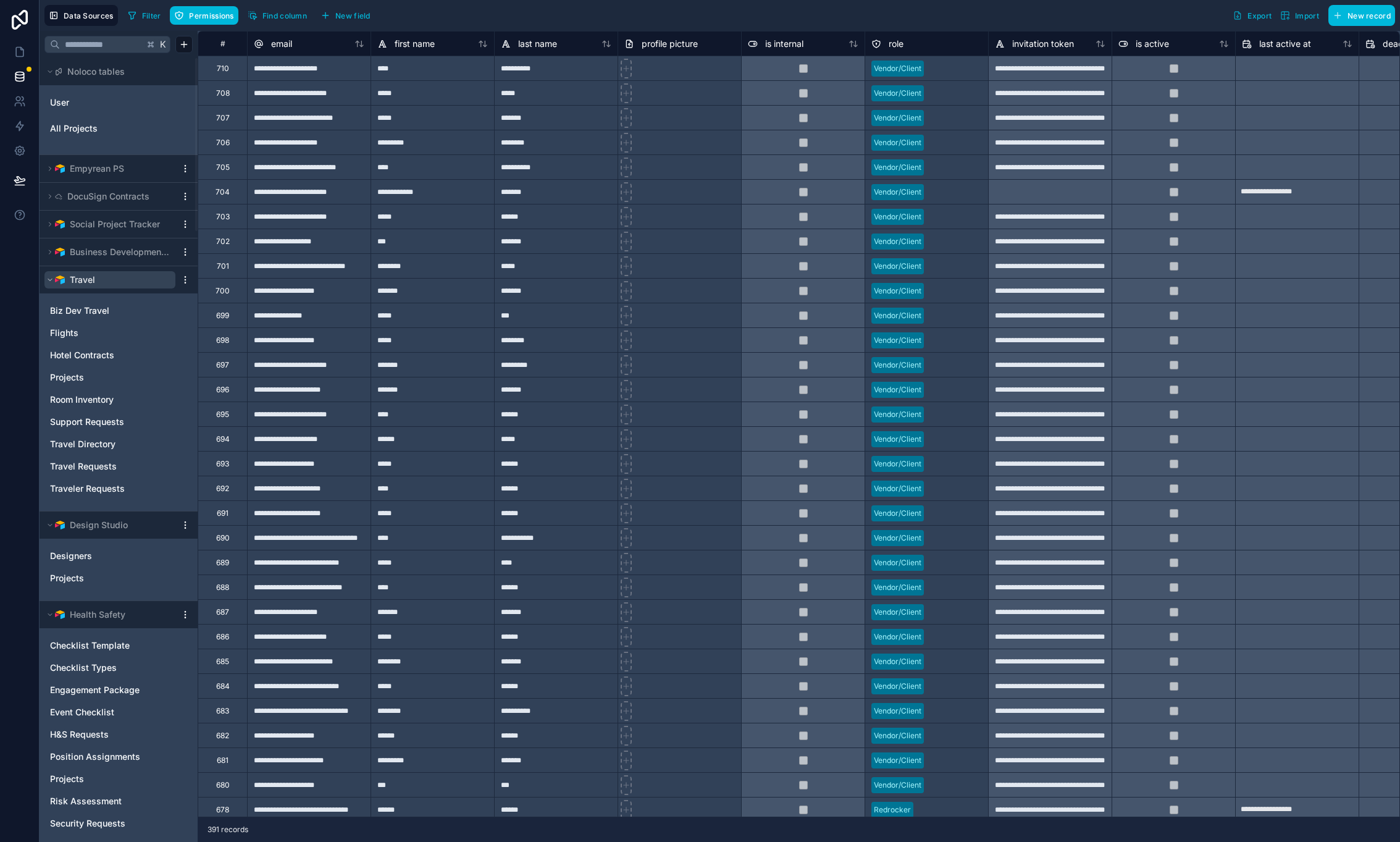
click at [49, 282] on icon at bounding box center [50, 280] width 8 height 8
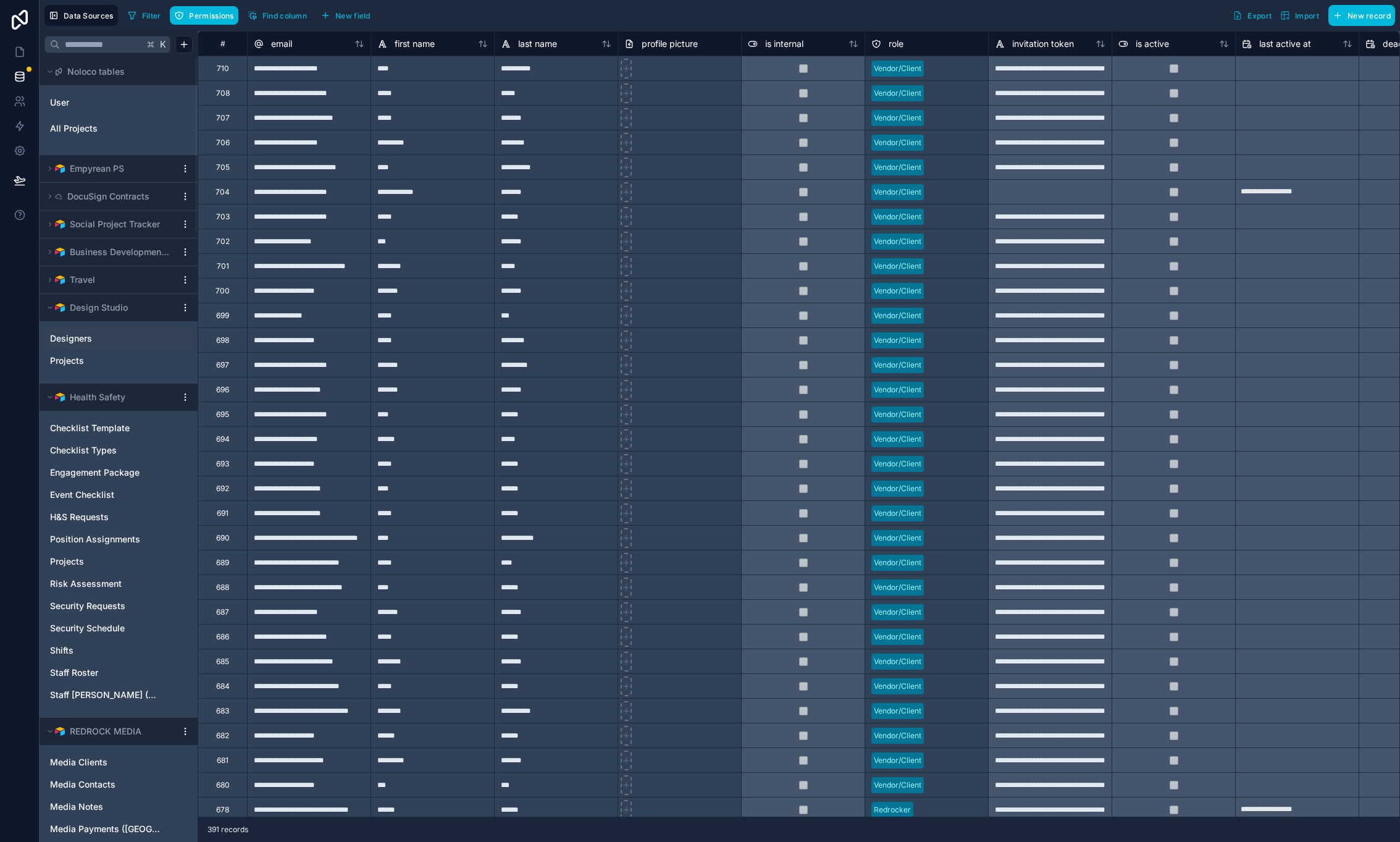
drag, startPoint x: 48, startPoint y: 396, endPoint x: 51, endPoint y: 345, distance: 51.1
click at [48, 396] on icon at bounding box center [50, 397] width 8 height 8
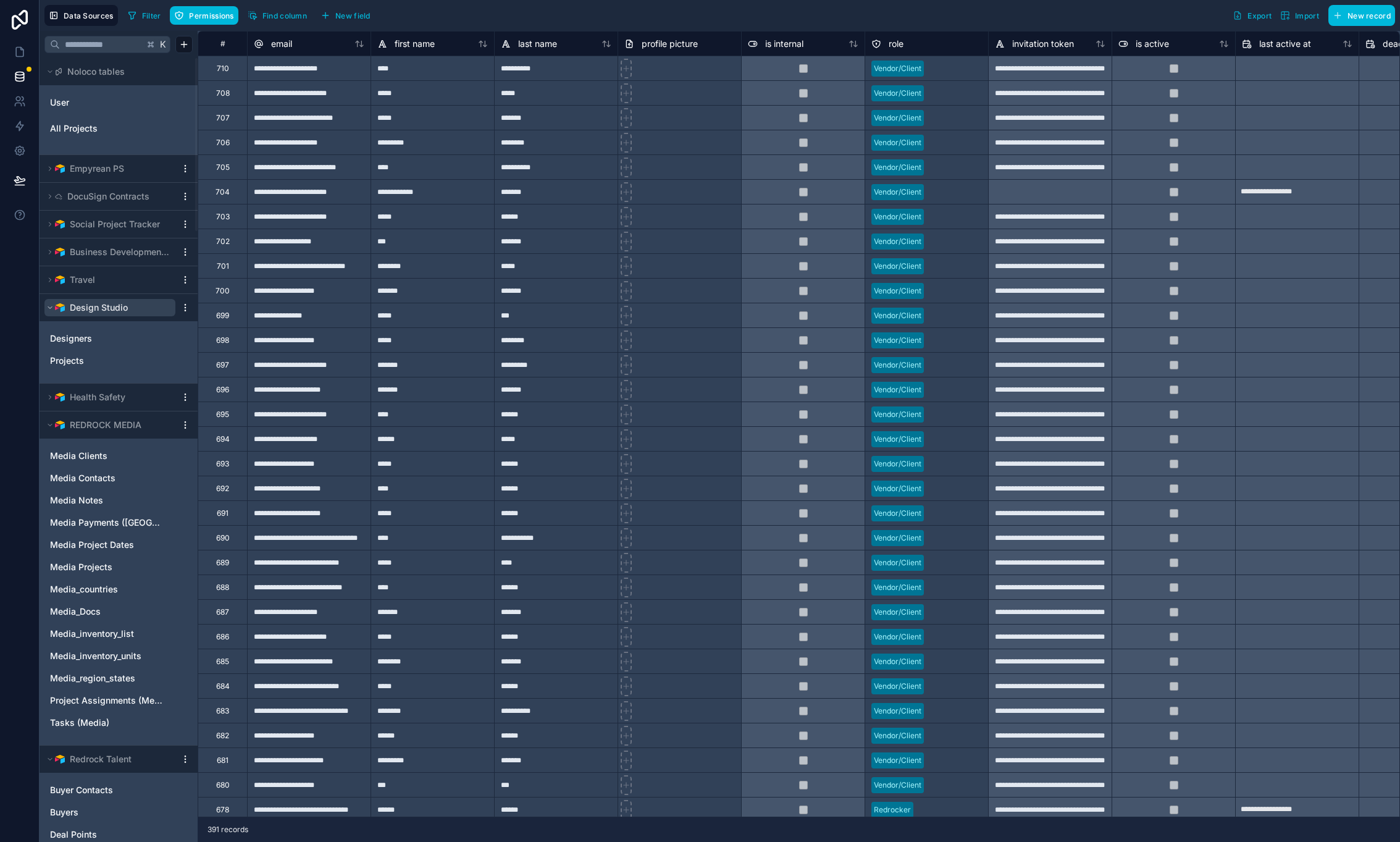
click at [49, 309] on icon at bounding box center [50, 308] width 8 height 8
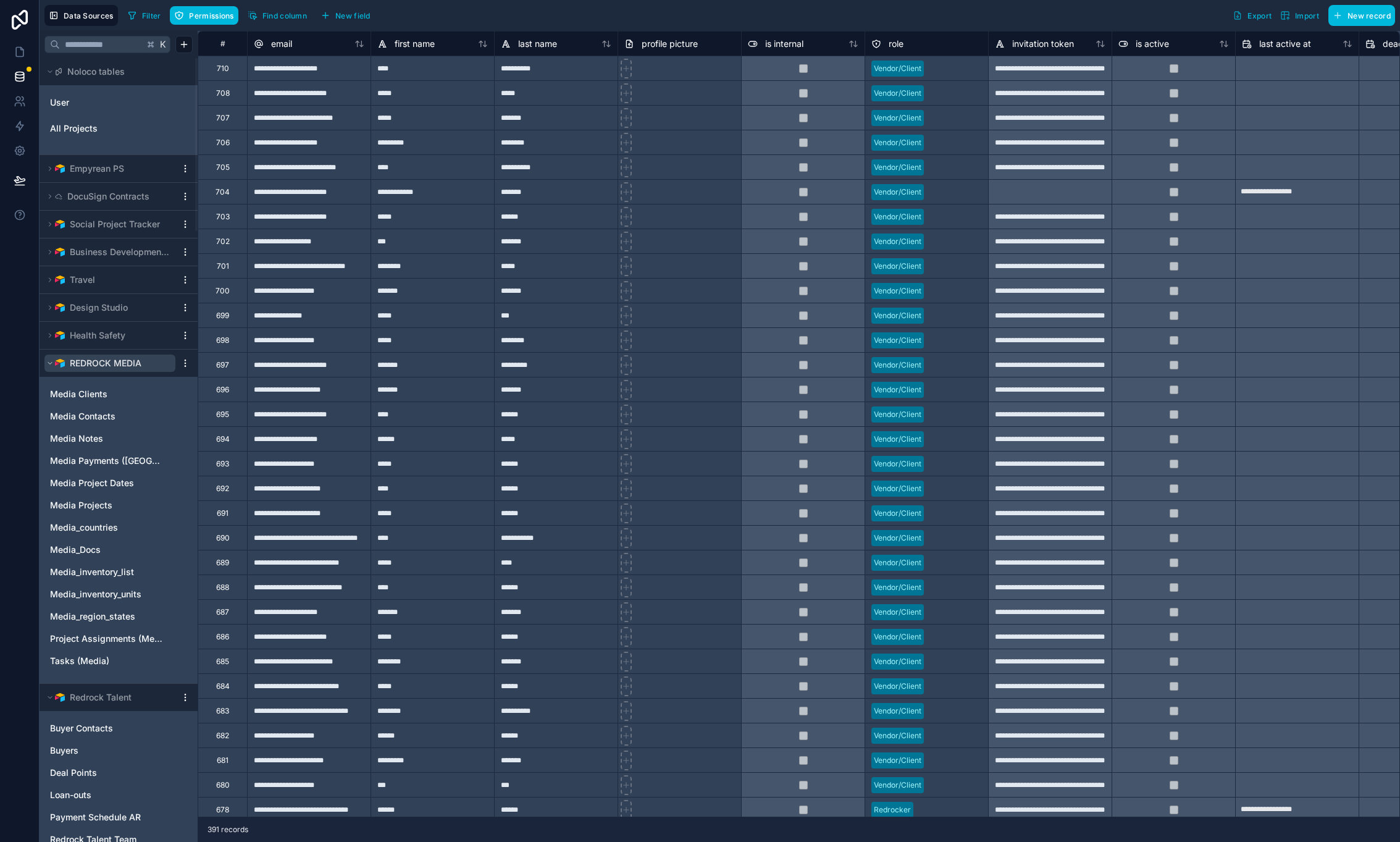
click at [48, 363] on icon at bounding box center [50, 364] width 8 height 8
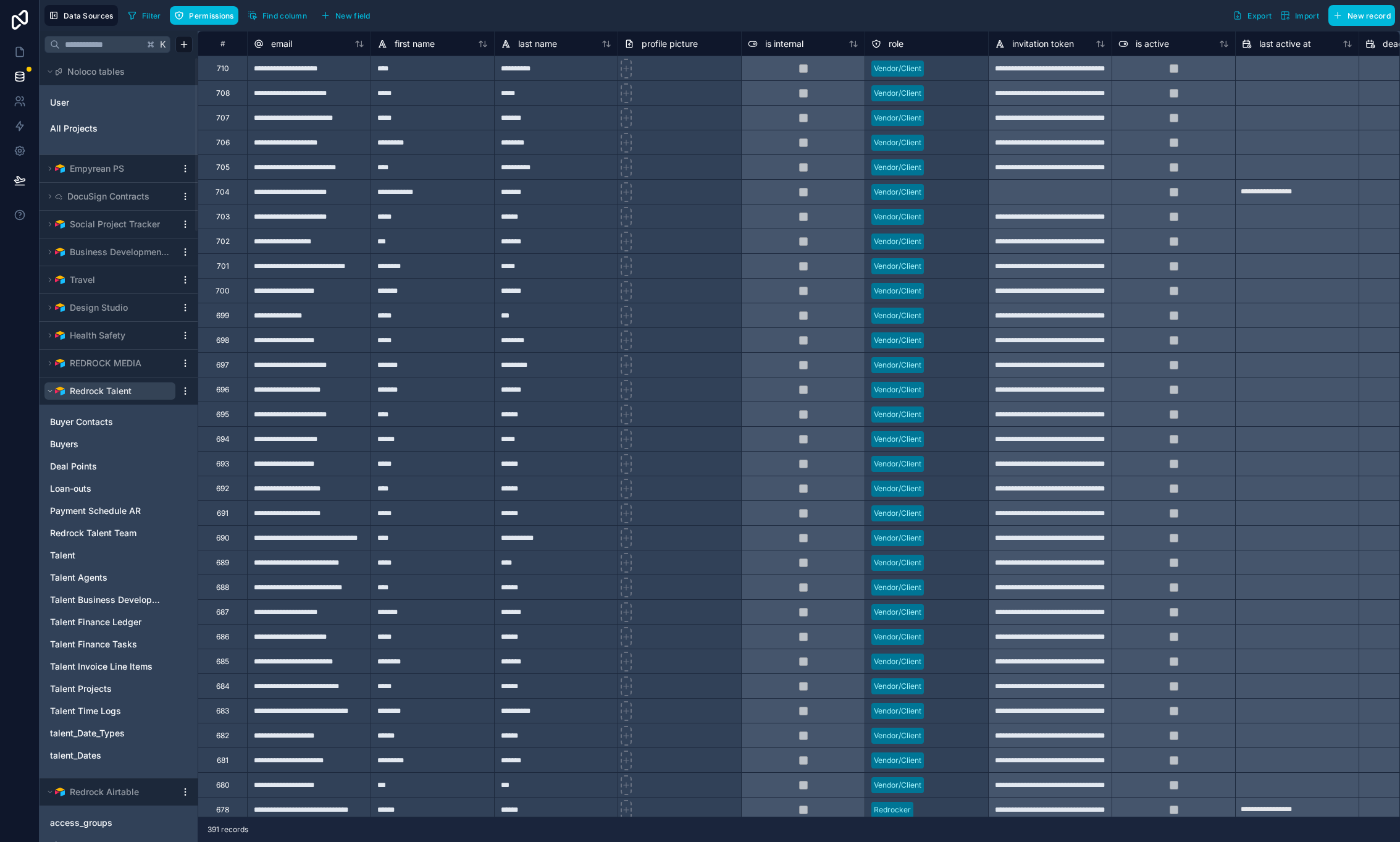
click at [48, 391] on icon at bounding box center [50, 391] width 8 height 8
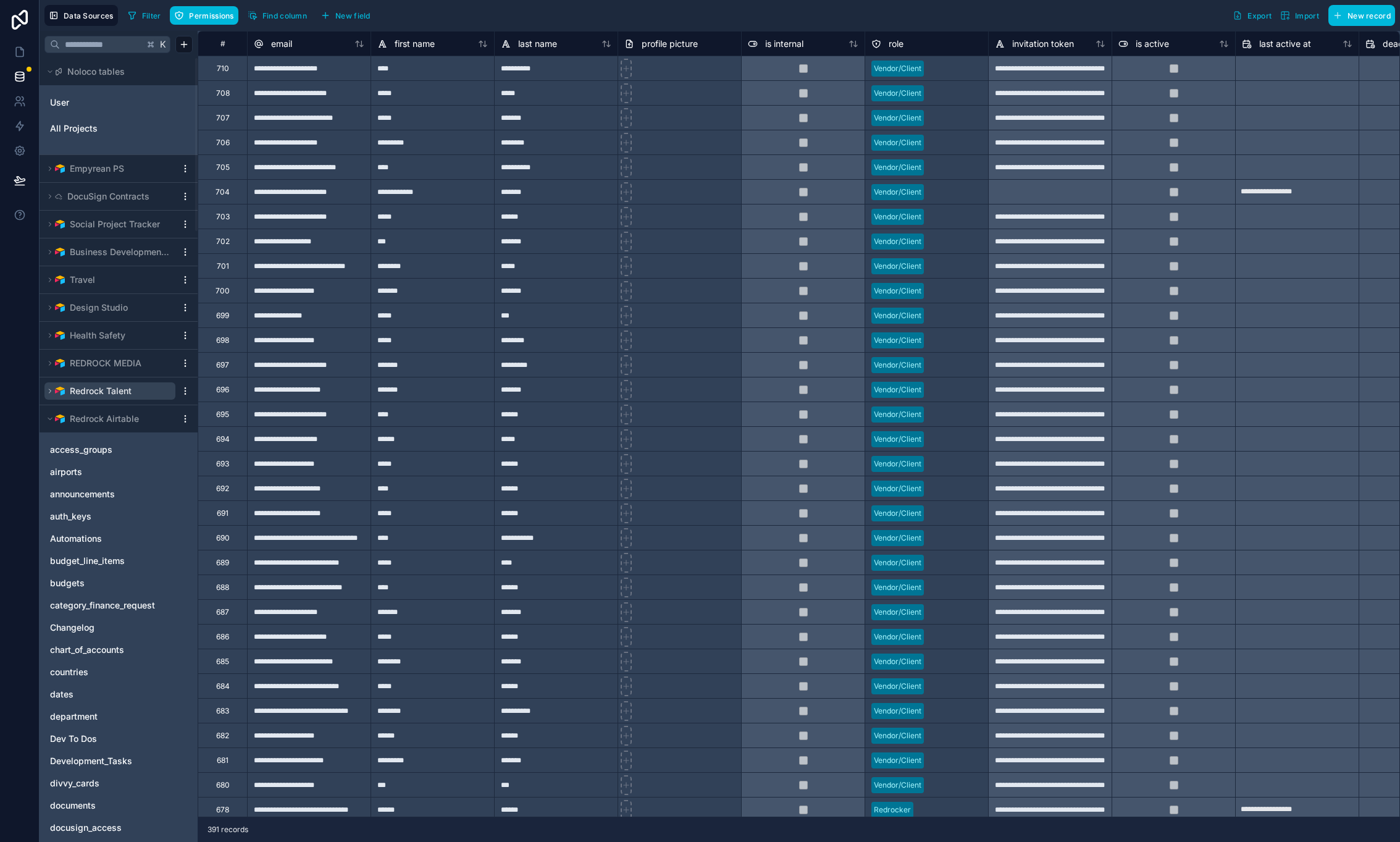
drag, startPoint x: 48, startPoint y: 416, endPoint x: 46, endPoint y: 394, distance: 22.1
click at [46, 394] on div "Noloco tables User All Projects Empyrean PS DocuSign Contracts Social Project T…" at bounding box center [118, 450] width 158 height 784
click at [187, 419] on html "Data Sources Filter Permissions Find column New field Export Import New record …" at bounding box center [700, 421] width 1400 height 842
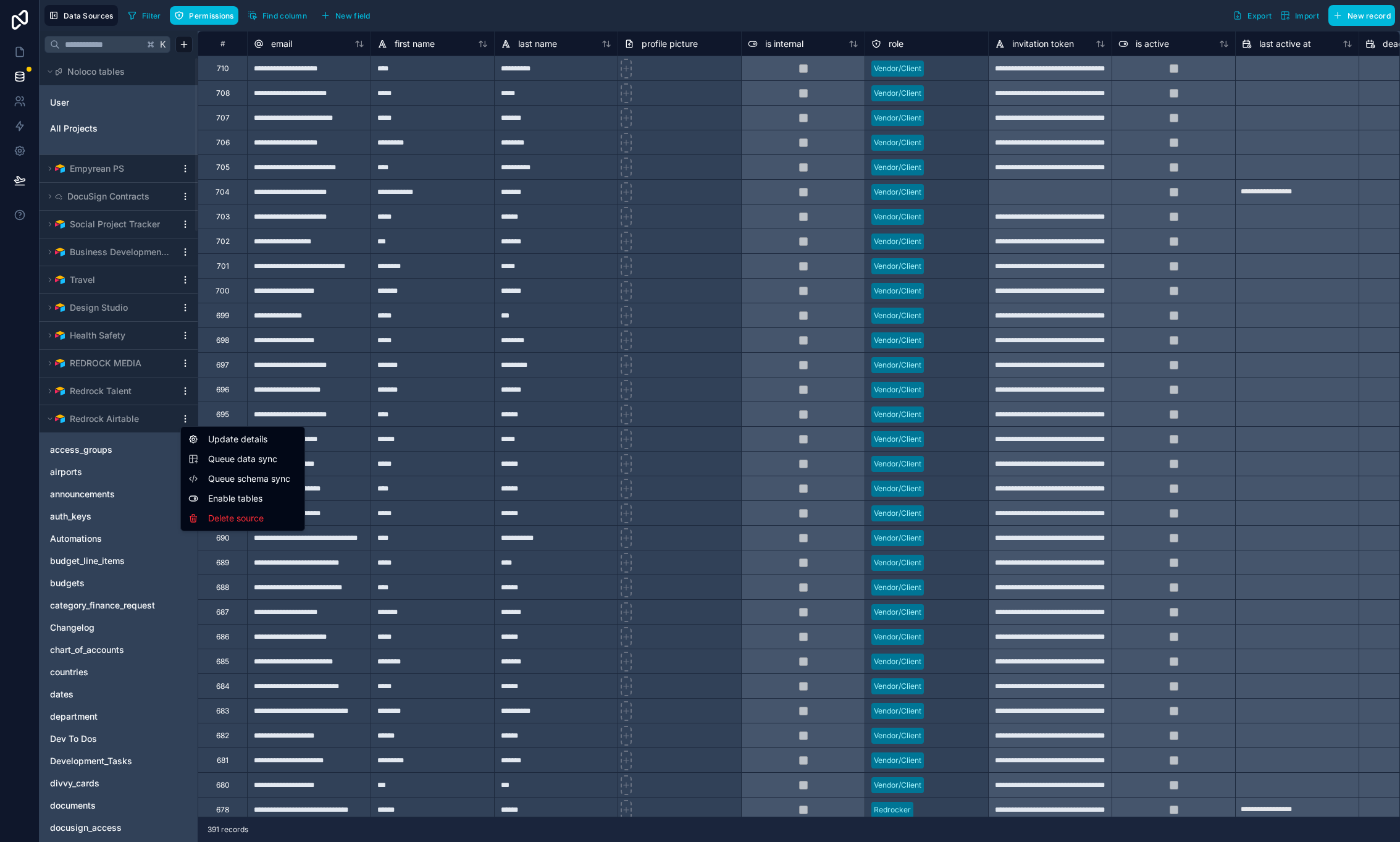
click at [258, 461] on span "Queue data sync" at bounding box center [253, 459] width 89 height 13
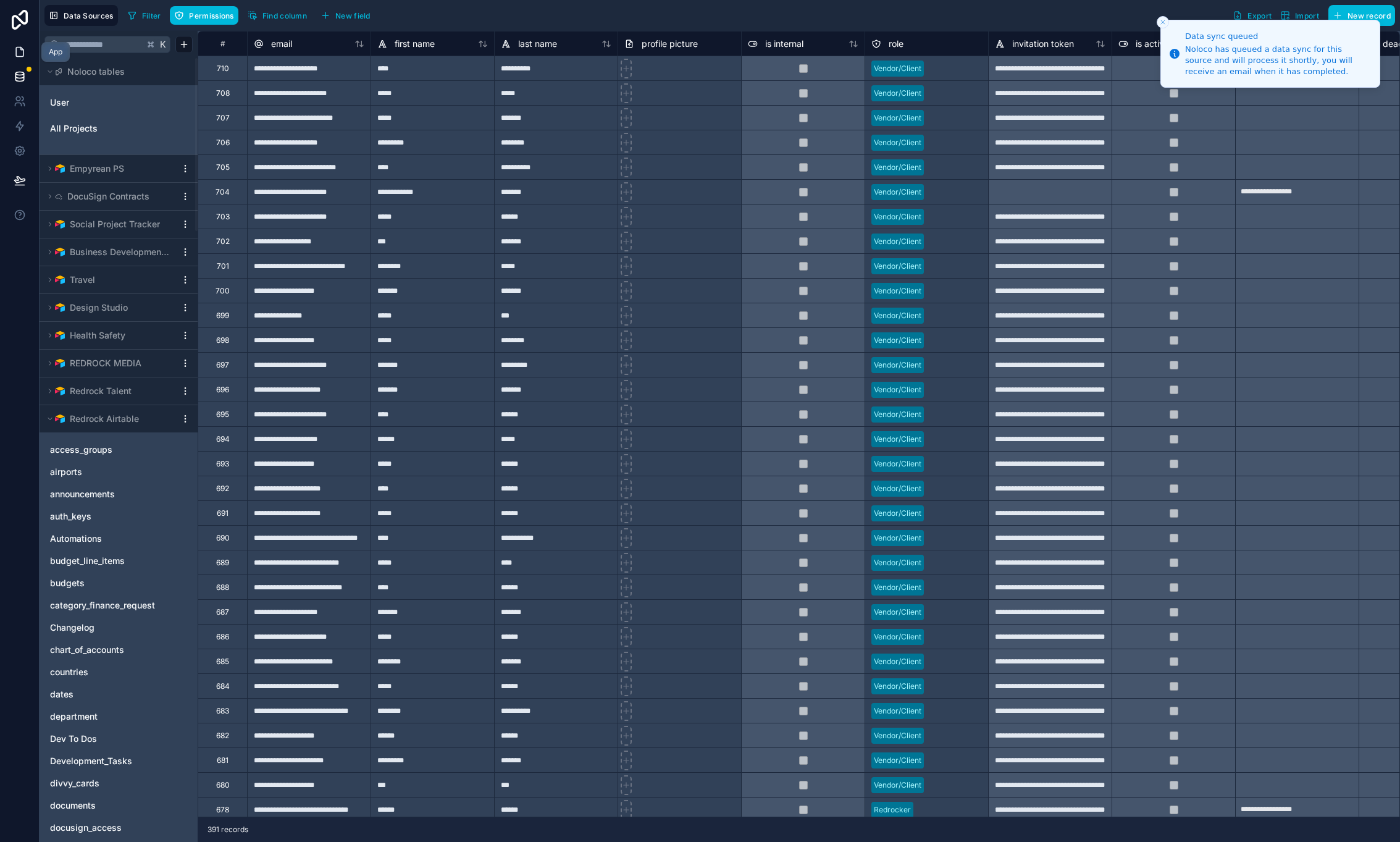
click at [18, 48] on icon at bounding box center [20, 52] width 8 height 9
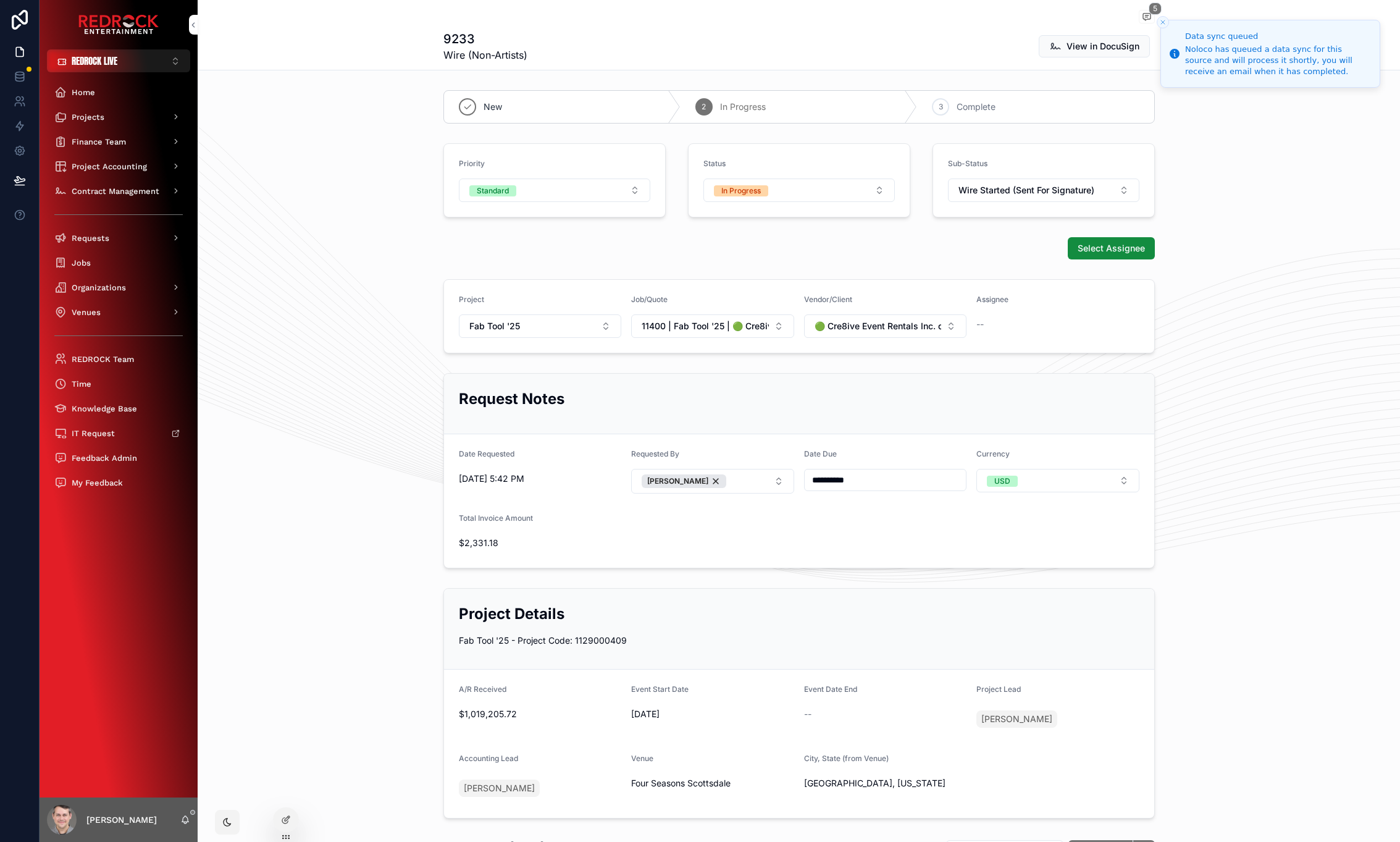
drag, startPoint x: 259, startPoint y: 131, endPoint x: 234, endPoint y: 102, distance: 38.3
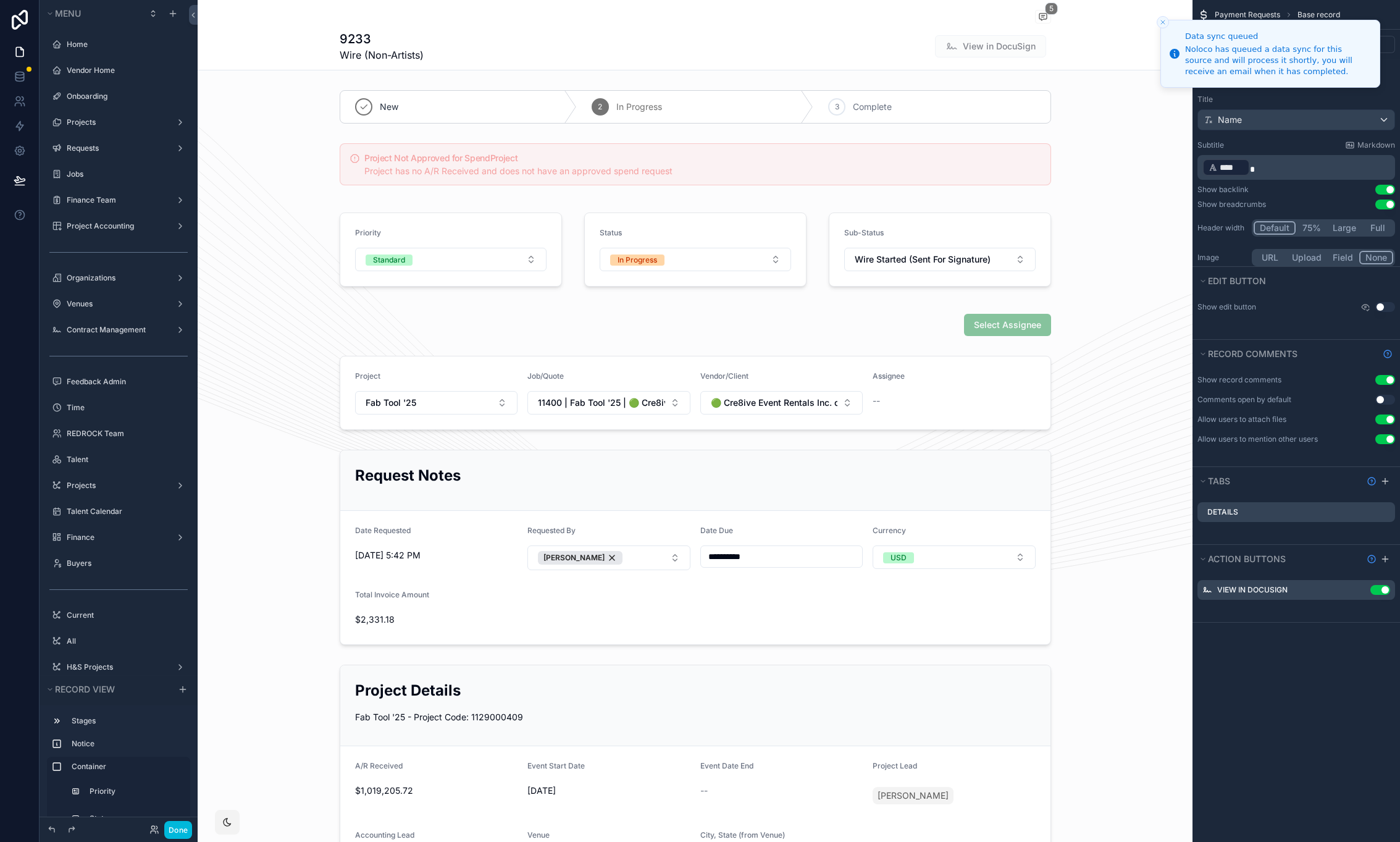
click at [942, 371] on div "scrollable content" at bounding box center [695, 393] width 995 height 84
click at [1162, 19] on icon "Close toast" at bounding box center [1163, 23] width 8 height 8
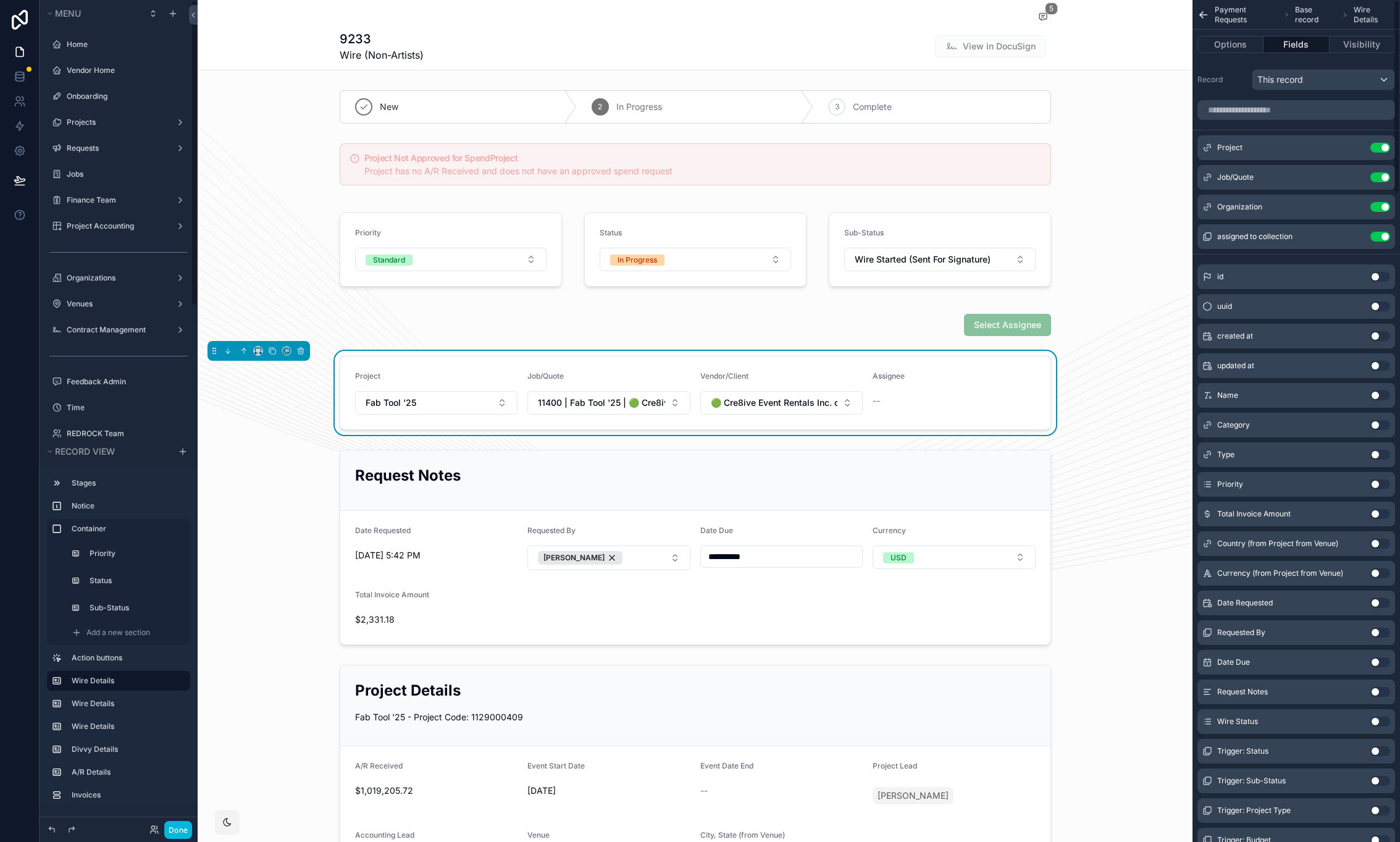
click at [0, 0] on icon "scrollable content" at bounding box center [0, 0] width 0 height 0
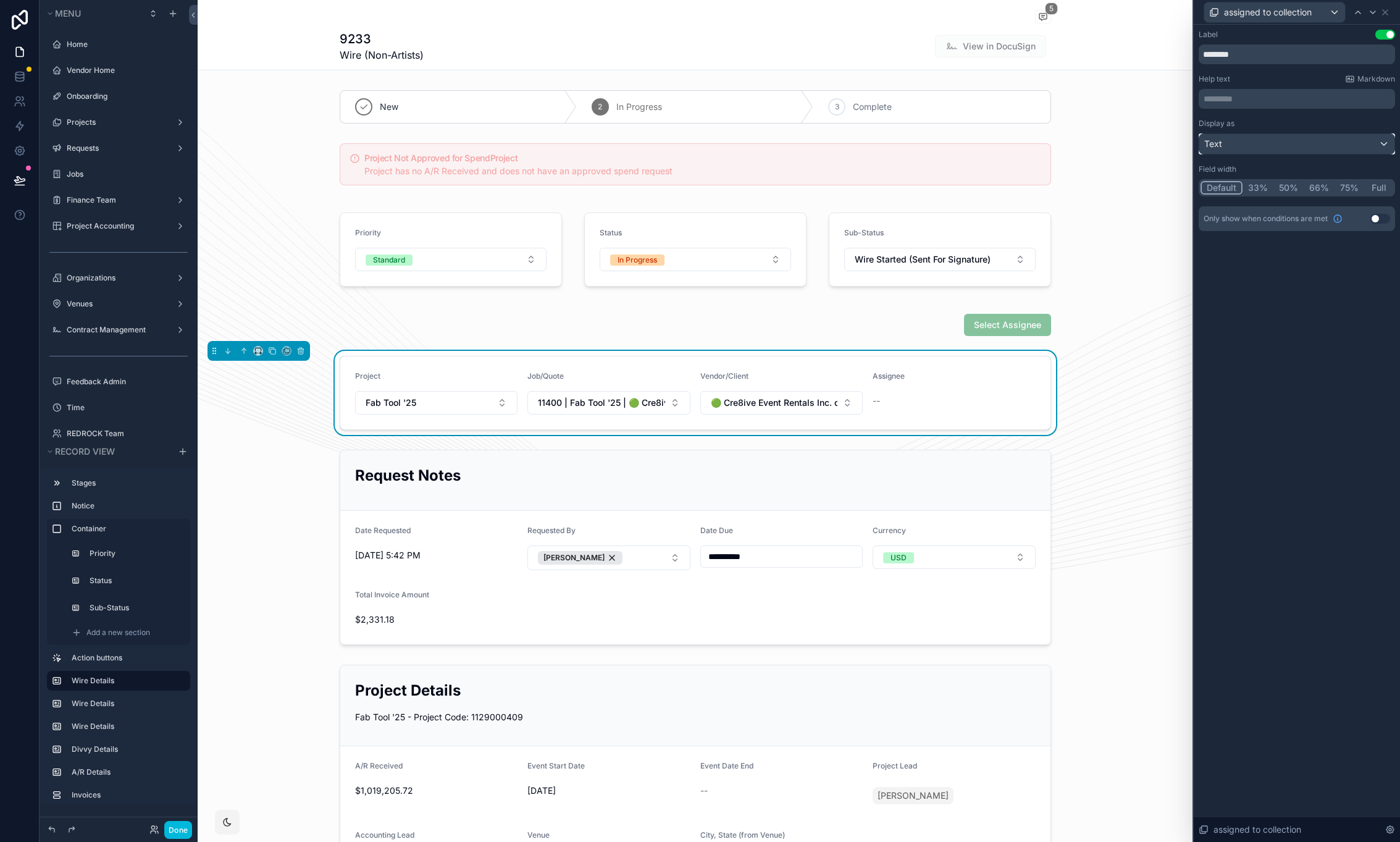
click at [1244, 142] on div "Text" at bounding box center [1297, 144] width 195 height 20
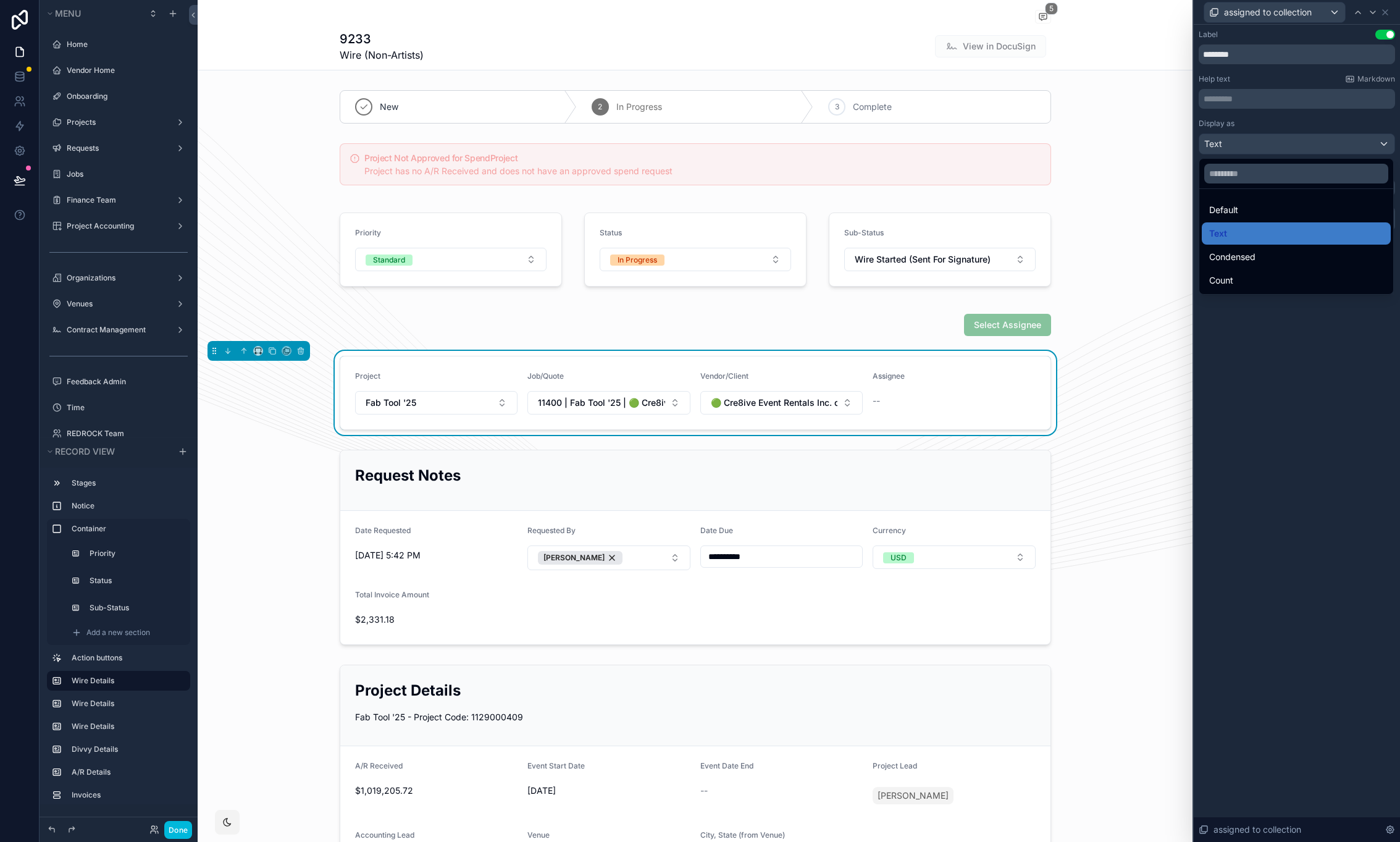
click at [1243, 141] on div at bounding box center [1297, 421] width 206 height 842
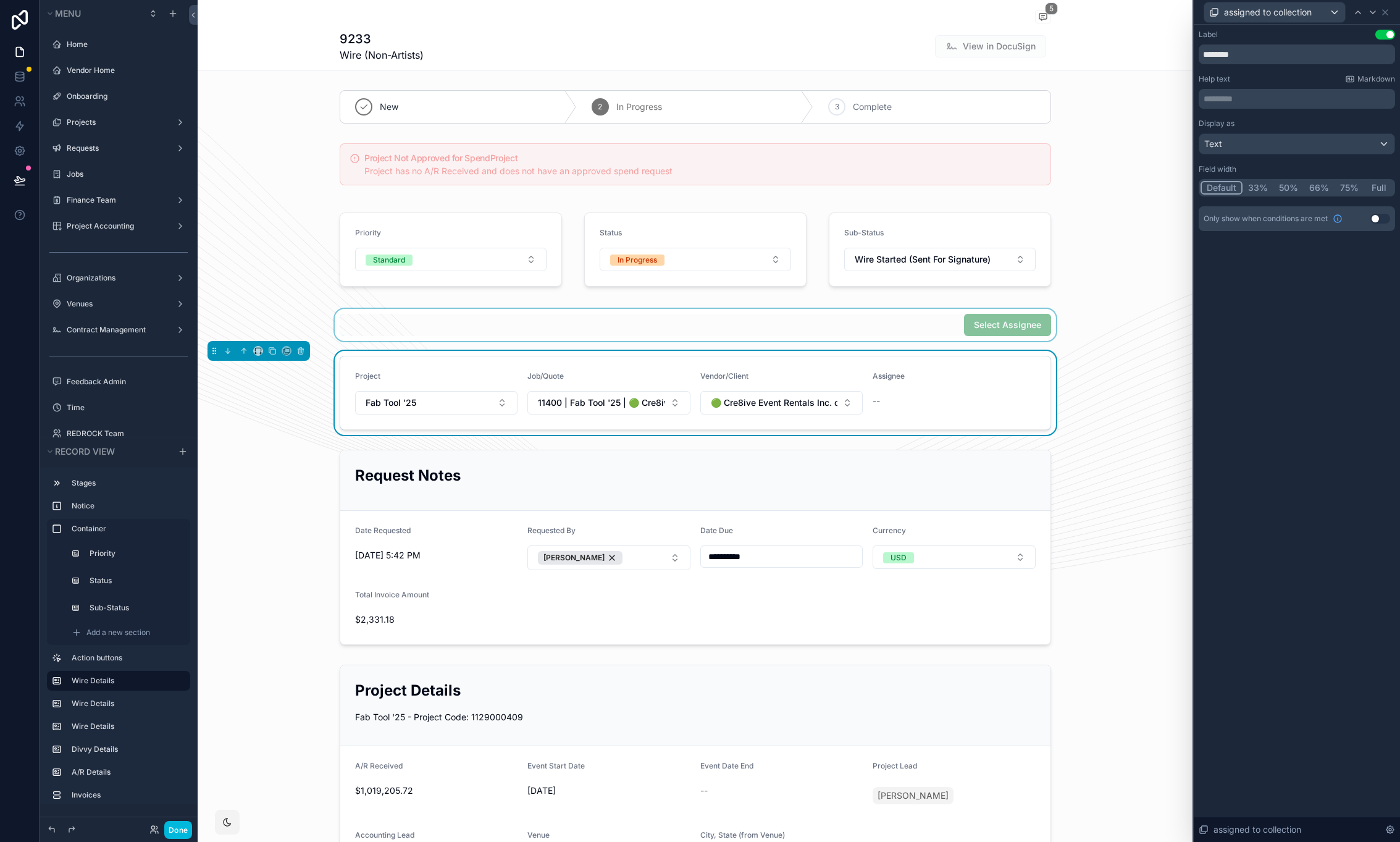
click at [921, 317] on div "scrollable content" at bounding box center [695, 325] width 995 height 32
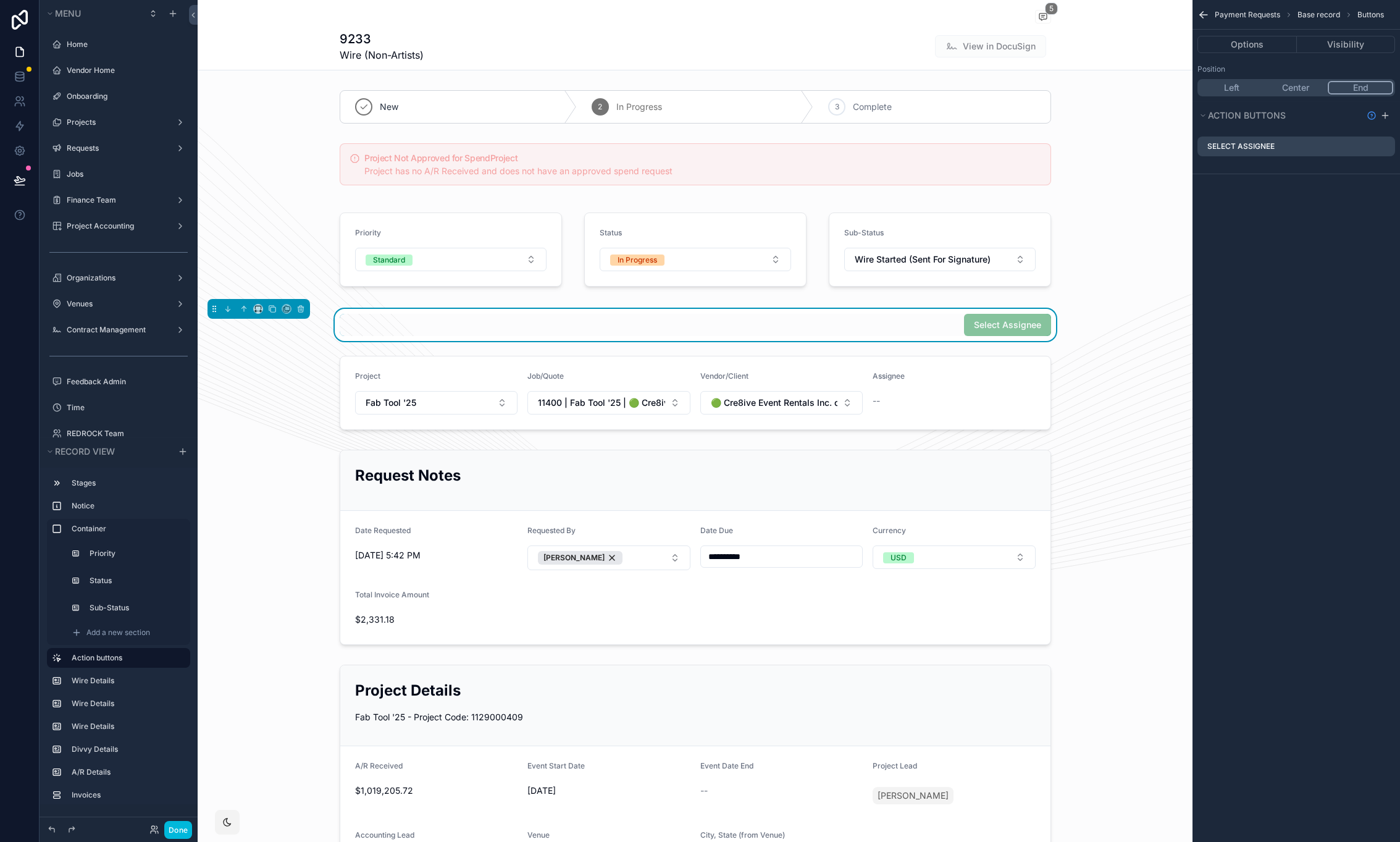
click at [0, 0] on icon "scrollable content" at bounding box center [0, 0] width 0 height 0
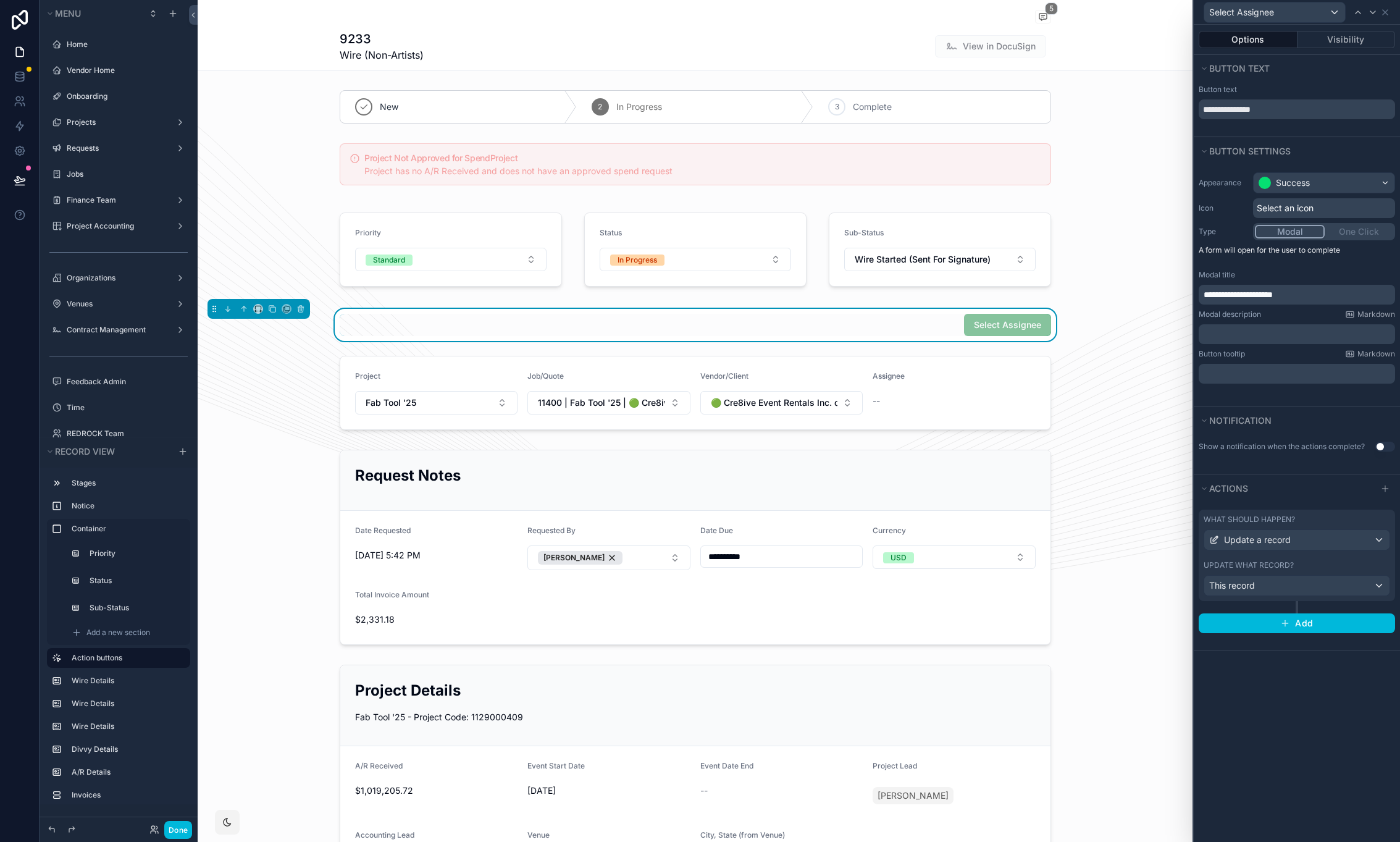
click at [1309, 526] on div "What should happen? Update a record" at bounding box center [1297, 532] width 187 height 36
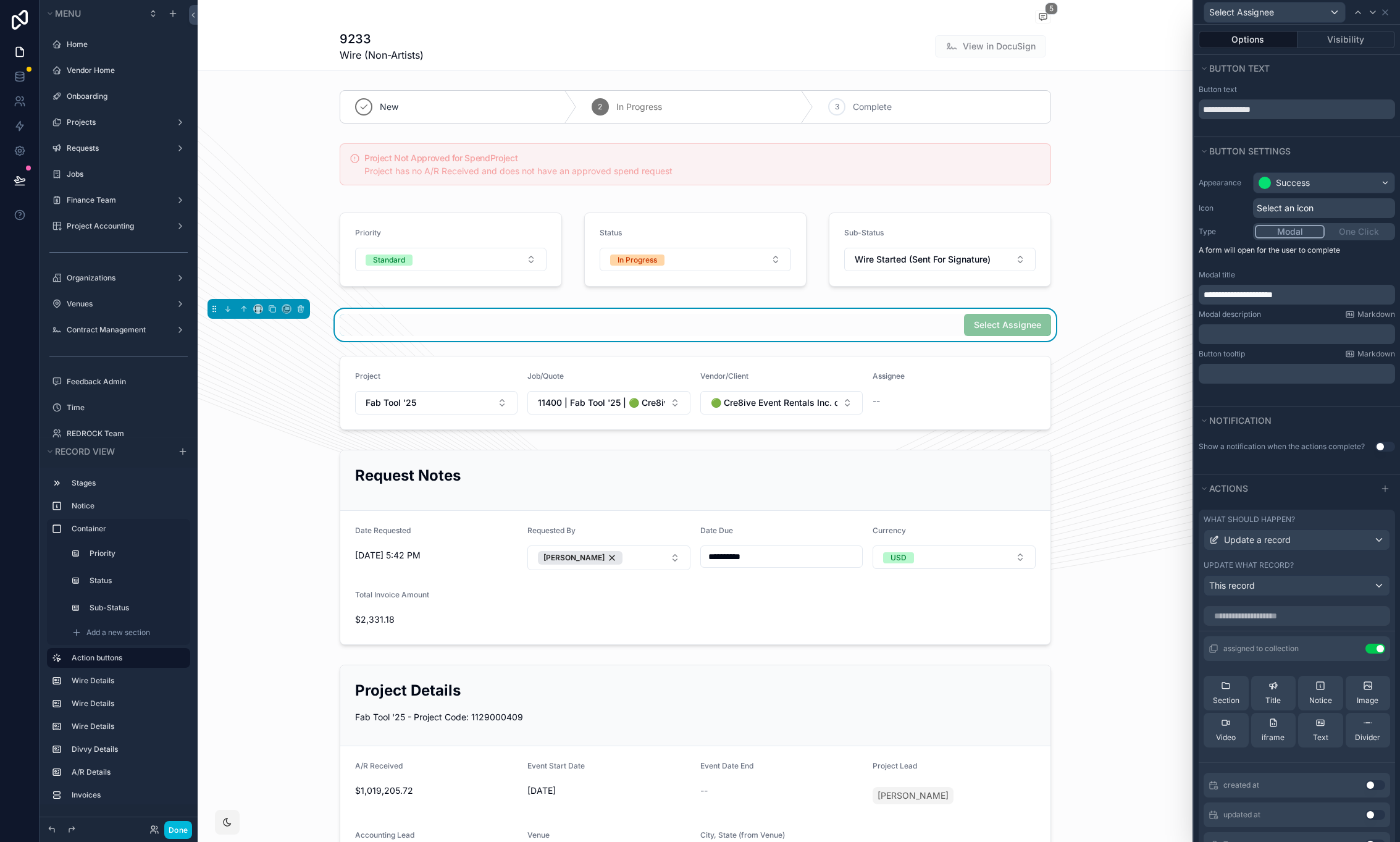
click at [0, 0] on icon at bounding box center [0, 0] width 0 height 0
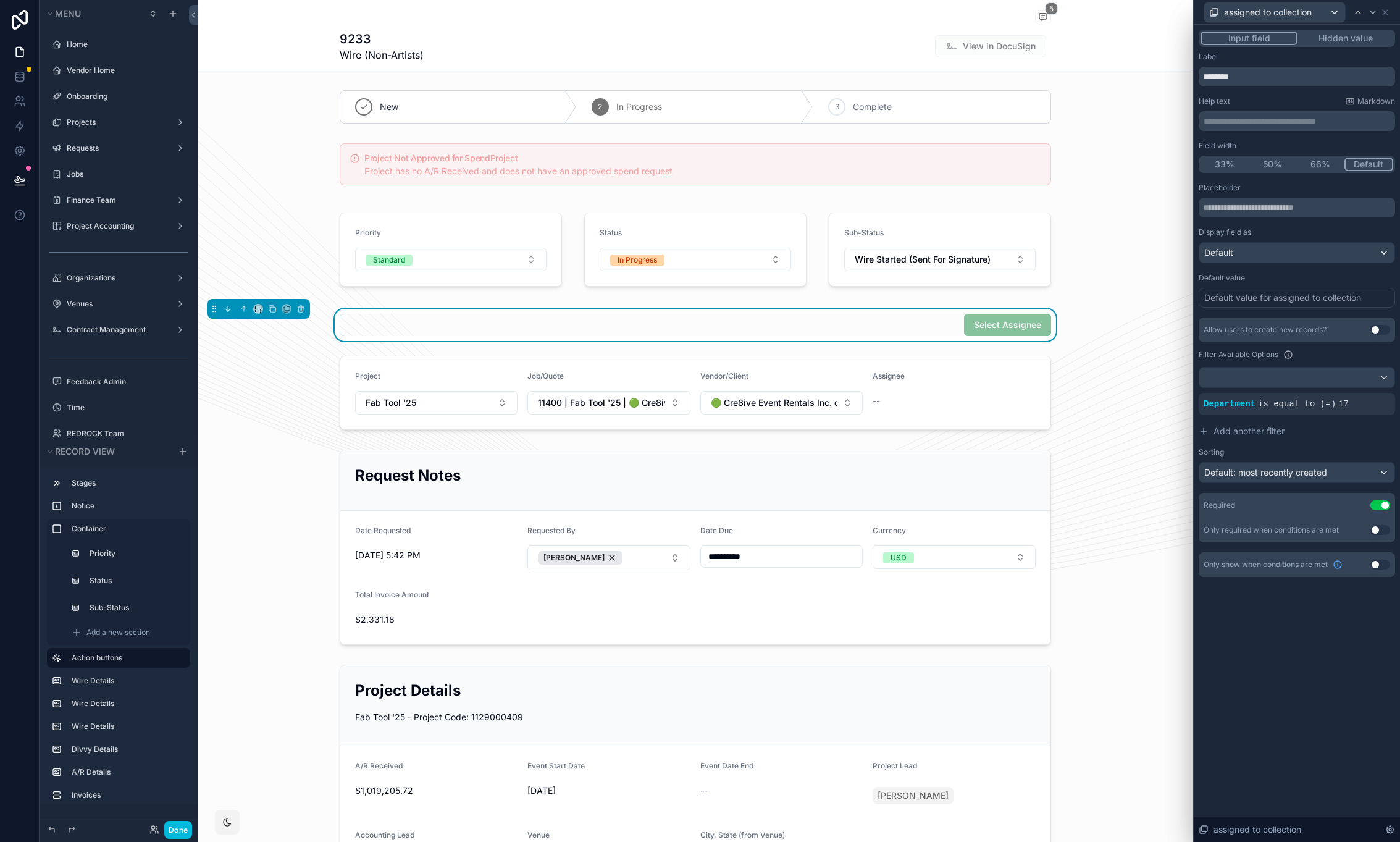
click at [0, 0] on icon at bounding box center [0, 0] width 0 height 0
click at [1157, 382] on span "Is equal to (=)" at bounding box center [1141, 385] width 56 height 13
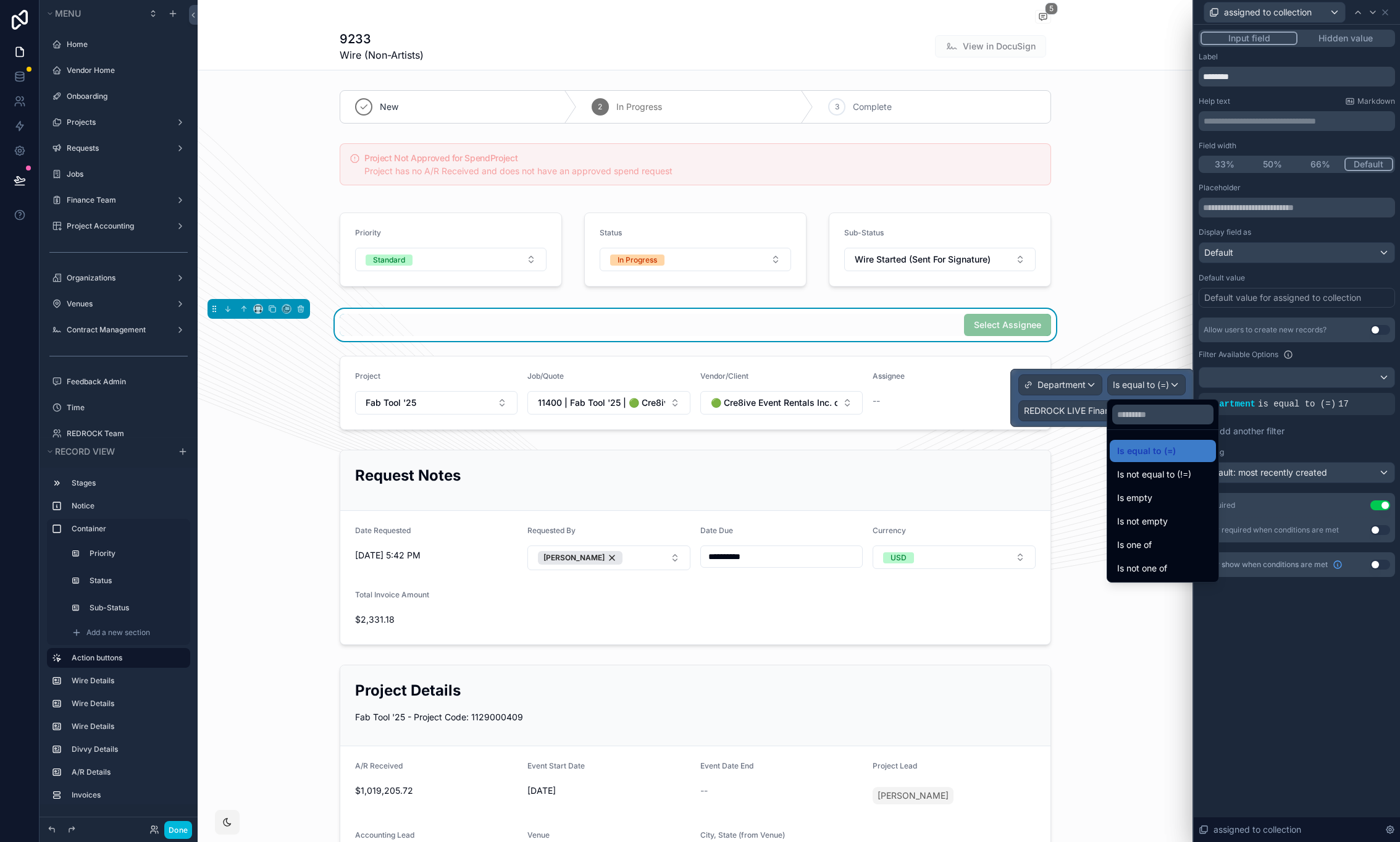
click at [1185, 541] on div "Is one of" at bounding box center [1163, 545] width 91 height 15
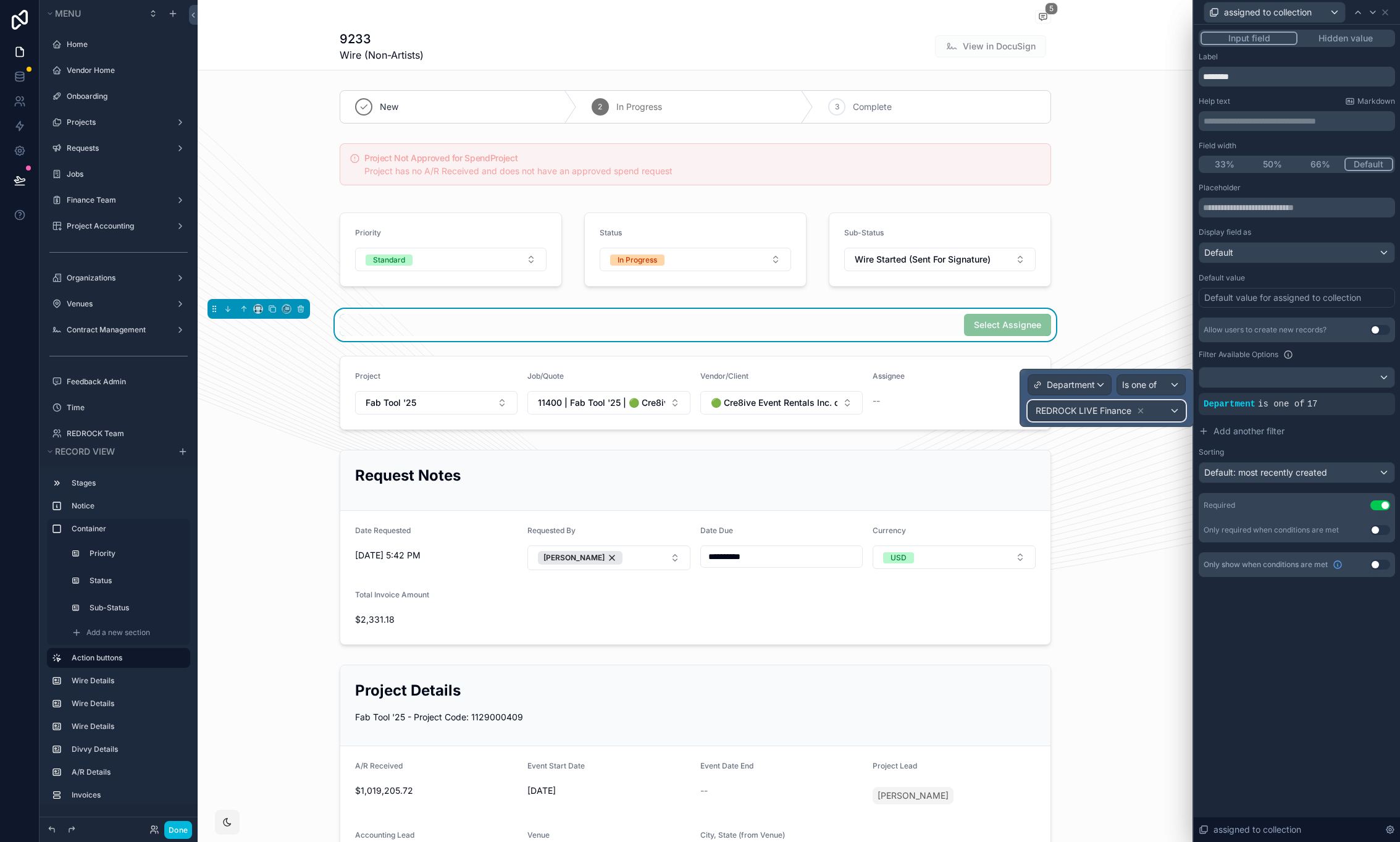
click at [1171, 409] on div "REDROCK LIVE Finance" at bounding box center [1107, 411] width 157 height 20
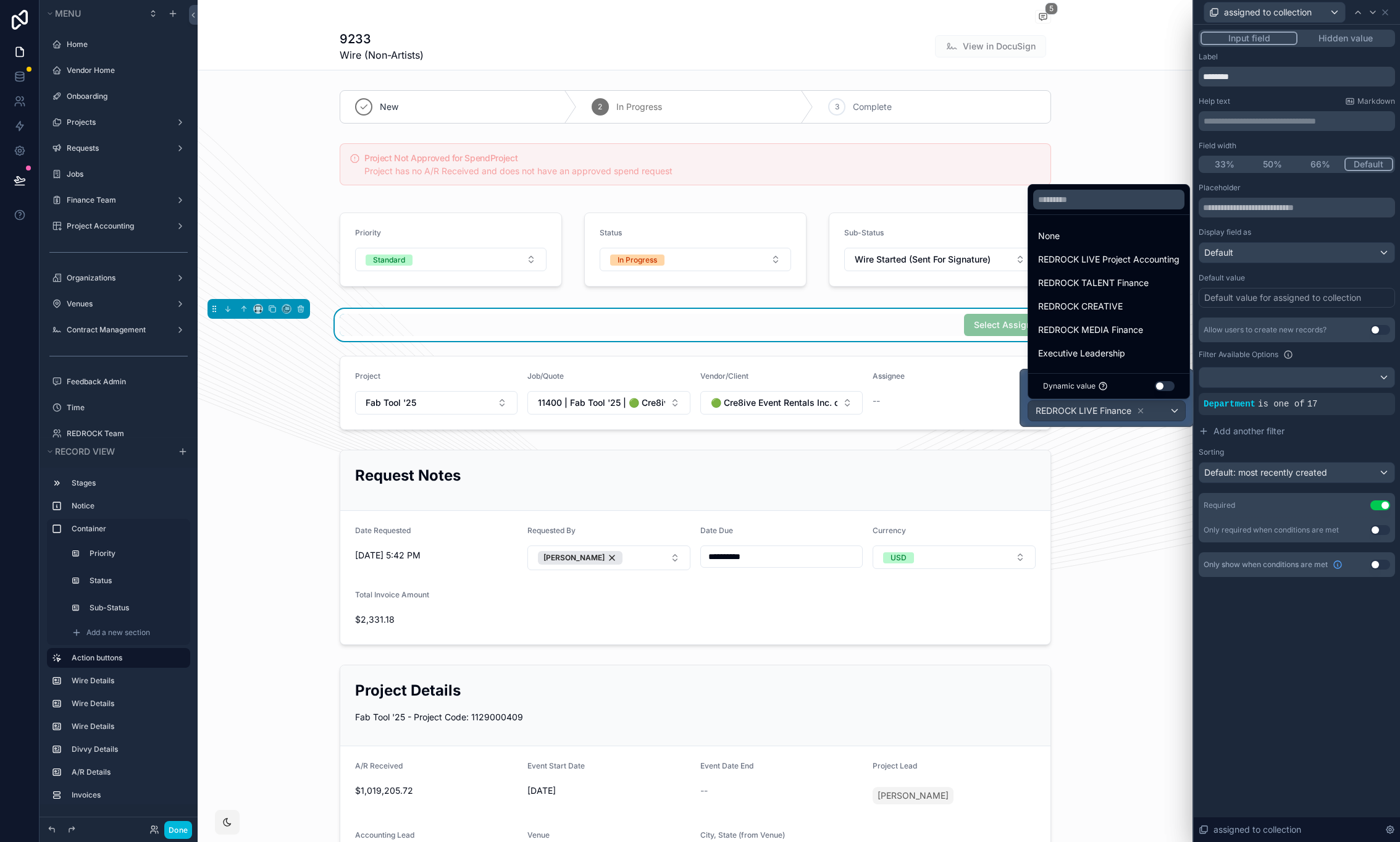
click at [1171, 409] on div at bounding box center [1107, 397] width 173 height 57
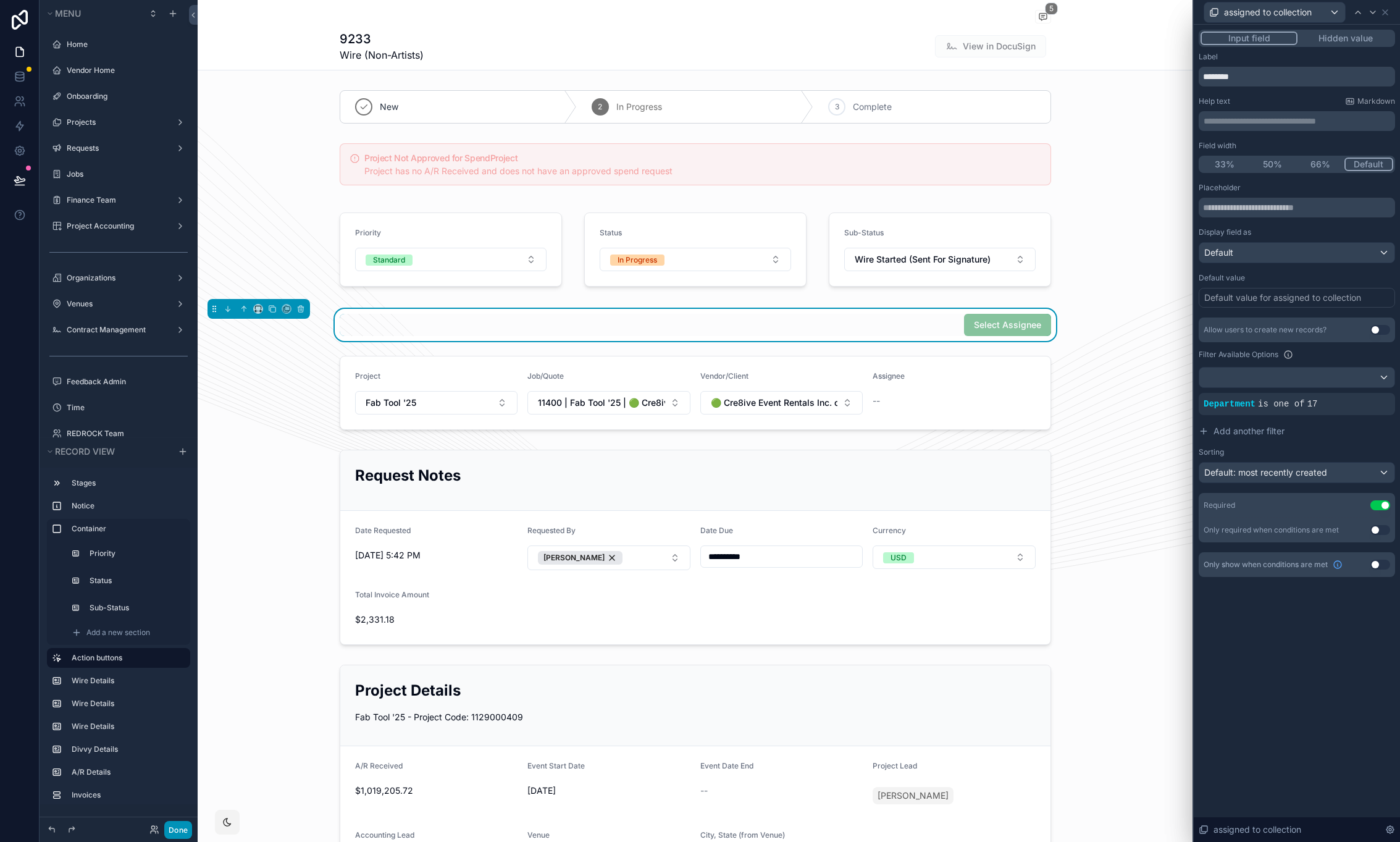
click at [174, 829] on button "Done" at bounding box center [178, 830] width 28 height 18
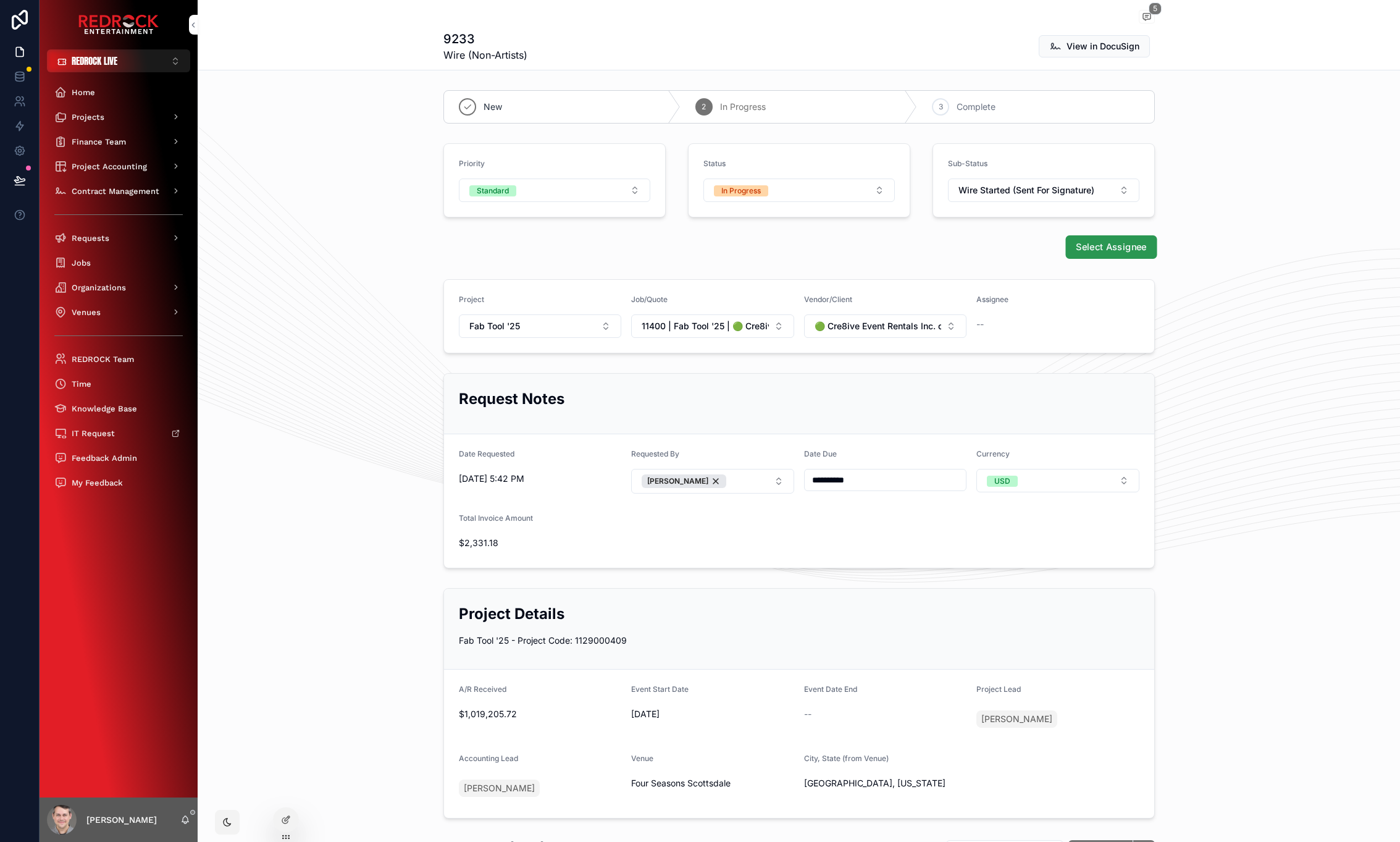
click at [1122, 248] on span "Select Assignee" at bounding box center [1111, 247] width 70 height 13
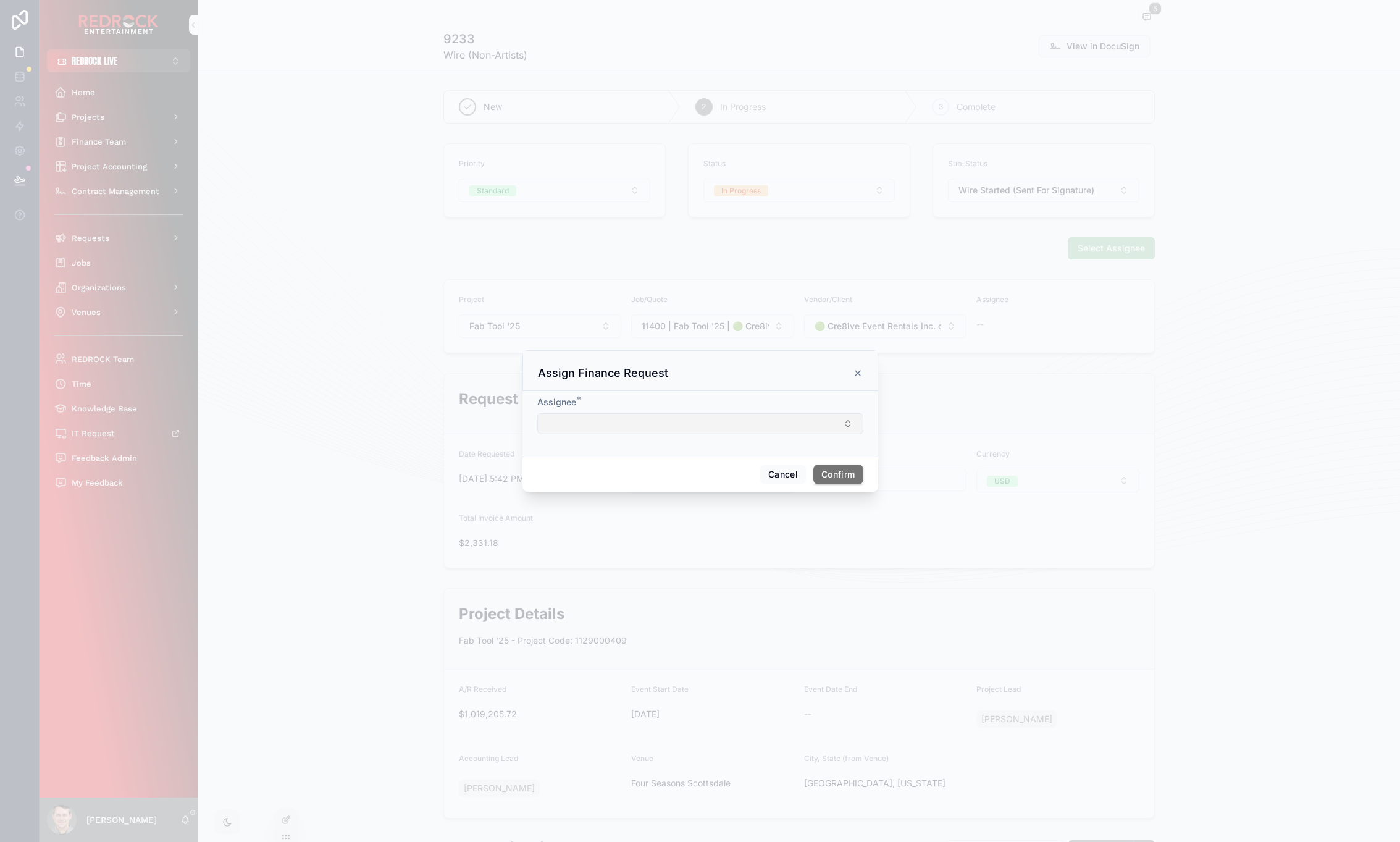
click at [817, 431] on button "Select Button" at bounding box center [700, 424] width 326 height 21
click at [710, 512] on div "[PERSON_NAME]" at bounding box center [701, 512] width 172 height 20
click at [857, 373] on icon at bounding box center [858, 371] width 10 height 10
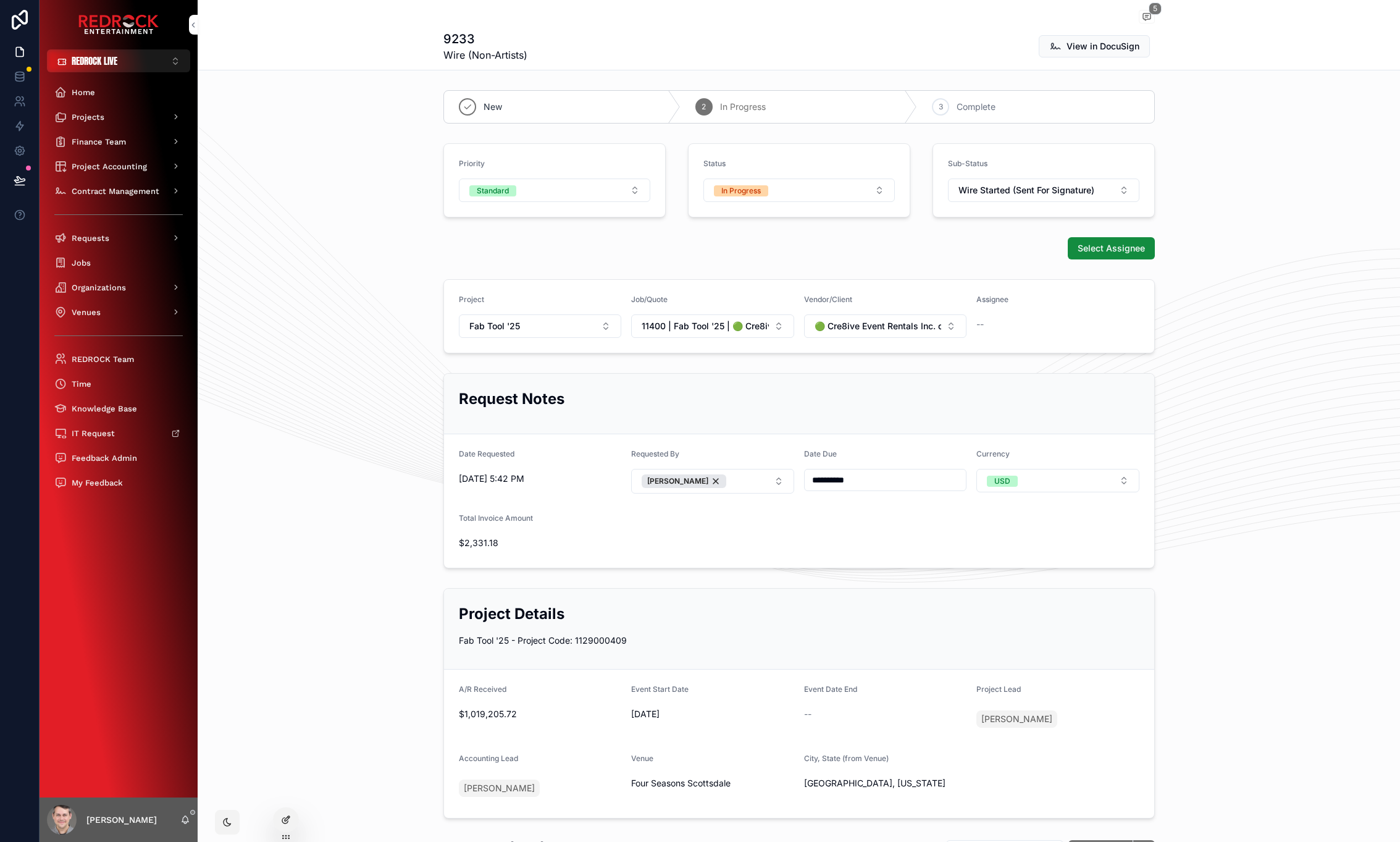
click at [277, 818] on div at bounding box center [286, 819] width 24 height 23
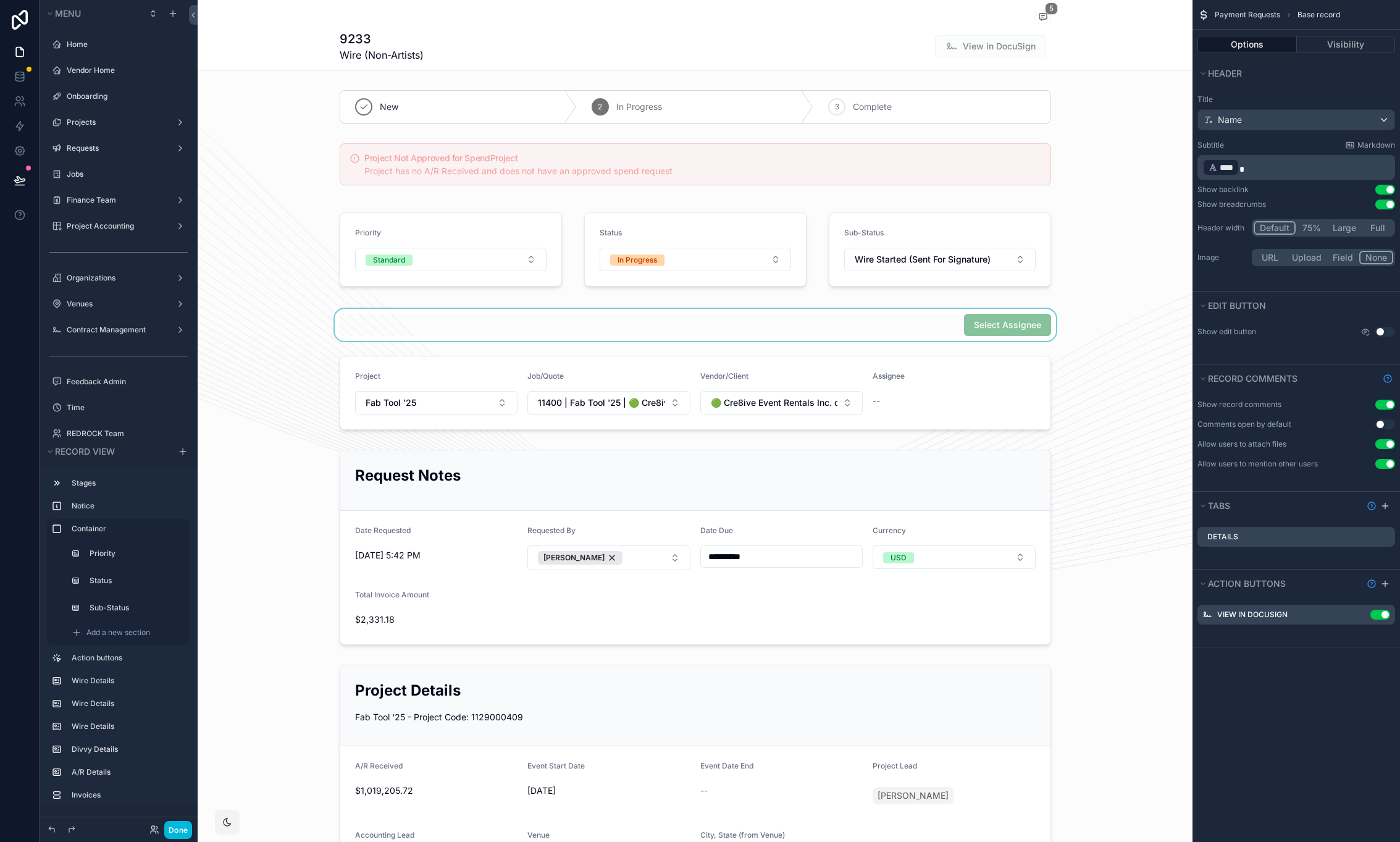
click at [931, 322] on div "scrollable content" at bounding box center [695, 325] width 995 height 32
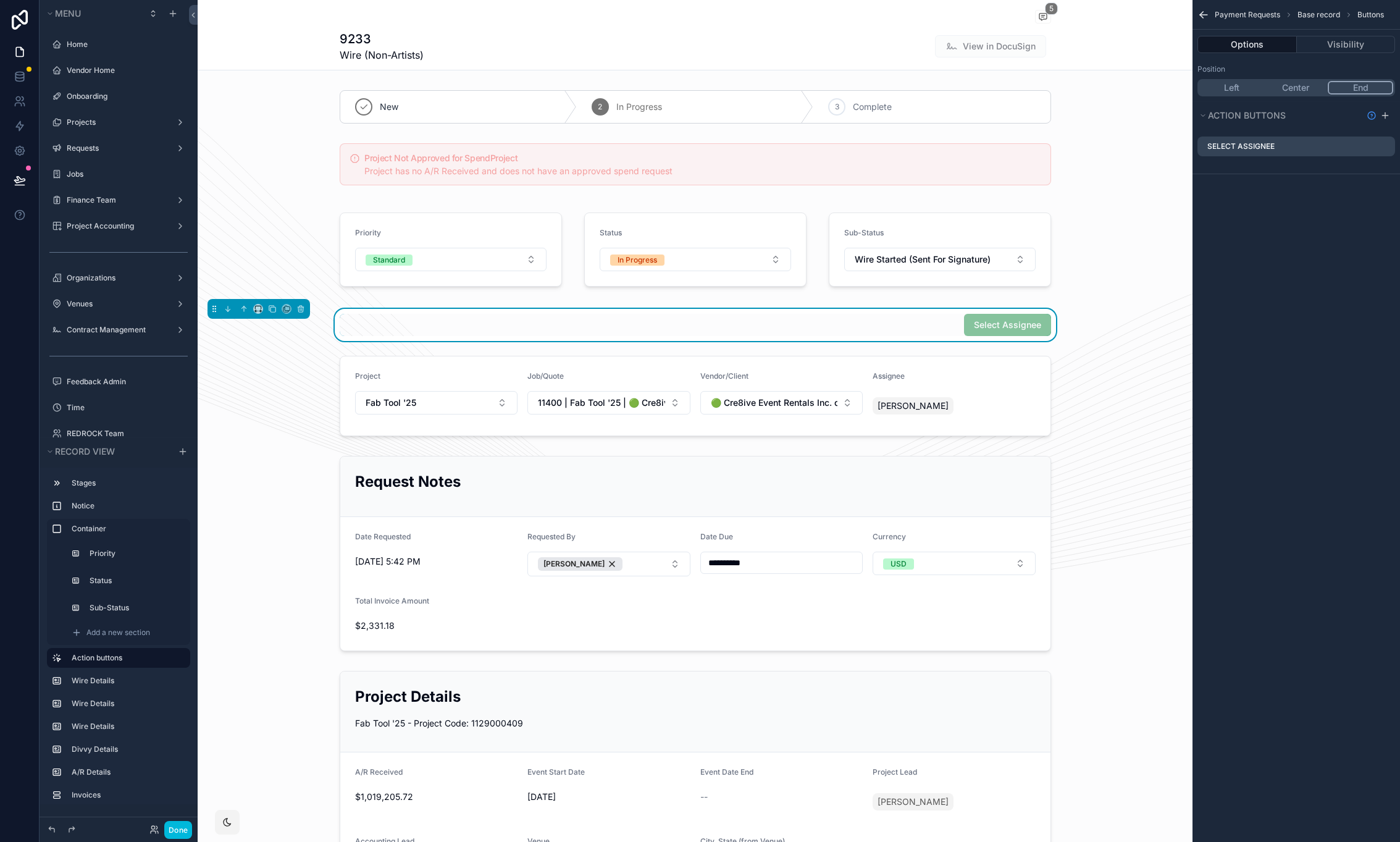
click at [0, 0] on icon "scrollable content" at bounding box center [0, 0] width 0 height 0
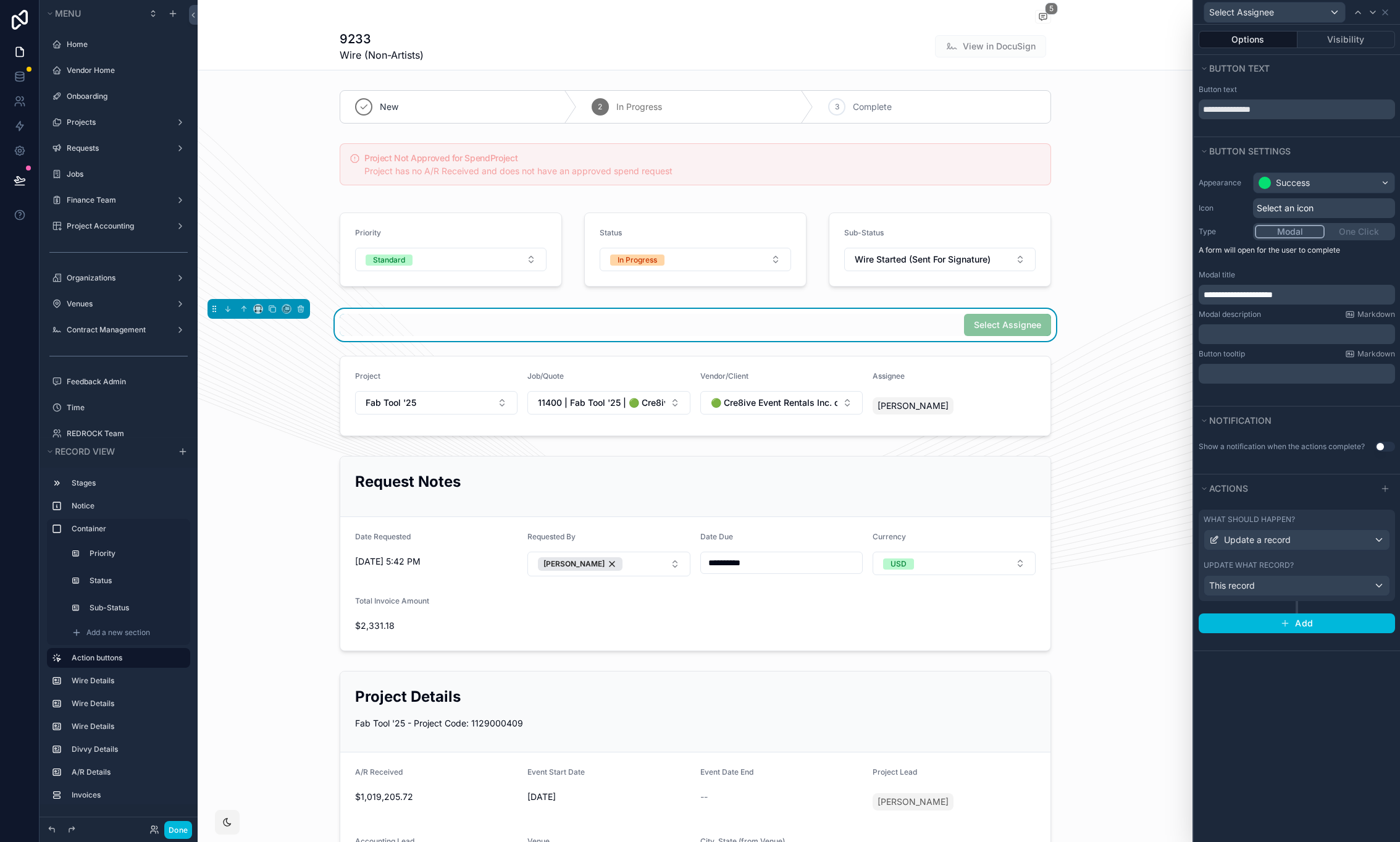
click at [1283, 519] on label "What should happen?" at bounding box center [1250, 520] width 91 height 10
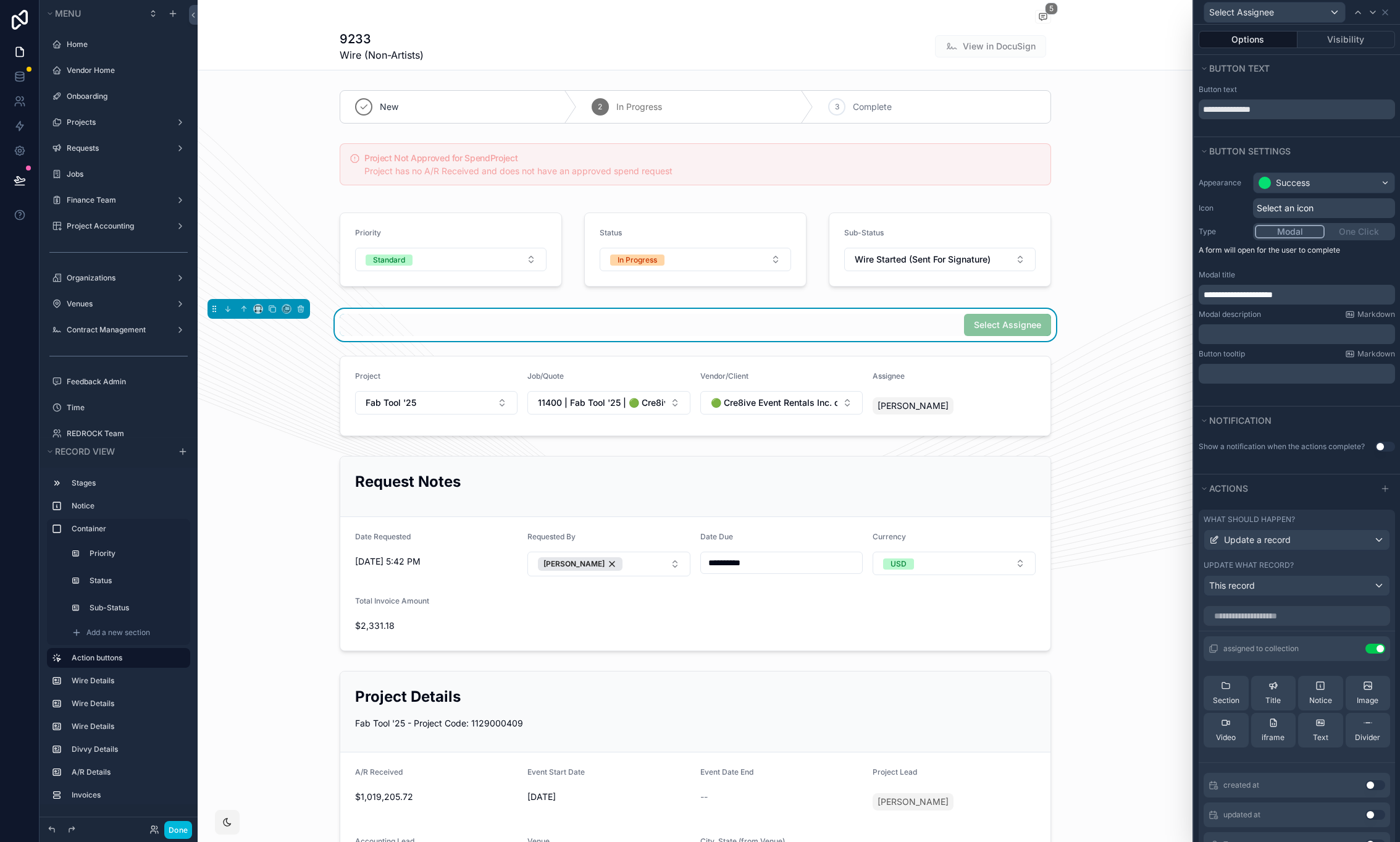
click at [0, 0] on icon at bounding box center [0, 0] width 0 height 0
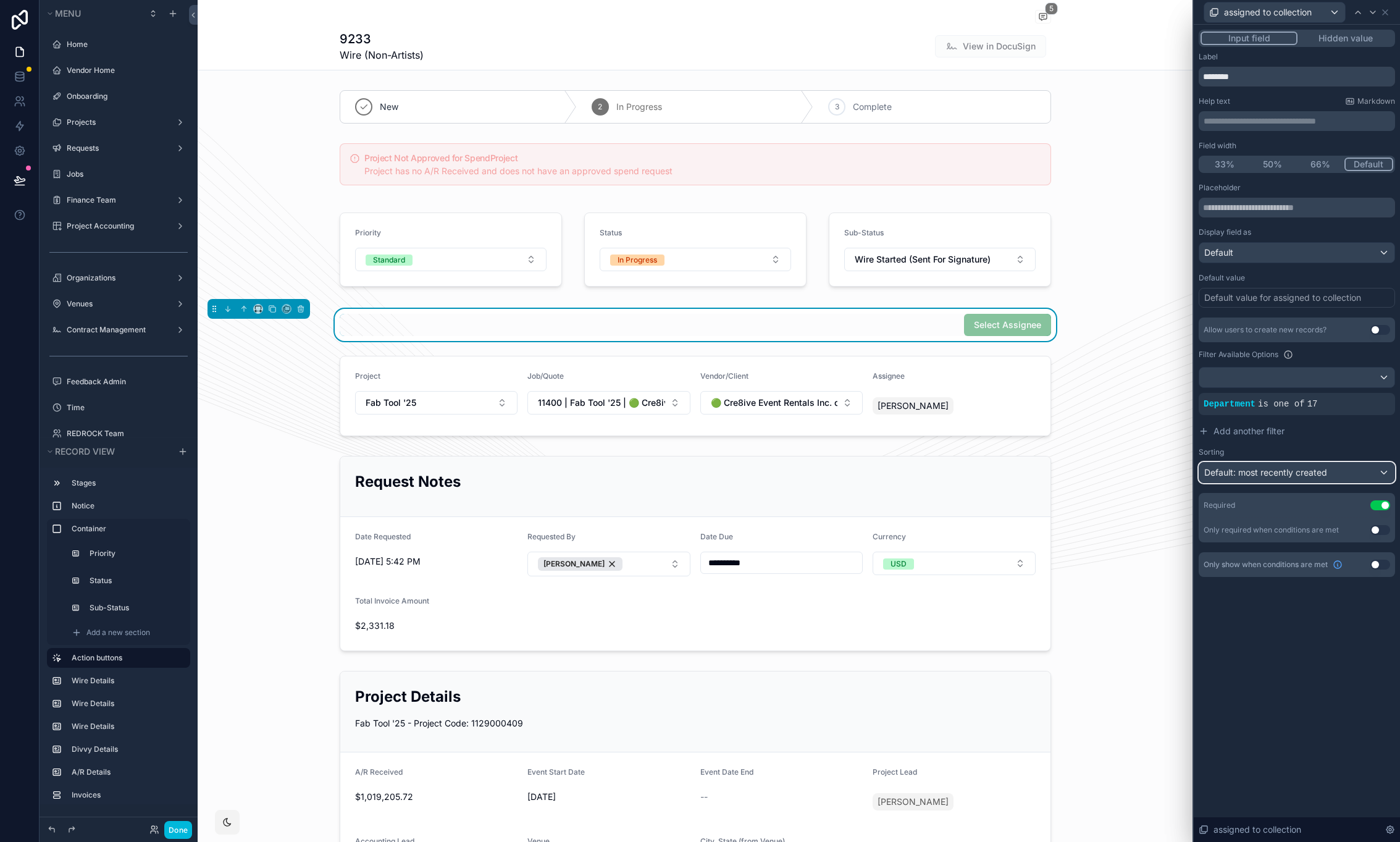
click at [1339, 478] on div "Default: most recently created" at bounding box center [1297, 473] width 195 height 20
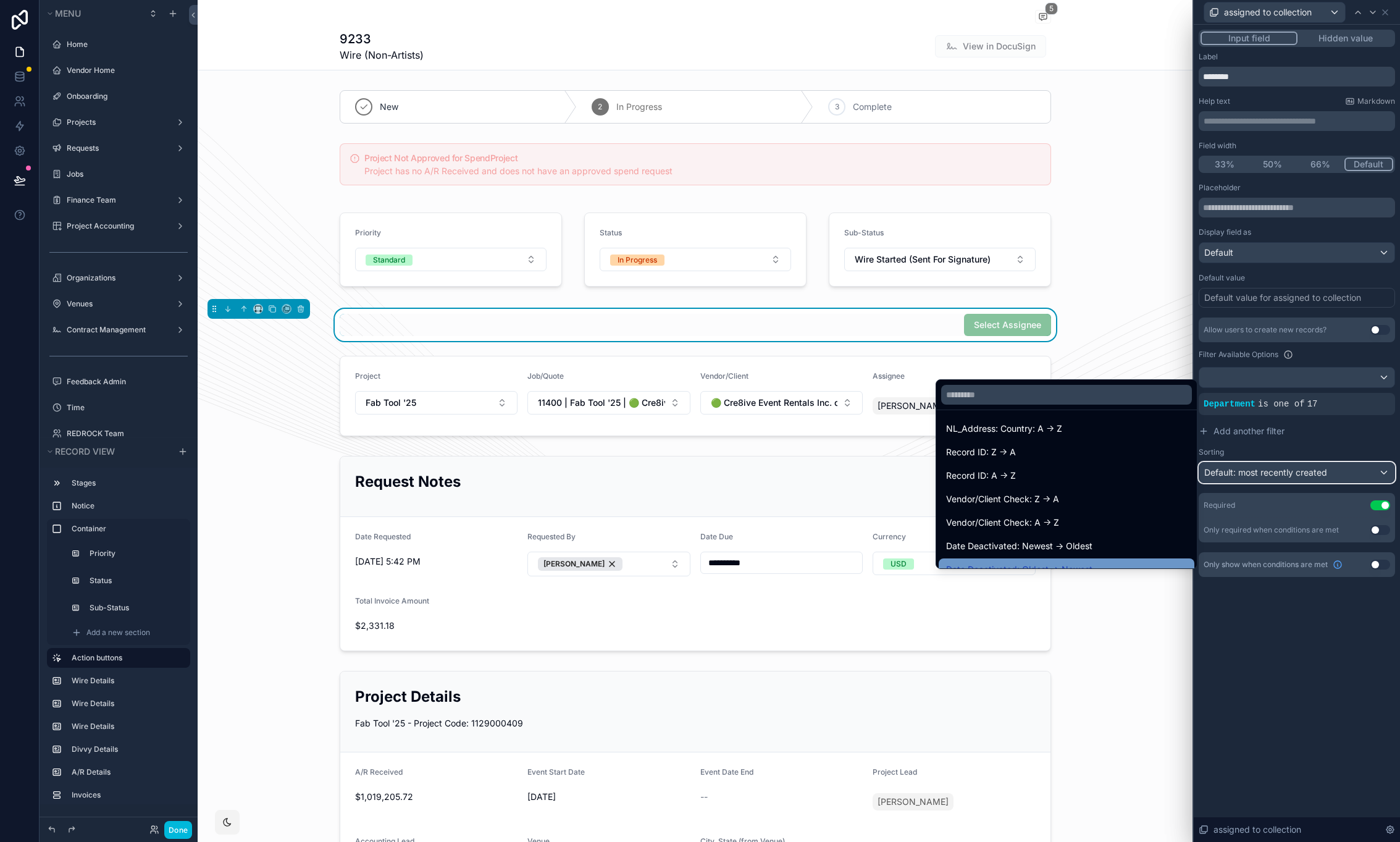
scroll to position [1498, 0]
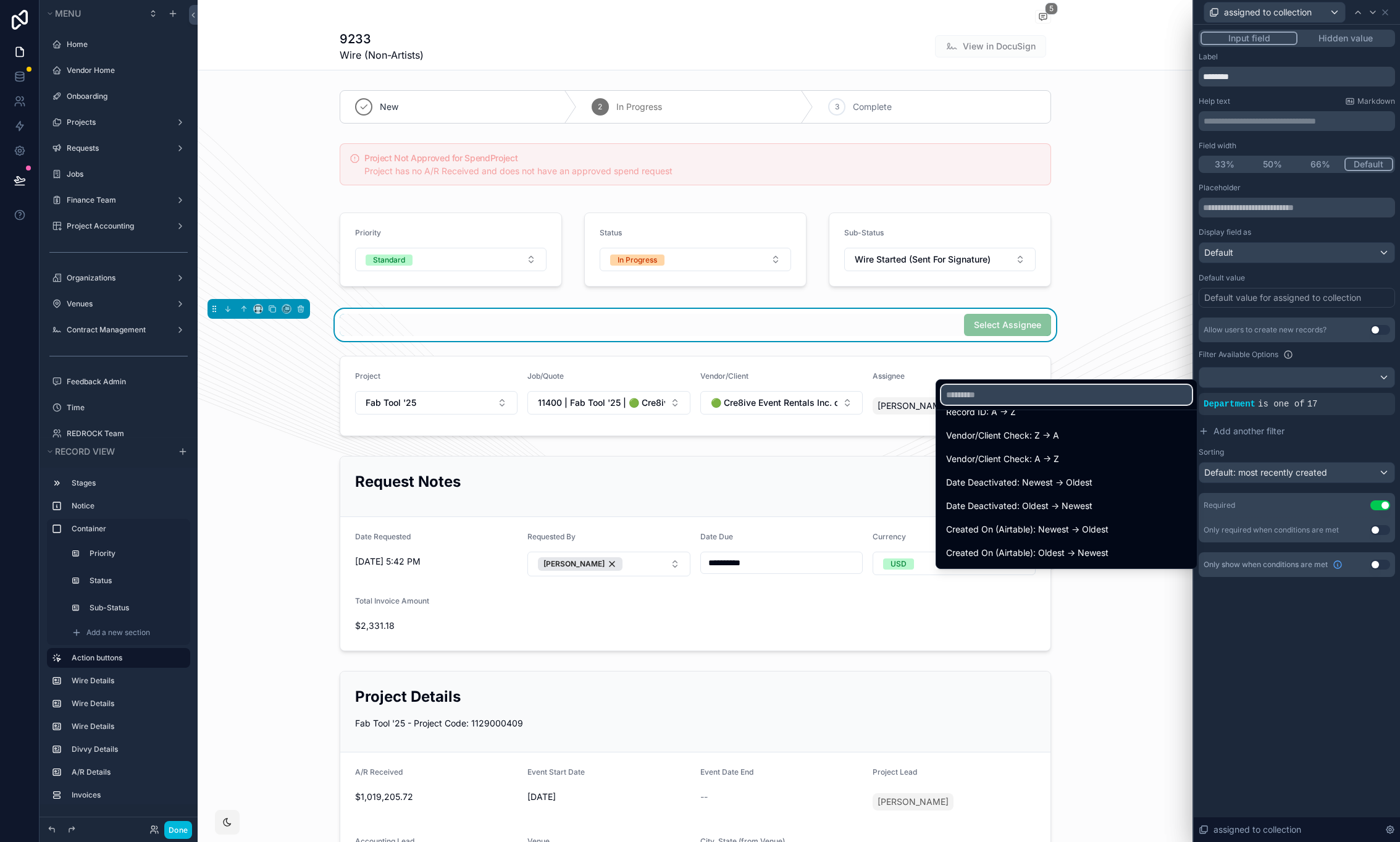
click at [1019, 397] on input "text" at bounding box center [1067, 395] width 251 height 20
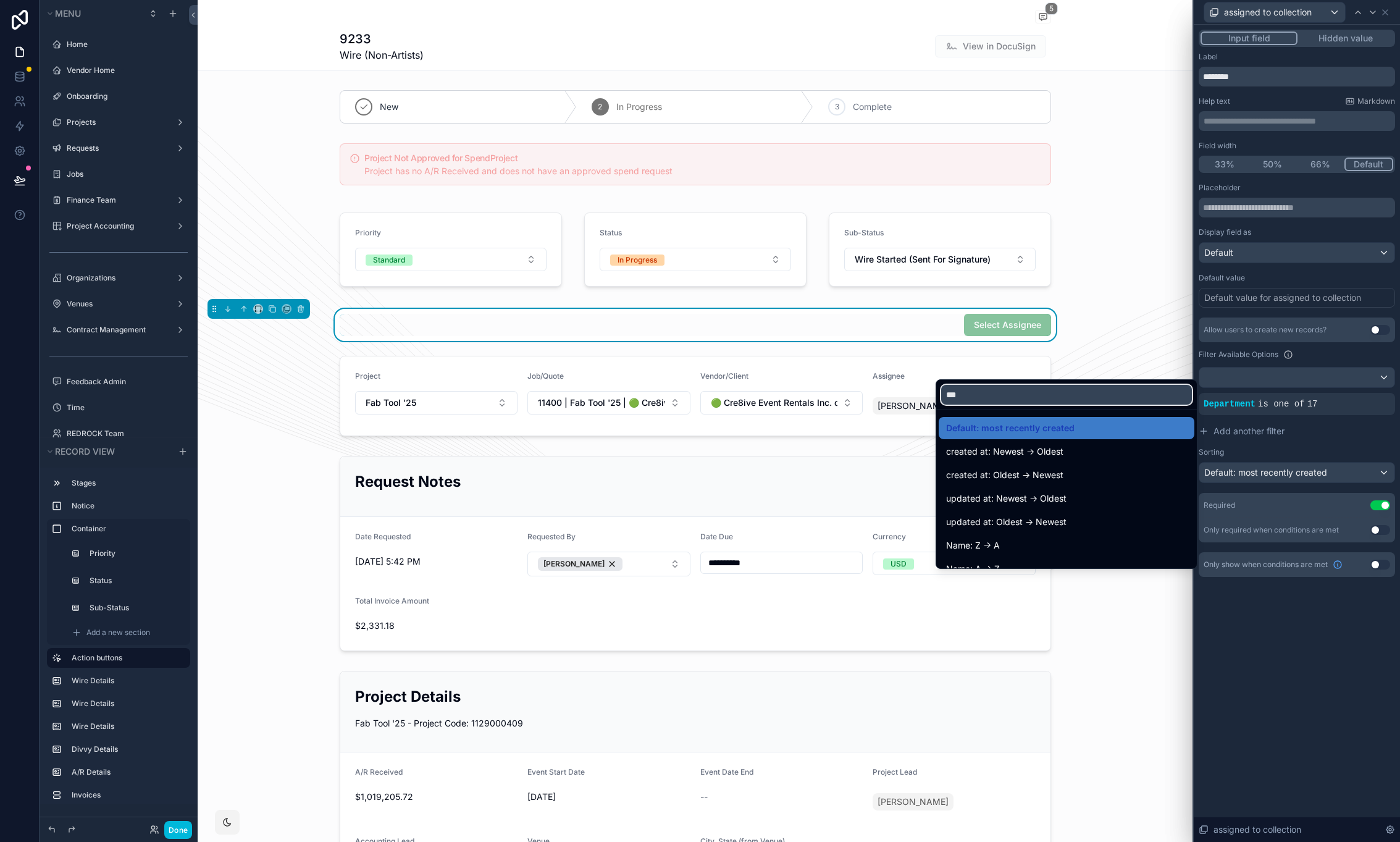
type input "****"
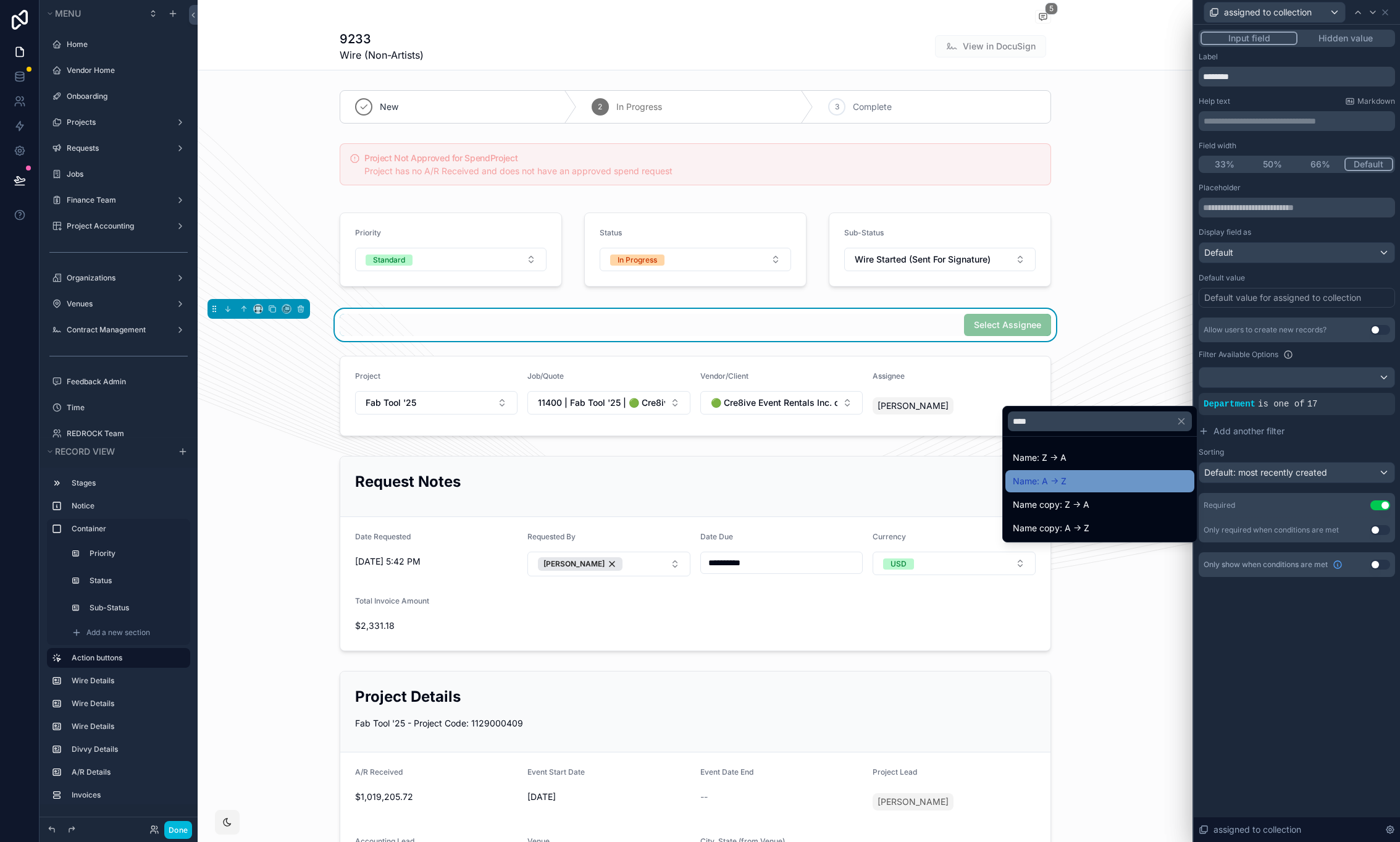
click at [1048, 483] on span "Name: A -> Z" at bounding box center [1040, 482] width 54 height 15
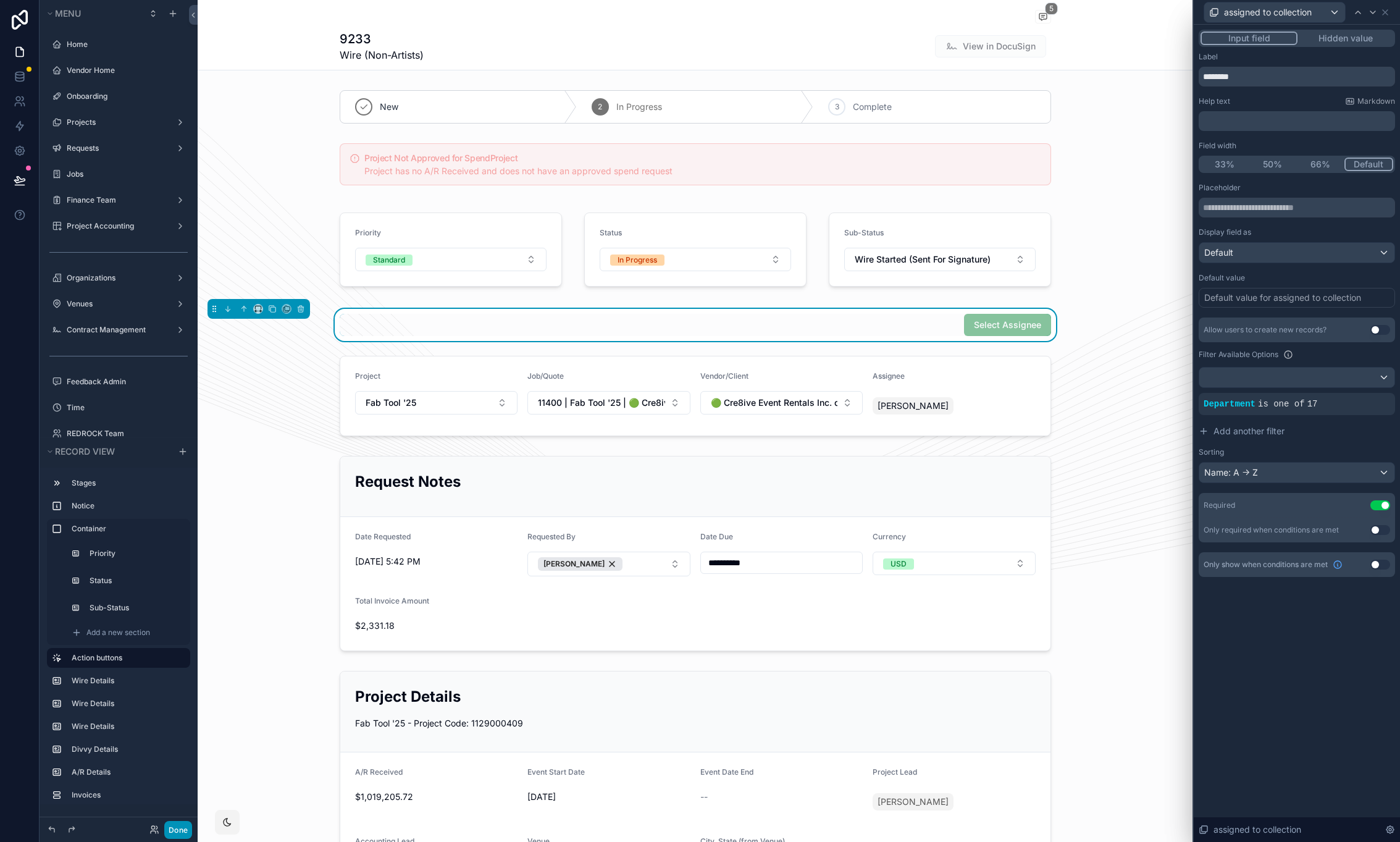
click at [183, 828] on button "Done" at bounding box center [178, 830] width 28 height 18
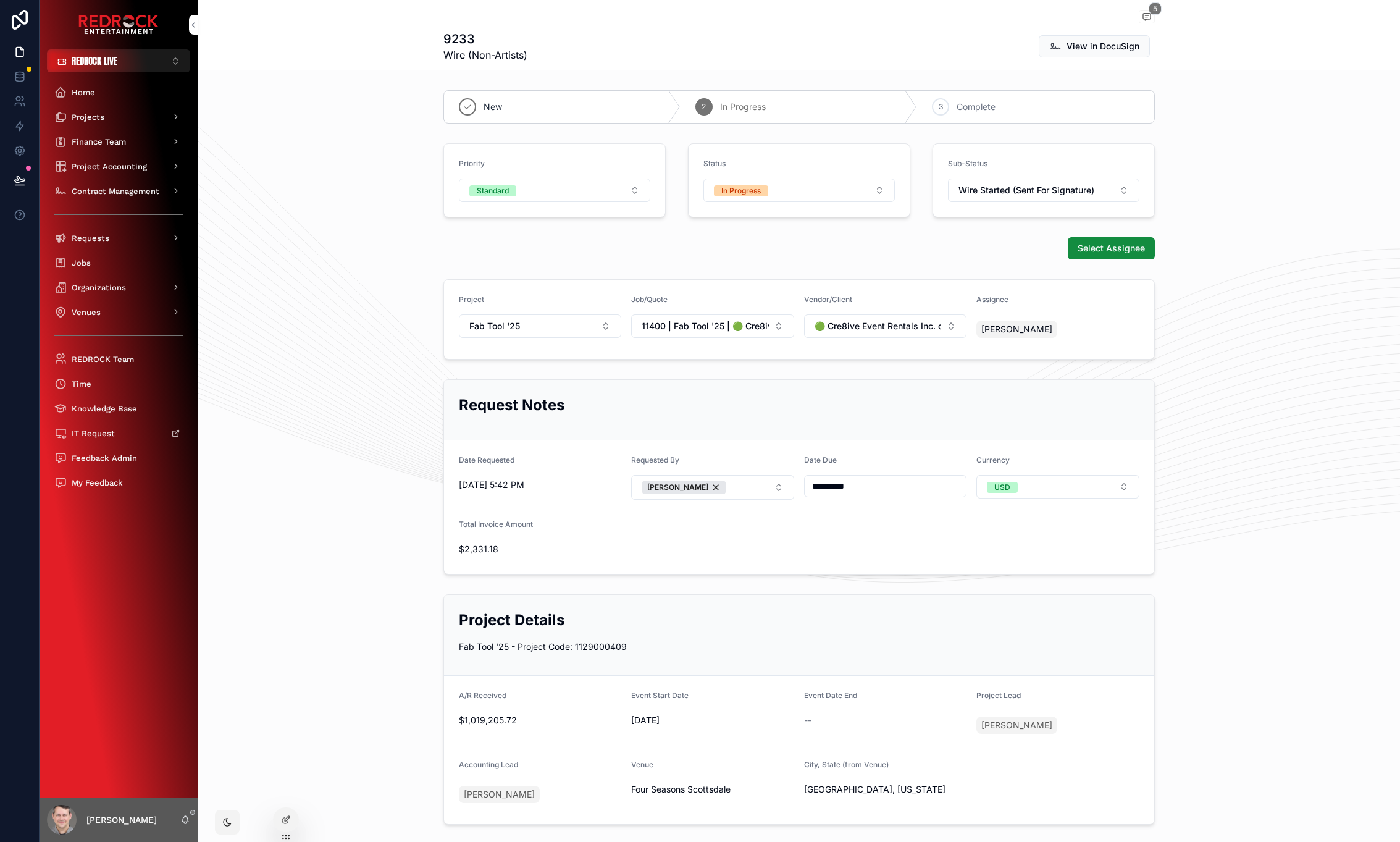
click at [332, 243] on div "Select Assignee" at bounding box center [798, 248] width 1203 height 32
click at [23, 177] on icon at bounding box center [20, 181] width 13 height 13
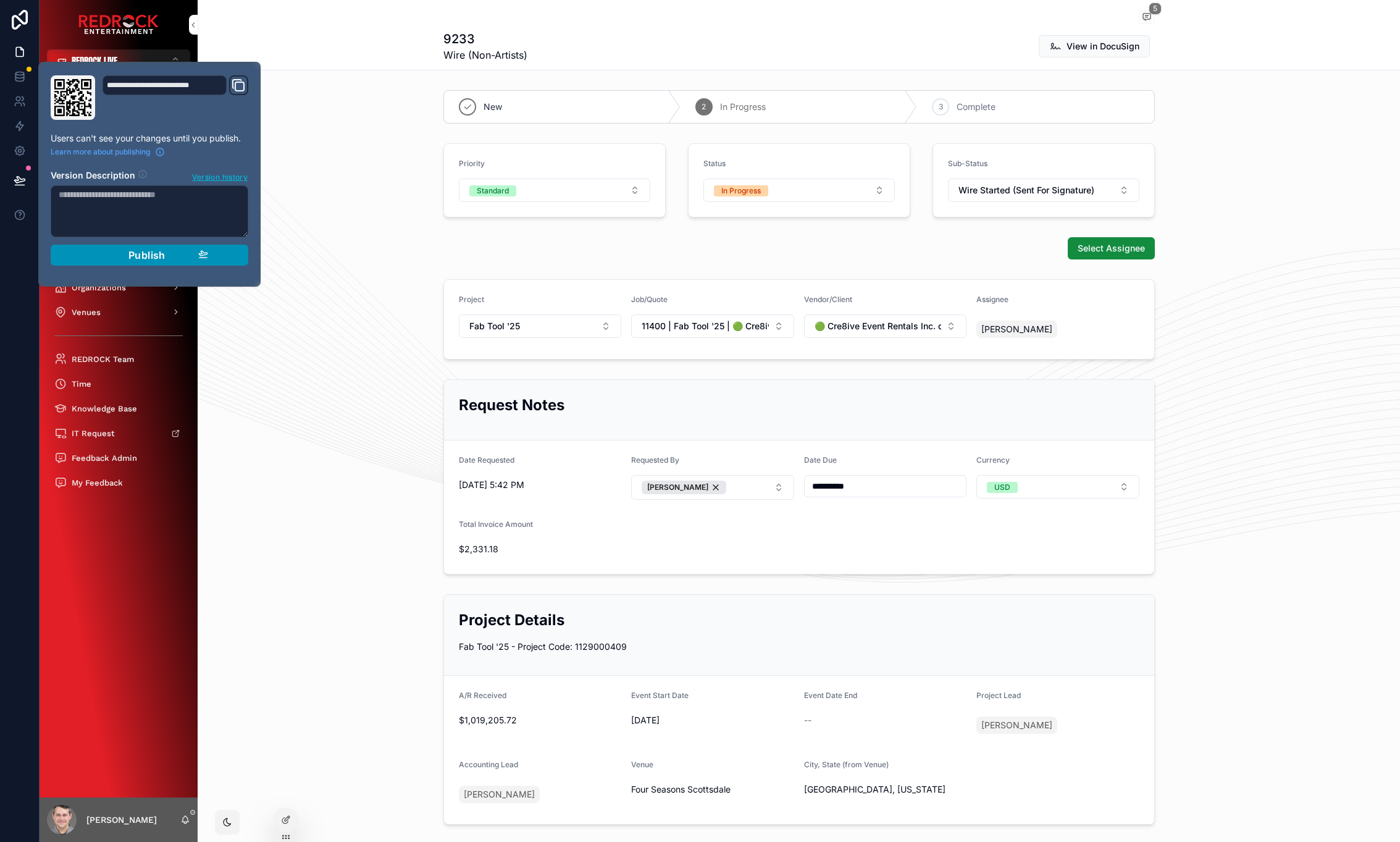
click at [180, 247] on button "Publish" at bounding box center [149, 255] width 197 height 21
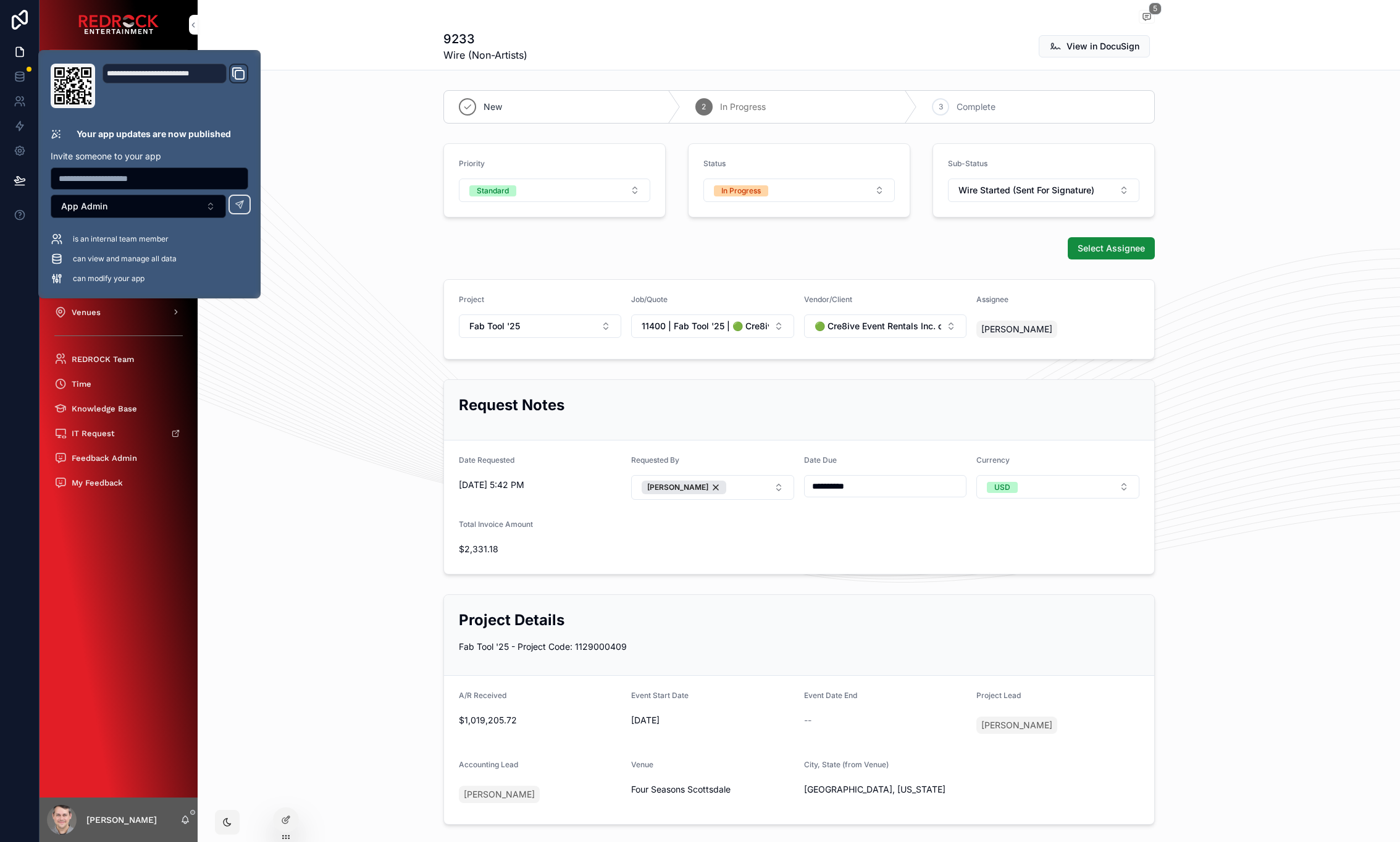
drag, startPoint x: 1389, startPoint y: 638, endPoint x: 1193, endPoint y: 33, distance: 636.0
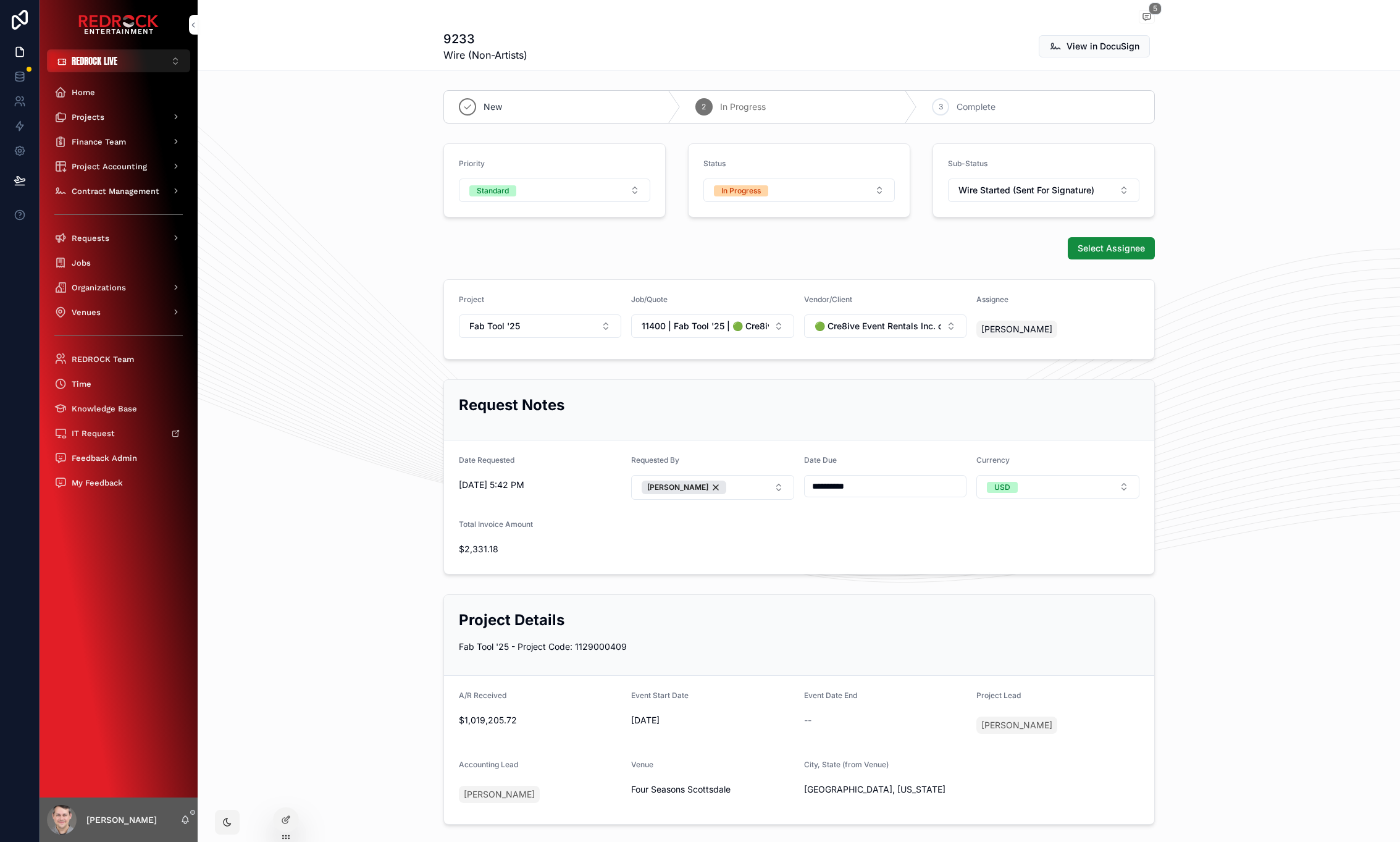
click at [1148, 17] on span "scrollable content" at bounding box center [1147, 17] width 16 height 14
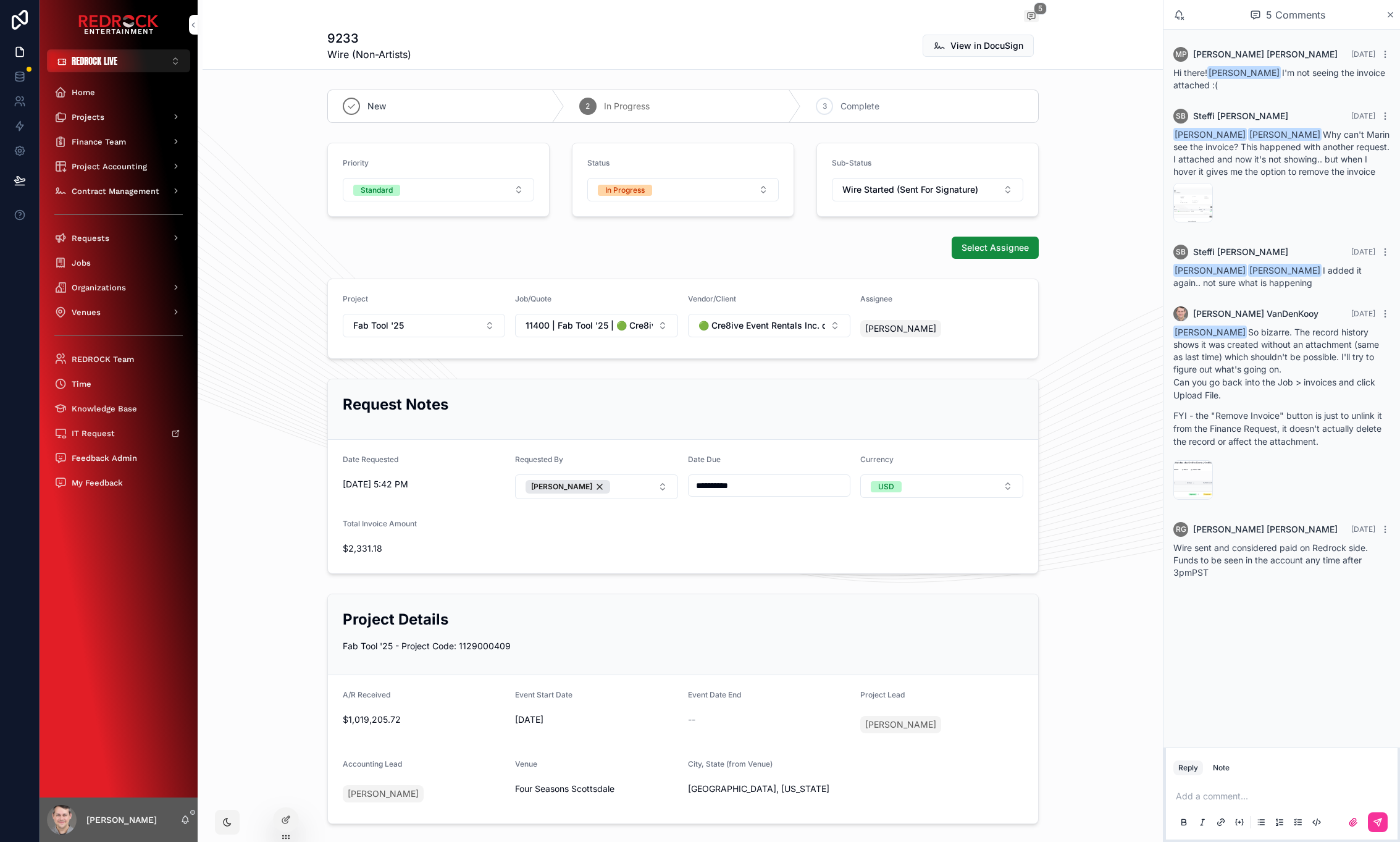
drag, startPoint x: 1325, startPoint y: 773, endPoint x: 1059, endPoint y: 186, distance: 644.5
drag, startPoint x: 1052, startPoint y: 21, endPoint x: 1053, endPoint y: 11, distance: 10.0
drag, startPoint x: 1053, startPoint y: 9, endPoint x: 718, endPoint y: 24, distance: 335.3
